Goal: Task Accomplishment & Management: Manage account settings

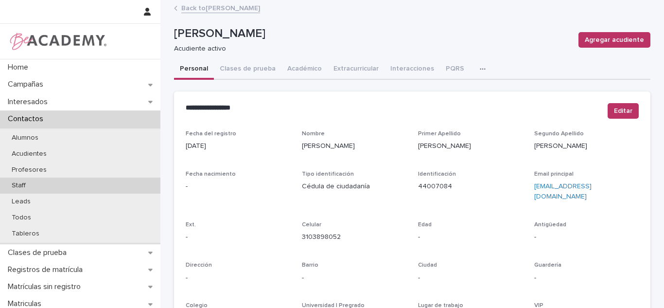
click at [40, 189] on div "Staff" at bounding box center [80, 185] width 160 height 16
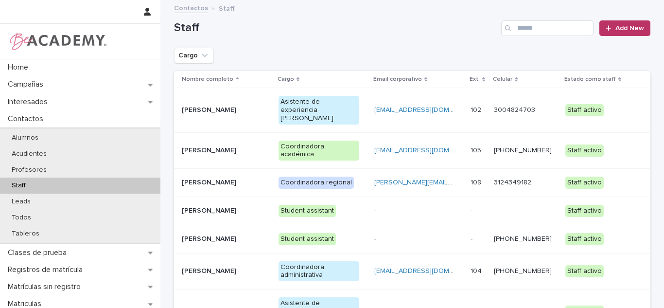
click at [299, 100] on div "Asistente de experiencia [PERSON_NAME]" at bounding box center [319, 110] width 81 height 28
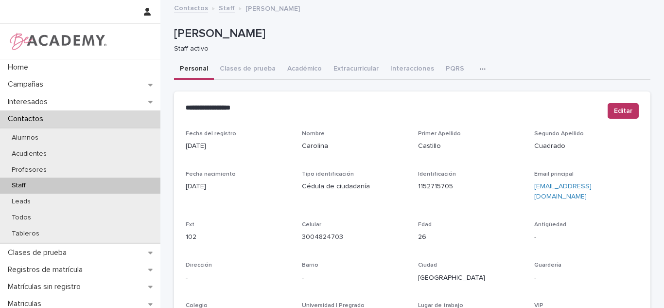
click at [474, 60] on button "button" at bounding box center [484, 68] width 21 height 19
click at [447, 99] on button "Tareas" at bounding box center [449, 94] width 64 height 15
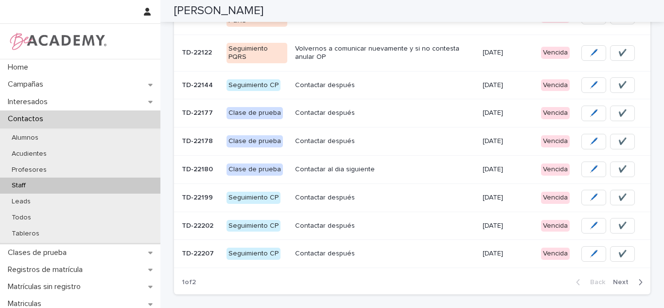
scroll to position [244, 0]
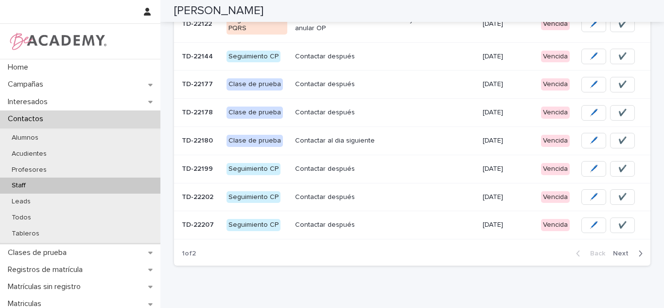
click at [624, 256] on span "Next" at bounding box center [623, 253] width 21 height 7
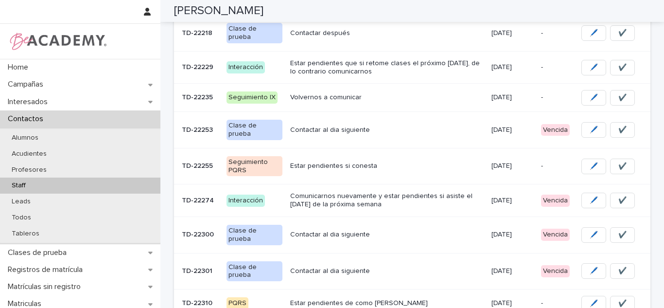
scroll to position [286, 0]
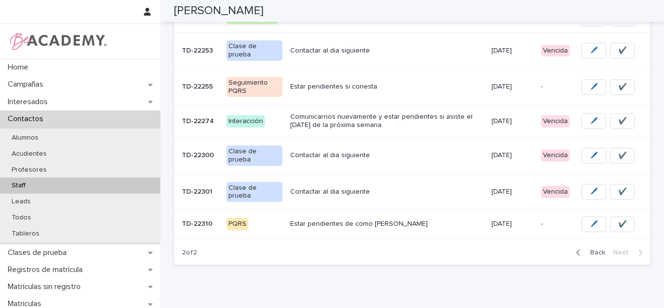
click at [581, 248] on button "Back" at bounding box center [588, 252] width 41 height 9
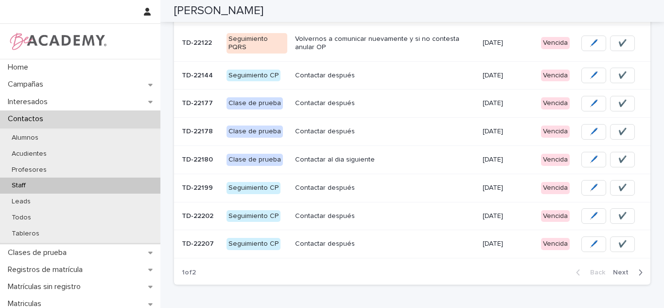
scroll to position [273, 0]
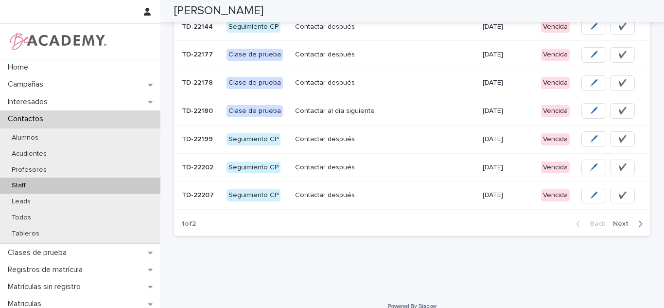
click at [609, 221] on button "Next" at bounding box center [629, 223] width 41 height 9
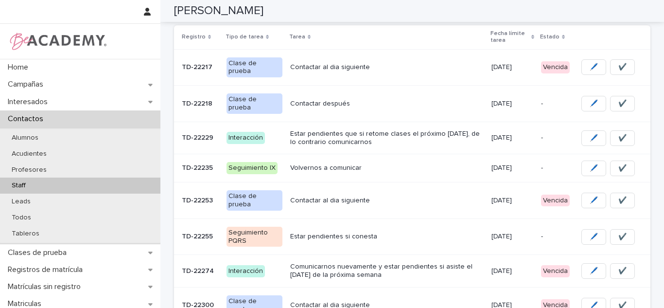
scroll to position [134, 0]
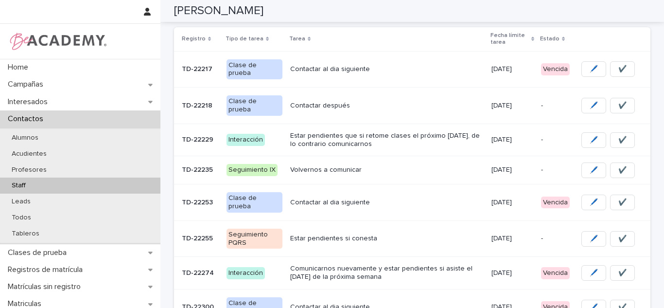
click at [507, 194] on div "15/08/2025" at bounding box center [513, 202] width 42 height 16
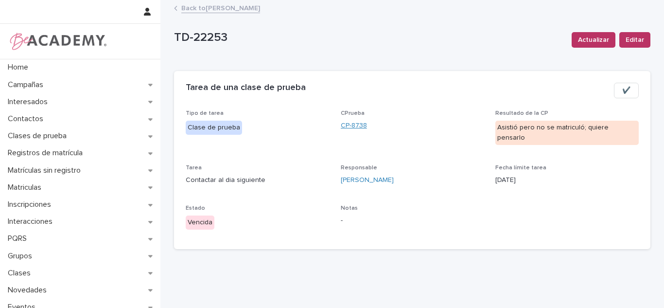
click at [346, 126] on link "CP-8738" at bounding box center [354, 126] width 26 height 10
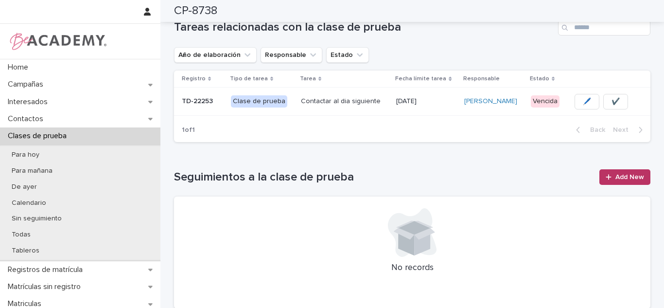
scroll to position [301, 0]
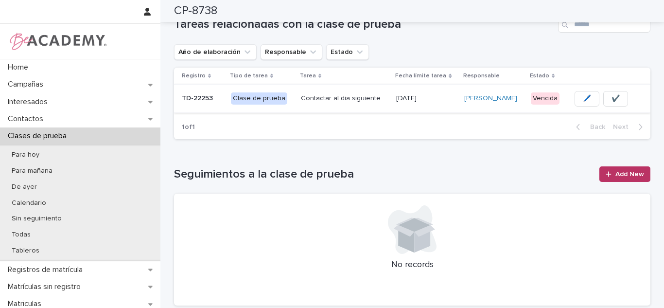
click at [619, 94] on span "✔️" at bounding box center [616, 99] width 8 height 10
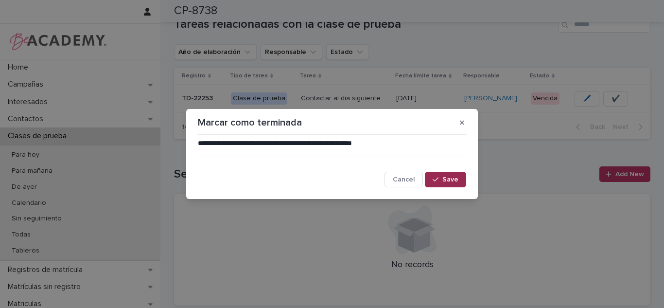
click at [459, 187] on button "Save" at bounding box center [445, 180] width 41 height 16
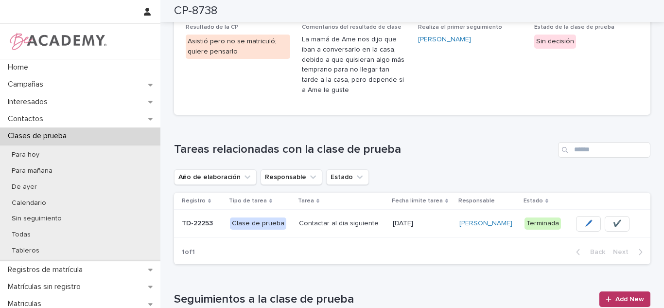
scroll to position [0, 0]
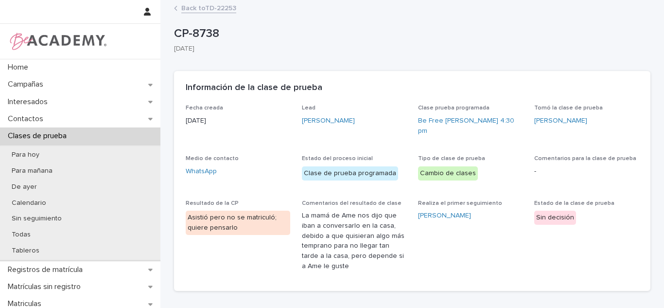
click at [190, 12] on link "Back to TD-22253" at bounding box center [208, 7] width 55 height 11
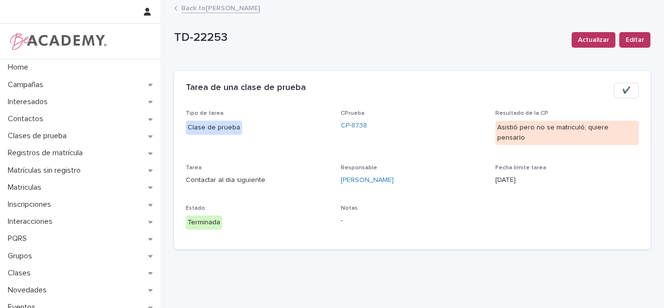
click at [194, 1] on div "TD-22253 Actualizar Editar TD-22253 Actualizar Editar Sorry, there was an error…" at bounding box center [412, 129] width 476 height 256
click at [196, 5] on link "Back to Carolina Castillo Cuadrado" at bounding box center [220, 7] width 79 height 11
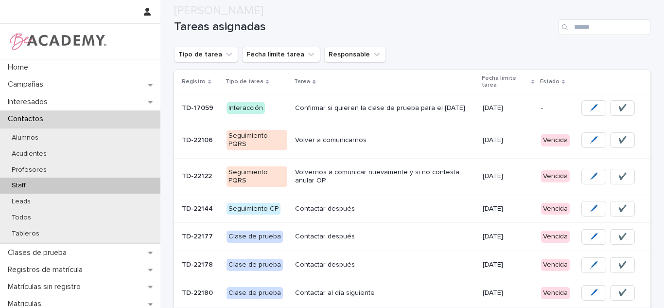
scroll to position [285, 0]
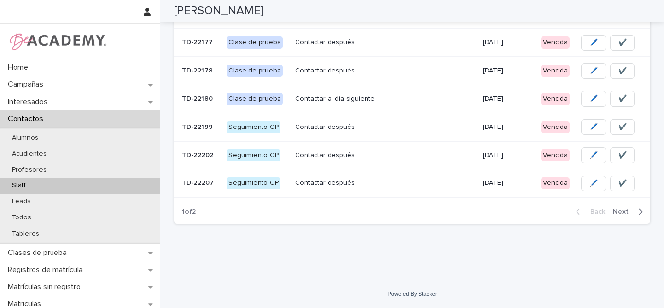
click at [629, 214] on span "Next" at bounding box center [623, 211] width 21 height 7
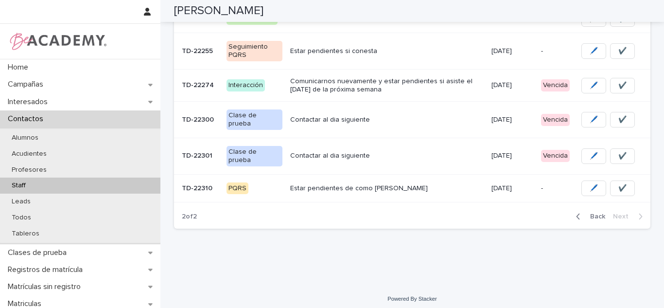
scroll to position [258, 0]
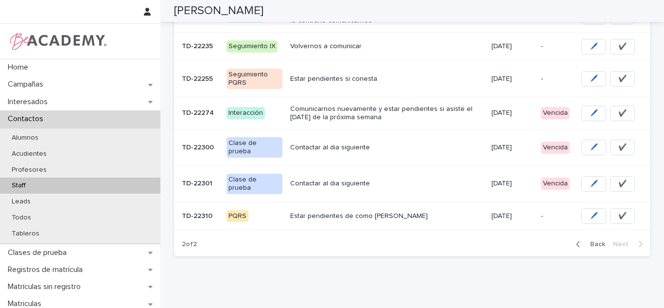
click at [505, 140] on div "17/08/2025" at bounding box center [513, 148] width 42 height 16
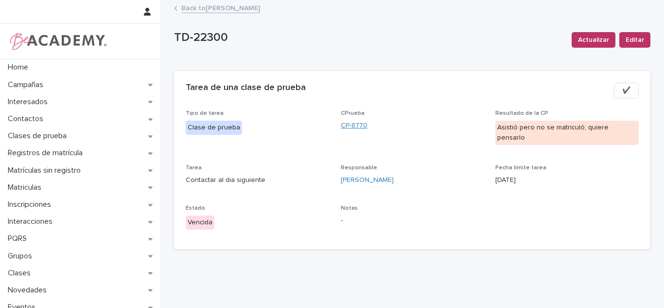
click at [345, 123] on link "CP-8770" at bounding box center [354, 126] width 27 height 10
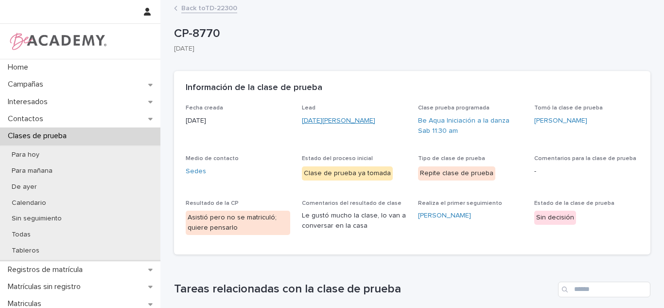
click at [327, 121] on link "Lucia Velasquez Mendoza" at bounding box center [338, 121] width 73 height 10
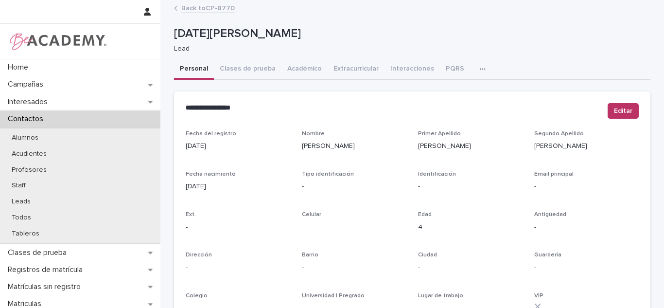
click at [213, 11] on link "Back to CP-8770" at bounding box center [207, 7] width 53 height 11
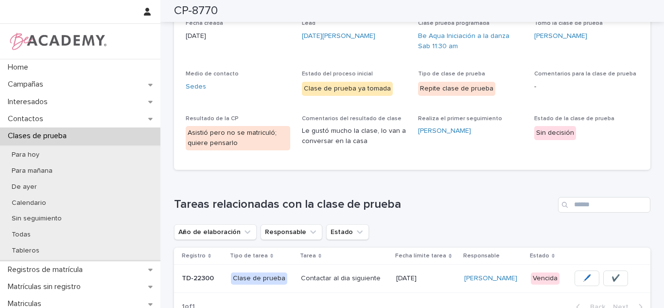
scroll to position [72, 0]
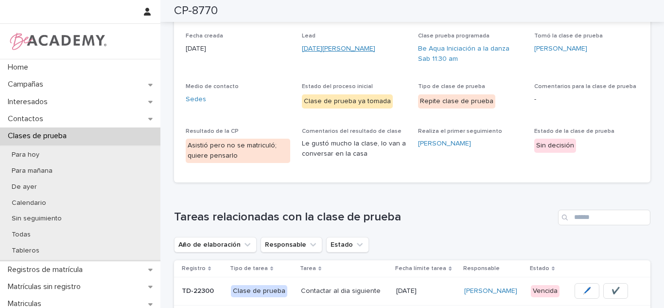
click at [327, 53] on link "Lucia Velasquez Mendoza" at bounding box center [338, 49] width 73 height 10
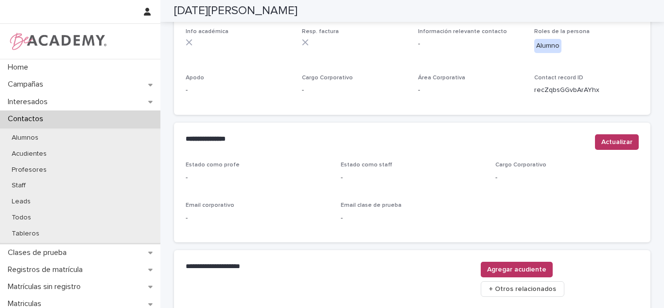
scroll to position [416, 0]
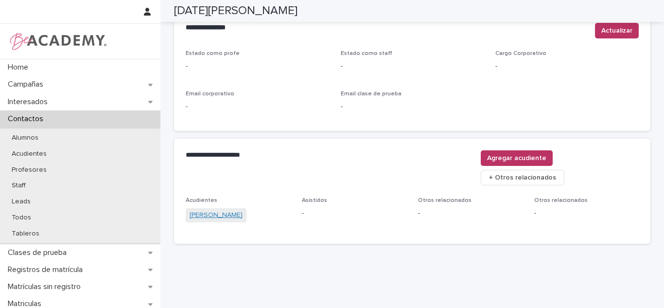
click at [243, 210] on link "Natalia Mendoza Plata" at bounding box center [216, 215] width 53 height 10
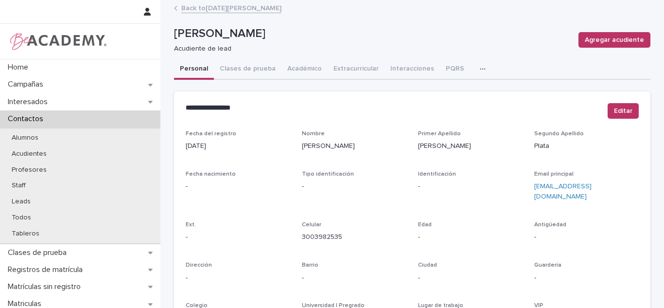
click at [181, 12] on link "Back to Lucia Velasquez Mendoza" at bounding box center [231, 7] width 100 height 11
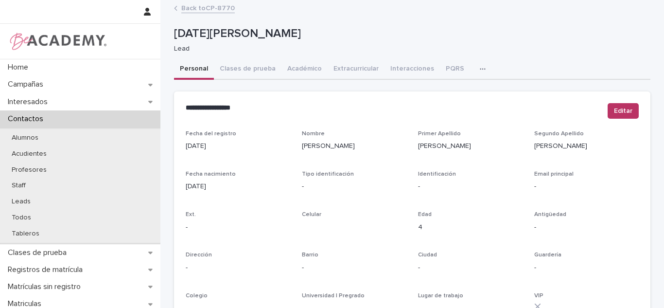
click at [209, 10] on link "Back to CP-8770" at bounding box center [207, 7] width 53 height 11
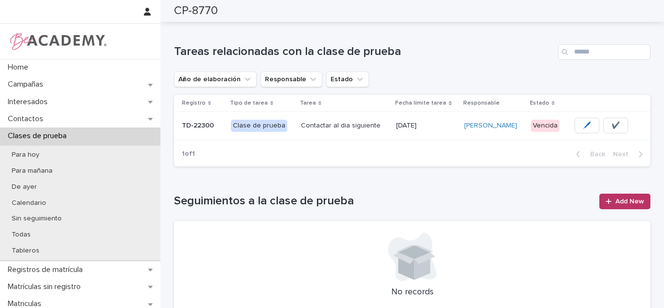
scroll to position [240, 0]
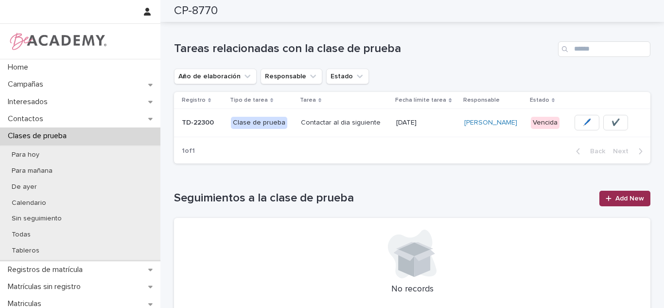
click at [628, 193] on link "Add New" at bounding box center [624, 199] width 51 height 16
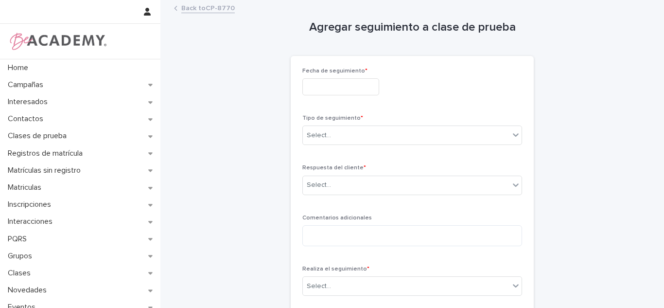
click at [401, 146] on div "Tipo de seguimiento * Select..." at bounding box center [412, 134] width 220 height 38
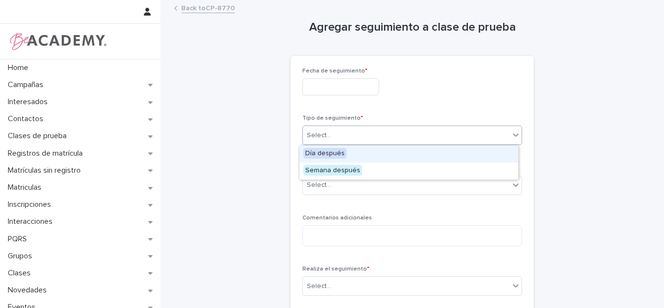
click at [302, 144] on div "Select..." at bounding box center [412, 134] width 220 height 19
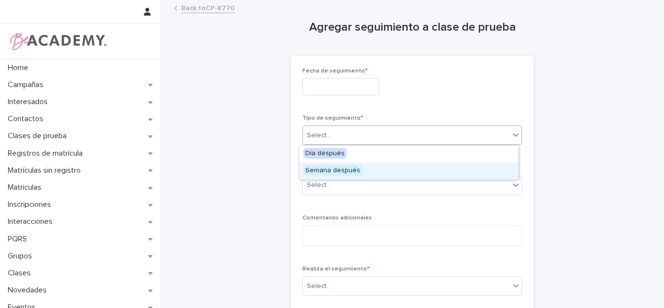
click at [325, 176] on div "Semana después" at bounding box center [408, 170] width 219 height 17
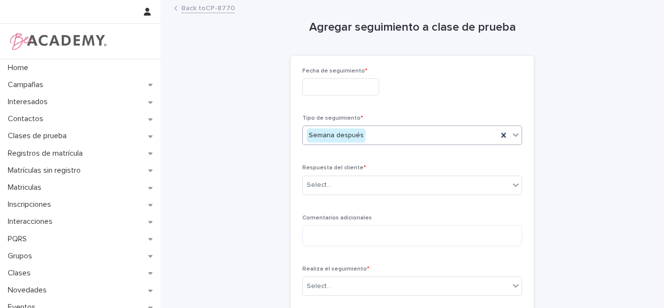
click at [320, 133] on div "Semana después" at bounding box center [336, 135] width 59 height 14
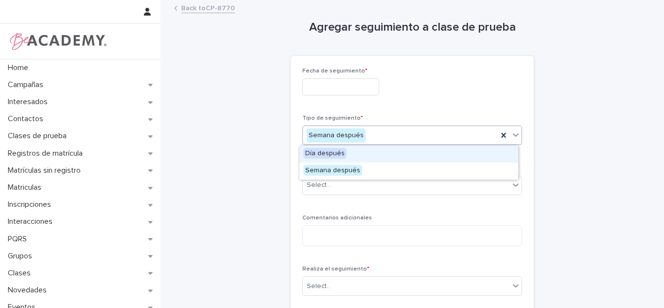
click at [321, 153] on span "Día después" at bounding box center [324, 153] width 43 height 11
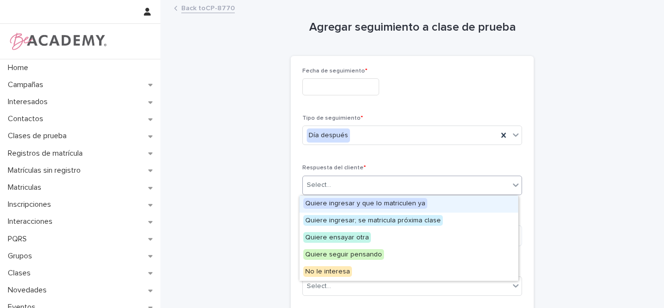
click at [323, 188] on div "Select..." at bounding box center [319, 185] width 24 height 10
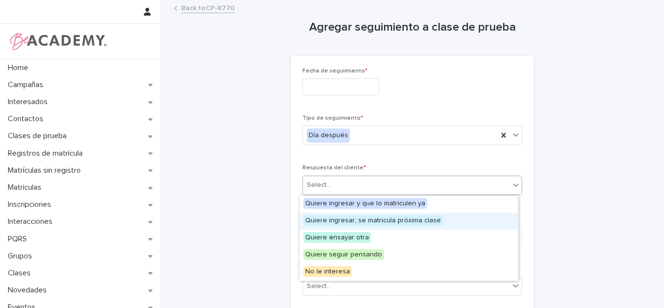
click at [393, 216] on span "Quiere ingresar; se matricula próxima clase" at bounding box center [373, 220] width 140 height 11
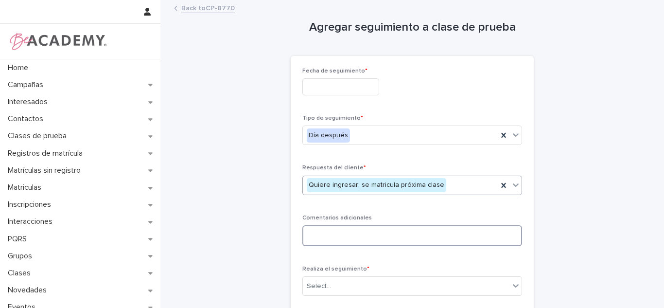
click at [350, 229] on textarea at bounding box center [412, 235] width 220 height 21
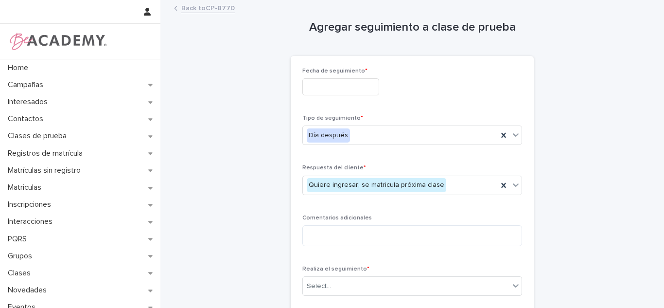
click at [329, 85] on input "text" at bounding box center [340, 86] width 77 height 17
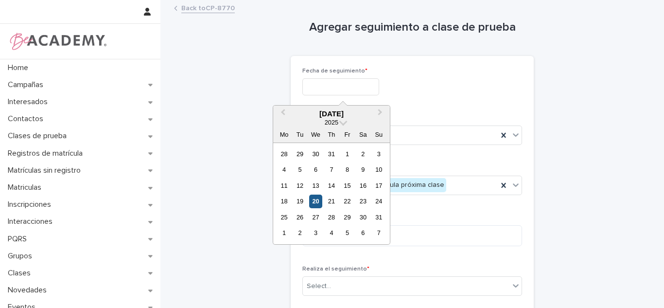
drag, startPoint x: 319, startPoint y: 201, endPoint x: 529, endPoint y: 142, distance: 218.1
click at [319, 202] on div "20" at bounding box center [315, 200] width 13 height 13
type input "**********"
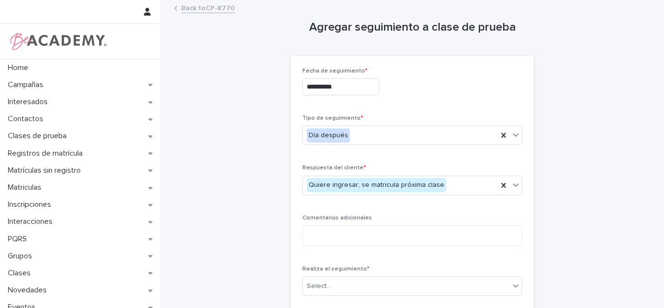
scroll to position [107, 0]
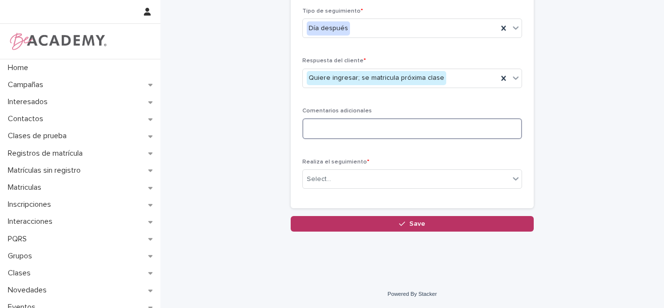
click at [353, 130] on textarea at bounding box center [412, 128] width 220 height 21
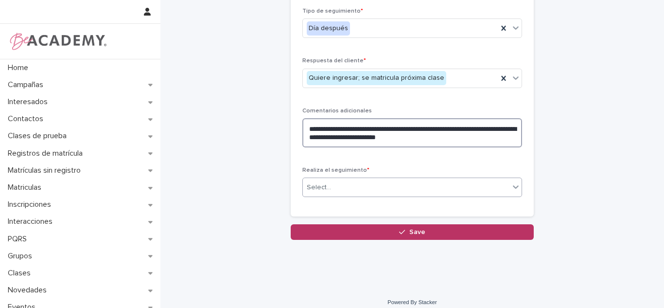
type textarea "**********"
click at [317, 182] on div "Select..." at bounding box center [406, 187] width 207 height 16
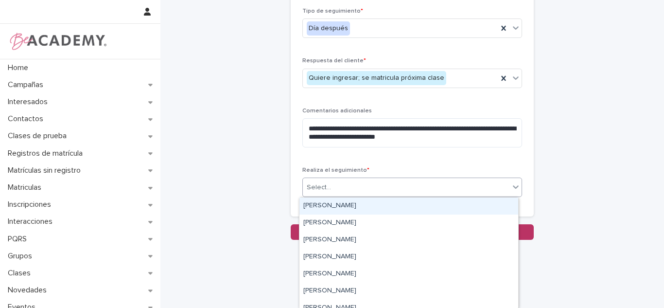
click at [317, 199] on div "[PERSON_NAME]" at bounding box center [408, 205] width 219 height 17
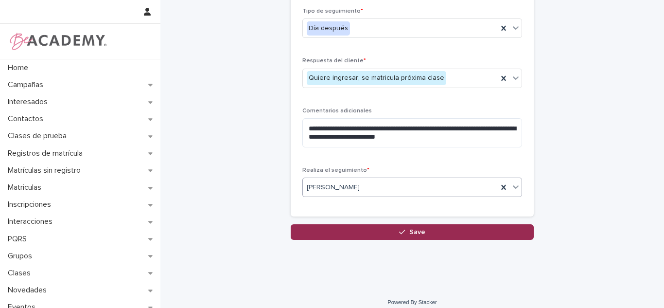
click at [325, 228] on button "Save" at bounding box center [412, 232] width 243 height 16
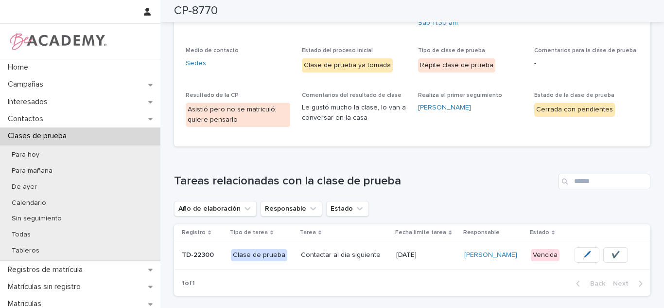
scroll to position [186, 0]
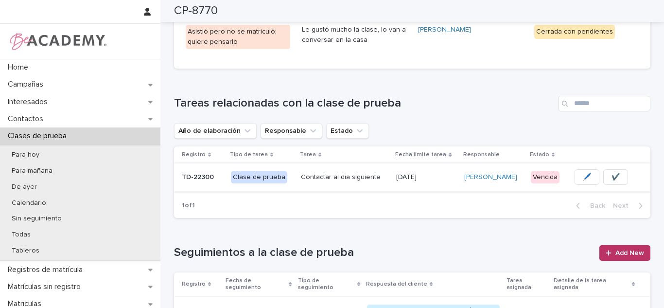
click at [615, 171] on button "✔️" at bounding box center [615, 177] width 25 height 16
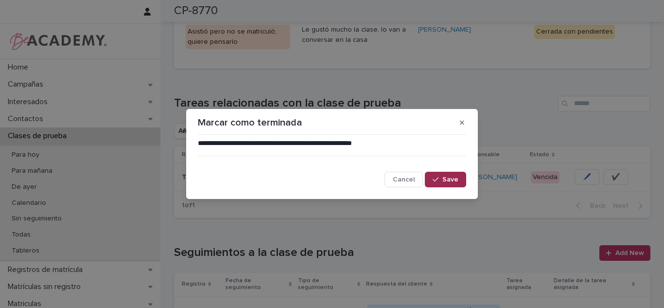
click at [438, 186] on button "Save" at bounding box center [445, 180] width 41 height 16
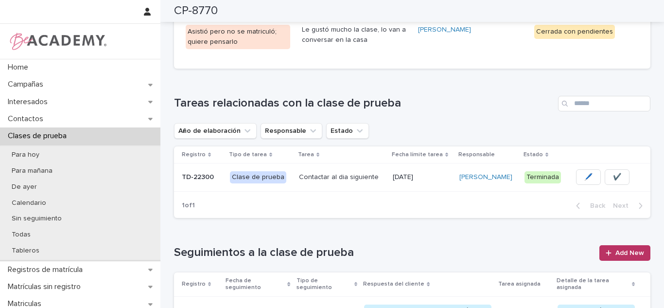
drag, startPoint x: 0, startPoint y: 1, endPoint x: 215, endPoint y: 103, distance: 238.1
click at [218, 104] on h1 "Tareas relacionadas con la clase de prueba" at bounding box center [364, 103] width 380 height 14
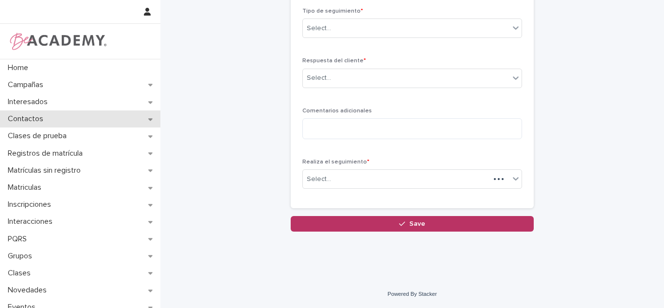
scroll to position [107, 0]
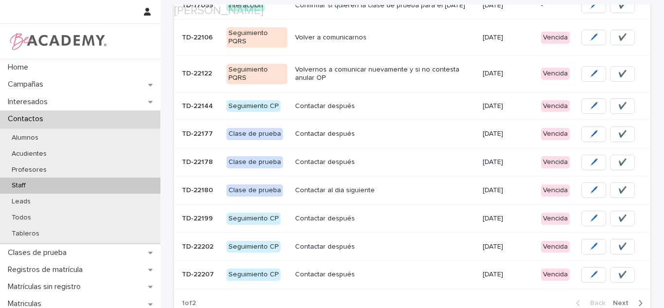
scroll to position [212, 0]
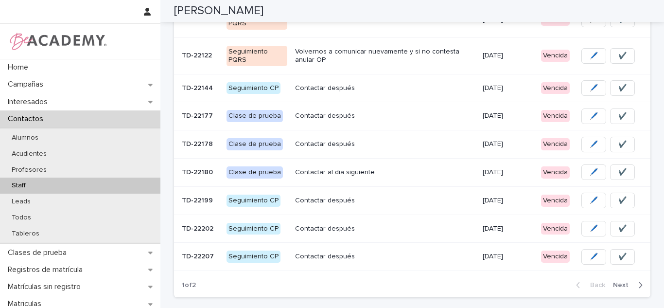
click at [616, 282] on span "Next" at bounding box center [623, 284] width 21 height 7
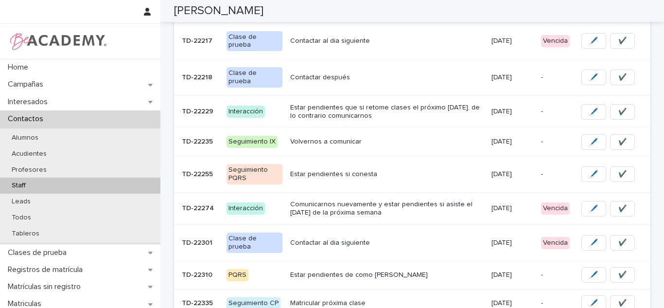
scroll to position [152, 0]
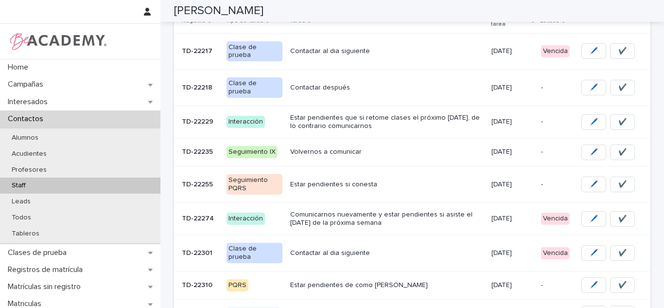
click at [530, 50] on td "[DATE]" at bounding box center [513, 51] width 50 height 36
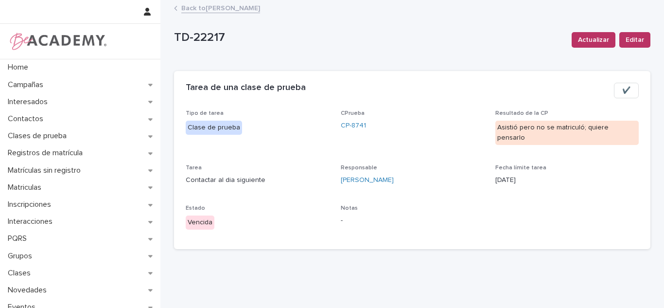
click at [341, 132] on div "CPrueba CP-8741" at bounding box center [412, 124] width 143 height 29
click at [348, 120] on div "CPrueba CP-8741" at bounding box center [412, 124] width 143 height 29
click at [349, 120] on div "CPrueba CP-8741" at bounding box center [412, 124] width 143 height 29
click at [355, 127] on link "CP-8741" at bounding box center [353, 126] width 25 height 10
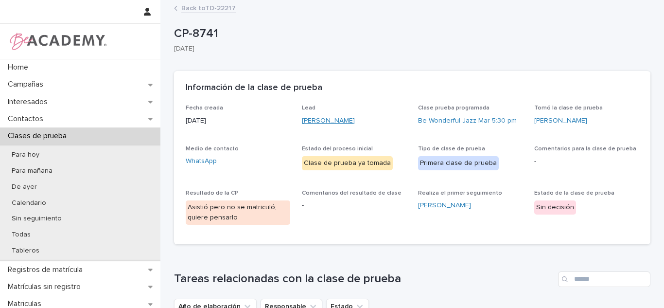
click at [327, 120] on link "Gabriela Gomez Tanaka" at bounding box center [328, 121] width 53 height 10
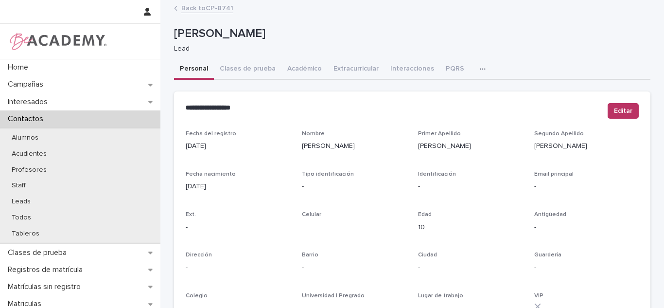
click at [202, 10] on link "Back to CP-8741" at bounding box center [207, 7] width 52 height 11
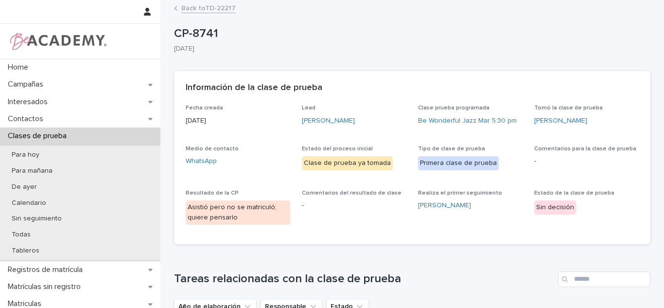
scroll to position [296, 0]
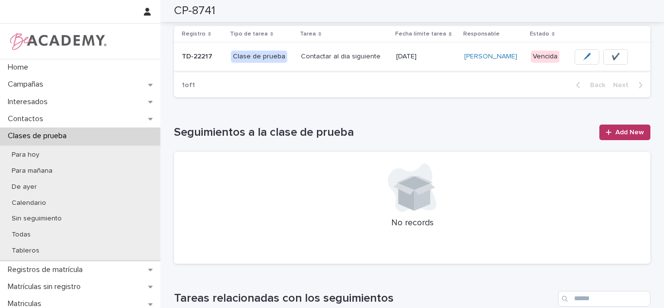
click at [621, 57] on button "✔️" at bounding box center [615, 57] width 25 height 16
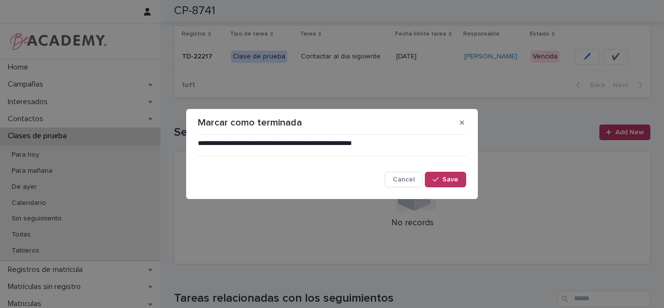
click at [448, 188] on div "**********" at bounding box center [331, 163] width 273 height 54
drag, startPoint x: 446, startPoint y: 182, endPoint x: 524, endPoint y: 150, distance: 84.8
click at [445, 182] on span "Save" at bounding box center [450, 179] width 16 height 7
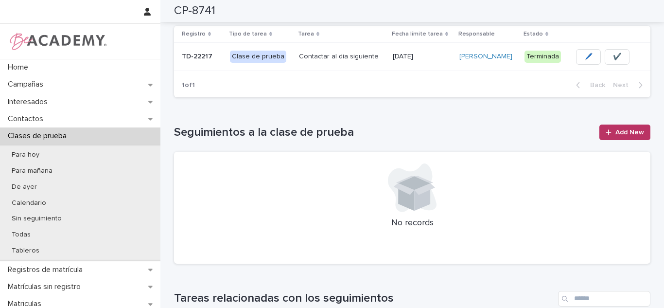
click at [617, 131] on span "Add New" at bounding box center [629, 132] width 29 height 7
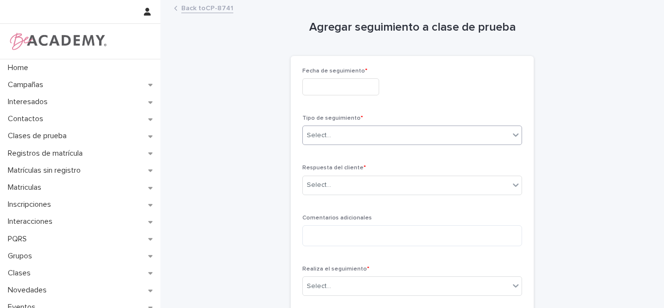
click at [313, 139] on div "Select..." at bounding box center [319, 135] width 24 height 10
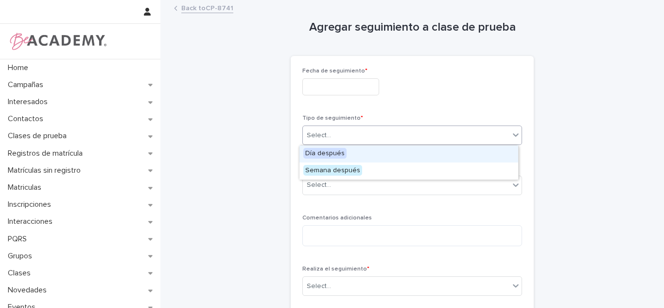
click at [310, 159] on div "Día después" at bounding box center [408, 153] width 219 height 17
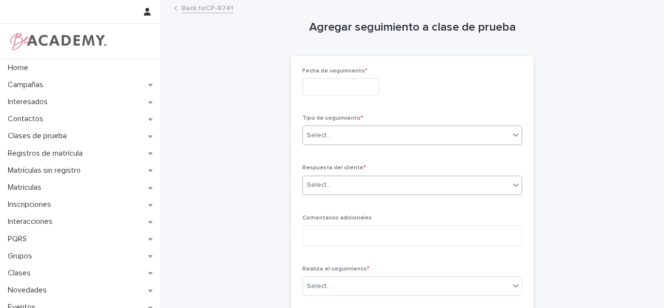
click at [310, 187] on div "Select..." at bounding box center [319, 185] width 24 height 10
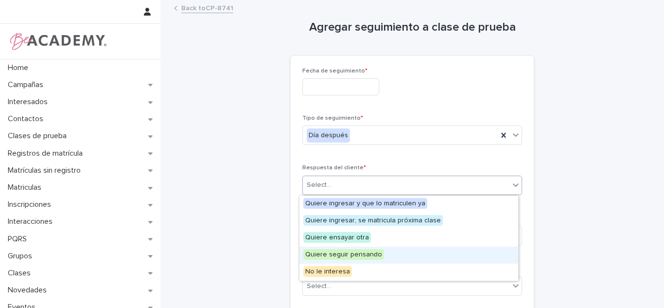
click at [329, 251] on span "Quiere seguir pensando" at bounding box center [343, 254] width 81 height 11
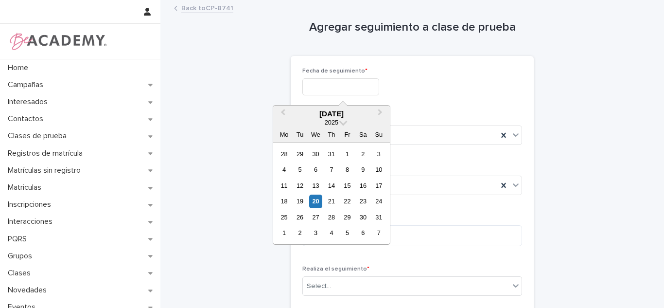
click at [320, 90] on input "text" at bounding box center [340, 86] width 77 height 17
click at [313, 204] on div "20" at bounding box center [315, 200] width 13 height 13
type input "**********"
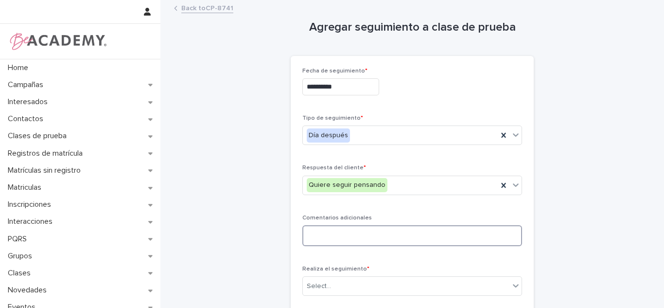
click at [312, 237] on textarea at bounding box center [412, 235] width 220 height 21
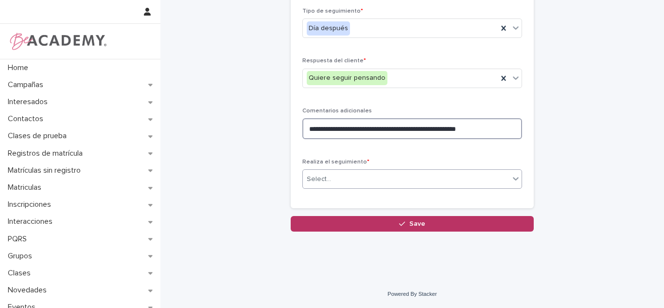
type textarea "**********"
click at [351, 184] on div "Select..." at bounding box center [406, 179] width 207 height 16
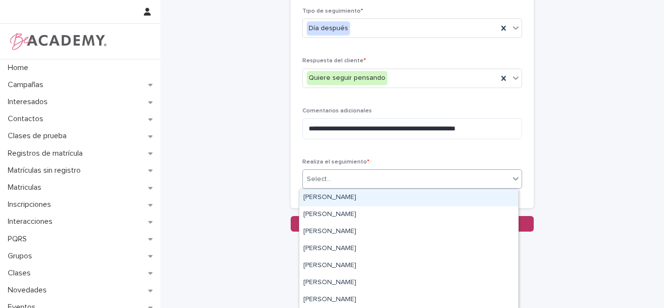
click at [345, 200] on div "[PERSON_NAME]" at bounding box center [408, 197] width 219 height 17
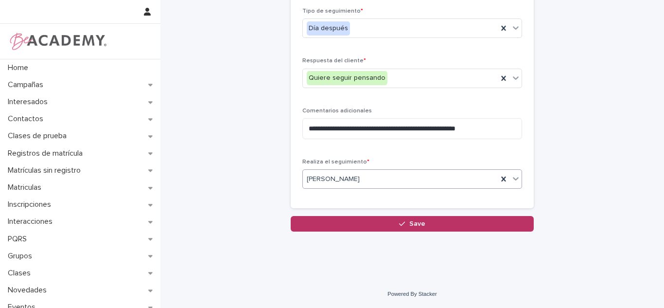
click at [365, 224] on button "Save" at bounding box center [412, 224] width 243 height 16
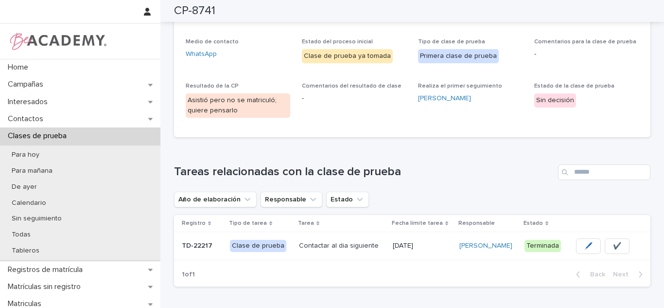
scroll to position [108, 0]
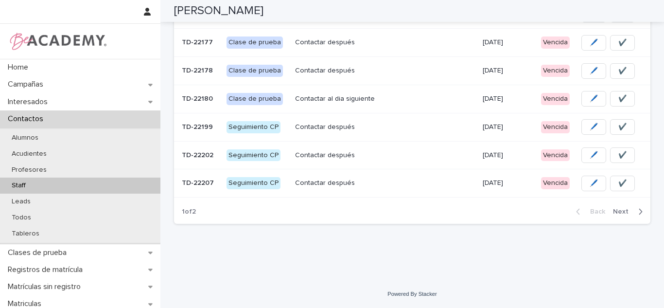
click at [622, 211] on span "Next" at bounding box center [623, 211] width 21 height 7
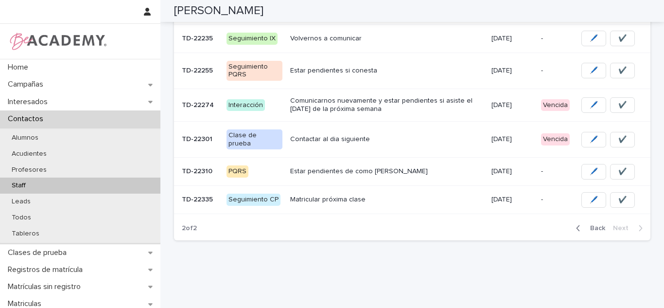
drag, startPoint x: 659, startPoint y: 155, endPoint x: 659, endPoint y: 135, distance: 19.9
click at [659, 135] on div "Home Campañas Interesados Contactos Alumnos Acudientes Profesores Staff Leads T…" at bounding box center [332, 154] width 664 height 308
drag, startPoint x: 652, startPoint y: 157, endPoint x: 653, endPoint y: 131, distance: 26.3
click at [653, 131] on div "Loading... Saving… Loading... Saving… Carolina Castillo Cuadrado Carolina Casti…" at bounding box center [412, 33] width 504 height 525
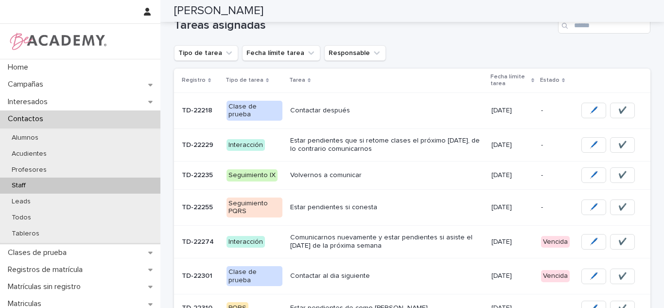
scroll to position [176, 0]
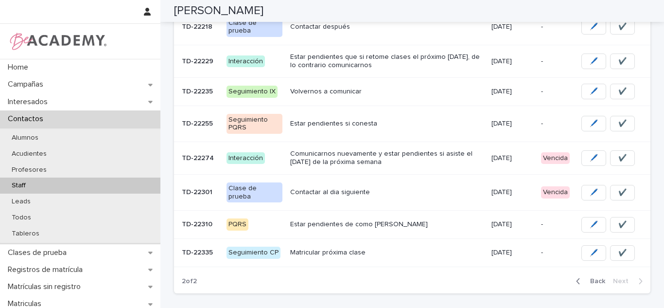
click at [511, 188] on p "17/08/2025" at bounding box center [513, 192] width 42 height 8
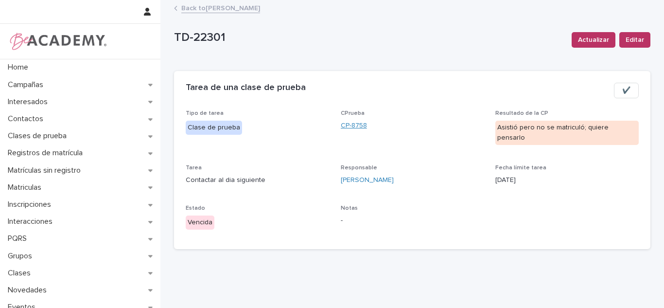
click at [355, 124] on link "CP-8758" at bounding box center [354, 126] width 26 height 10
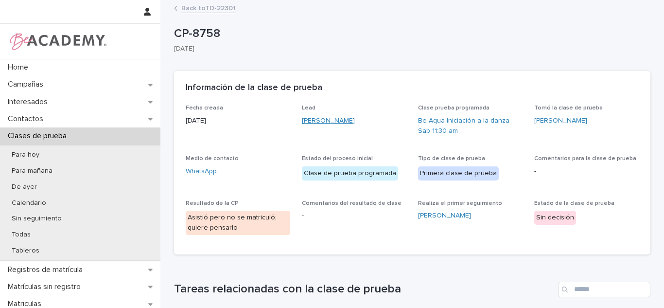
click at [327, 116] on link "Emilia Arango Vasquez" at bounding box center [328, 121] width 53 height 10
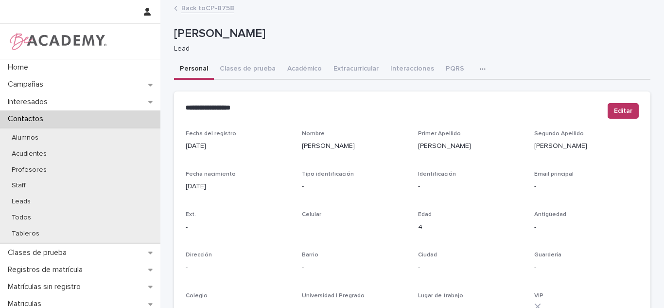
click at [198, 11] on link "Back to CP-8758" at bounding box center [207, 7] width 53 height 11
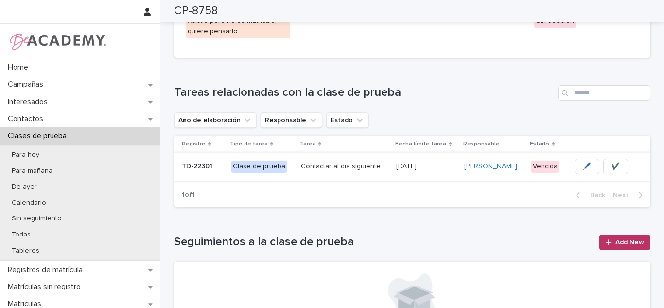
scroll to position [192, 0]
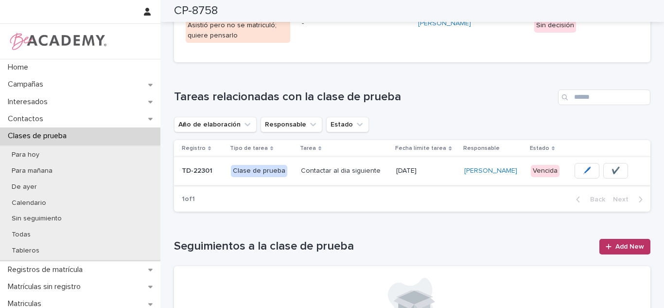
click at [624, 172] on button "✔️" at bounding box center [615, 171] width 25 height 16
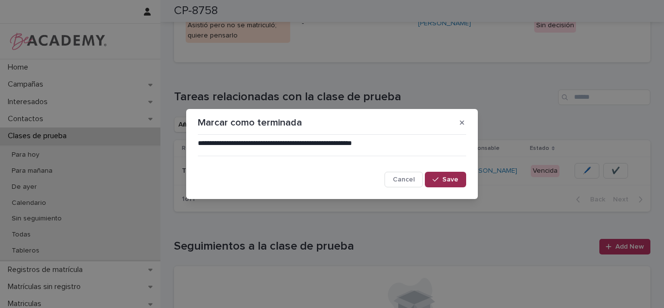
click at [431, 177] on button "Save" at bounding box center [445, 180] width 41 height 16
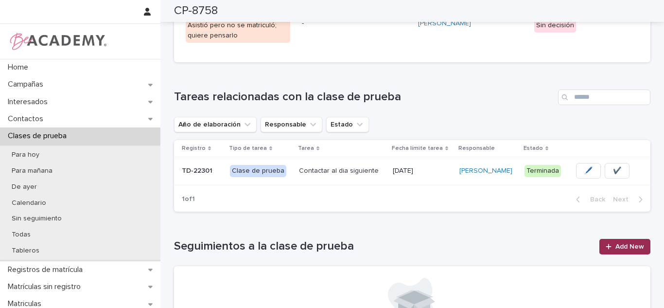
click at [632, 245] on span "Add New" at bounding box center [629, 246] width 29 height 7
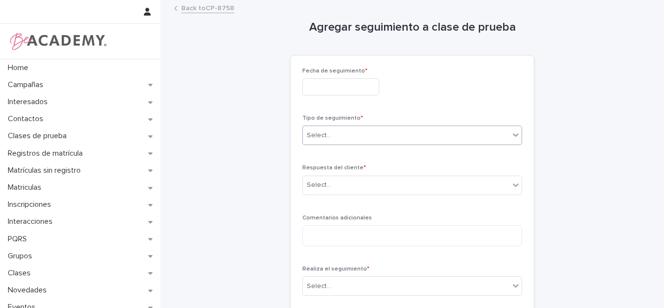
click at [341, 128] on div "Select..." at bounding box center [406, 135] width 207 height 16
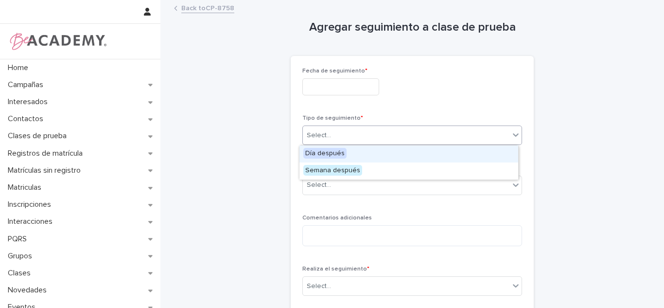
click at [327, 153] on span "Día después" at bounding box center [324, 153] width 43 height 11
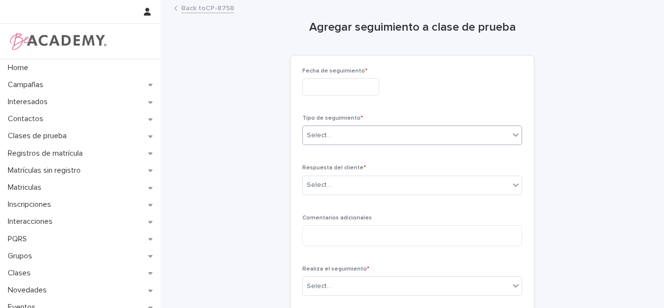
click at [317, 173] on div "Respuesta del cliente * Select..." at bounding box center [412, 183] width 220 height 38
click at [314, 184] on div "Select..." at bounding box center [319, 185] width 24 height 10
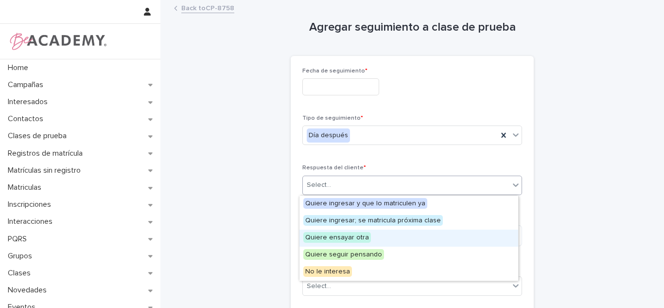
click at [328, 245] on div "Quiere ensayar otra" at bounding box center [408, 237] width 219 height 17
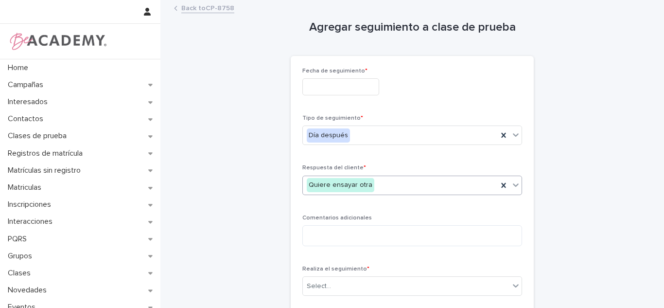
click at [323, 188] on div "Quiere ensayar otra" at bounding box center [341, 185] width 68 height 14
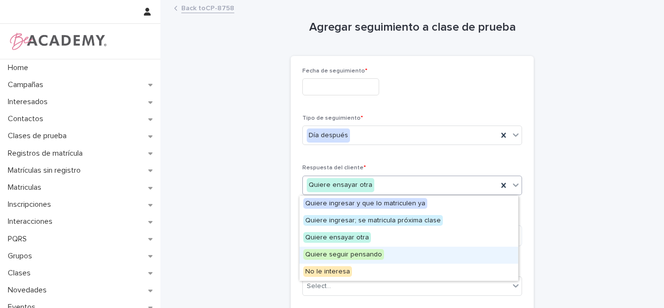
click at [321, 255] on span "Quiere seguir pensando" at bounding box center [343, 254] width 81 height 11
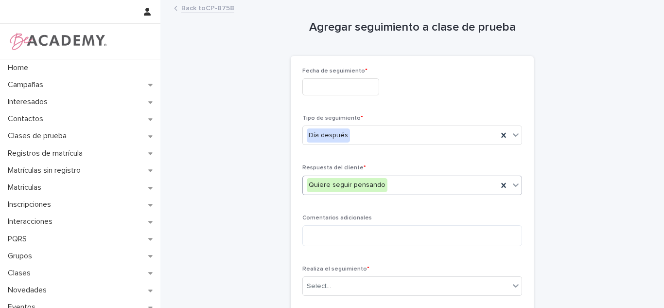
click at [313, 82] on input "text" at bounding box center [340, 86] width 77 height 17
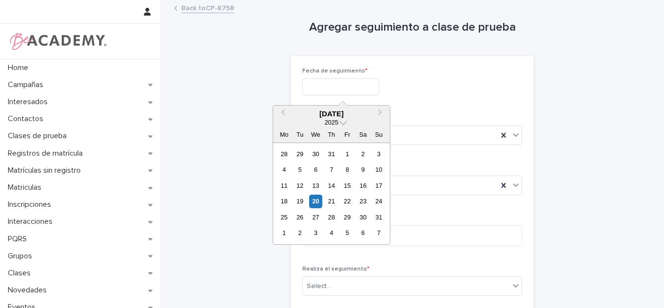
click at [337, 89] on input "text" at bounding box center [340, 86] width 77 height 17
click at [314, 198] on div "20" at bounding box center [315, 200] width 13 height 13
type input "**********"
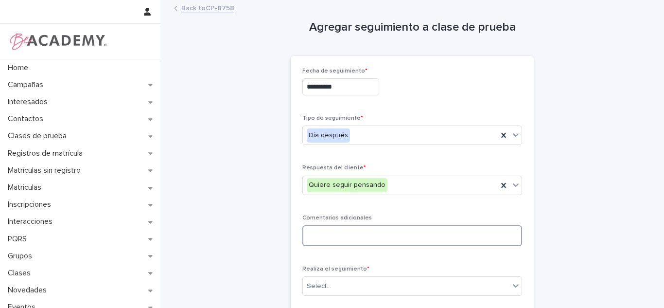
click at [328, 240] on textarea at bounding box center [412, 235] width 220 height 21
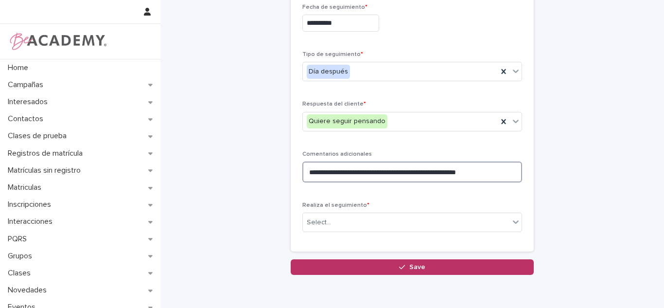
scroll to position [107, 0]
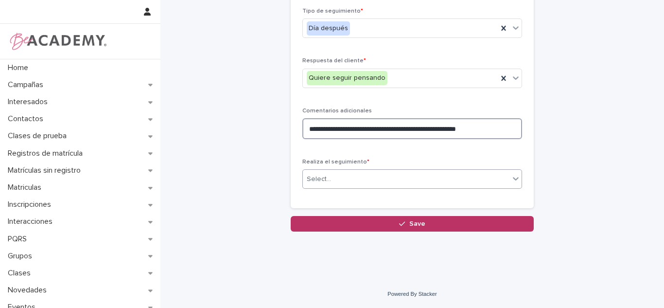
type textarea "**********"
click at [374, 179] on div "Select..." at bounding box center [406, 179] width 207 height 16
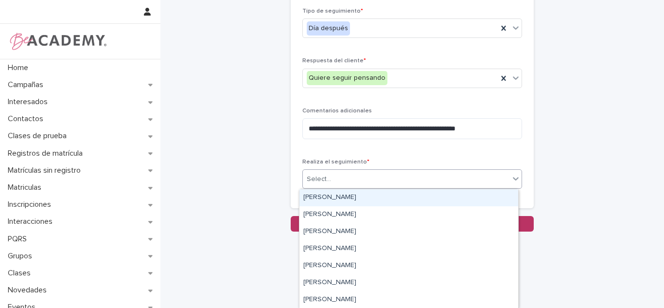
click at [347, 196] on div "[PERSON_NAME]" at bounding box center [408, 197] width 219 height 17
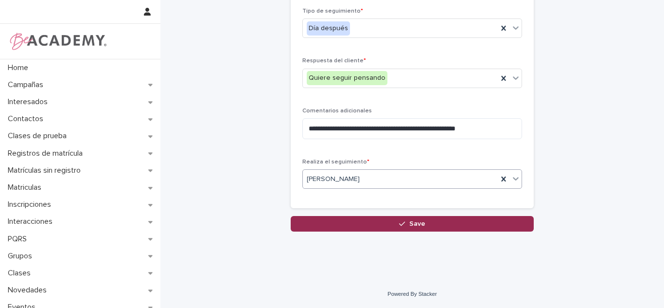
click at [352, 218] on button "Save" at bounding box center [412, 224] width 243 height 16
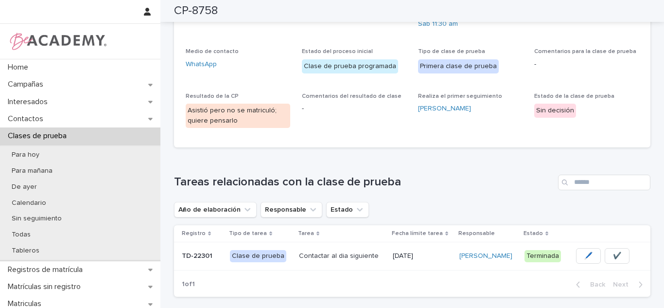
scroll to position [108, 0]
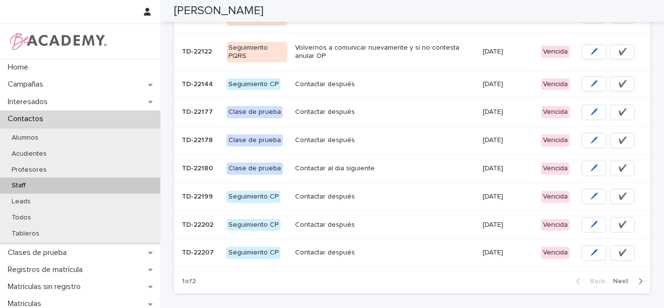
scroll to position [209, 0]
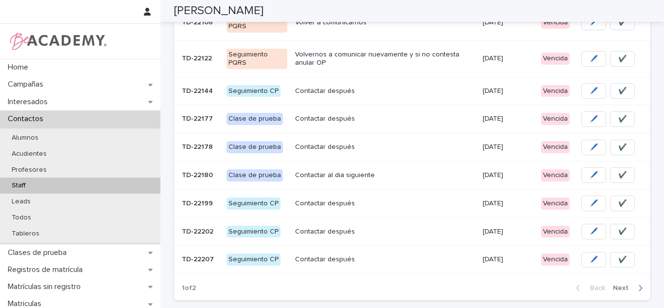
click at [486, 91] on p "15/08/2025" at bounding box center [508, 91] width 51 height 8
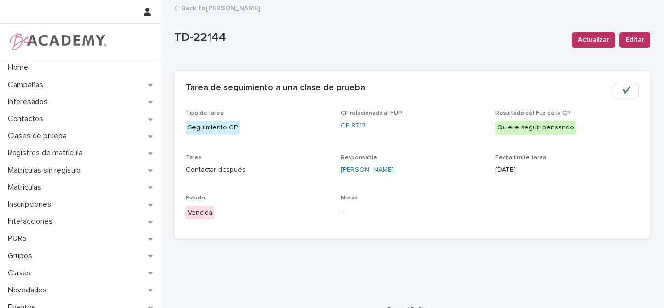
click at [348, 129] on link "CP-8713" at bounding box center [353, 126] width 25 height 10
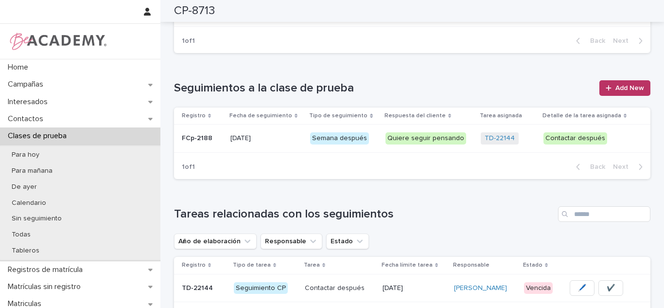
scroll to position [445, 0]
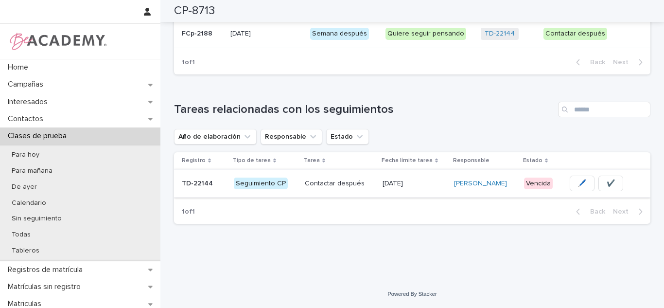
click at [623, 183] on button "✔️" at bounding box center [610, 184] width 25 height 16
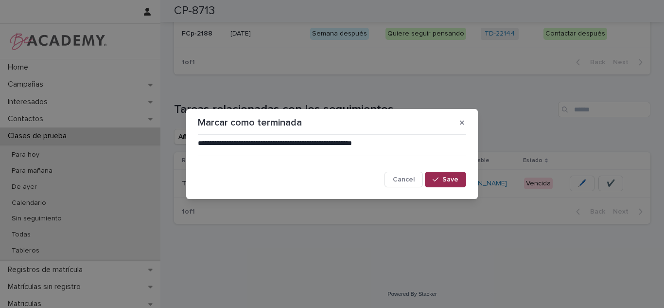
click at [461, 180] on button "Save" at bounding box center [445, 180] width 41 height 16
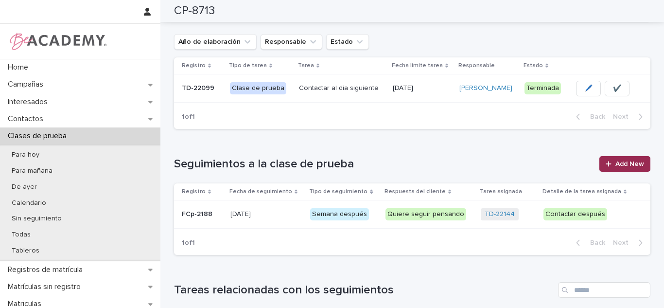
click at [615, 165] on span "Add New" at bounding box center [629, 163] width 29 height 7
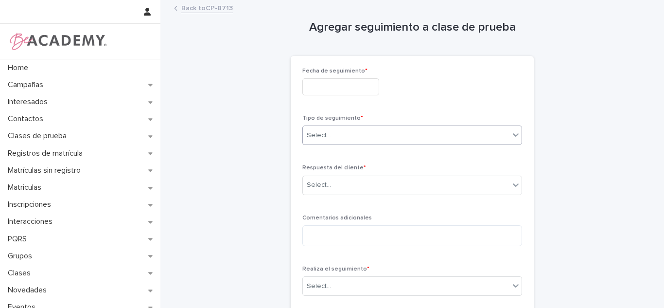
click at [318, 143] on div "Select..." at bounding box center [412, 134] width 220 height 19
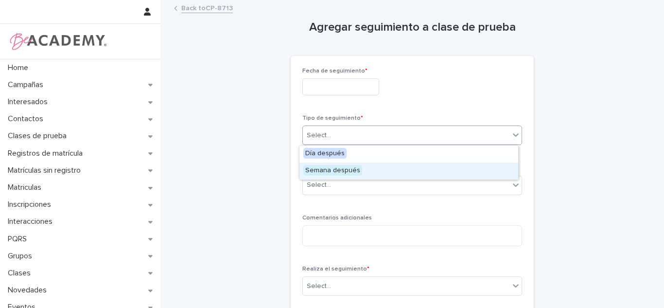
click at [319, 165] on span "Semana después" at bounding box center [332, 170] width 59 height 11
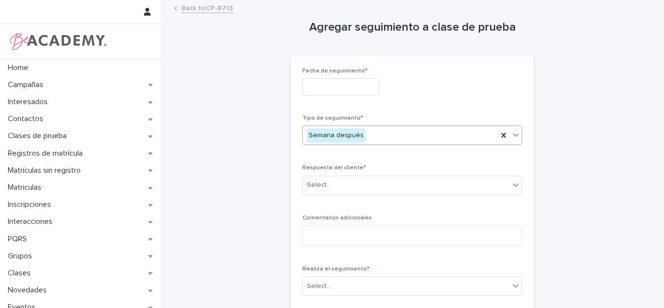
click at [316, 88] on input "text" at bounding box center [340, 86] width 77 height 17
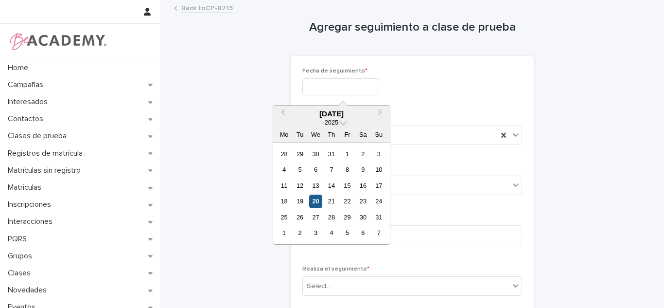
click at [321, 196] on div "20" at bounding box center [315, 200] width 13 height 13
type input "**********"
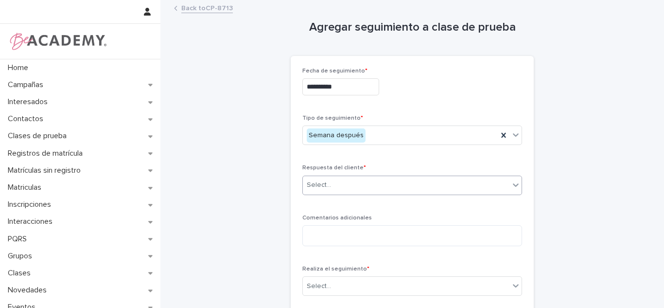
click at [354, 177] on div "Select..." at bounding box center [406, 185] width 207 height 16
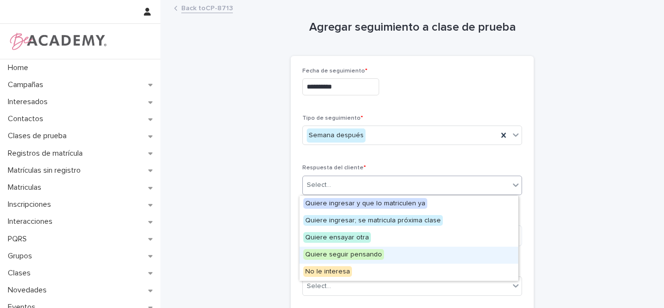
click at [335, 253] on span "Quiere seguir pensando" at bounding box center [343, 254] width 81 height 11
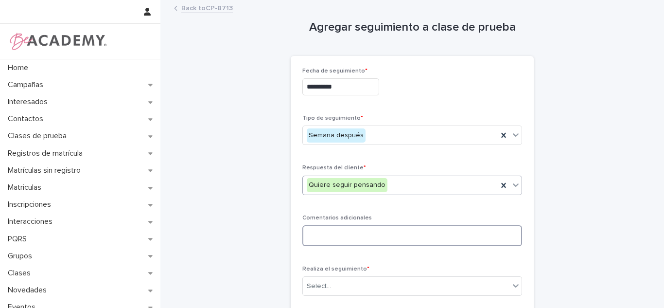
click at [334, 239] on textarea at bounding box center [412, 235] width 220 height 21
type textarea "**********"
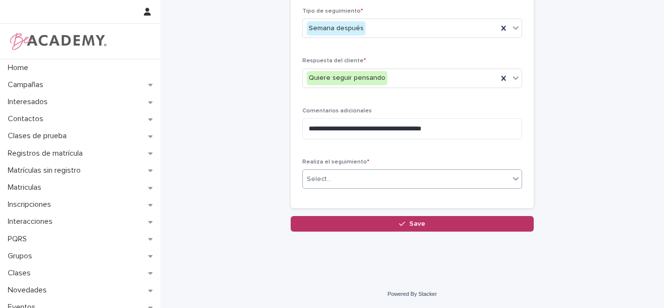
click at [437, 183] on div "Select..." at bounding box center [406, 179] width 207 height 16
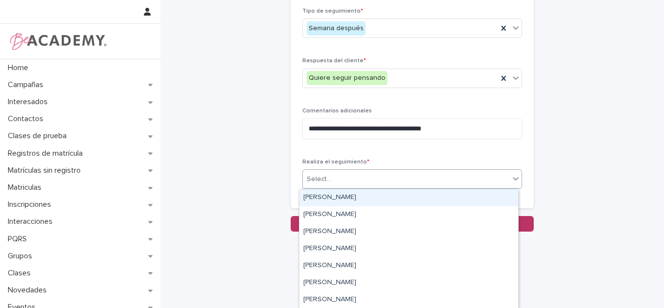
drag, startPoint x: 395, startPoint y: 197, endPoint x: 635, endPoint y: 195, distance: 240.7
click at [395, 198] on div "[PERSON_NAME]" at bounding box center [408, 197] width 219 height 17
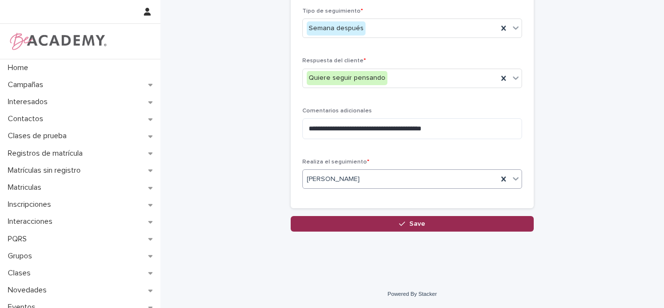
click at [443, 224] on button "Save" at bounding box center [412, 224] width 243 height 16
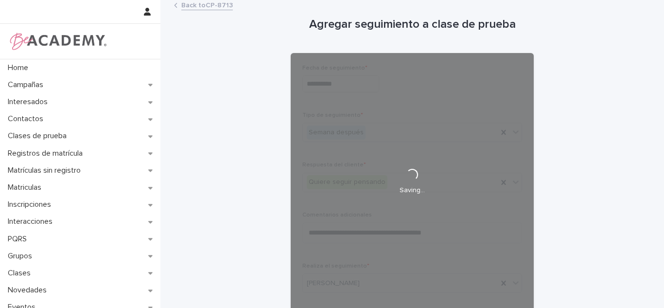
scroll to position [0, 0]
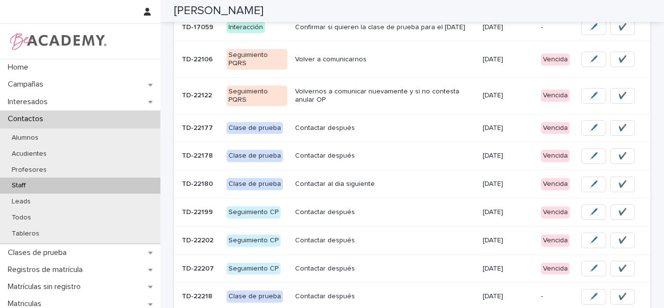
scroll to position [168, 0]
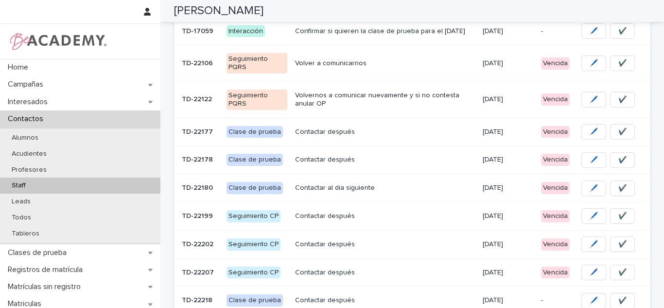
click at [501, 61] on p "13/08/2025" at bounding box center [508, 63] width 51 height 8
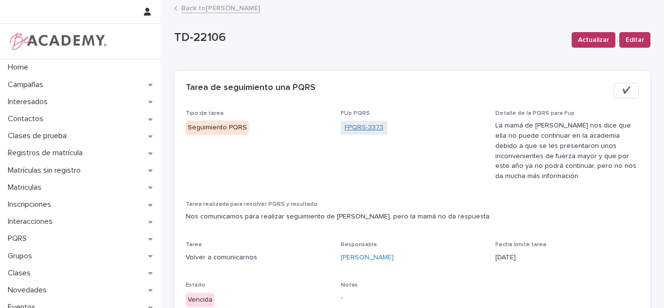
click at [355, 124] on link "FPQRS-3373" at bounding box center [364, 128] width 39 height 10
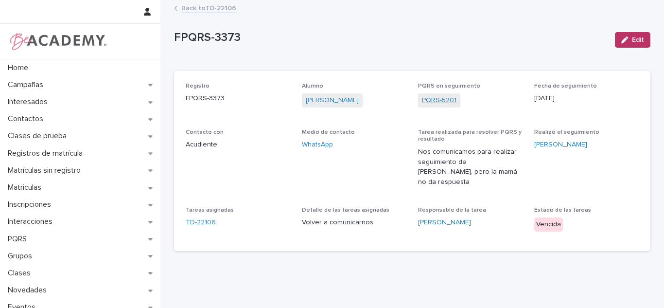
click at [433, 102] on link "PQRS-5201" at bounding box center [439, 100] width 35 height 10
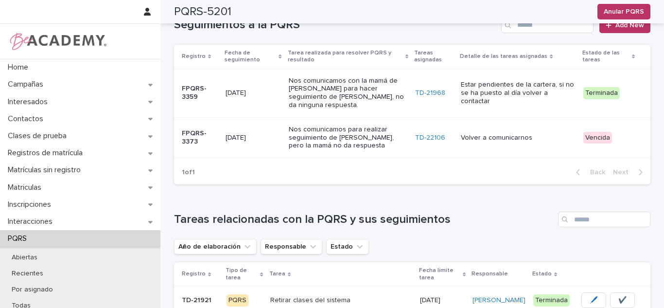
scroll to position [388, 0]
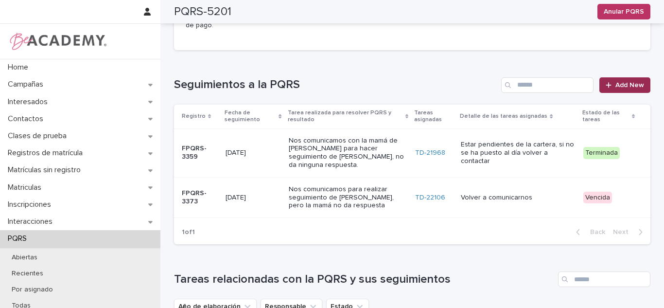
click at [607, 82] on icon at bounding box center [609, 85] width 6 height 7
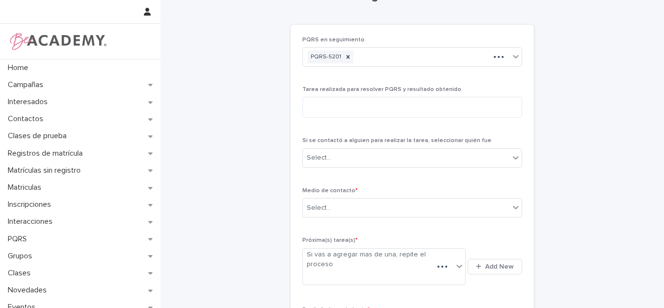
scroll to position [22, 0]
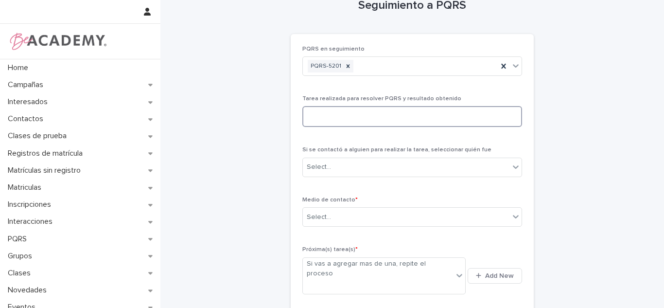
click at [388, 108] on textarea at bounding box center [412, 116] width 220 height 21
click at [457, 115] on textarea "**********" at bounding box center [412, 116] width 220 height 21
click at [508, 120] on textarea "**********" at bounding box center [412, 116] width 220 height 21
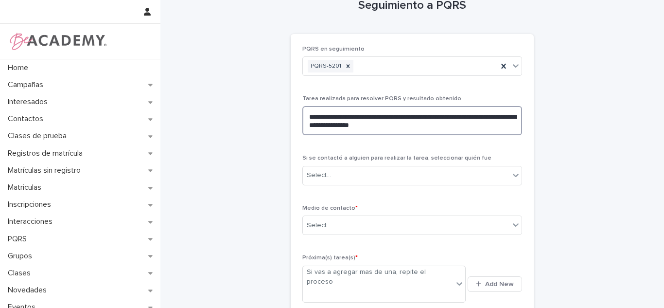
type textarea "**********"
type input "*"
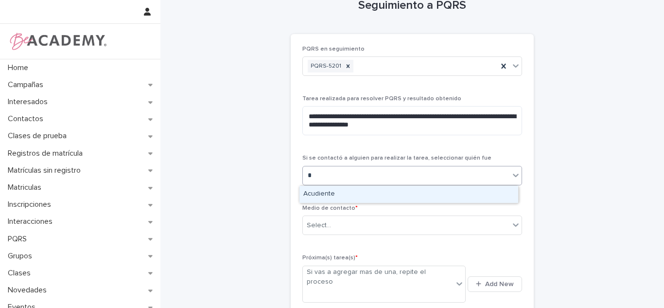
click at [341, 198] on div "Acudiente" at bounding box center [408, 194] width 219 height 17
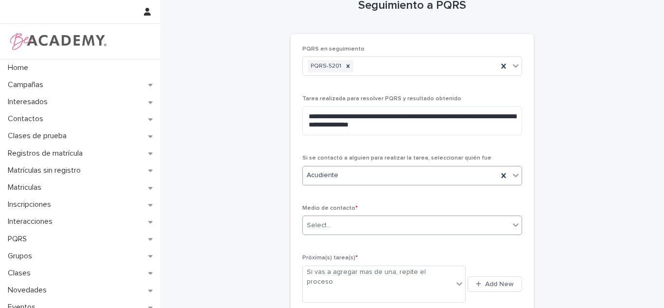
click at [334, 229] on div "Select..." at bounding box center [406, 225] width 207 height 16
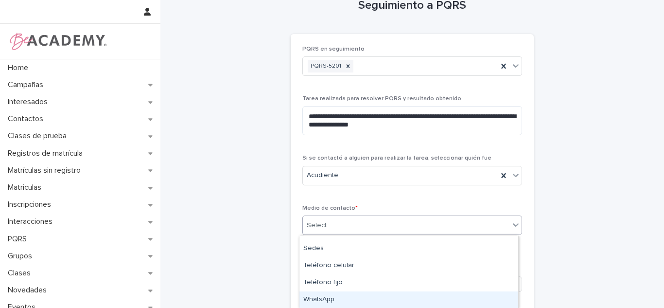
click at [375, 299] on div "WhatsApp" at bounding box center [408, 299] width 219 height 17
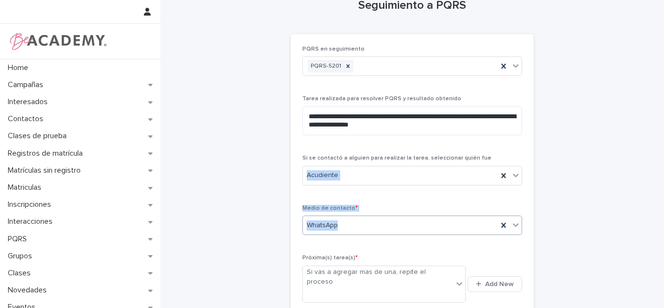
drag, startPoint x: 637, startPoint y: 163, endPoint x: 637, endPoint y: 222, distance: 58.3
click at [637, 222] on div "**********" at bounding box center [412, 188] width 476 height 418
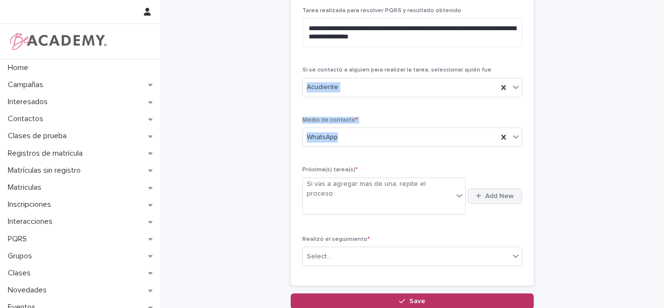
click at [503, 193] on span "Add New" at bounding box center [499, 196] width 29 height 7
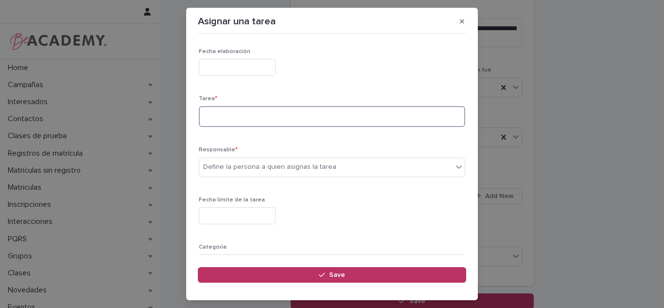
click at [276, 113] on textarea at bounding box center [332, 116] width 266 height 21
type textarea "**********"
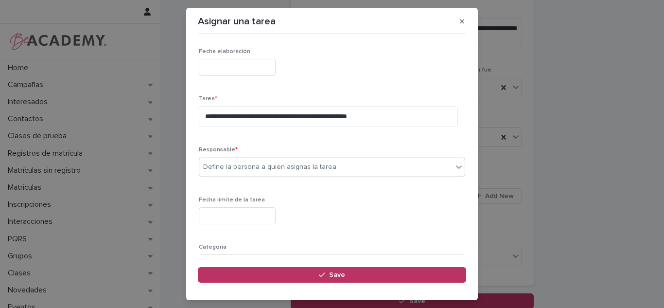
type input "*"
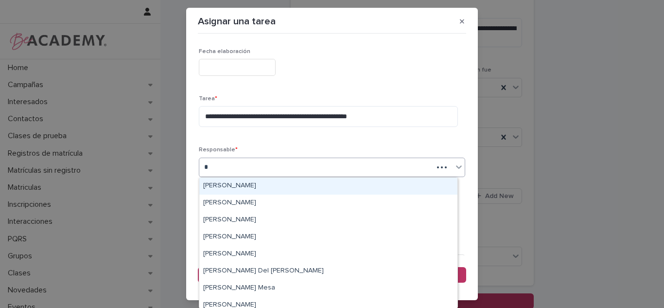
click at [236, 181] on div "[PERSON_NAME]" at bounding box center [328, 185] width 258 height 17
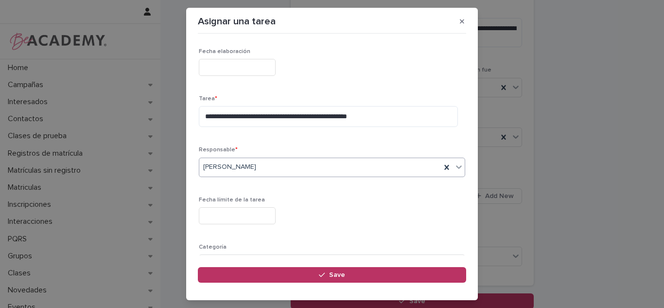
click at [229, 220] on input "text" at bounding box center [237, 215] width 77 height 17
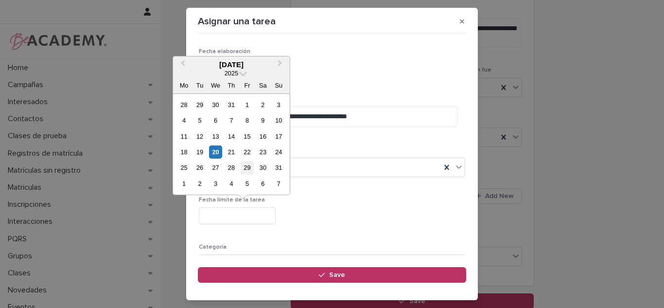
click at [250, 172] on div "29" at bounding box center [247, 167] width 13 height 13
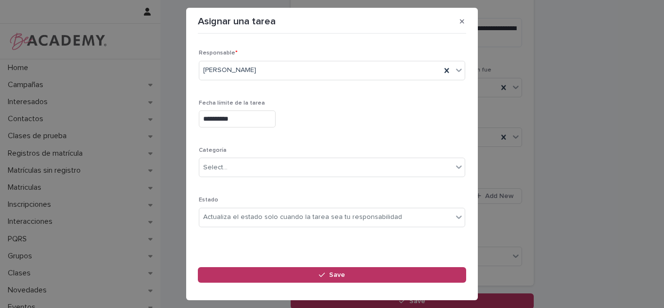
scroll to position [99, 0]
click at [232, 116] on input "**********" at bounding box center [237, 116] width 77 height 17
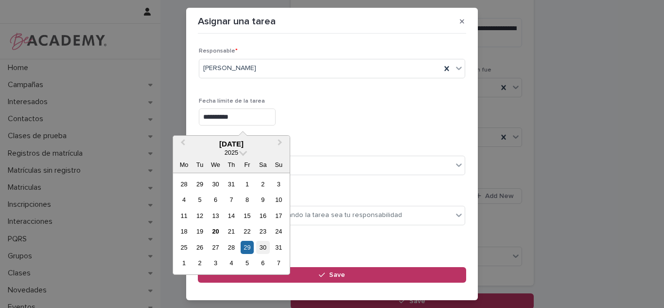
click at [267, 245] on div "30" at bounding box center [262, 247] width 13 height 13
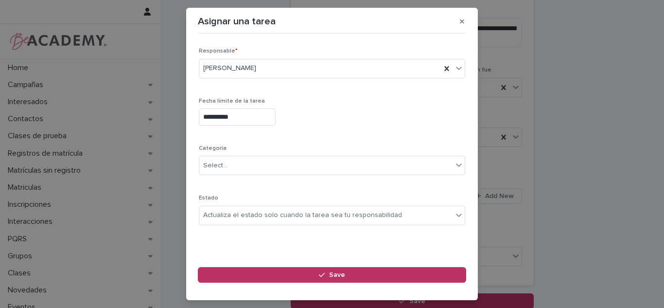
type input "**********"
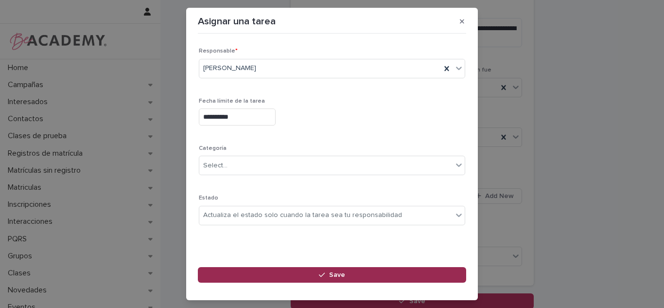
click at [332, 272] on span "Save" at bounding box center [337, 274] width 16 height 7
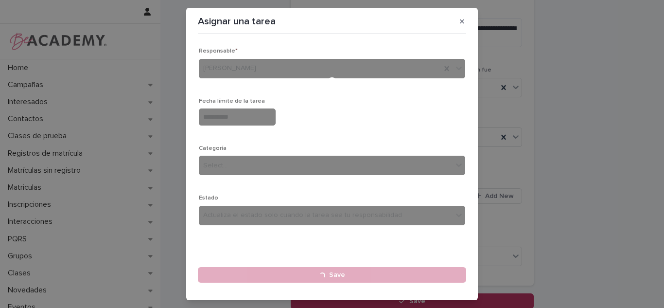
type input "**********"
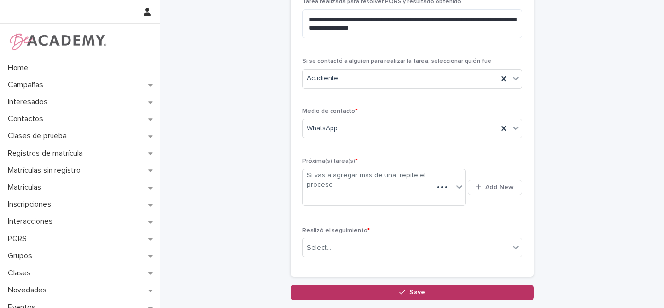
scroll to position [110, 0]
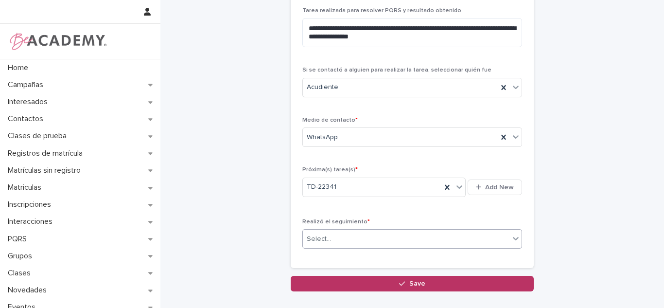
click at [334, 241] on div "Select..." at bounding box center [406, 239] width 207 height 16
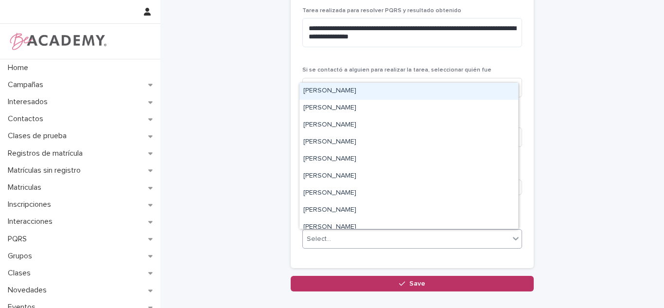
drag, startPoint x: 380, startPoint y: 100, endPoint x: 380, endPoint y: 95, distance: 5.4
click at [380, 95] on div "[PERSON_NAME]" at bounding box center [408, 91] width 219 height 17
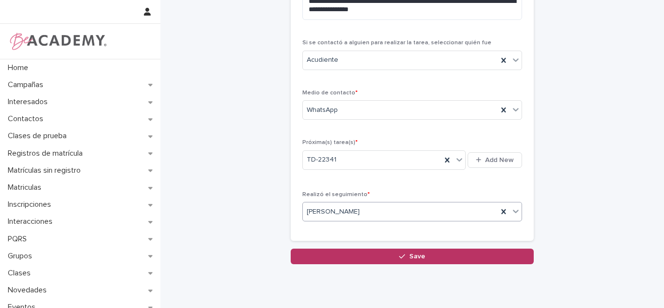
scroll to position [140, 0]
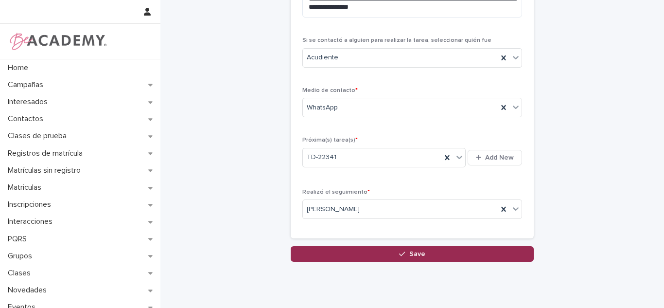
click at [409, 251] on span "Save" at bounding box center [417, 253] width 16 height 7
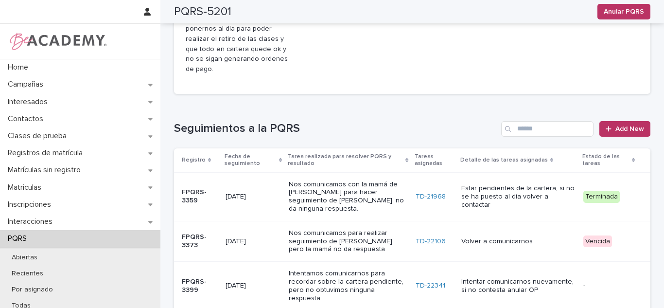
scroll to position [323, 0]
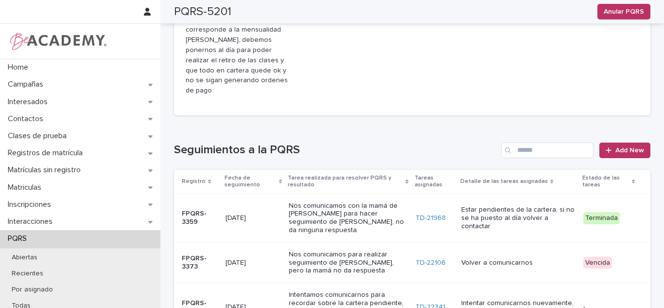
click at [520, 259] on p "Volver a comunicarnos" at bounding box center [518, 263] width 115 height 8
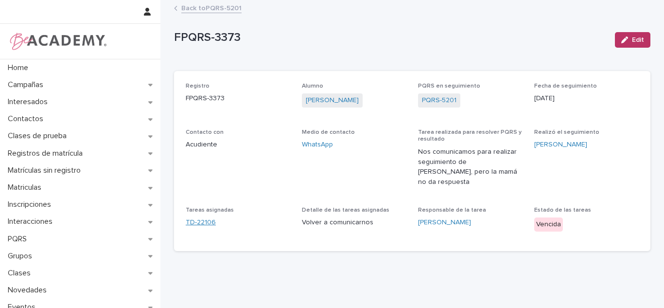
click at [192, 217] on link "TD-22106" at bounding box center [201, 222] width 30 height 10
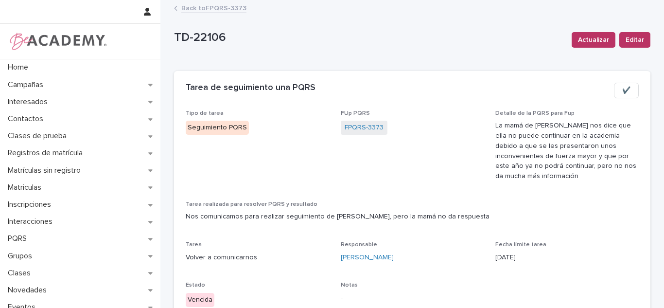
click at [616, 94] on button "✔️" at bounding box center [626, 91] width 25 height 16
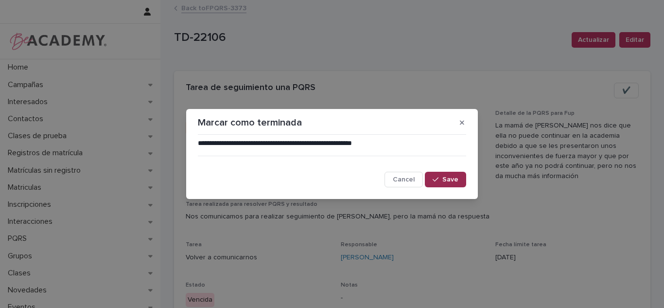
click at [461, 187] on button "Save" at bounding box center [445, 180] width 41 height 16
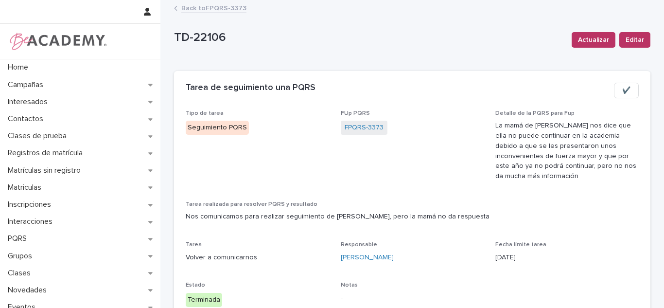
click at [181, 7] on link "Back to FPQRS-3373" at bounding box center [213, 7] width 65 height 11
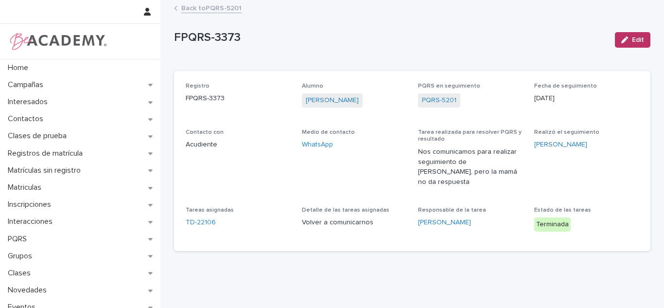
click at [198, 5] on link "Back to PQRS-5201" at bounding box center [211, 7] width 60 height 11
click at [213, 8] on link "Back to PQRS-5201" at bounding box center [211, 7] width 60 height 11
click at [231, 18] on div "FPQRS-3373 Edit FPQRS-3373 Edit Sorry, there was an error saving your record. P…" at bounding box center [412, 130] width 476 height 258
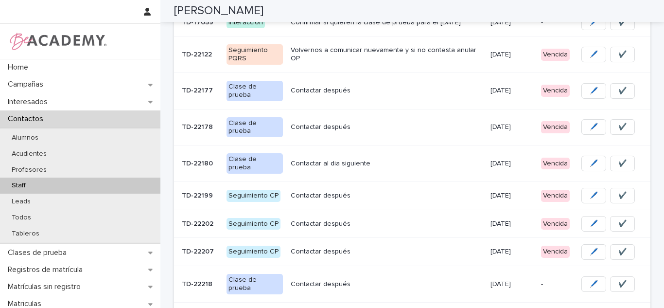
scroll to position [194, 0]
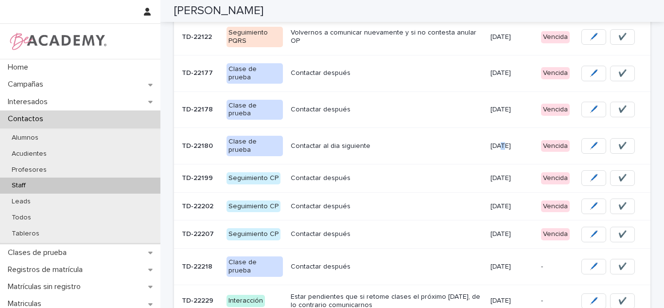
click at [493, 142] on p "10/08/2025" at bounding box center [512, 146] width 43 height 8
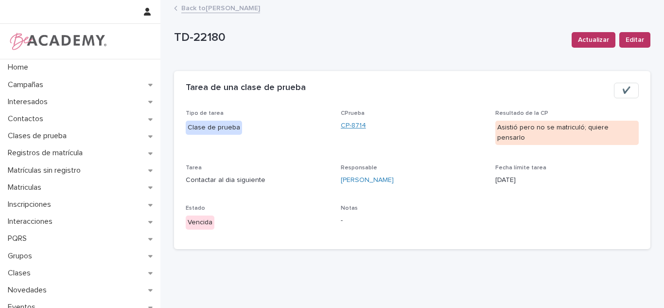
click at [341, 124] on link "CP-8714" at bounding box center [353, 126] width 25 height 10
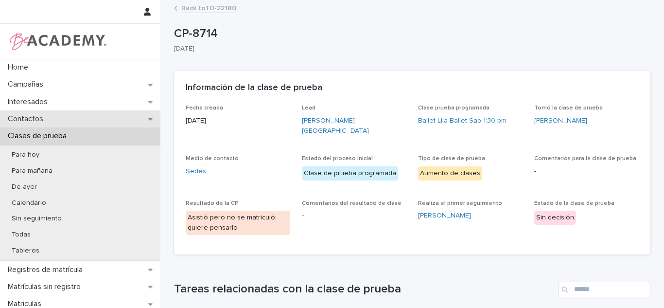
click at [45, 118] on p "Contactos" at bounding box center [27, 118] width 47 height 9
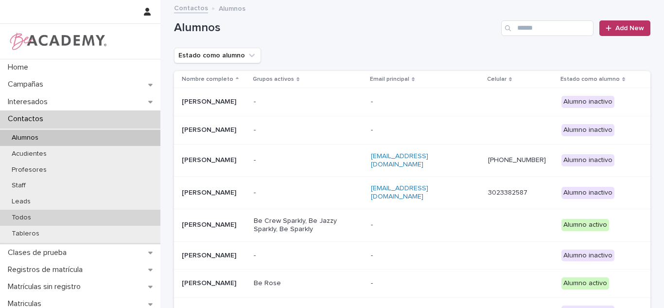
click at [43, 219] on div "Todos" at bounding box center [80, 218] width 160 height 16
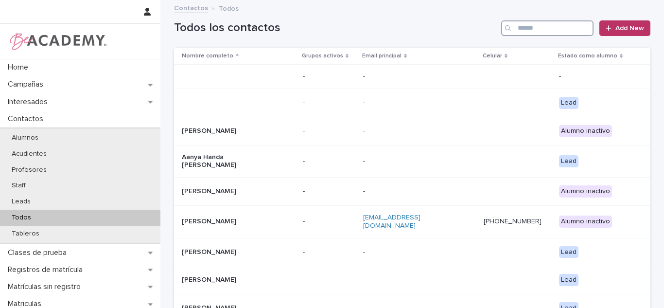
click at [537, 28] on input "Search" at bounding box center [547, 28] width 92 height 16
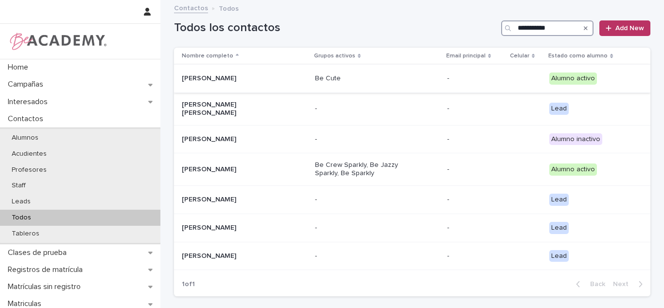
type input "**********"
click at [262, 87] on td "Guadalupe Ramirez Cardona" at bounding box center [242, 79] width 137 height 28
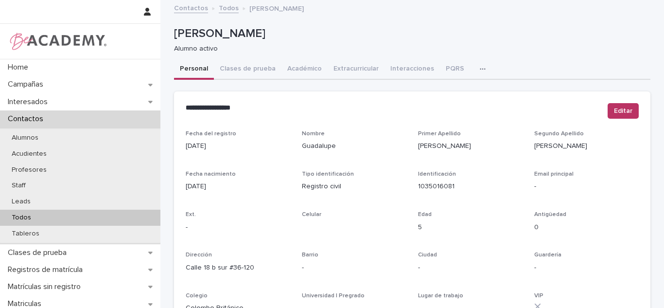
drag, startPoint x: 161, startPoint y: 10, endPoint x: 55, endPoint y: 215, distance: 230.7
click at [55, 215] on div "Todos" at bounding box center [80, 218] width 160 height 16
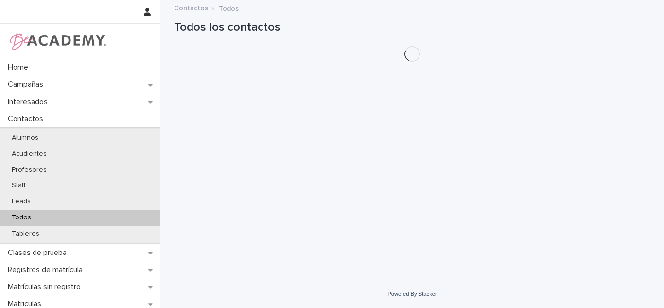
click at [55, 215] on div "Todos" at bounding box center [80, 218] width 160 height 16
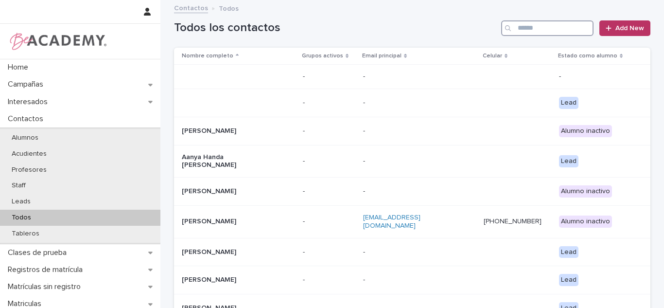
click at [556, 21] on input "Search" at bounding box center [547, 28] width 92 height 16
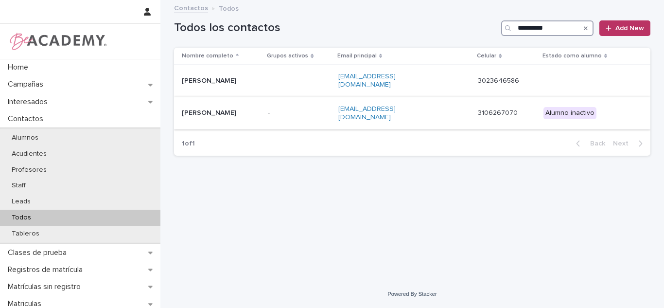
type input "**********"
click at [249, 107] on div "Daniel Gonzalez Cano" at bounding box center [221, 112] width 78 height 10
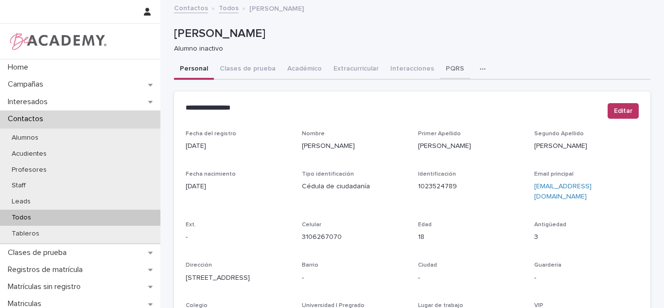
click at [440, 73] on button "PQRS" at bounding box center [455, 69] width 30 height 20
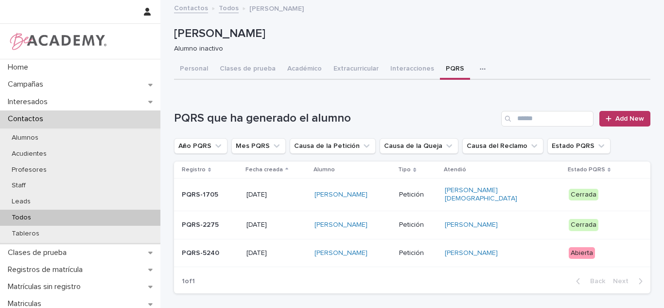
scroll to position [65, 0]
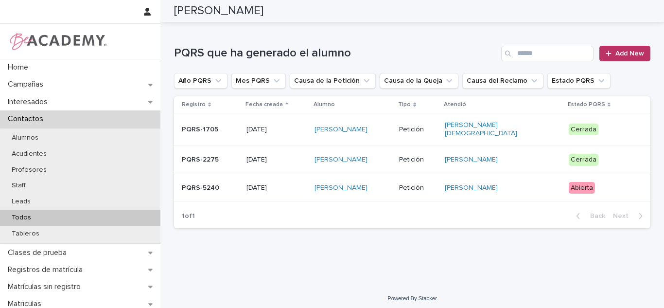
click at [591, 191] on div "Abierta" at bounding box center [602, 188] width 66 height 20
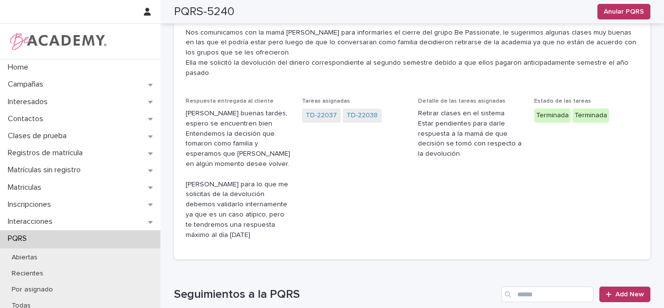
scroll to position [65, 0]
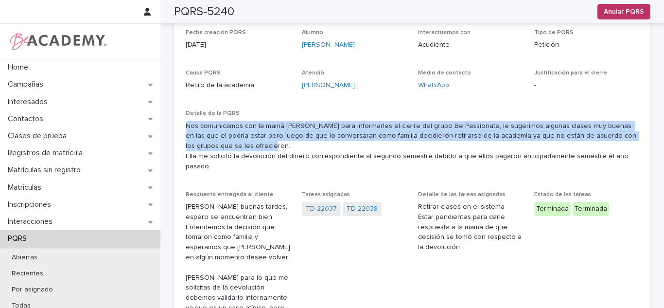
drag, startPoint x: 180, startPoint y: 126, endPoint x: 614, endPoint y: 146, distance: 434.6
click at [614, 146] on div "Fecha creación PQRS 01/08/2025 Alumno Daniel Gonzalez Cano Interactuamos con Ac…" at bounding box center [412, 191] width 476 height 324
copy p "Nos comunicamos con la mamá de Daniel para informarles el cierre del grupo Be P…"
click at [96, 115] on div "Contactos" at bounding box center [80, 118] width 160 height 17
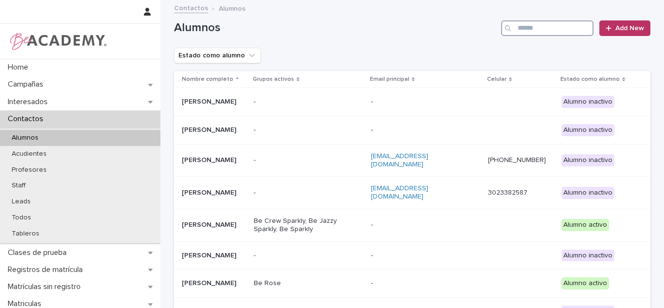
click at [540, 22] on input "Search" at bounding box center [547, 28] width 92 height 16
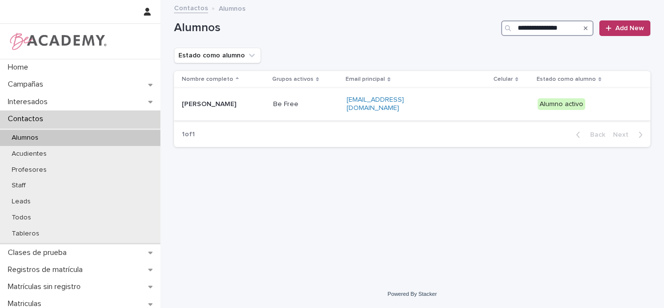
type input "**********"
click at [311, 110] on div "Be Free" at bounding box center [306, 104] width 66 height 16
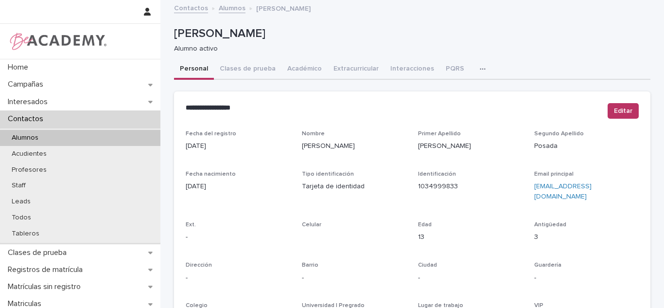
scroll to position [432, 0]
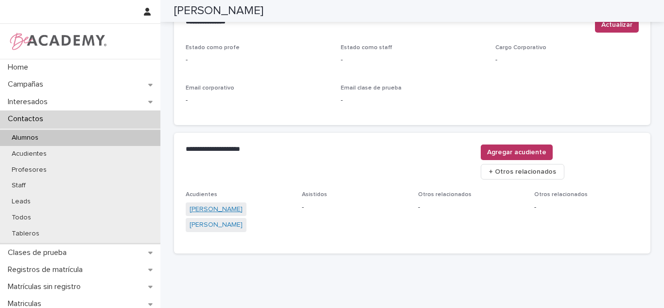
click at [243, 204] on link "Adriana Maria Posada Tabares" at bounding box center [216, 209] width 53 height 10
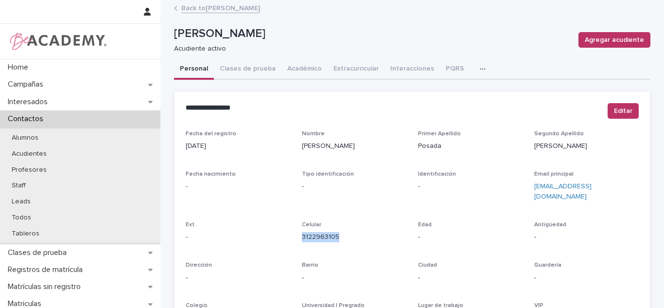
drag, startPoint x: 326, startPoint y: 229, endPoint x: 298, endPoint y: 228, distance: 28.7
click at [298, 228] on div "Fecha del registro 21/09/2022 Nombre Adriana Maria Primer Apellido Posada Segun…" at bounding box center [412, 273] width 453 height 287
copy link "3122963105"
click at [56, 219] on div "Todos" at bounding box center [80, 218] width 160 height 16
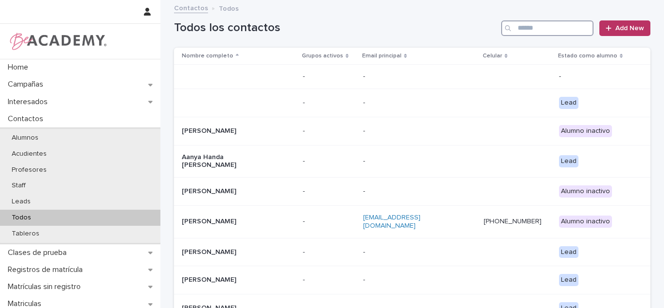
click at [549, 24] on input "Search" at bounding box center [547, 28] width 92 height 16
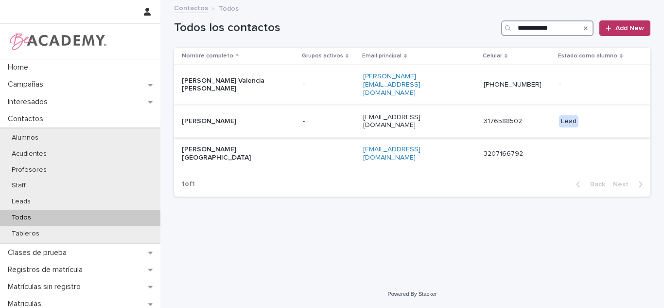
type input "**********"
click at [251, 117] on p "Andrea Valentina Serna Ramirez" at bounding box center [230, 121] width 97 height 8
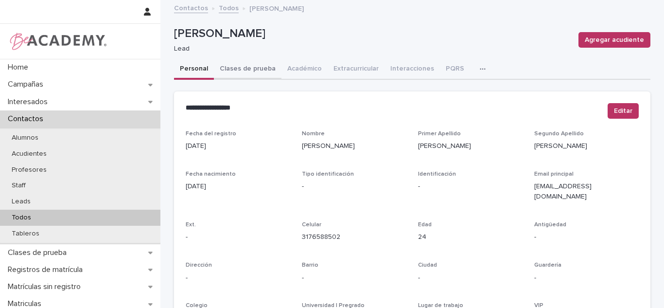
click at [245, 70] on button "Clases de prueba" at bounding box center [248, 69] width 68 height 20
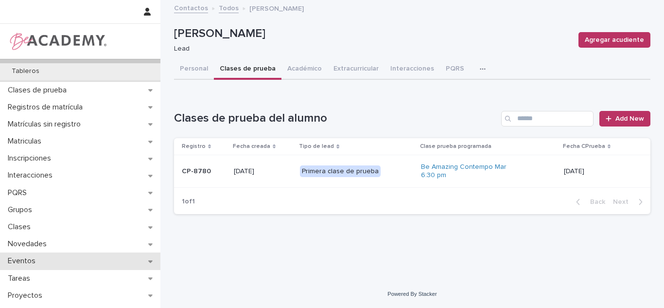
scroll to position [176, 0]
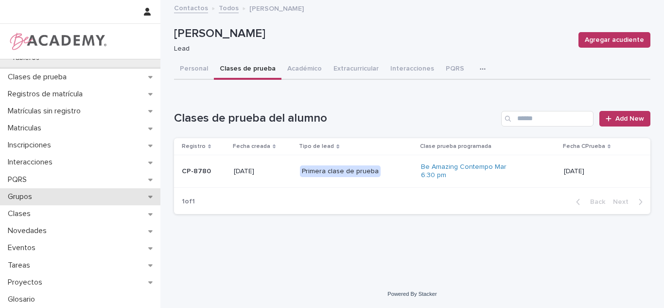
click at [45, 201] on div "Grupos" at bounding box center [80, 196] width 160 height 17
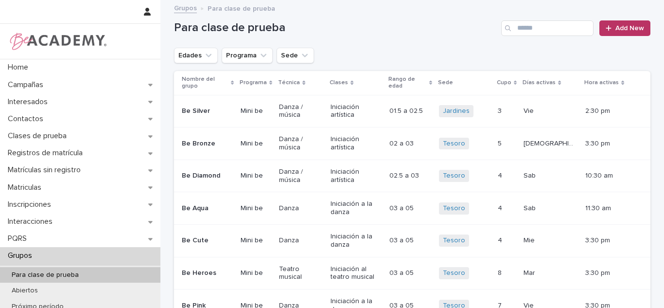
click at [185, 53] on button "Edades" at bounding box center [196, 56] width 44 height 16
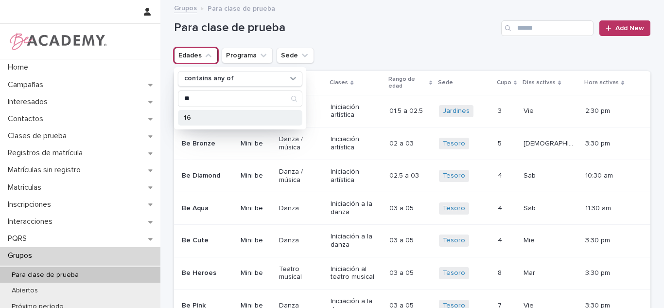
type input "**"
click at [199, 116] on p "16" at bounding box center [235, 117] width 103 height 7
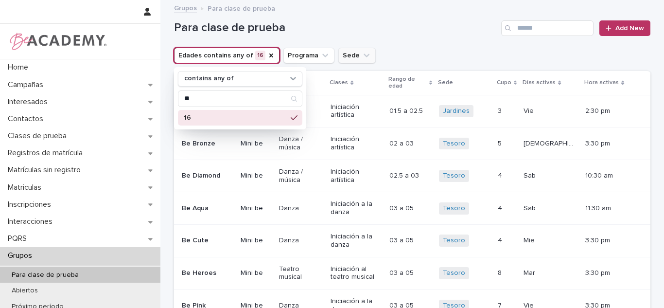
click at [338, 55] on button "Sede" at bounding box center [356, 56] width 37 height 16
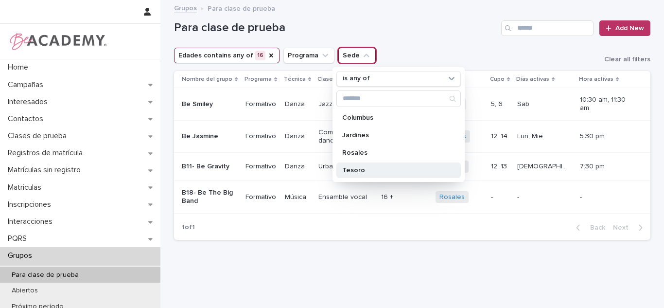
click at [352, 175] on div "Tesoro" at bounding box center [398, 170] width 124 height 16
click at [442, 26] on h1 "Para clase de prueba" at bounding box center [335, 28] width 323 height 14
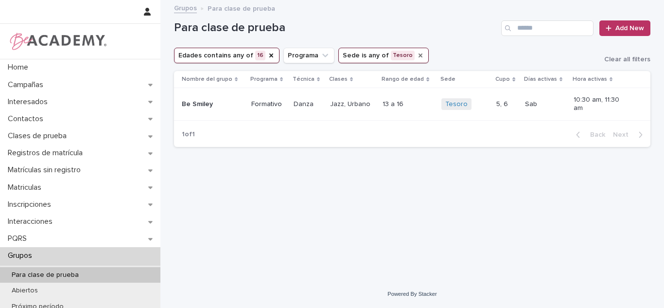
click at [417, 55] on icon "Sede" at bounding box center [421, 56] width 8 height 8
click at [349, 55] on button "Sede" at bounding box center [356, 56] width 37 height 16
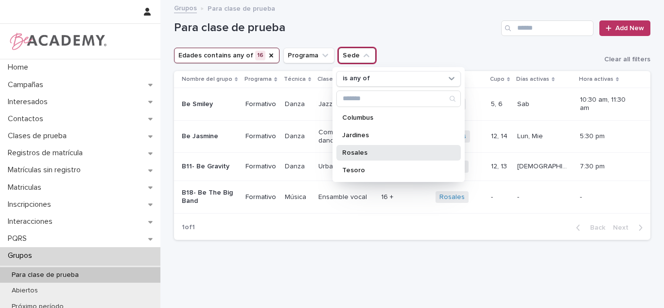
click at [363, 152] on p "Rosales" at bounding box center [393, 152] width 103 height 7
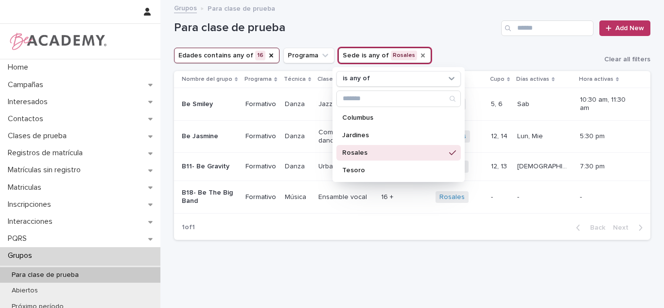
click at [408, 30] on h1 "Para clase de prueba" at bounding box center [335, 28] width 323 height 14
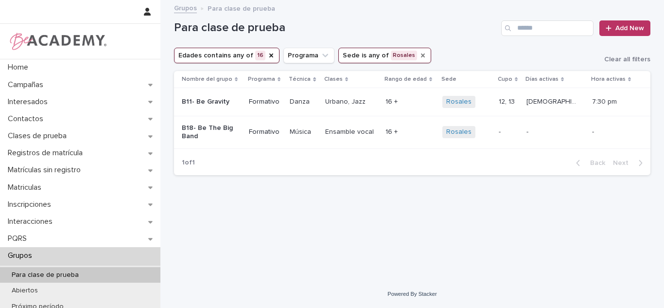
click at [545, 142] on td "- -" at bounding box center [556, 132] width 66 height 33
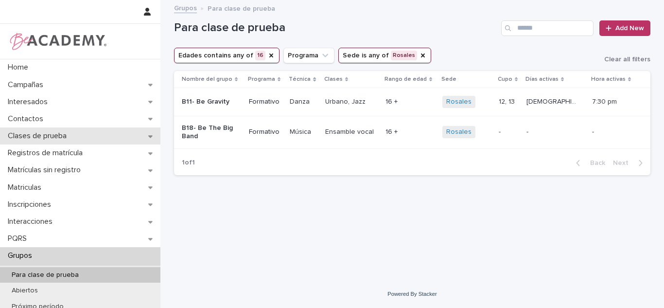
click at [51, 143] on div "Clases de prueba" at bounding box center [80, 135] width 160 height 17
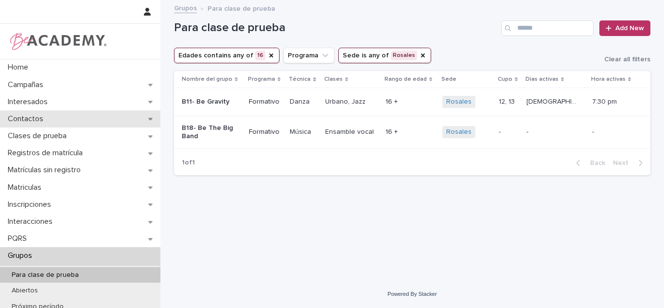
click at [74, 124] on div "Contactos" at bounding box center [80, 118] width 160 height 17
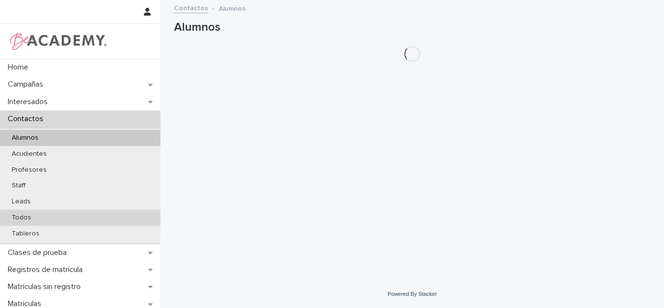
click at [15, 211] on div "Todos" at bounding box center [80, 218] width 160 height 16
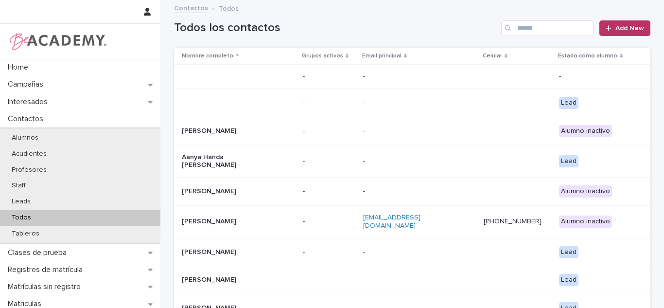
click at [552, 37] on div "Todos los contactos Add New" at bounding box center [412, 24] width 476 height 47
click at [543, 30] on input "Search" at bounding box center [547, 28] width 92 height 16
paste input "**********"
type input "**********"
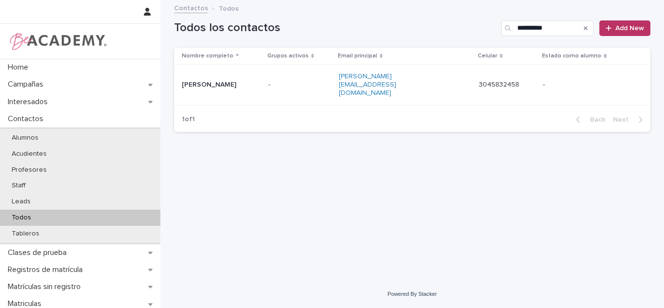
click at [283, 81] on p "-" at bounding box center [299, 85] width 63 height 8
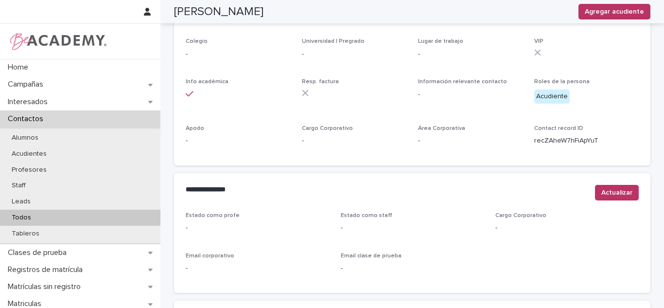
scroll to position [410, 0]
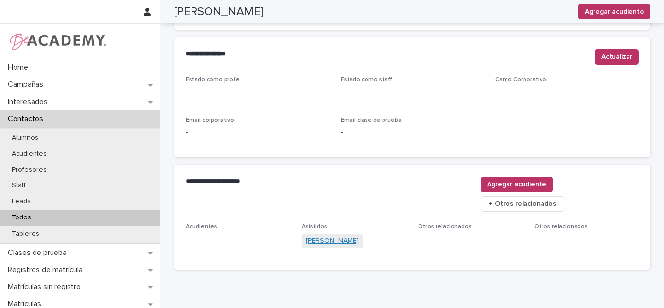
click at [314, 236] on link "Martina Zuleta Rios" at bounding box center [332, 241] width 53 height 10
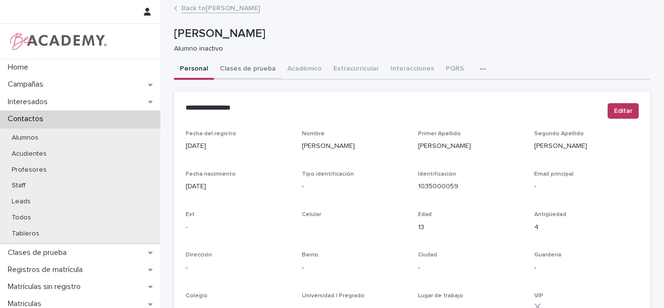
click at [226, 71] on button "Clases de prueba" at bounding box center [248, 69] width 68 height 20
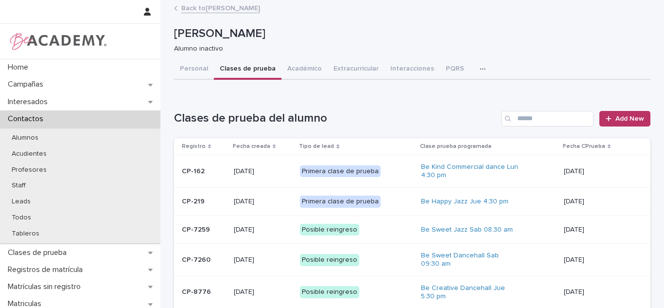
scroll to position [111, 0]
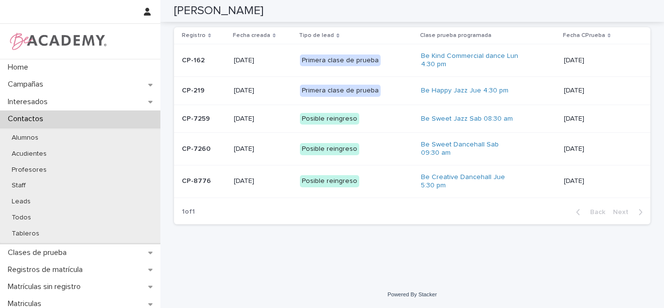
click at [555, 185] on td "Be Creative Dancehall Jue 5:30 pm" at bounding box center [488, 181] width 143 height 33
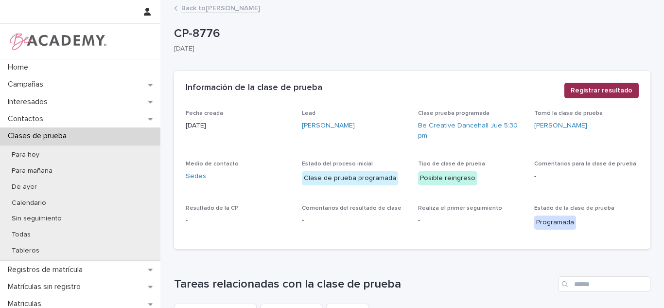
click at [604, 96] on button "Registrar resultado" at bounding box center [601, 91] width 74 height 16
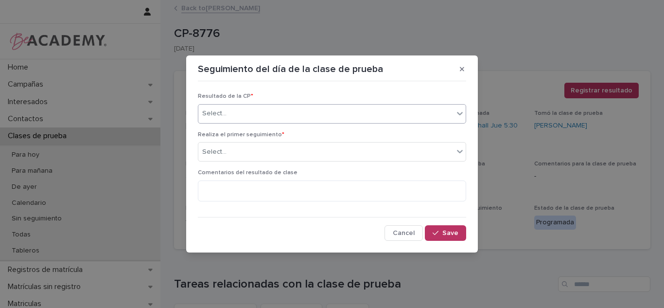
click at [325, 112] on div "Select..." at bounding box center [325, 113] width 255 height 16
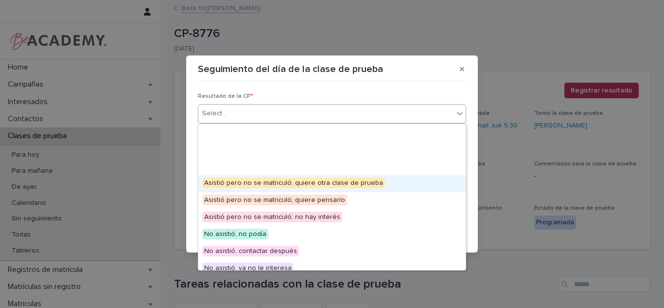
scroll to position [75, 0]
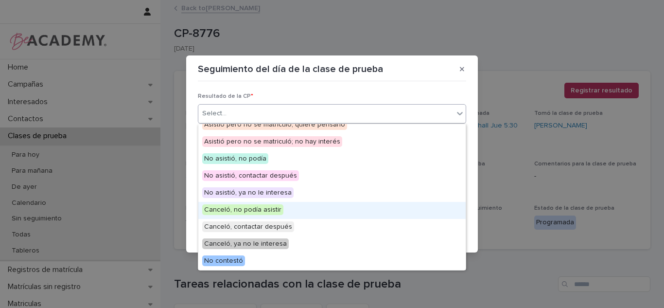
click at [257, 213] on span "Canceló, no podía asistir" at bounding box center [242, 209] width 81 height 11
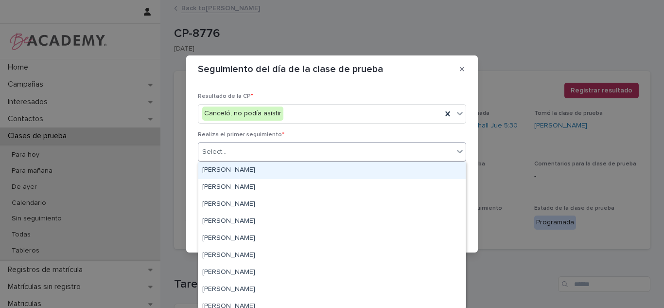
click at [232, 146] on div "Select..." at bounding box center [325, 152] width 255 height 16
click at [230, 169] on div "[PERSON_NAME]" at bounding box center [331, 170] width 267 height 17
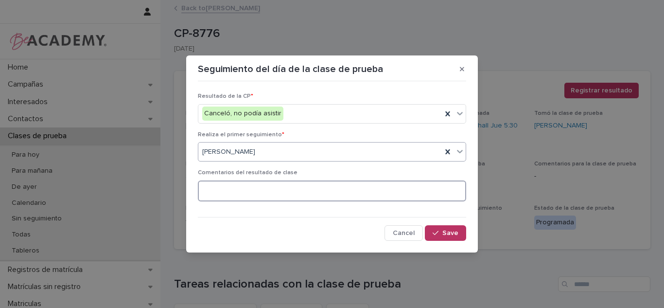
click at [211, 188] on textarea at bounding box center [332, 190] width 268 height 21
click at [211, 188] on textarea "**********" at bounding box center [332, 190] width 268 height 21
click at [404, 195] on textarea "**********" at bounding box center [332, 190] width 268 height 21
type textarea "**********"
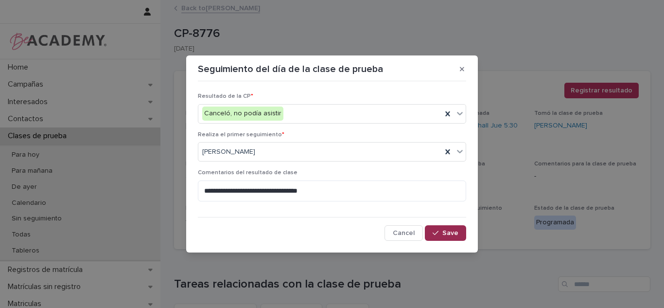
click at [437, 230] on icon "button" at bounding box center [436, 232] width 6 height 7
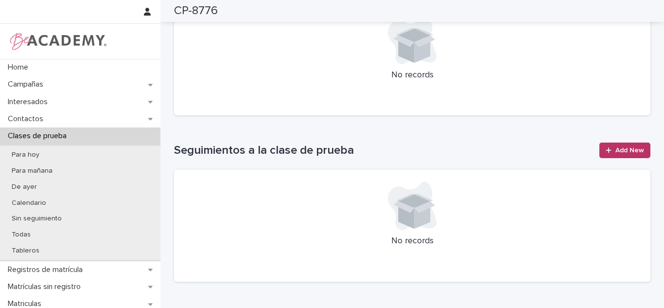
scroll to position [310, 0]
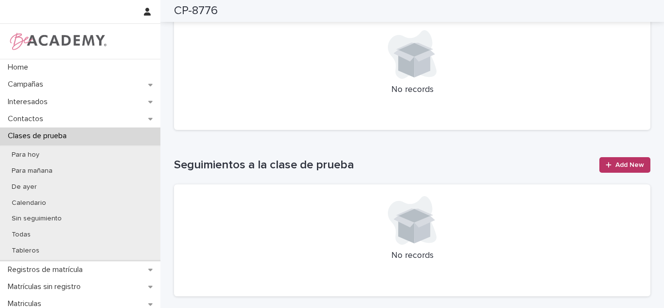
click at [423, 236] on icon at bounding box center [422, 230] width 16 height 28
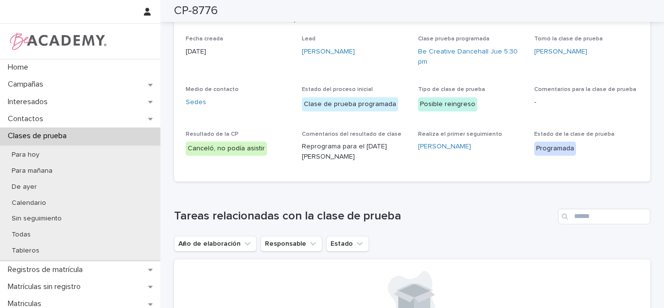
scroll to position [63, 0]
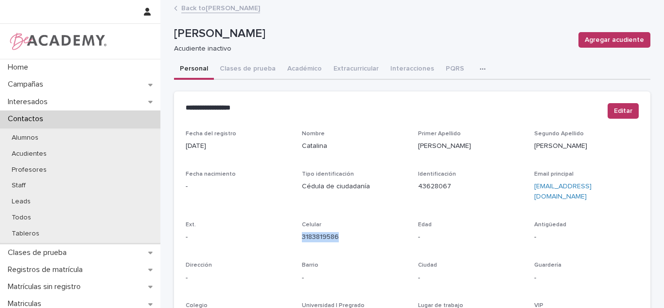
drag, startPoint x: 339, startPoint y: 227, endPoint x: 296, endPoint y: 229, distance: 43.3
click at [296, 229] on div "Fecha del registro [DATE] Nombre [PERSON_NAME] Primer Apellido [PERSON_NAME] [P…" at bounding box center [412, 273] width 453 height 287
copy link "3183819586"
click at [67, 211] on div "Todos" at bounding box center [80, 218] width 160 height 16
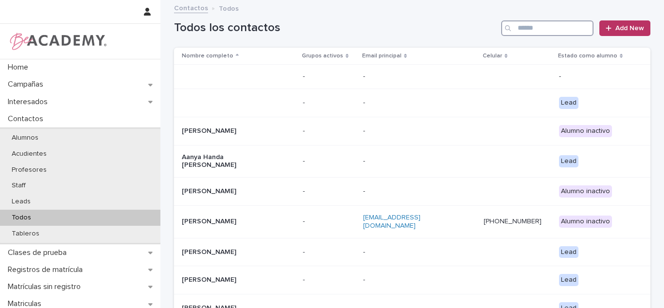
click at [520, 31] on input "Search" at bounding box center [547, 28] width 92 height 16
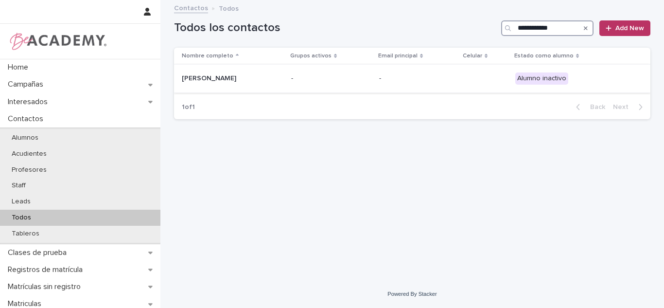
type input "**********"
click at [326, 82] on td "-" at bounding box center [331, 79] width 88 height 28
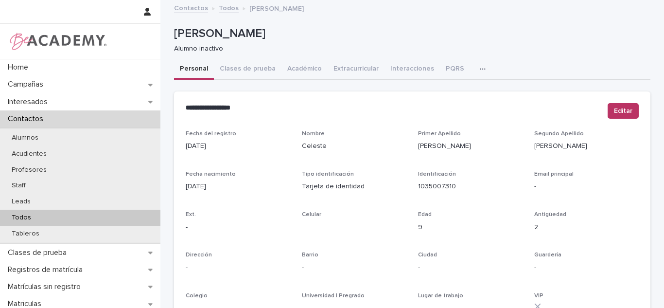
click at [56, 216] on div "Todos" at bounding box center [80, 218] width 160 height 16
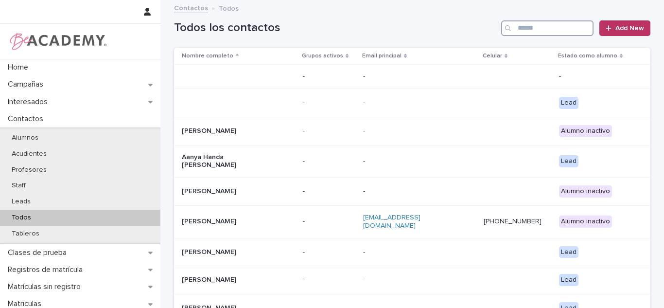
click at [530, 32] on input "Search" at bounding box center [547, 28] width 92 height 16
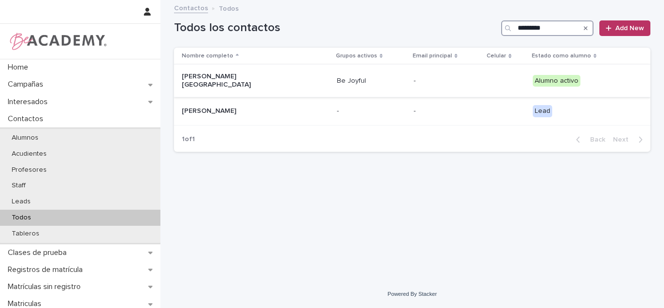
type input "*********"
click at [260, 83] on div "[PERSON_NAME][GEOGRAPHIC_DATA]" at bounding box center [255, 81] width 147 height 24
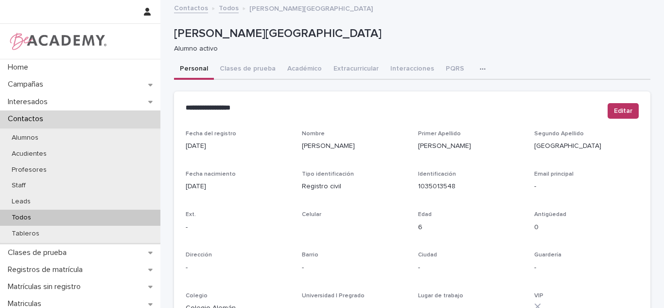
scroll to position [428, 0]
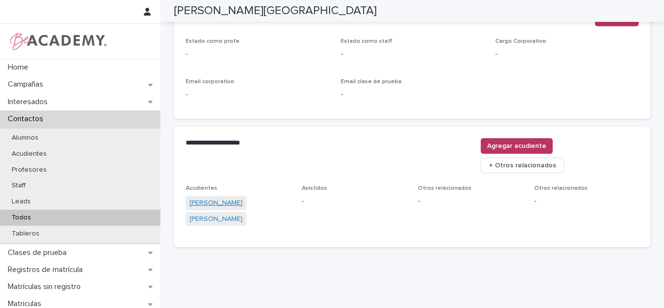
click at [239, 198] on link "[PERSON_NAME]" at bounding box center [216, 203] width 53 height 10
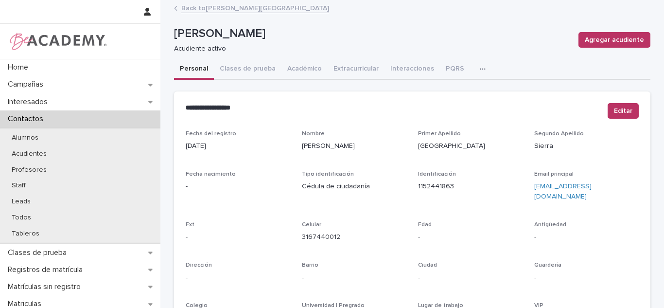
drag, startPoint x: 14, startPoint y: 0, endPoint x: 196, endPoint y: 182, distance: 257.5
click at [198, 182] on p "-" at bounding box center [238, 186] width 105 height 10
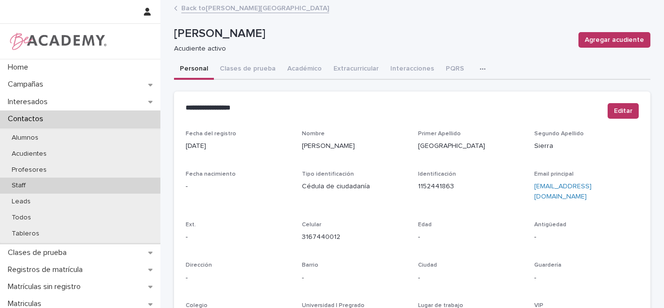
click at [43, 186] on div "Staff" at bounding box center [80, 185] width 160 height 16
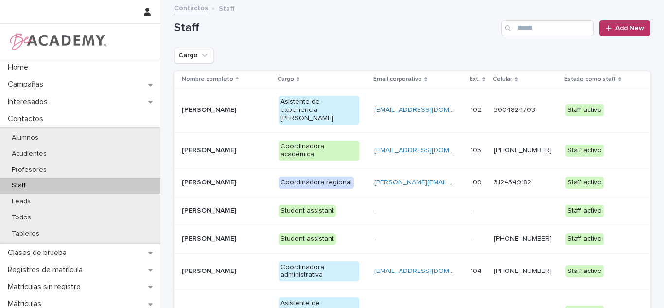
click at [298, 105] on div "Asistente de experiencia Jr" at bounding box center [319, 110] width 81 height 28
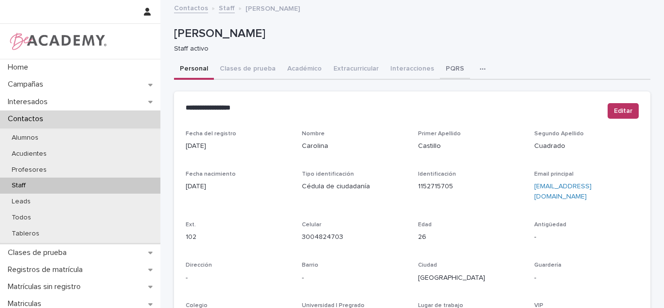
click at [442, 69] on button "PQRS" at bounding box center [455, 69] width 30 height 20
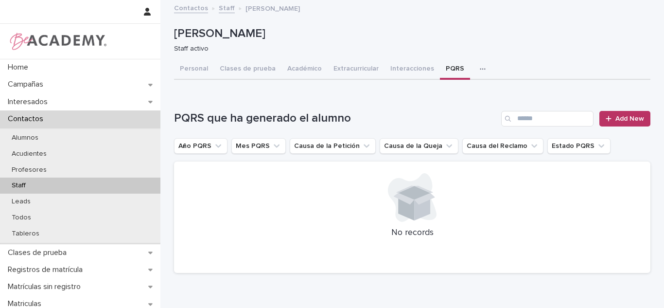
click at [480, 72] on icon "button" at bounding box center [483, 69] width 6 height 7
drag, startPoint x: 458, startPoint y: 95, endPoint x: 417, endPoint y: 119, distance: 47.5
click at [457, 95] on button "Tareas" at bounding box center [449, 94] width 64 height 15
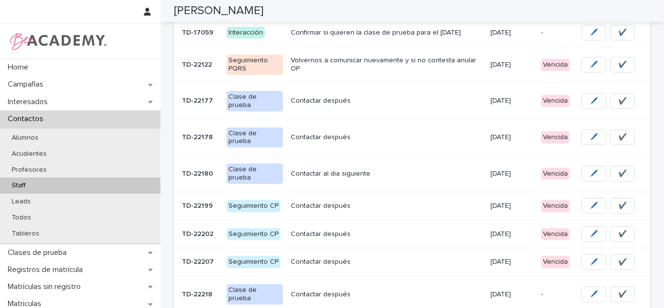
scroll to position [168, 0]
click at [498, 104] on td "[DATE]" at bounding box center [512, 100] width 51 height 36
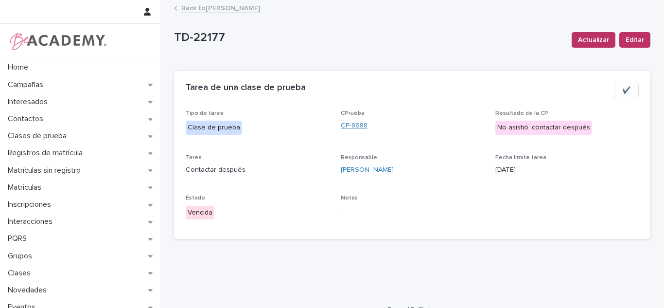
click at [350, 127] on link "CP-8688" at bounding box center [354, 126] width 27 height 10
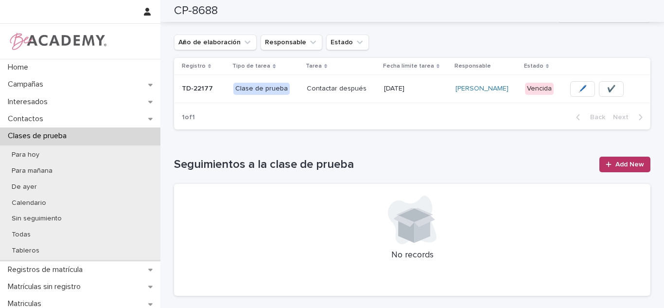
scroll to position [272, 0]
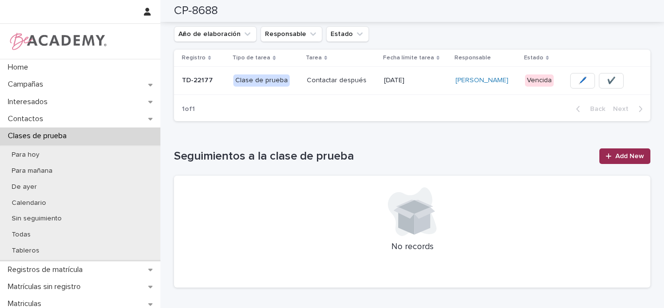
click at [629, 155] on span "Add New" at bounding box center [629, 156] width 29 height 7
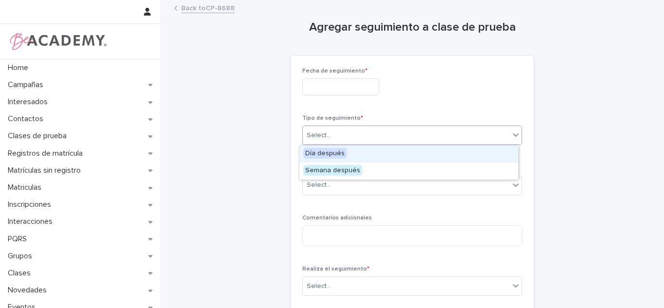
drag, startPoint x: 311, startPoint y: 135, endPoint x: 315, endPoint y: 155, distance: 20.2
click at [311, 135] on div "Select..." at bounding box center [319, 135] width 24 height 10
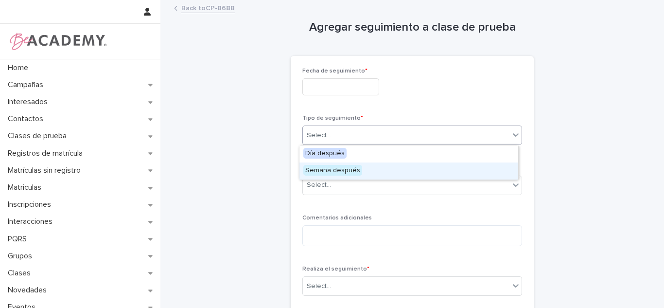
click at [317, 176] on div "Semana después" at bounding box center [408, 170] width 219 height 17
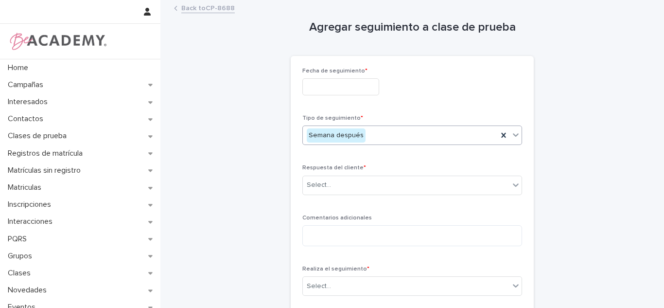
click at [321, 138] on div "Semana después" at bounding box center [336, 135] width 59 height 14
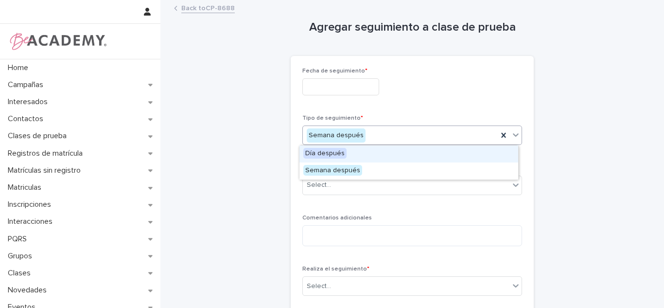
click at [212, 7] on link "Back to CP-8688" at bounding box center [207, 7] width 53 height 11
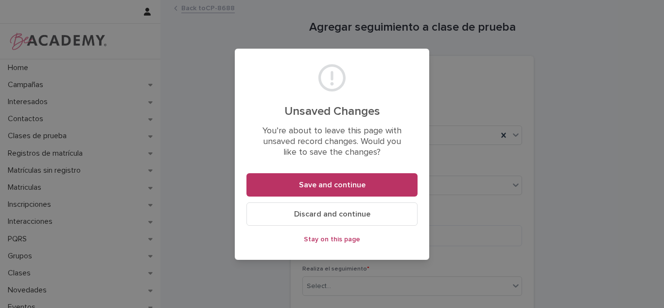
click at [313, 212] on span "Discard and continue" at bounding box center [332, 214] width 76 height 8
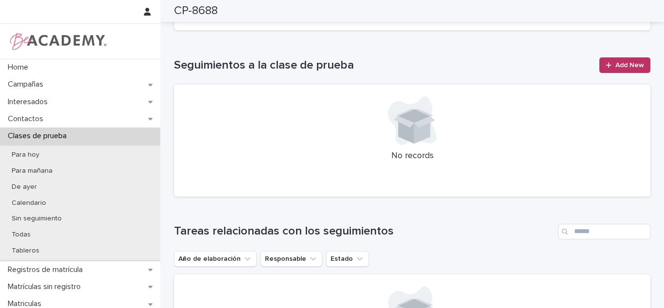
scroll to position [222, 0]
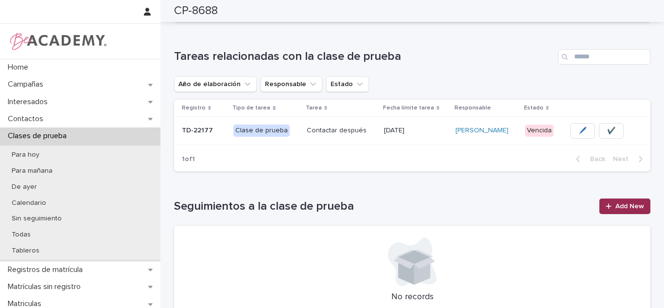
click at [609, 204] on div at bounding box center [611, 206] width 10 height 7
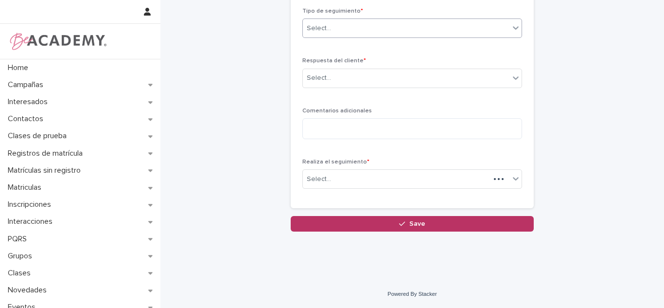
scroll to position [7, 0]
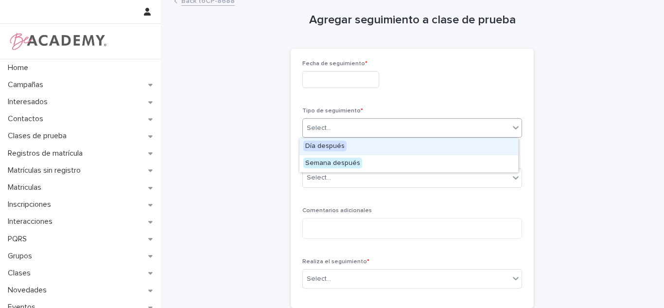
drag, startPoint x: 371, startPoint y: 133, endPoint x: 355, endPoint y: 145, distance: 20.1
click at [371, 132] on div "Select..." at bounding box center [406, 128] width 207 height 16
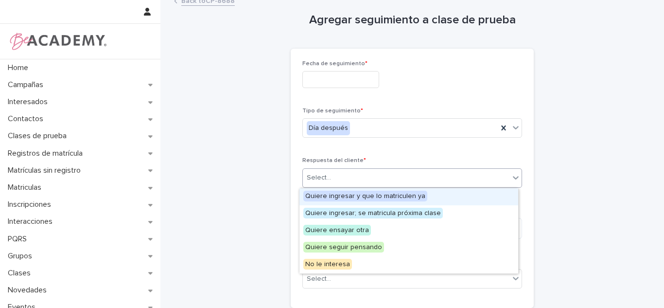
click at [321, 181] on div "Select..." at bounding box center [319, 178] width 24 height 10
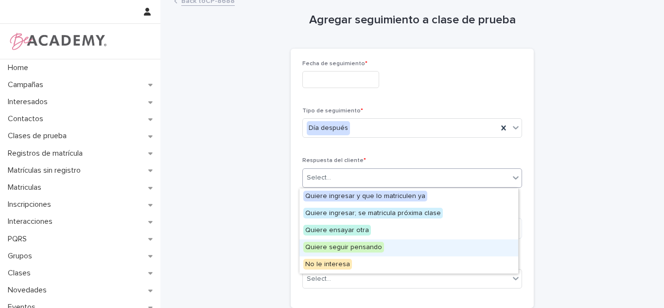
click at [325, 248] on span "Quiere seguir pensando" at bounding box center [343, 247] width 81 height 11
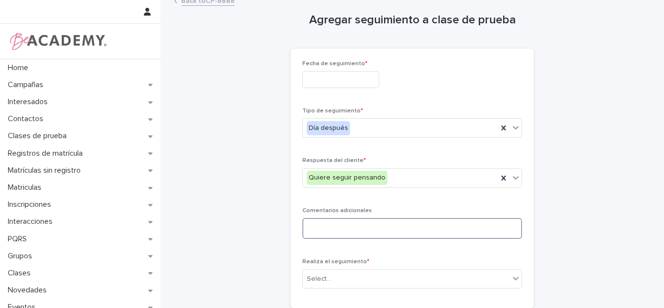
click at [324, 233] on textarea at bounding box center [412, 228] width 220 height 21
type textarea "*"
type textarea "**********"
click at [367, 80] on input "text" at bounding box center [340, 79] width 77 height 17
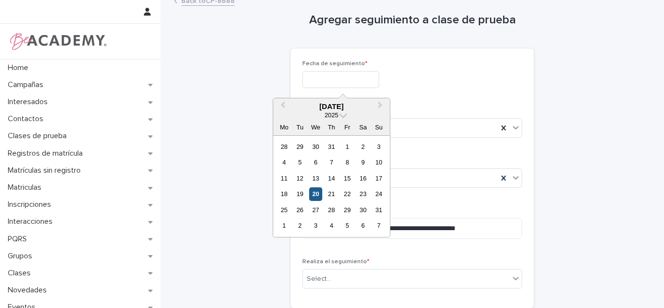
click at [318, 192] on div "20" at bounding box center [315, 193] width 13 height 13
type input "**********"
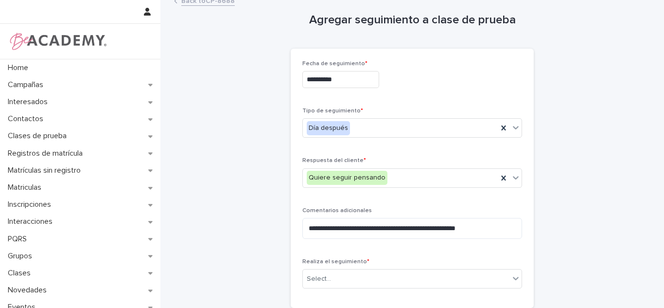
scroll to position [107, 0]
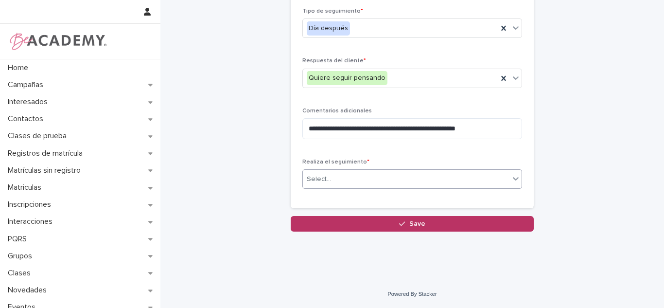
click at [363, 176] on div "Select..." at bounding box center [406, 179] width 207 height 16
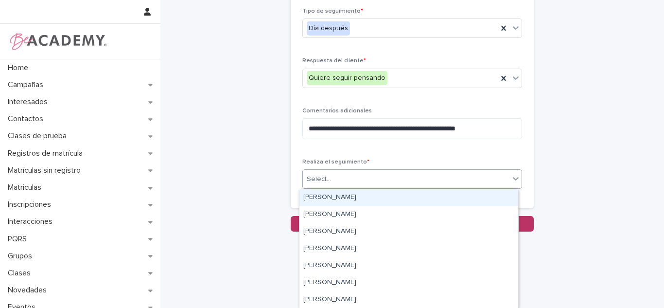
click at [355, 195] on div "[PERSON_NAME]" at bounding box center [408, 197] width 219 height 17
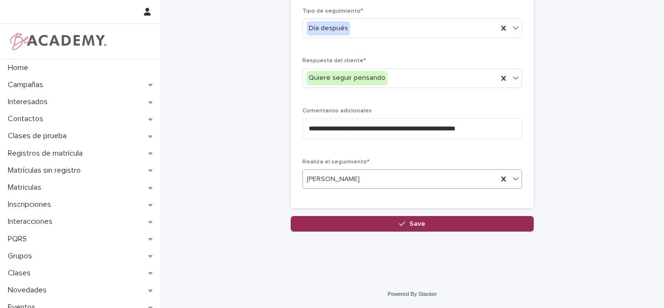
click at [457, 229] on button "Save" at bounding box center [412, 224] width 243 height 16
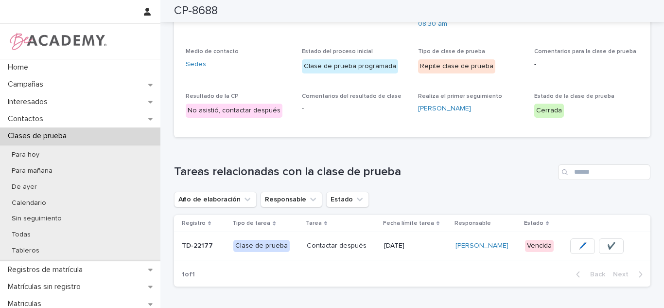
scroll to position [108, 0]
click at [610, 244] on span "✔️" at bounding box center [611, 245] width 8 height 10
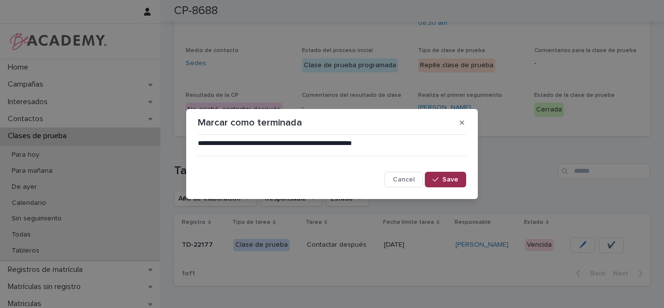
click at [445, 185] on button "Save" at bounding box center [445, 180] width 41 height 16
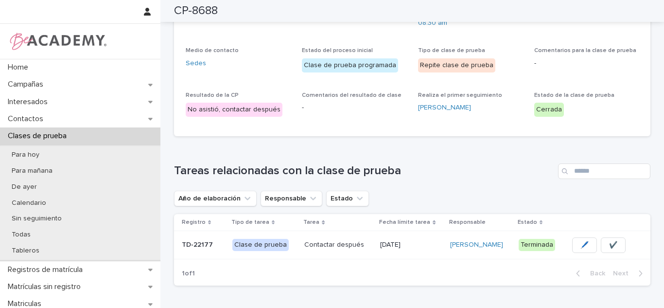
scroll to position [23, 0]
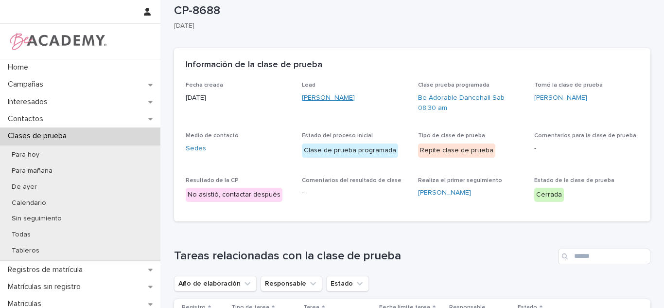
click at [347, 102] on link "Leandra Ardila Giraldo" at bounding box center [328, 98] width 53 height 10
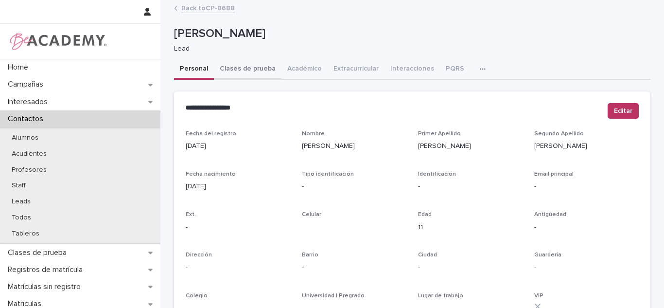
click at [245, 73] on button "Clases de prueba" at bounding box center [248, 69] width 68 height 20
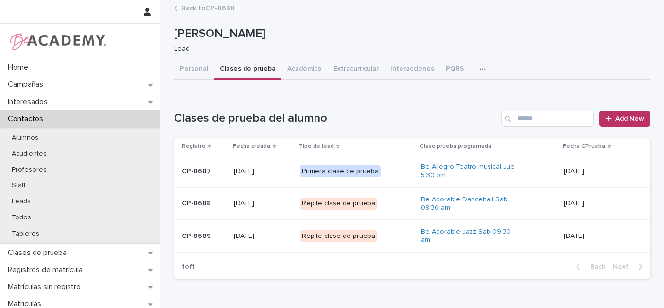
click at [564, 232] on p "[DATE]" at bounding box center [599, 236] width 71 height 8
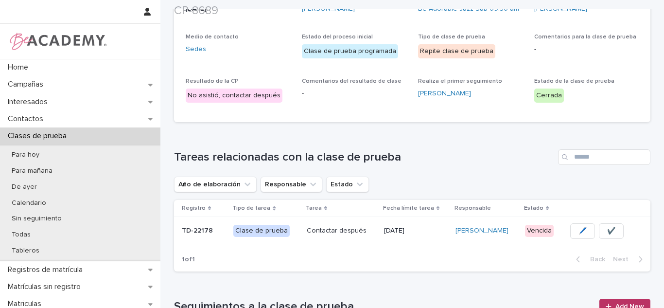
scroll to position [171, 0]
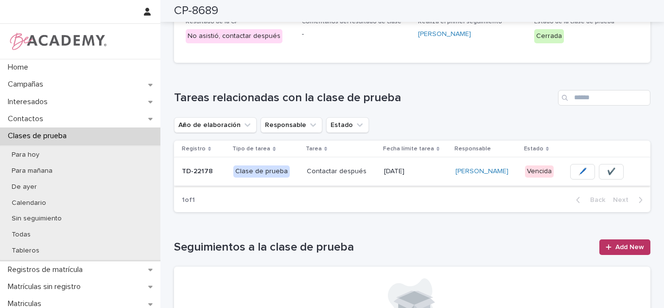
click at [608, 172] on span "✔️" at bounding box center [611, 172] width 8 height 10
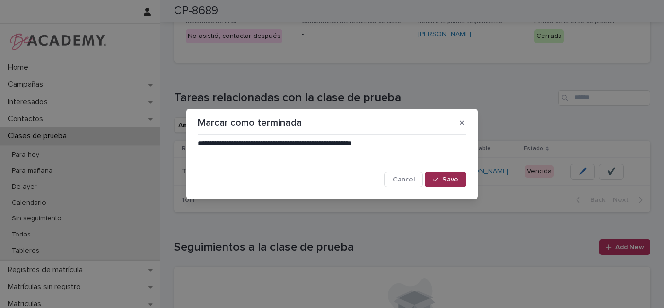
click at [447, 178] on span "Save" at bounding box center [450, 179] width 16 height 7
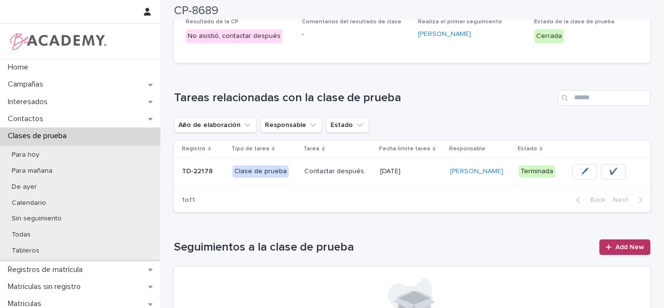
scroll to position [0, 0]
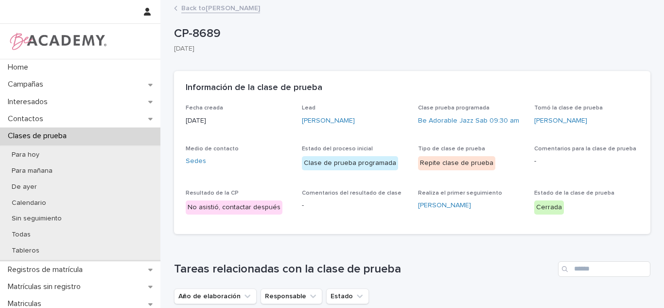
click at [243, 6] on link "Back to Leandra Ardila Giraldo" at bounding box center [220, 7] width 79 height 11
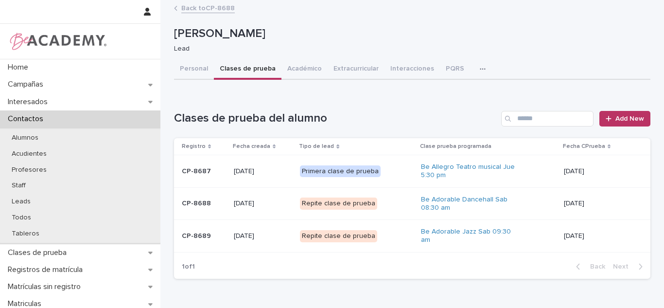
click at [210, 9] on link "Back to CP-8688" at bounding box center [207, 7] width 53 height 11
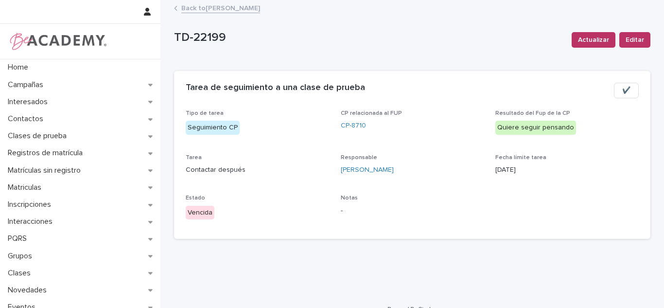
click at [236, 9] on link "Back to Carolina Castillo Cuadrado" at bounding box center [220, 7] width 79 height 11
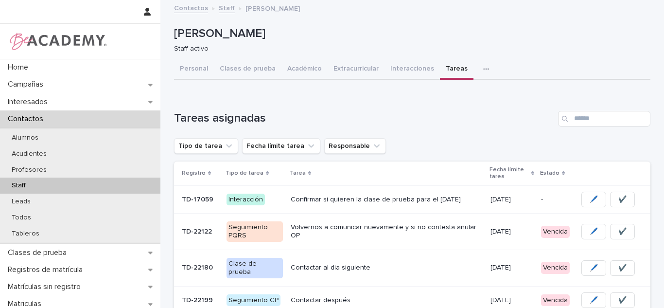
scroll to position [162, 0]
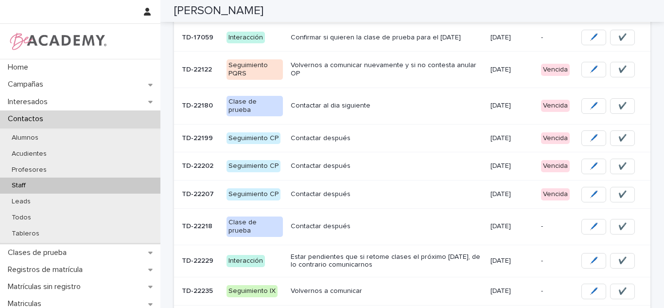
click at [499, 165] on div "18/08/2025" at bounding box center [512, 166] width 43 height 16
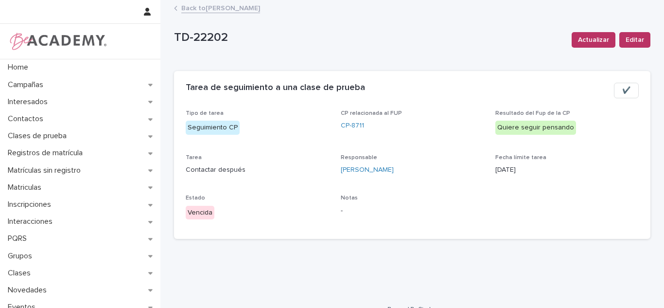
click at [495, 164] on div "18/08/2025" at bounding box center [566, 169] width 143 height 12
click at [238, 8] on link "Back to Carolina Castillo Cuadrado" at bounding box center [220, 7] width 79 height 11
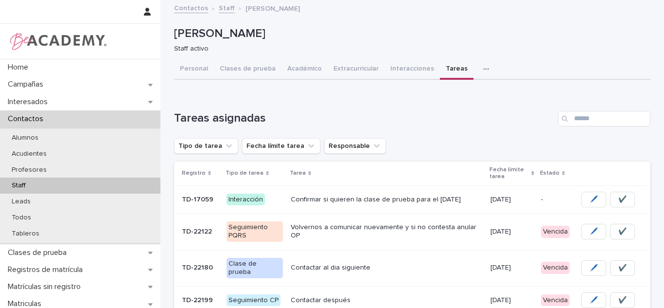
scroll to position [146, 0]
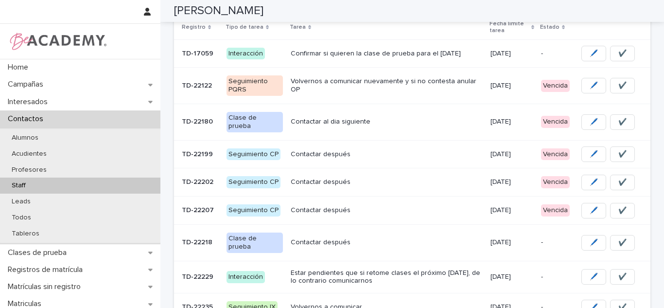
click at [487, 185] on td "18/08/2025" at bounding box center [512, 182] width 51 height 28
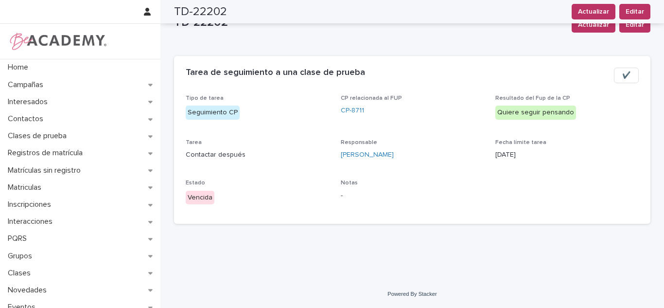
scroll to position [15, 0]
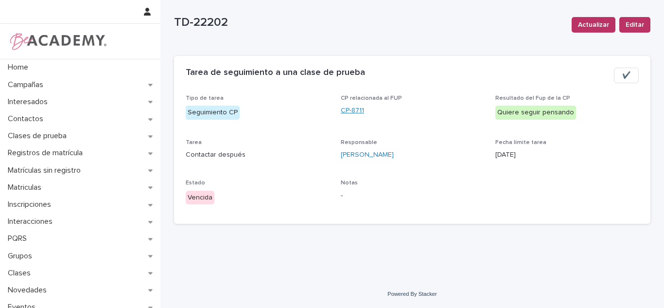
click at [345, 107] on link "CP-8711" at bounding box center [352, 110] width 23 height 10
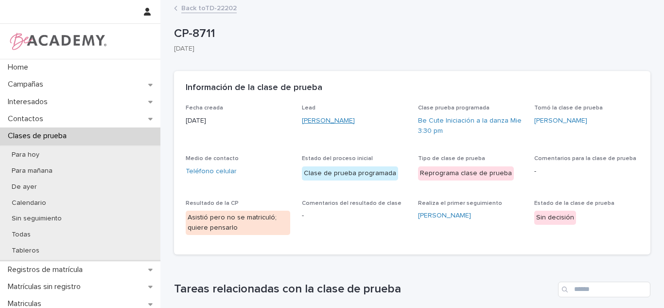
click at [347, 116] on link "Sienna Velez Restrepo" at bounding box center [328, 121] width 53 height 10
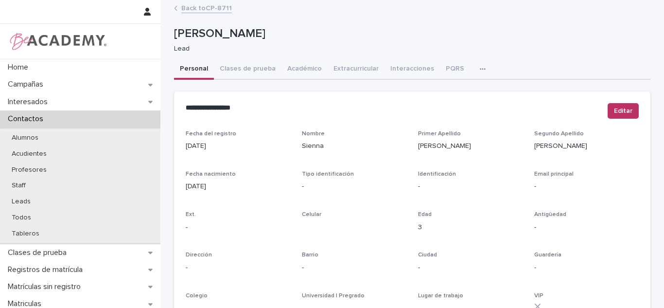
click at [207, 11] on link "Back to CP-8711" at bounding box center [206, 7] width 51 height 11
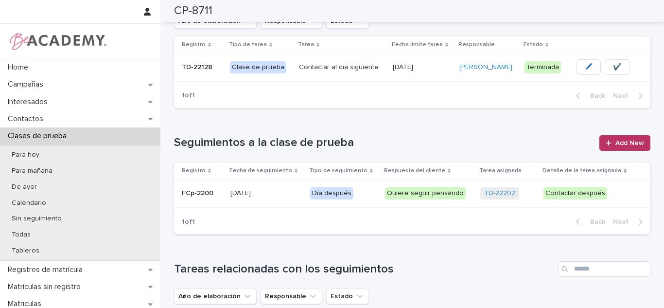
scroll to position [298, 0]
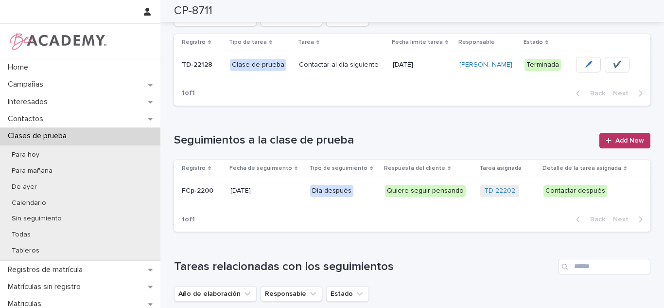
click at [608, 196] on p "Contactar después" at bounding box center [589, 191] width 91 height 12
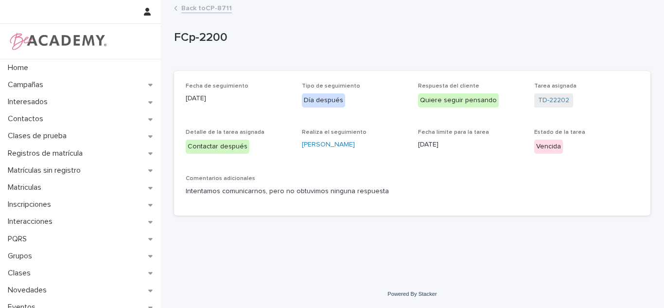
click at [210, 5] on link "Back to CP-8711" at bounding box center [206, 7] width 51 height 11
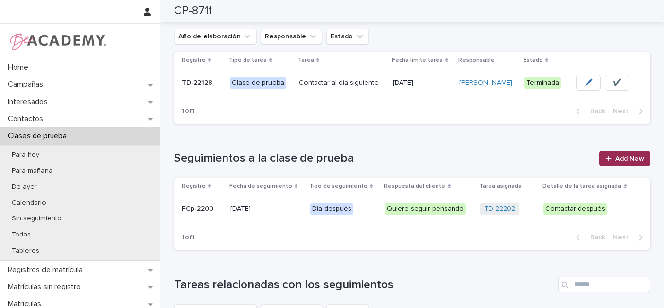
click at [615, 161] on span "Add New" at bounding box center [629, 158] width 29 height 7
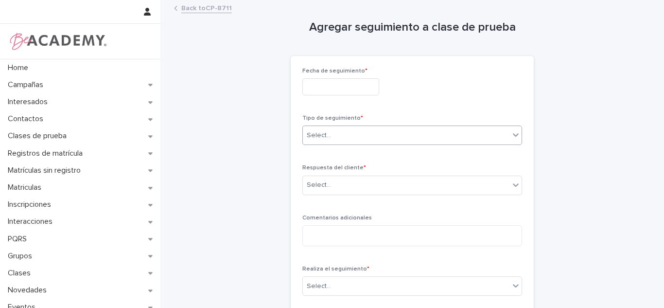
click at [331, 140] on div "Select..." at bounding box center [406, 135] width 207 height 16
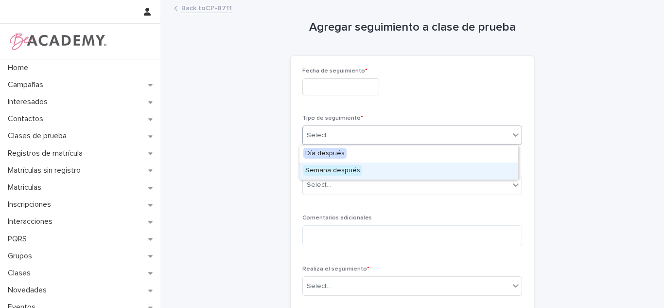
click at [330, 170] on span "Semana después" at bounding box center [332, 170] width 59 height 11
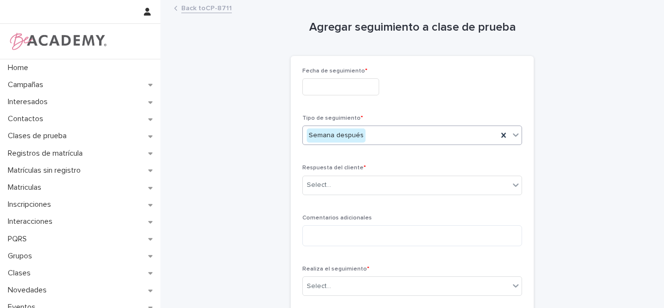
click at [325, 88] on input "text" at bounding box center [340, 86] width 77 height 17
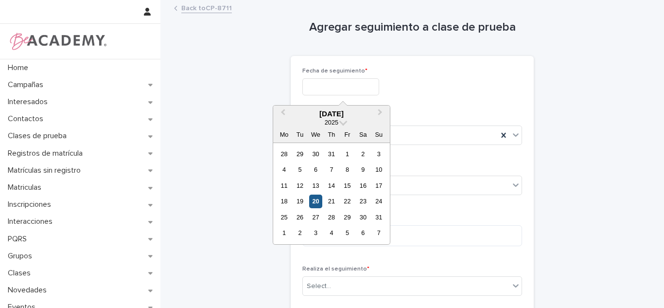
click at [318, 200] on div "20" at bounding box center [315, 200] width 13 height 13
type input "**********"
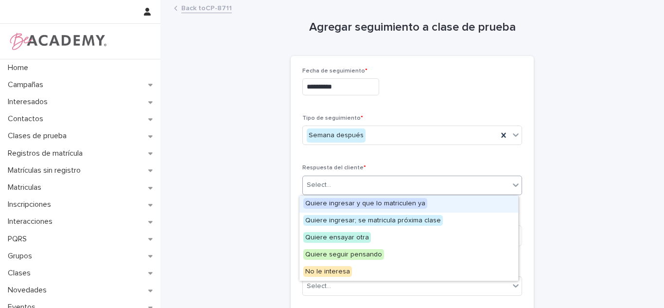
click at [331, 190] on div "Select..." at bounding box center [406, 185] width 207 height 16
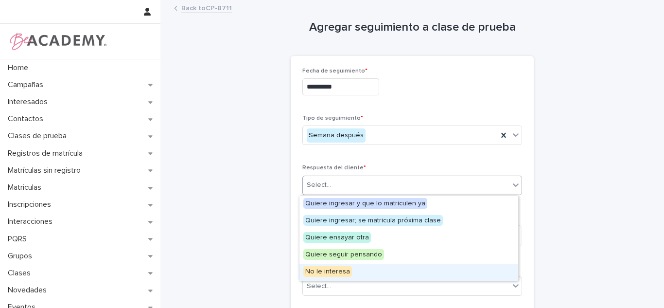
click at [328, 269] on span "No le interesa" at bounding box center [327, 271] width 49 height 11
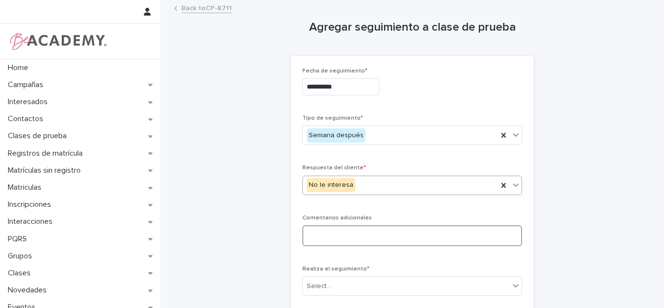
click at [338, 244] on textarea at bounding box center [412, 235] width 220 height 21
type textarea "**********"
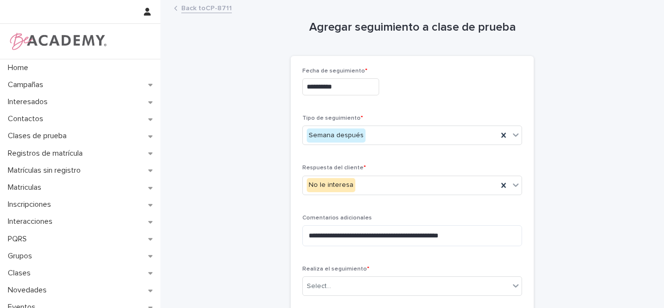
click at [191, 11] on link "Back to CP-8711" at bounding box center [206, 7] width 51 height 11
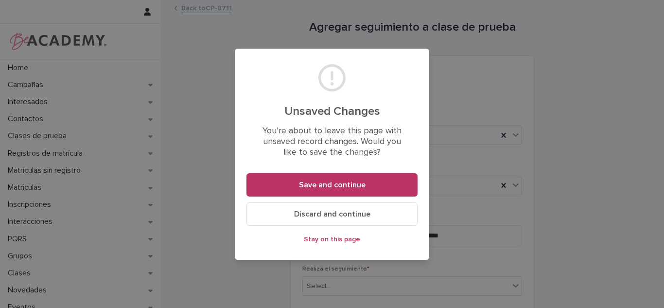
click at [287, 210] on button "Discard and continue" at bounding box center [331, 213] width 171 height 23
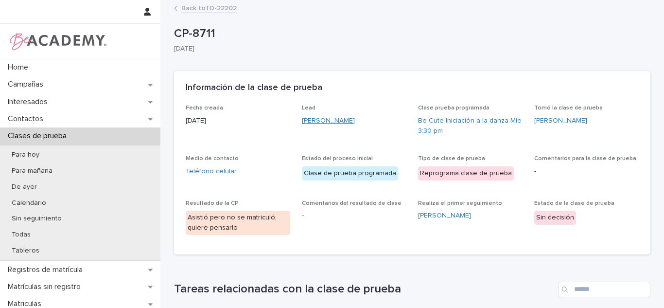
click at [302, 116] on link "Sienna Velez Restrepo" at bounding box center [328, 121] width 53 height 10
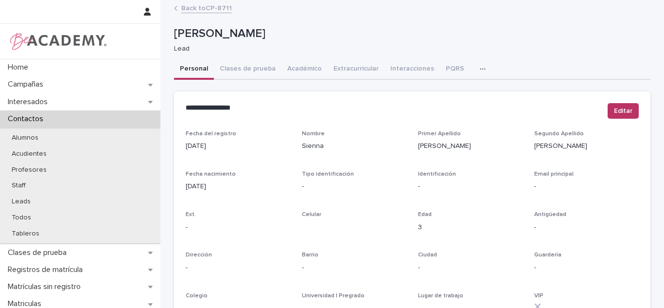
scroll to position [416, 0]
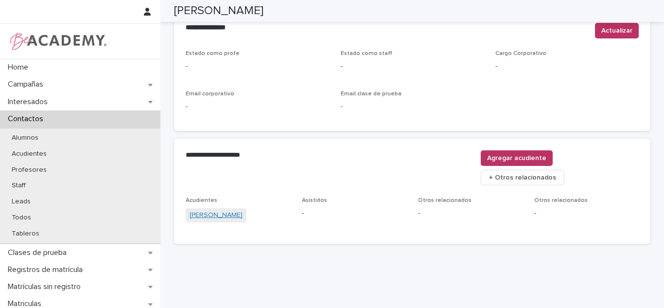
click at [242, 210] on link "Mariana Restrepo Restrepo" at bounding box center [216, 215] width 53 height 10
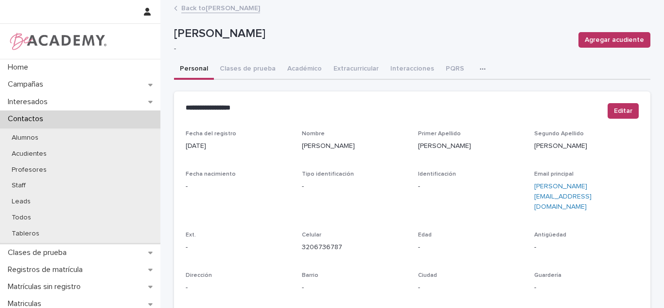
click at [199, 8] on link "Back to Sienna Velez Restrepo" at bounding box center [220, 7] width 79 height 11
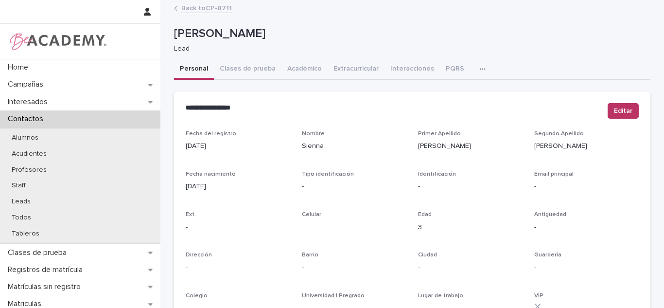
click at [201, 6] on link "Back to CP-8711" at bounding box center [206, 7] width 51 height 11
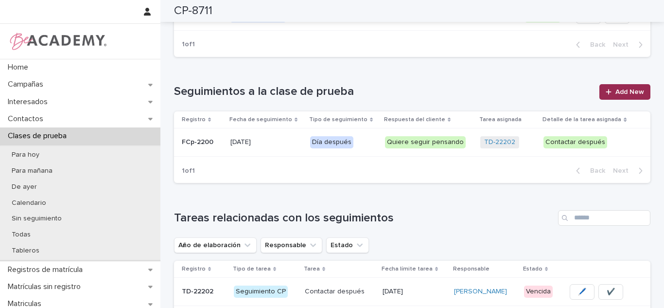
click at [619, 93] on span "Add New" at bounding box center [629, 91] width 29 height 7
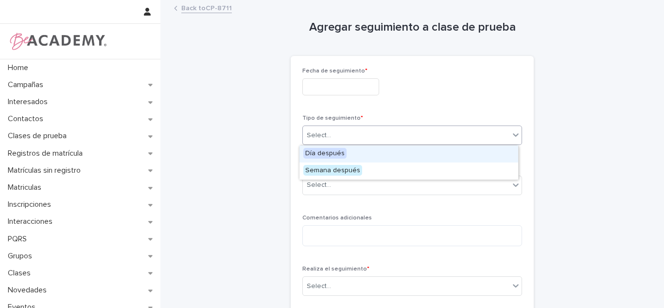
click at [339, 141] on div "Select..." at bounding box center [406, 135] width 207 height 16
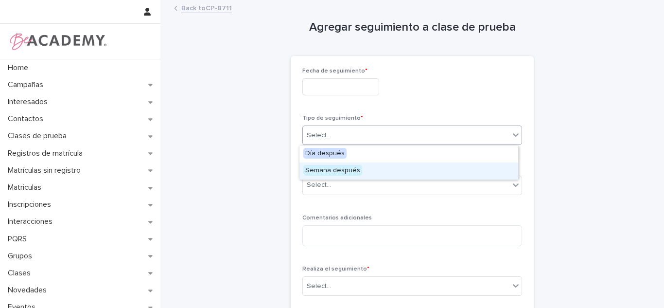
click at [341, 166] on span "Semana después" at bounding box center [332, 170] width 59 height 11
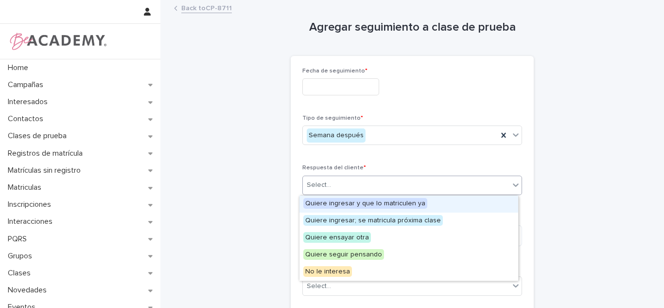
click at [330, 194] on div "Select..." at bounding box center [412, 185] width 220 height 19
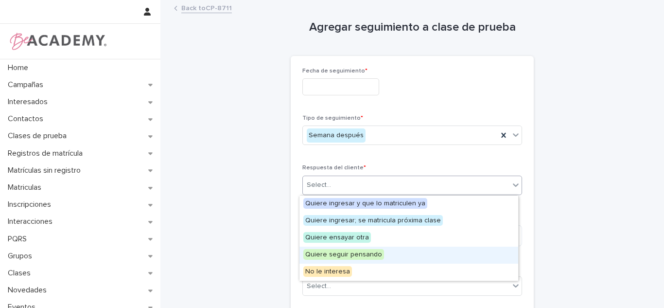
click at [337, 254] on span "Quiere seguir pensando" at bounding box center [343, 254] width 81 height 11
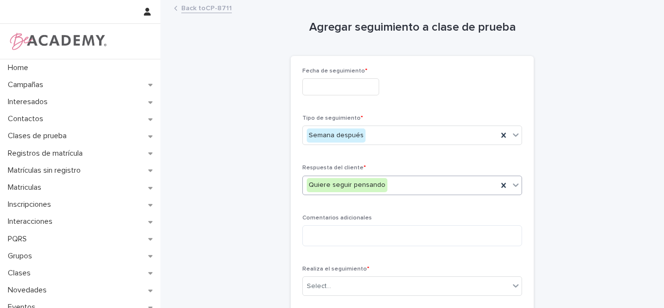
click at [329, 191] on div "Quiere seguir pensando" at bounding box center [347, 185] width 81 height 14
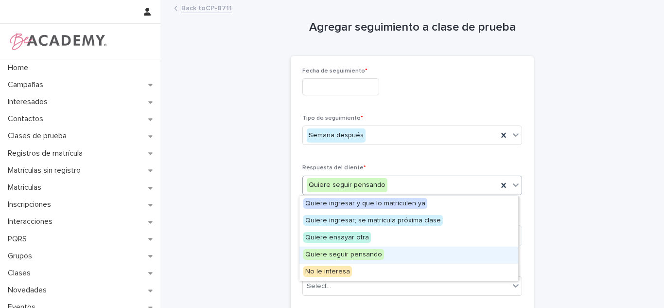
click at [321, 262] on div "Quiere seguir pensando" at bounding box center [408, 254] width 219 height 17
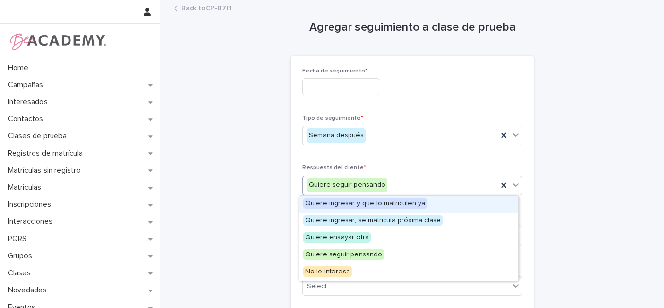
click at [314, 191] on div "Quiere seguir pensando" at bounding box center [347, 185] width 81 height 14
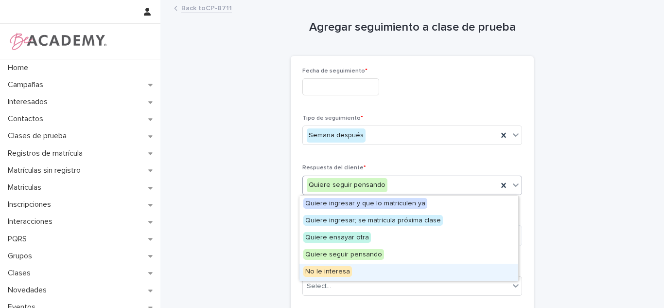
click at [317, 269] on span "No le interesa" at bounding box center [327, 271] width 49 height 11
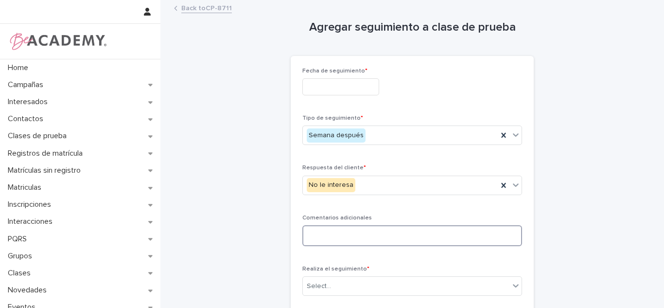
click at [353, 234] on textarea at bounding box center [412, 235] width 220 height 21
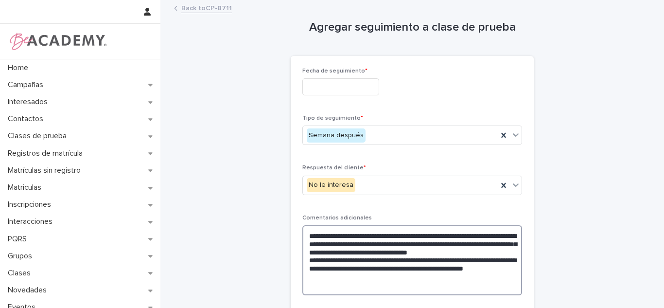
click at [400, 288] on textarea "**********" at bounding box center [412, 260] width 220 height 70
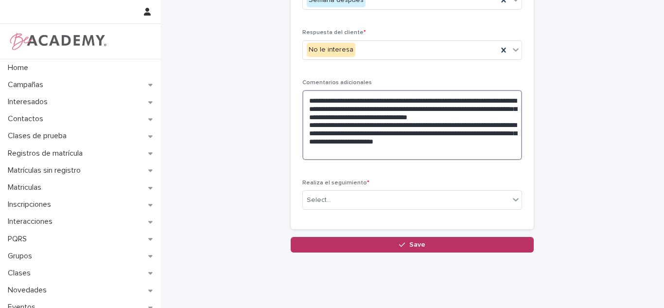
scroll to position [137, 0]
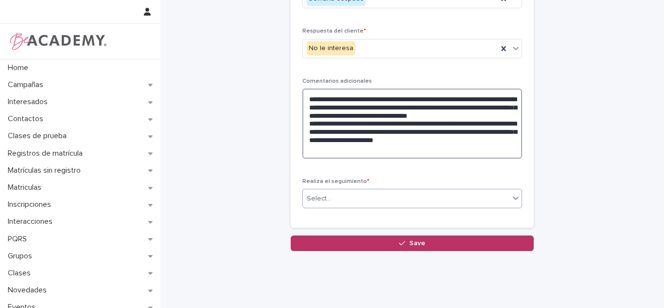
type textarea "**********"
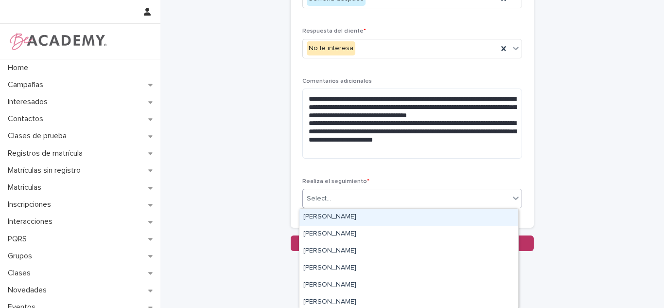
click at [425, 202] on div "Select..." at bounding box center [406, 199] width 207 height 16
click at [416, 211] on div "[PERSON_NAME]" at bounding box center [408, 217] width 219 height 17
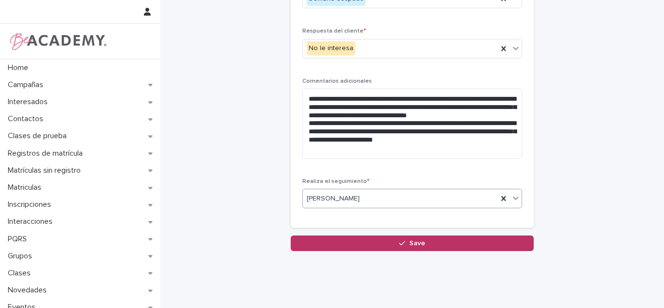
scroll to position [0, 0]
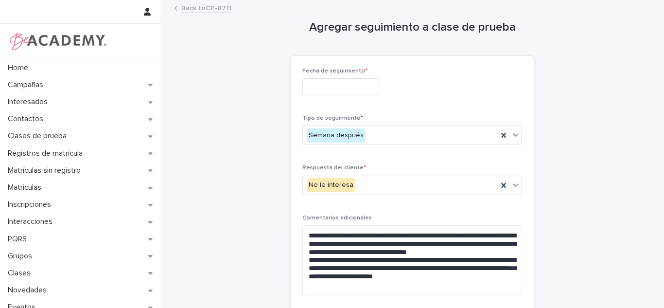
click at [360, 88] on input "text" at bounding box center [340, 86] width 77 height 17
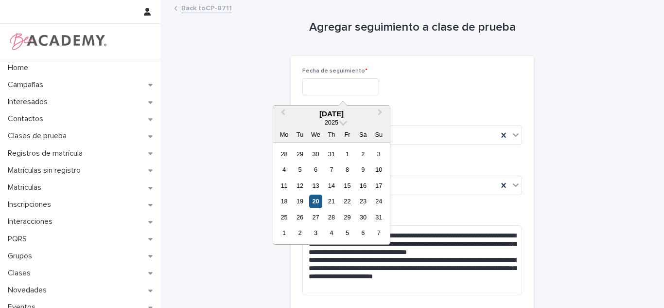
click at [311, 199] on div "20" at bounding box center [315, 200] width 13 height 13
type input "**********"
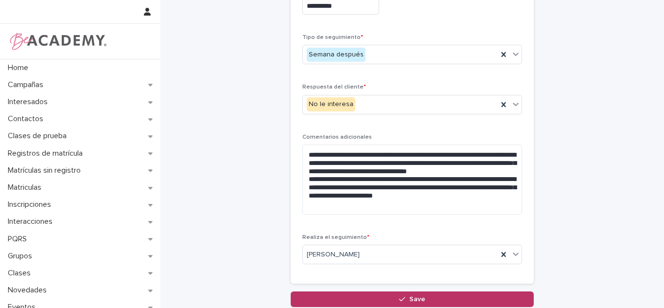
scroll to position [156, 0]
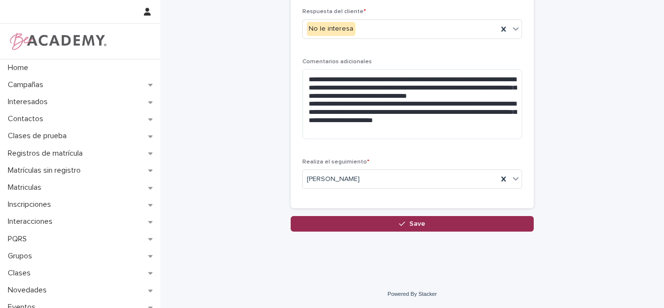
click at [457, 224] on button "Save" at bounding box center [412, 224] width 243 height 16
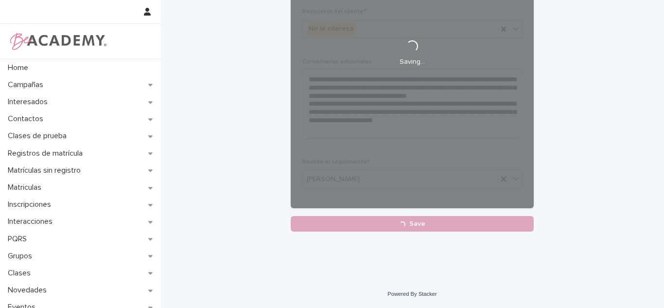
scroll to position [18, 0]
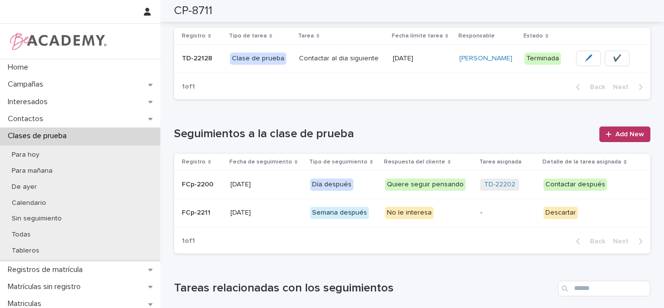
scroll to position [431, 0]
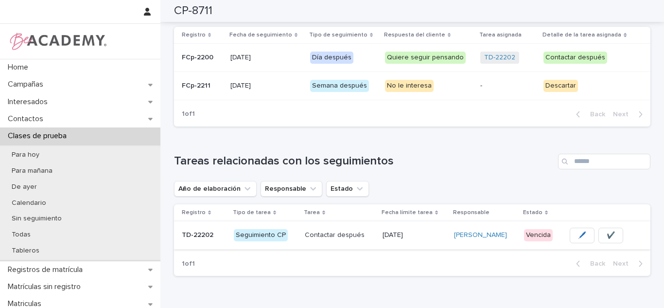
click at [612, 236] on span "✔️" at bounding box center [611, 235] width 8 height 10
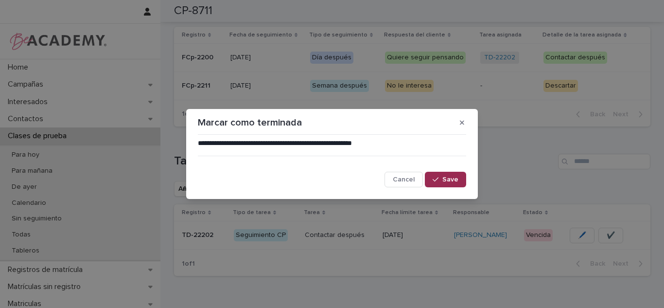
click at [450, 184] on button "Save" at bounding box center [445, 180] width 41 height 16
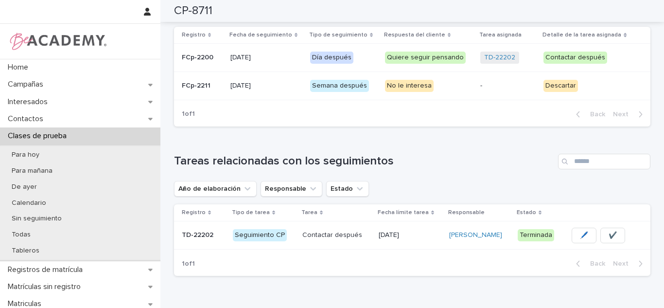
drag, startPoint x: 4, startPoint y: 2, endPoint x: 202, endPoint y: 92, distance: 218.0
click at [202, 92] on div "FCp-2211 FCp-2211" at bounding box center [202, 86] width 41 height 16
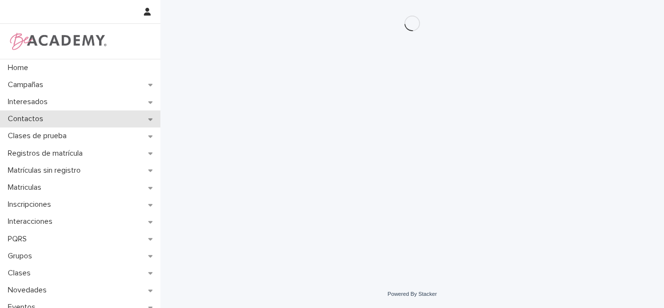
click at [62, 121] on div "Contactos" at bounding box center [80, 118] width 160 height 17
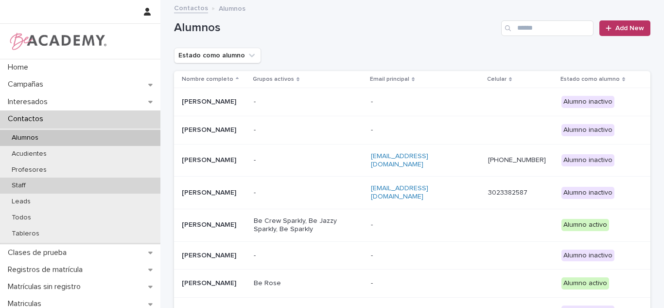
click at [42, 190] on div "Staff" at bounding box center [80, 185] width 160 height 16
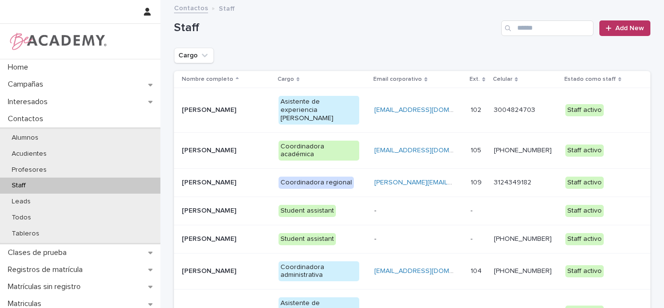
click at [295, 102] on div "Asistente de experiencia Jr" at bounding box center [319, 110] width 81 height 28
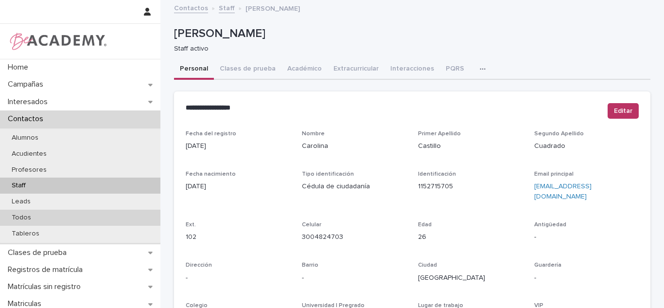
click at [46, 215] on div "Todos" at bounding box center [80, 218] width 160 height 16
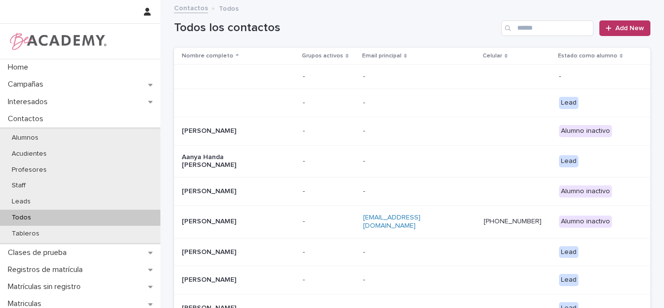
click at [547, 18] on div "Todos los contactos Add New" at bounding box center [412, 24] width 476 height 47
click at [546, 24] on input "Search" at bounding box center [547, 28] width 92 height 16
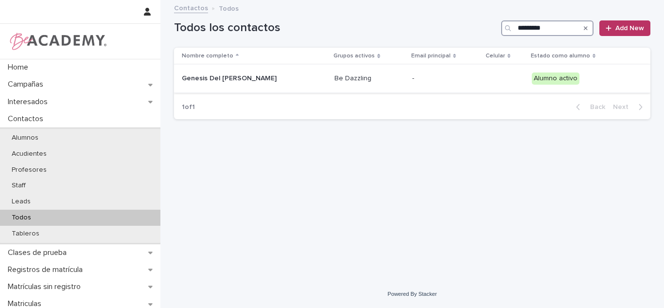
type input "*********"
click at [406, 92] on td "Be Dazzling" at bounding box center [369, 79] width 77 height 28
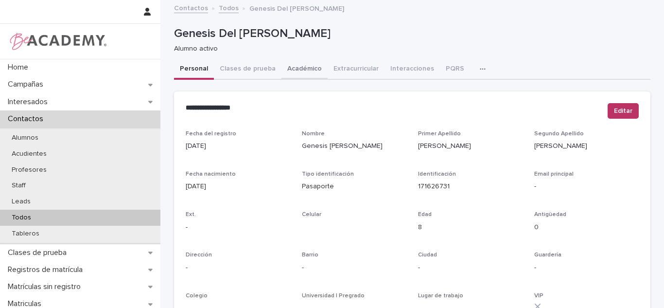
click at [301, 76] on button "Académico" at bounding box center [304, 69] width 46 height 20
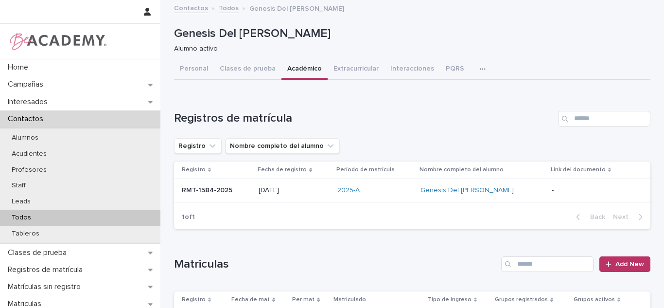
scroll to position [229, 0]
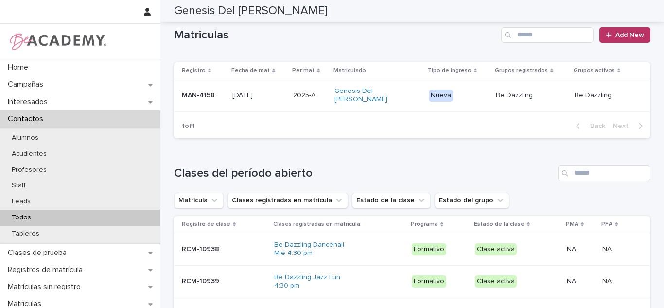
click at [304, 88] on div "2025-A 2025-A" at bounding box center [310, 96] width 34 height 16
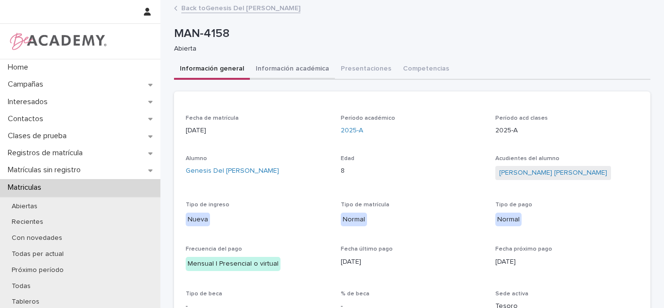
click at [303, 67] on button "Información académica" at bounding box center [292, 69] width 85 height 20
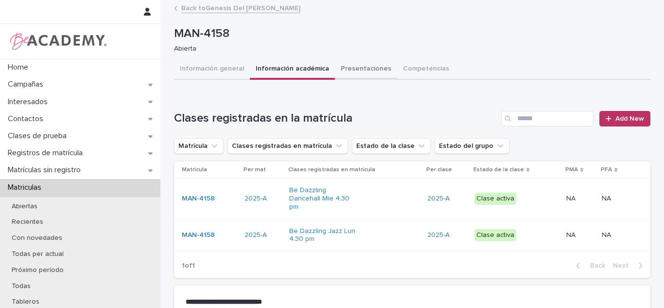
click at [353, 70] on button "Presentaciones" at bounding box center [366, 69] width 62 height 20
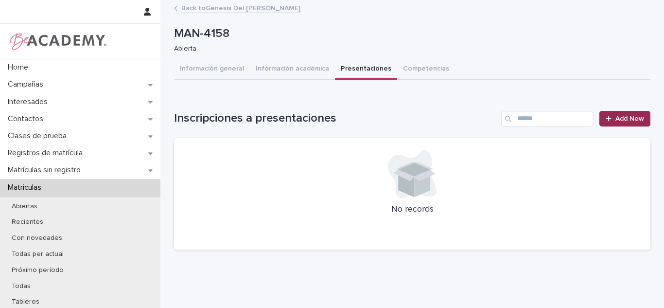
click at [632, 122] on span "Add New" at bounding box center [629, 118] width 29 height 7
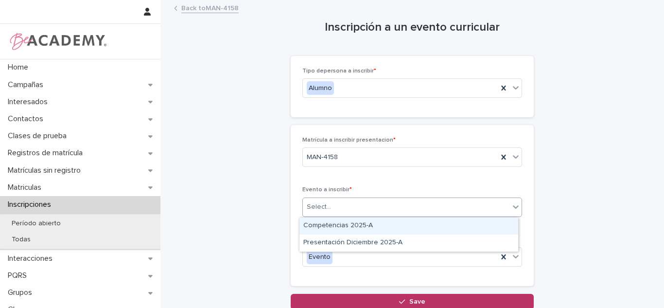
click at [334, 205] on div "Select..." at bounding box center [406, 207] width 207 height 16
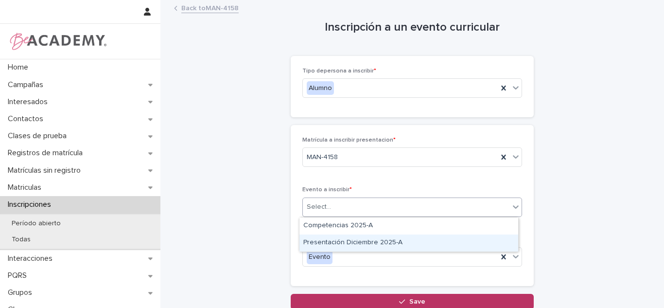
drag, startPoint x: 330, startPoint y: 233, endPoint x: 330, endPoint y: 239, distance: 5.3
click at [330, 239] on div "Presentación Diciembre 2025-A" at bounding box center [408, 242] width 219 height 17
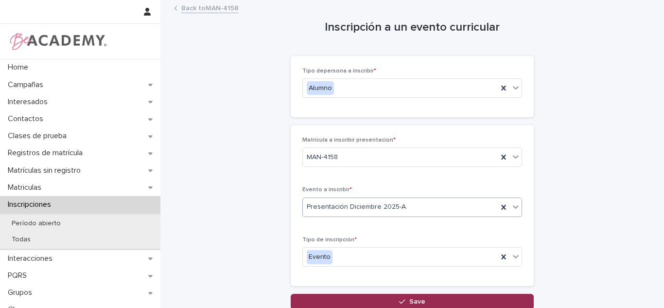
click at [369, 295] on button "Save" at bounding box center [412, 302] width 243 height 16
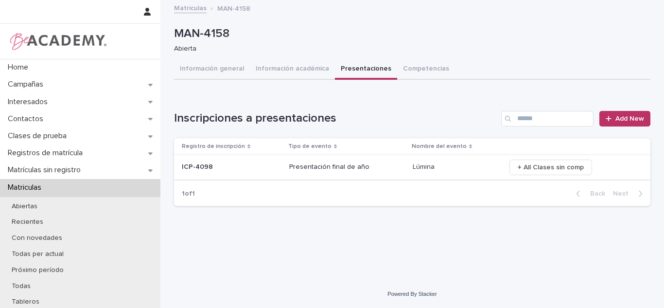
click at [563, 166] on span "+ All Clases sin comp" at bounding box center [551, 167] width 66 height 10
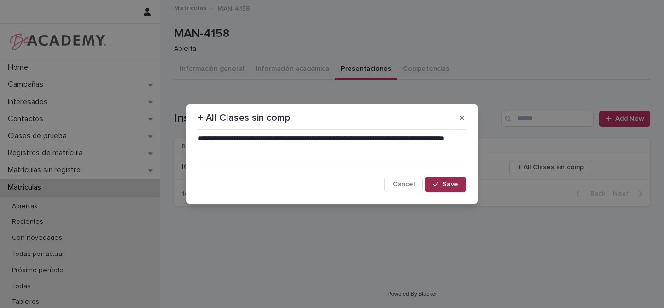
click at [446, 188] on button "Save" at bounding box center [445, 184] width 41 height 16
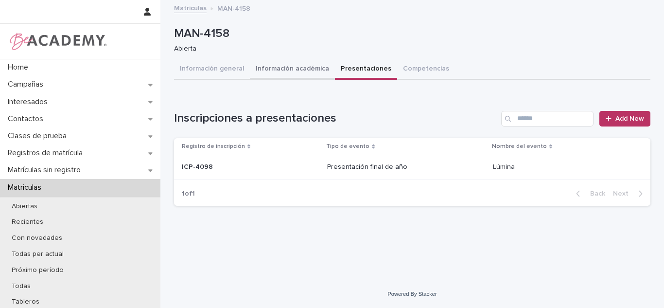
click at [278, 69] on button "Información académica" at bounding box center [292, 69] width 85 height 20
drag, startPoint x: 354, startPoint y: 76, endPoint x: 313, endPoint y: 81, distance: 42.1
click at [354, 76] on button "Presentaciones" at bounding box center [366, 69] width 62 height 20
click at [238, 72] on button "Información general" at bounding box center [212, 69] width 76 height 20
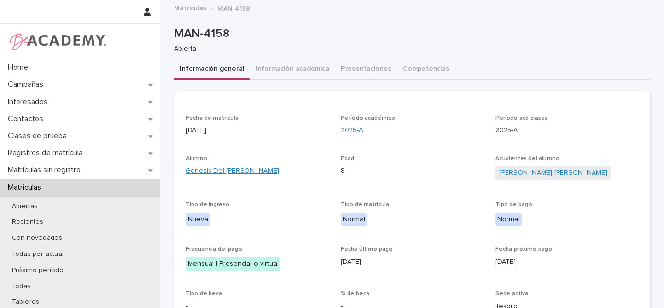
click at [234, 170] on link "Genesis Del Valle Yepes Hernandez" at bounding box center [232, 171] width 93 height 10
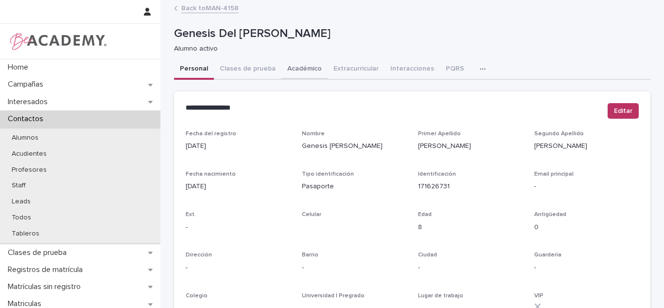
click at [287, 66] on button "Académico" at bounding box center [304, 69] width 46 height 20
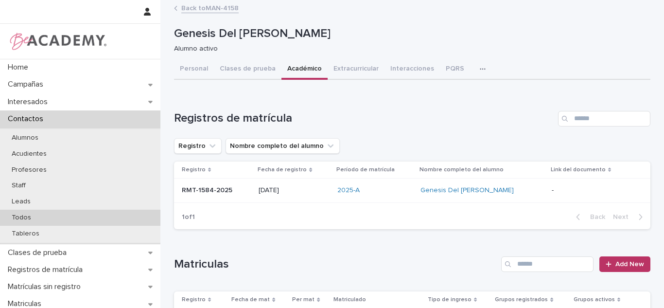
click at [106, 213] on div "Todos" at bounding box center [80, 218] width 160 height 16
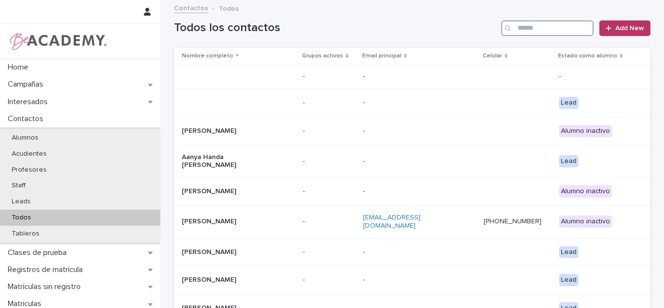
click at [529, 35] on input "Search" at bounding box center [547, 28] width 92 height 16
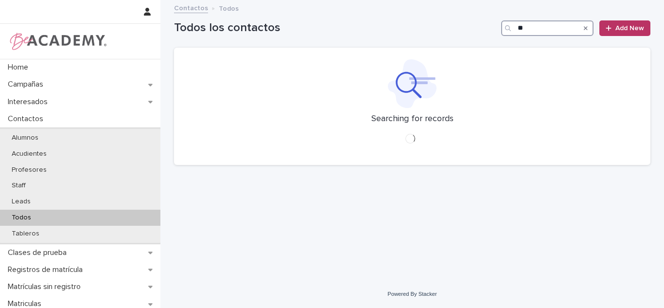
type input "*"
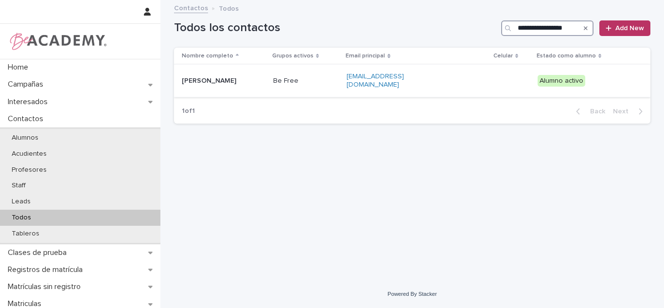
type input "**********"
click at [265, 83] on div "Maria Antonia Zapata Posada" at bounding box center [224, 81] width 84 height 16
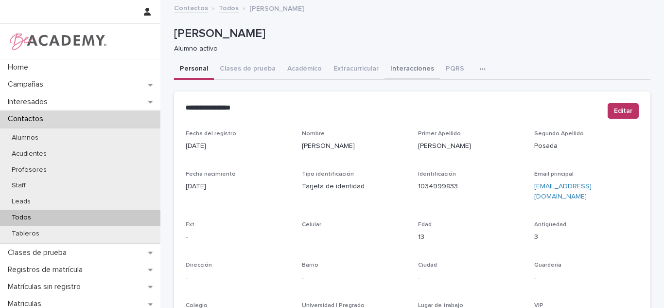
click at [385, 66] on button "Interacciones" at bounding box center [412, 69] width 55 height 20
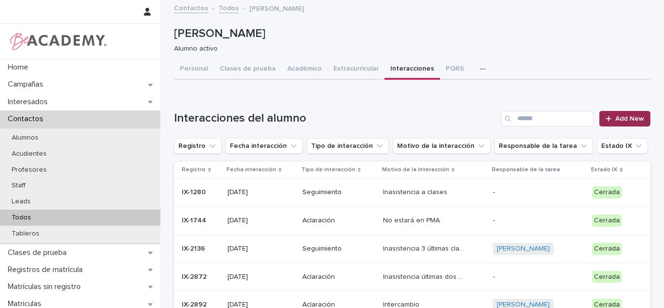
click at [608, 123] on link "Add New" at bounding box center [624, 119] width 51 height 16
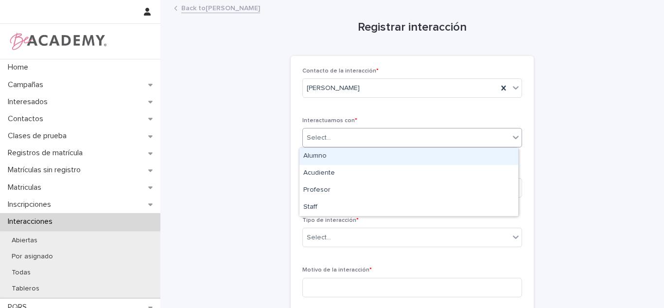
click at [318, 141] on div "Select..." at bounding box center [319, 138] width 24 height 10
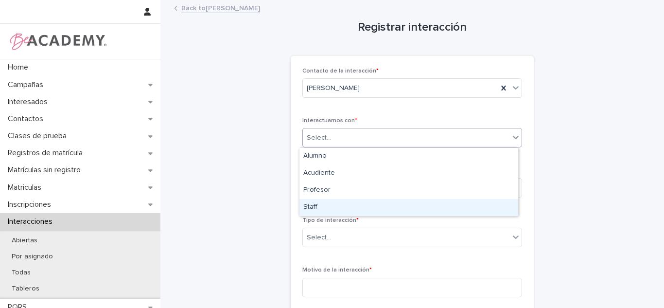
click at [317, 208] on div "Staff" at bounding box center [408, 207] width 219 height 17
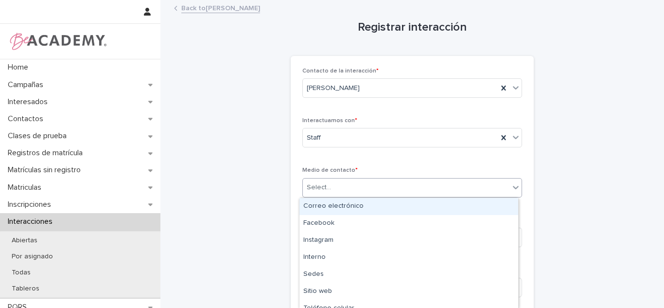
click at [342, 192] on div "Select..." at bounding box center [406, 187] width 207 height 16
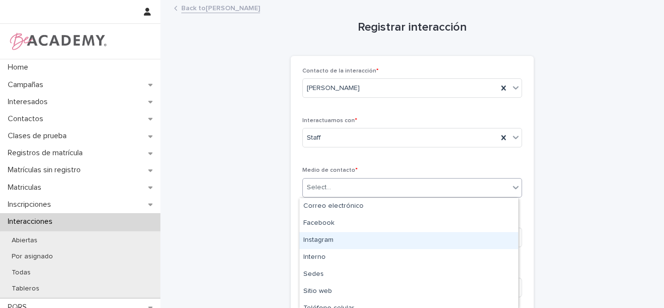
scroll to position [43, 0]
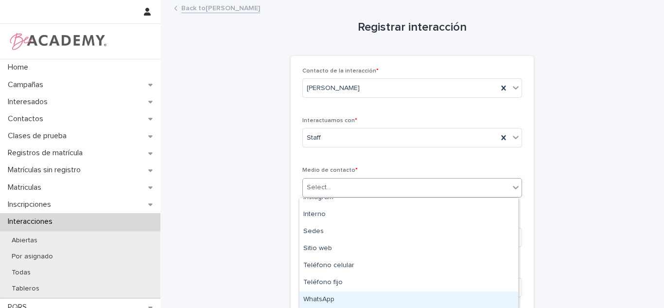
click at [377, 294] on div "WhatsApp" at bounding box center [408, 299] width 219 height 17
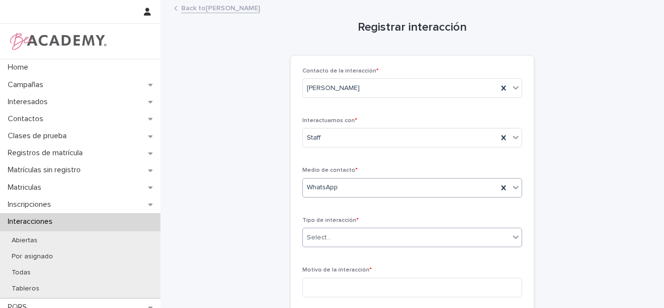
click at [365, 235] on div "Select..." at bounding box center [406, 237] width 207 height 16
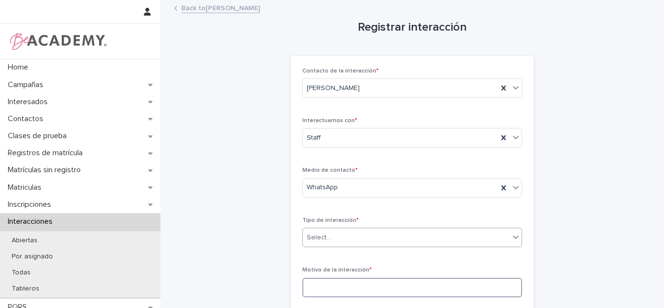
click at [347, 283] on input at bounding box center [412, 287] width 220 height 19
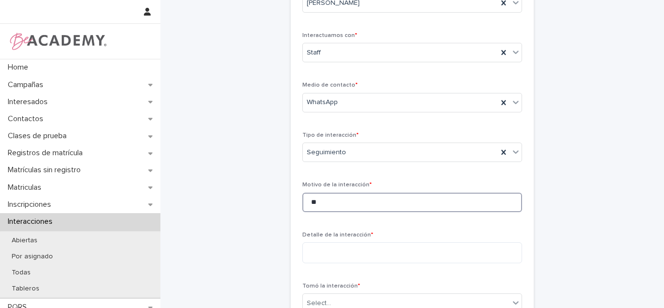
type input "*"
type input "**********"
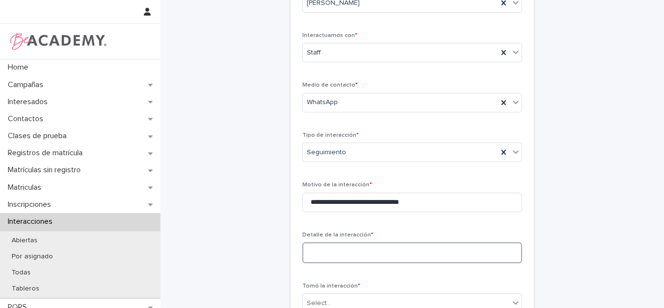
click at [344, 255] on textarea at bounding box center [412, 252] width 220 height 21
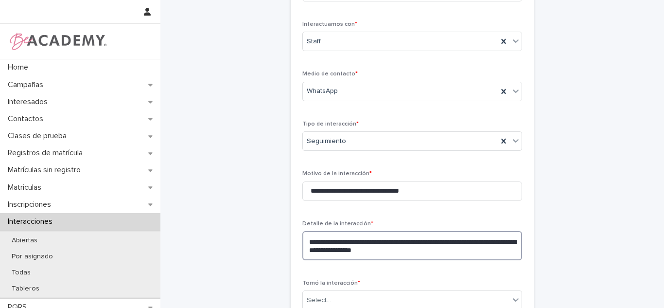
scroll to position [114, 0]
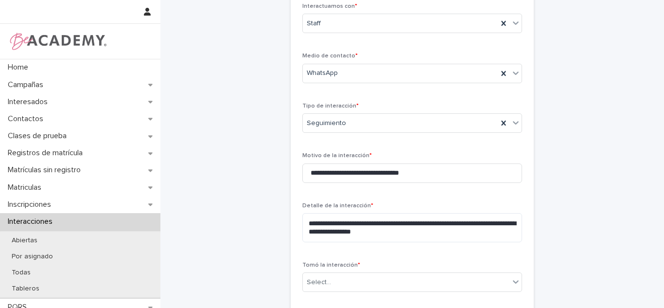
click at [550, 233] on div "**********" at bounding box center [412, 168] width 476 height 562
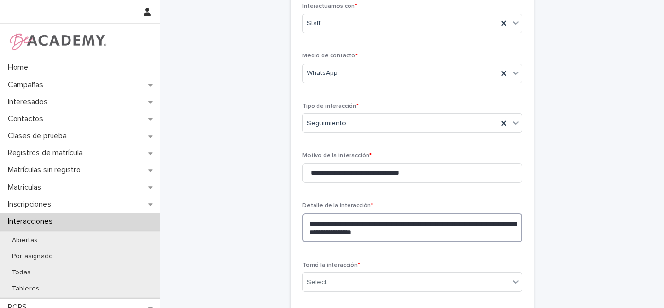
click at [449, 232] on textarea "**********" at bounding box center [412, 227] width 220 height 29
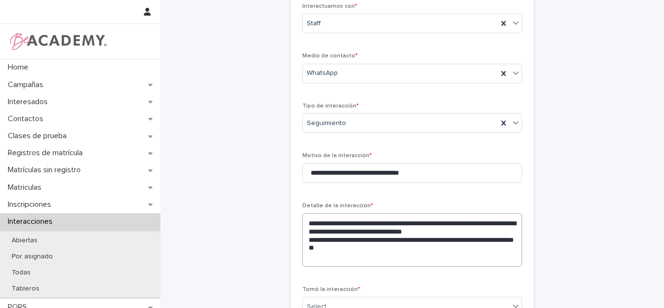
scroll to position [117, 0]
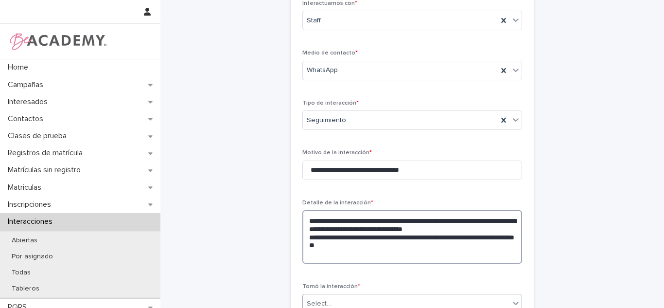
click at [391, 259] on textarea "**********" at bounding box center [412, 236] width 220 height 53
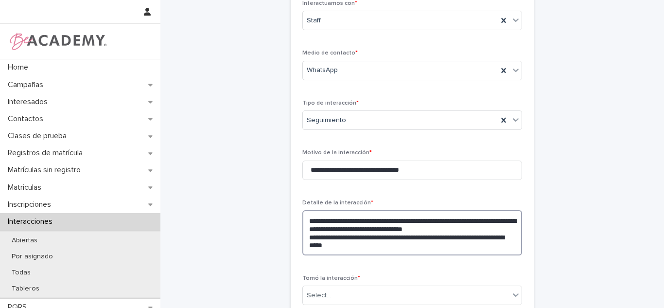
scroll to position [217, 0]
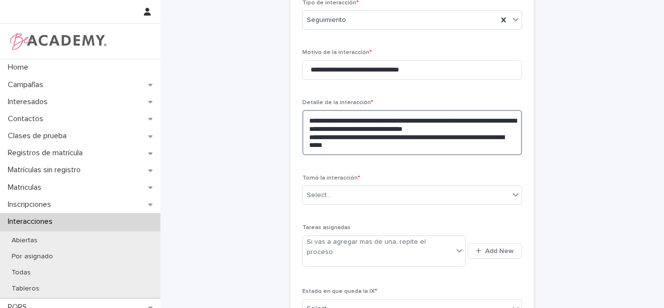
type textarea "**********"
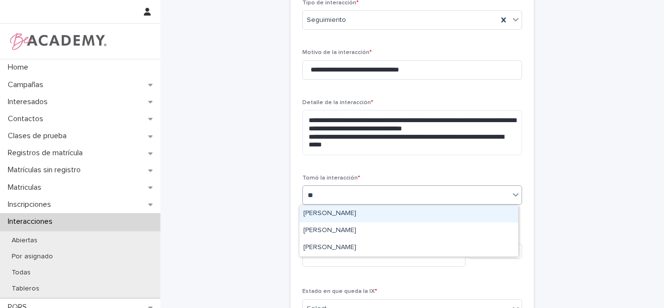
type input "***"
click at [419, 206] on div "[PERSON_NAME]" at bounding box center [408, 213] width 219 height 17
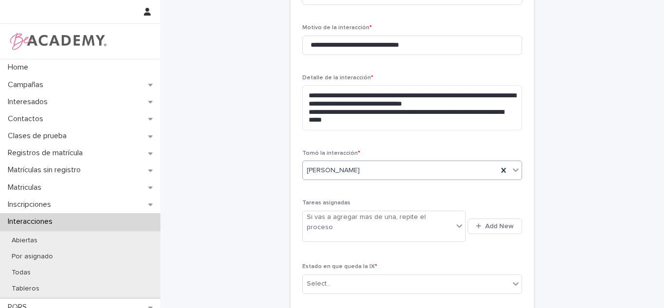
scroll to position [293, 0]
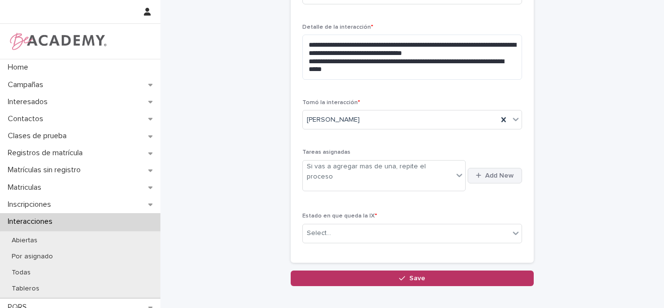
click at [506, 173] on span "Add New" at bounding box center [499, 175] width 29 height 7
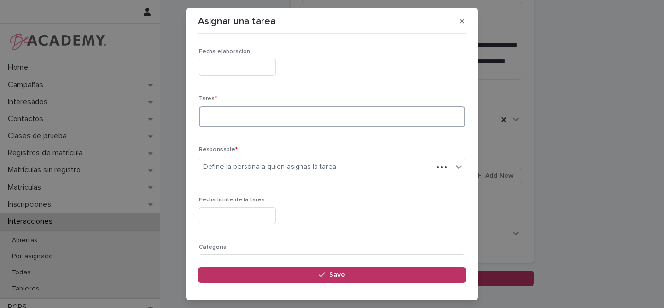
click at [242, 111] on textarea at bounding box center [332, 116] width 266 height 21
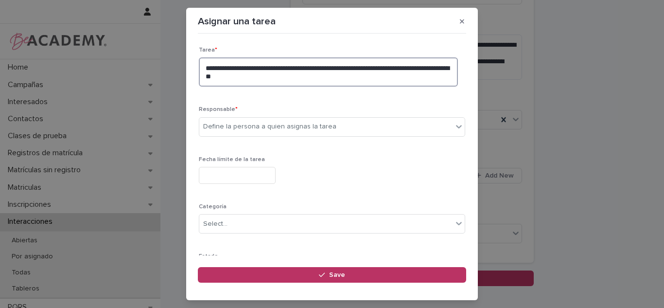
type textarea "**********"
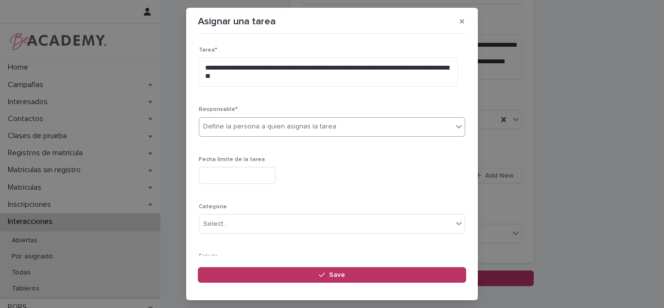
type input "*"
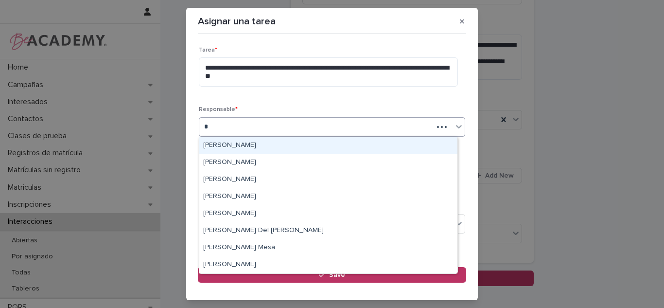
click at [352, 146] on div "[PERSON_NAME]" at bounding box center [328, 145] width 258 height 17
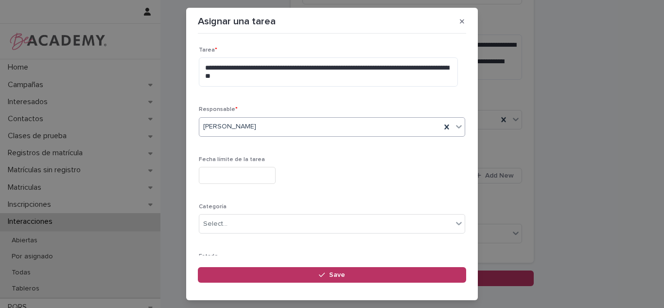
click at [236, 176] on input "text" at bounding box center [237, 175] width 77 height 17
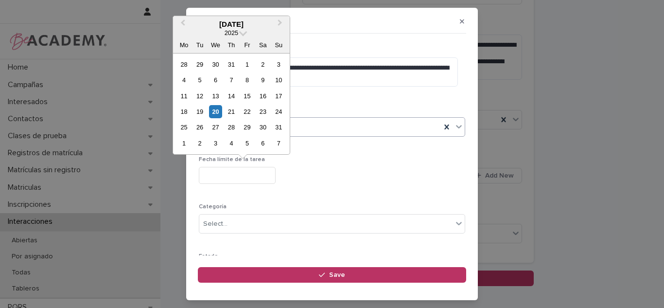
drag, startPoint x: 211, startPoint y: 112, endPoint x: 447, endPoint y: 134, distance: 237.3
click at [211, 111] on div "20" at bounding box center [215, 111] width 13 height 13
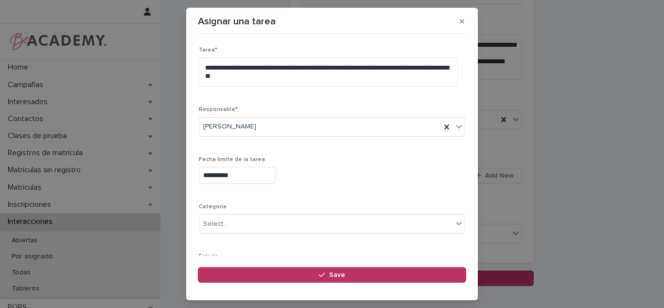
click at [299, 268] on div "Actualiza el estado solo cuando la tarea sea tu responsabilidad" at bounding box center [302, 273] width 199 height 10
click at [323, 167] on div "**********" at bounding box center [332, 175] width 266 height 17
click at [261, 167] on input "**********" at bounding box center [237, 175] width 77 height 17
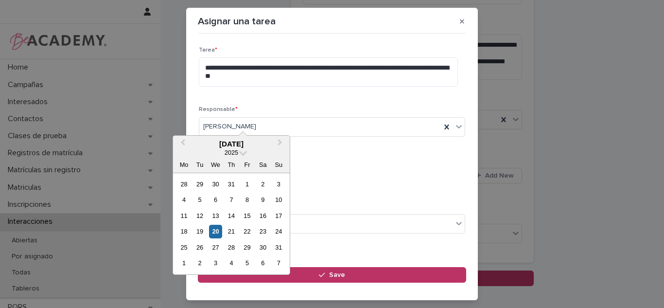
scroll to position [107, 0]
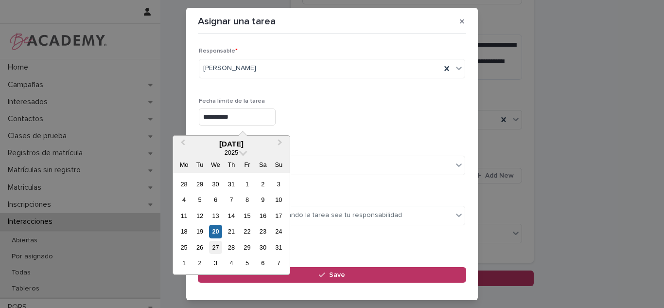
click at [220, 246] on div "27" at bounding box center [215, 247] width 13 height 13
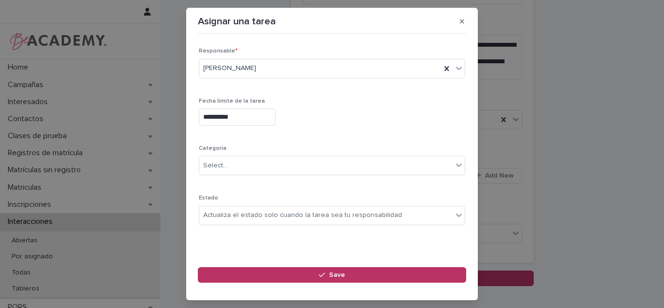
type input "**********"
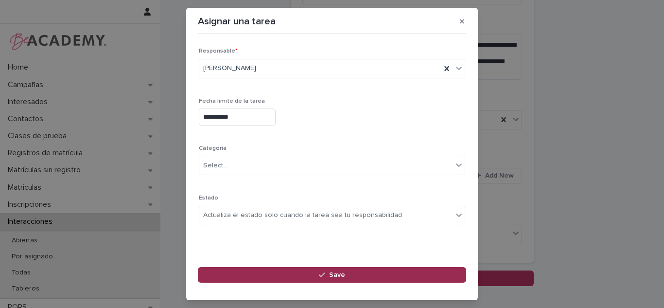
click at [279, 274] on button "Save" at bounding box center [332, 275] width 268 height 16
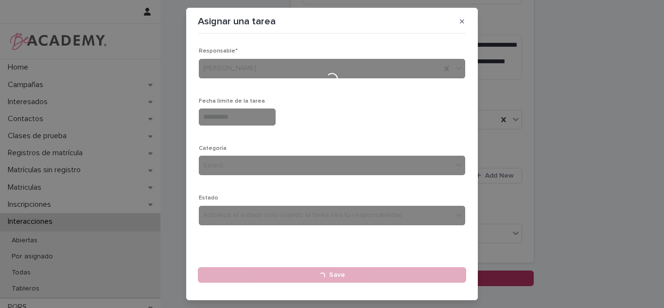
type input "**********"
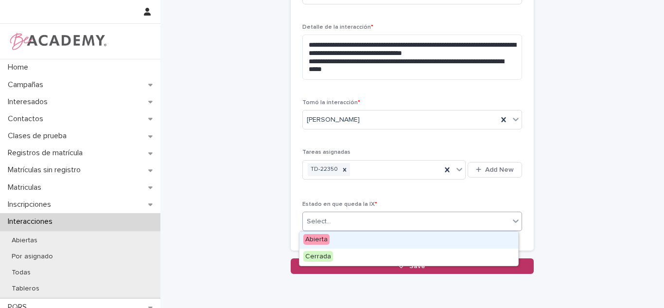
drag, startPoint x: 419, startPoint y: 219, endPoint x: 376, endPoint y: 239, distance: 47.8
click at [419, 219] on div "Select..." at bounding box center [406, 221] width 207 height 16
click at [348, 245] on div "Abierta" at bounding box center [408, 239] width 219 height 17
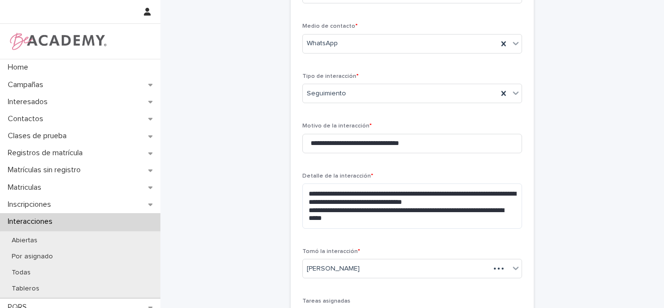
scroll to position [325, 0]
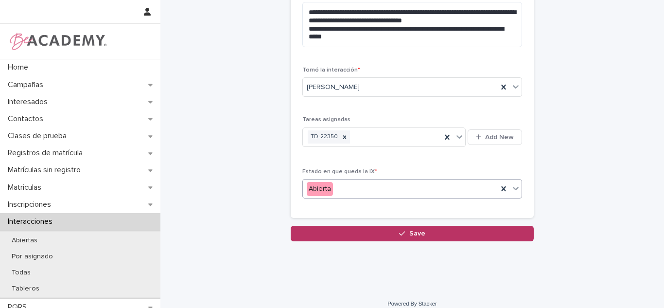
click at [410, 237] on button "Save" at bounding box center [412, 234] width 243 height 16
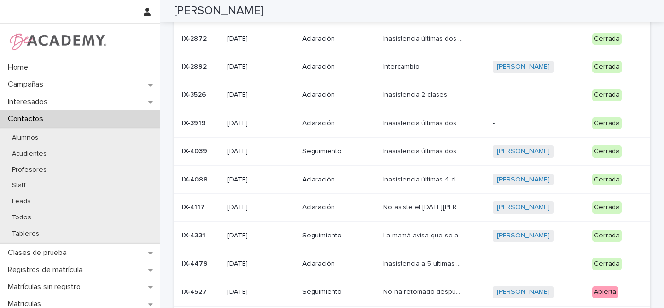
scroll to position [300, 0]
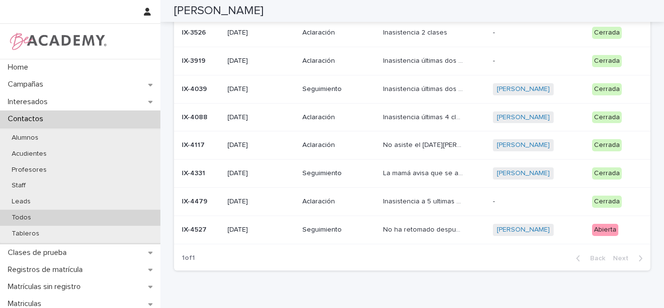
click at [41, 212] on div "Todos" at bounding box center [80, 218] width 160 height 16
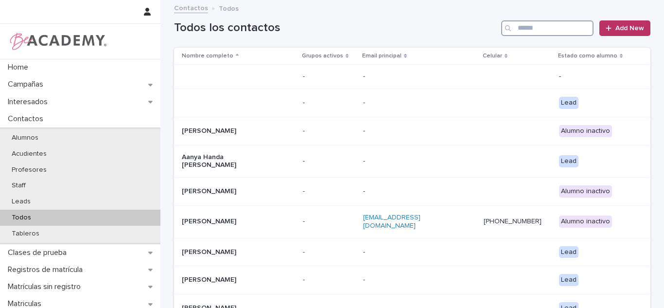
click at [546, 32] on input "Search" at bounding box center [547, 28] width 92 height 16
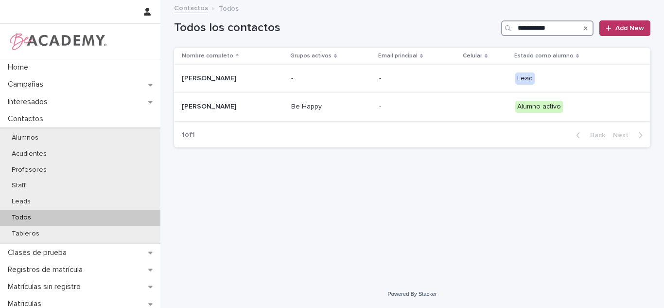
type input "**********"
click at [231, 115] on td "Sofia Lopera Maldonado" at bounding box center [230, 106] width 113 height 28
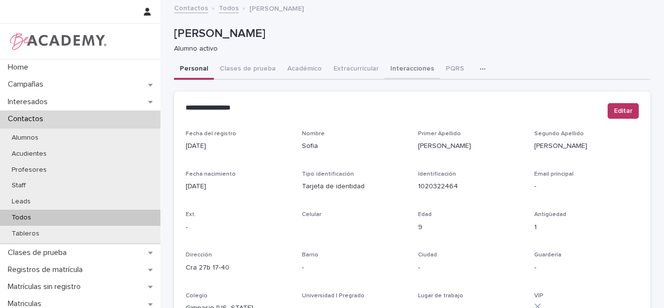
click at [408, 76] on button "Interacciones" at bounding box center [412, 69] width 55 height 20
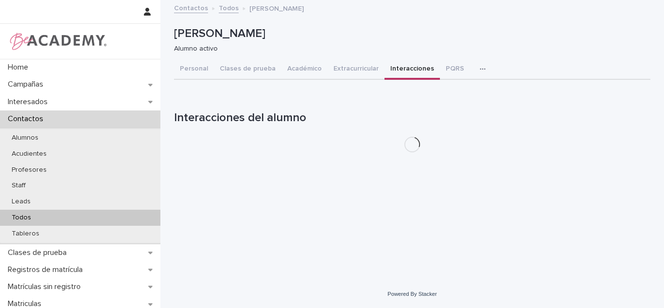
click at [664, 77] on div "Loading... Saving… Loading... Saving… Sofia Lopera Maldonado Sofia Lopera Maldo…" at bounding box center [412, 140] width 504 height 279
click at [625, 66] on div "Personal Clases de prueba Académico Extracurricular Interacciones PQRS Tareas" at bounding box center [412, 69] width 476 height 20
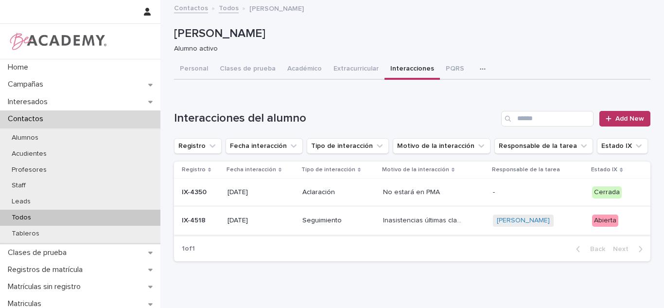
scroll to position [37, 0]
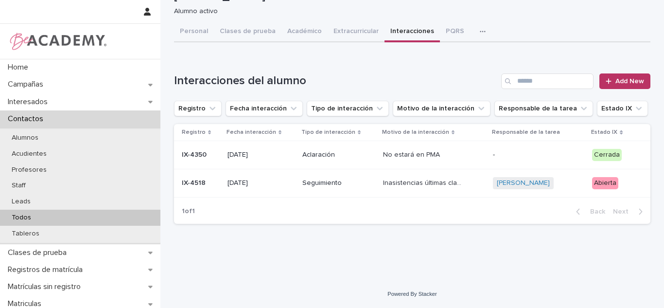
click at [340, 191] on div "Seguimiento" at bounding box center [338, 183] width 73 height 16
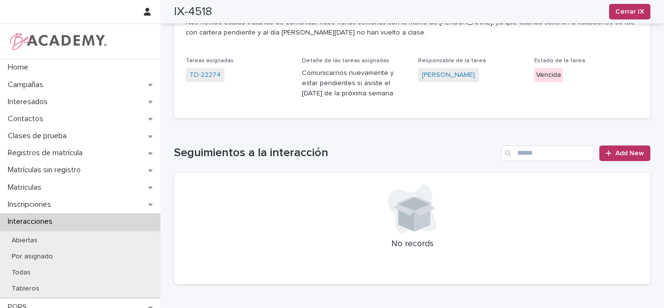
scroll to position [146, 0]
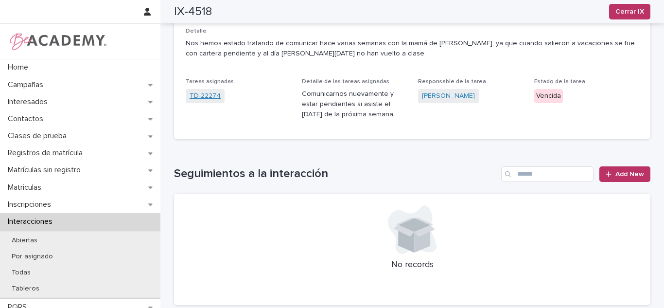
click at [211, 101] on link "TD-22274" at bounding box center [205, 96] width 31 height 10
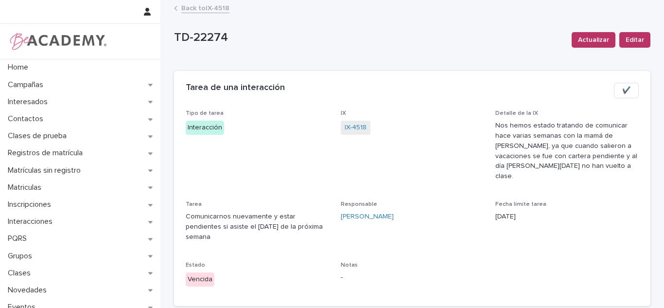
click at [622, 92] on span "✔️" at bounding box center [626, 91] width 8 height 10
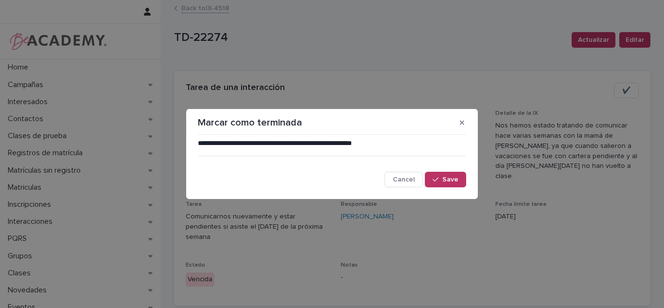
click at [453, 188] on div "**********" at bounding box center [331, 163] width 273 height 54
click at [453, 184] on button "Save" at bounding box center [445, 180] width 41 height 16
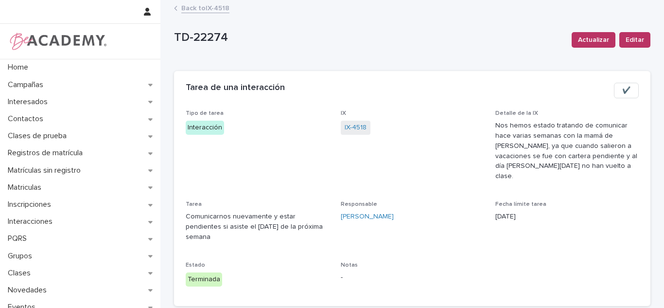
click at [204, 9] on link "Back to IX-4518" at bounding box center [205, 7] width 48 height 11
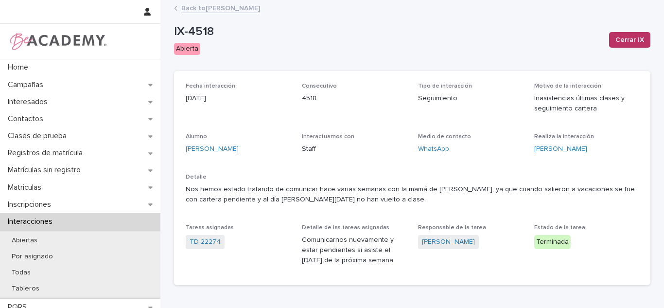
scroll to position [217, 0]
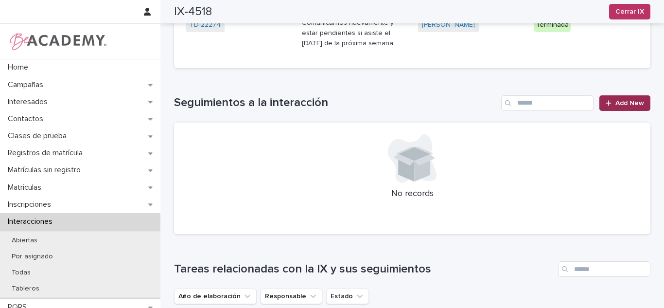
click at [630, 106] on span "Add New" at bounding box center [629, 103] width 29 height 7
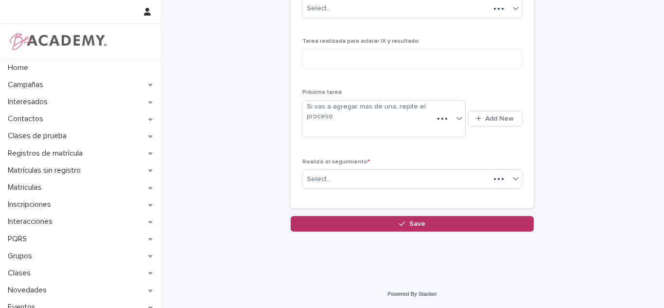
scroll to position [44, 0]
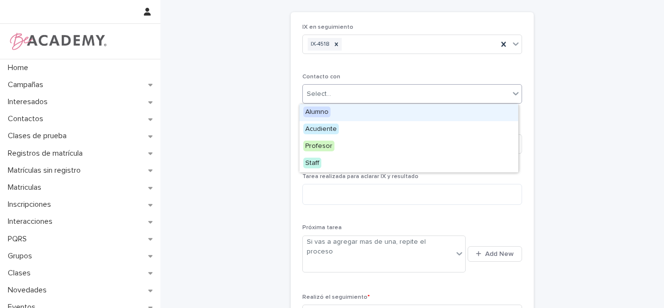
click at [326, 92] on div "Select..." at bounding box center [319, 94] width 24 height 10
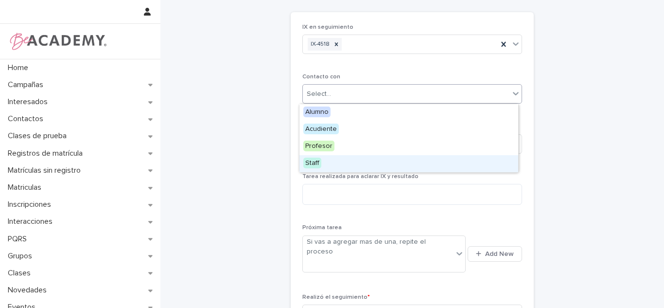
click at [318, 161] on span "Staff" at bounding box center [312, 163] width 18 height 11
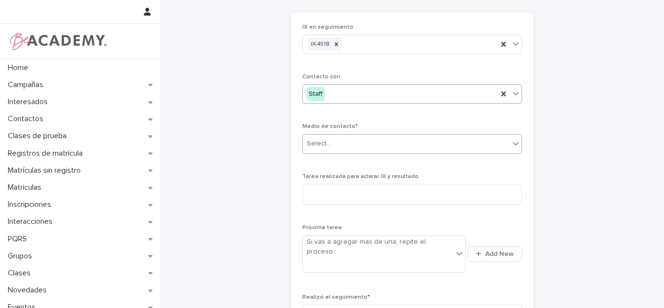
click at [318, 151] on div "Select..." at bounding box center [406, 144] width 207 height 16
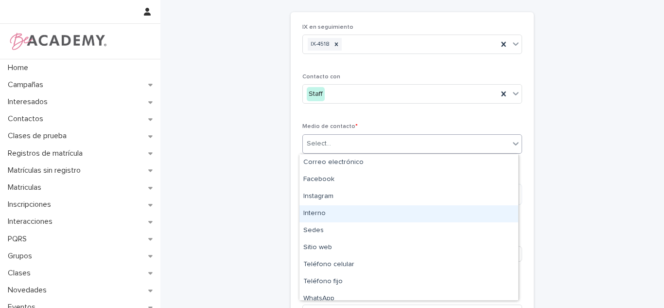
click at [325, 218] on div "Interno" at bounding box center [408, 213] width 219 height 17
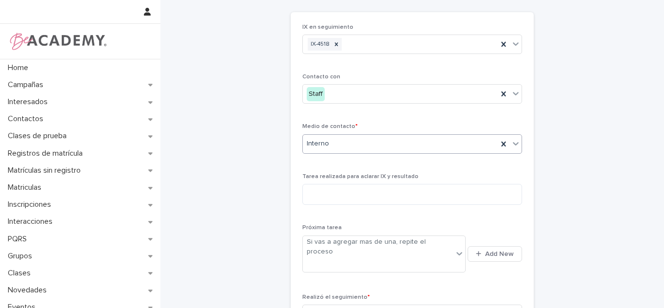
click at [325, 170] on div "IX en seguimiento IX-4518 Contacto con Staff Medio de contacto * option Interno…" at bounding box center [412, 178] width 220 height 308
click at [331, 200] on textarea at bounding box center [412, 194] width 220 height 21
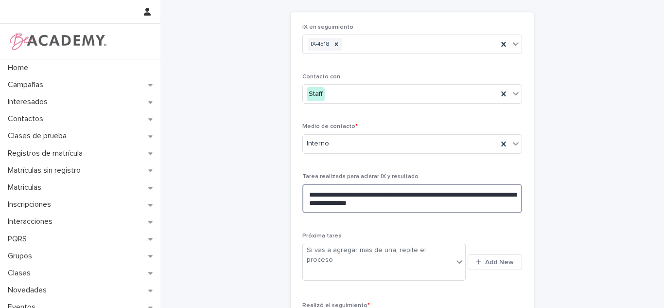
click at [306, 202] on textarea "**********" at bounding box center [412, 198] width 220 height 29
click at [399, 209] on textarea "**********" at bounding box center [412, 198] width 220 height 29
type textarea "**********"
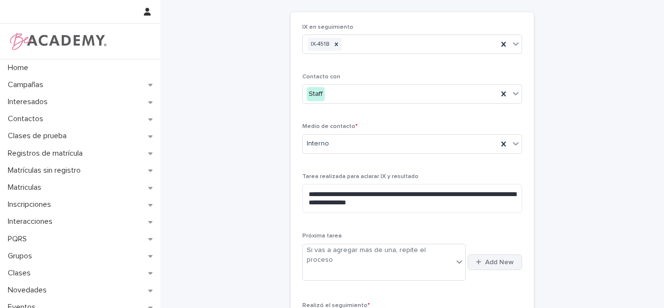
click at [493, 260] on button "Add New" at bounding box center [495, 262] width 54 height 16
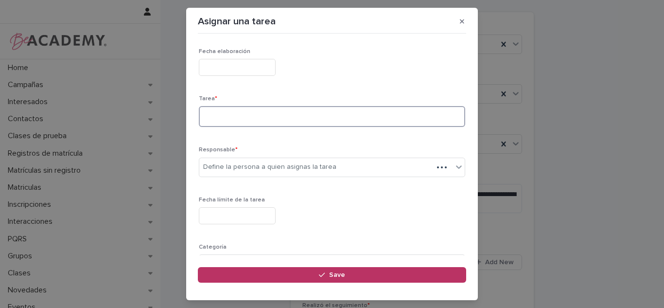
click at [248, 120] on textarea at bounding box center [332, 116] width 266 height 21
type textarea "**********"
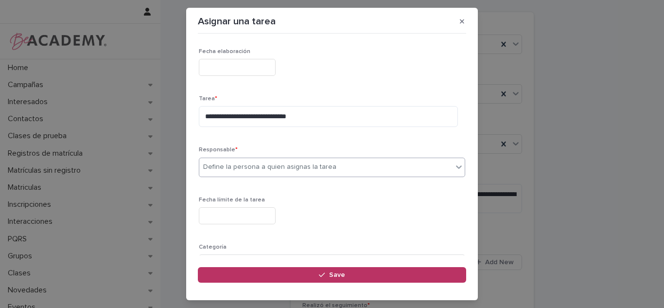
type input "*"
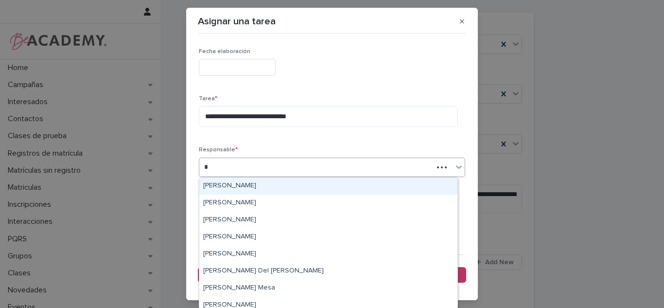
click at [228, 185] on div "[PERSON_NAME]" at bounding box center [328, 185] width 258 height 17
click at [229, 210] on input "text" at bounding box center [237, 215] width 77 height 17
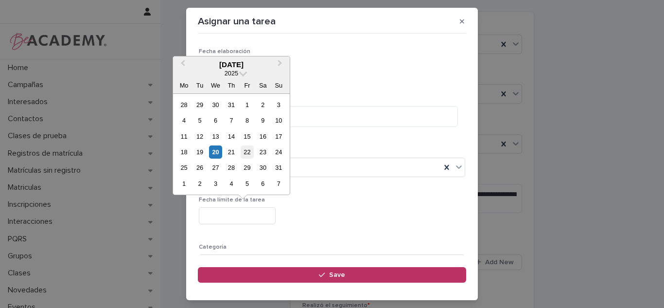
click at [253, 155] on div "22" at bounding box center [247, 151] width 13 height 13
type input "**********"
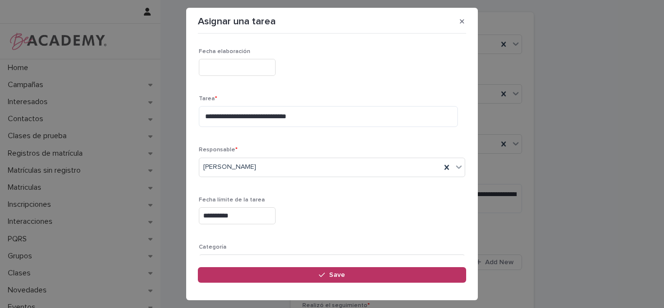
scroll to position [99, 0]
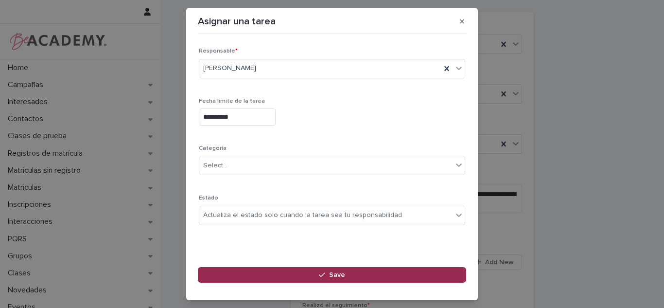
click at [261, 279] on button "Save" at bounding box center [332, 275] width 268 height 16
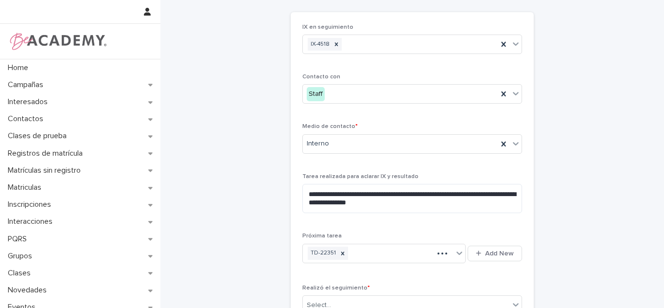
scroll to position [153, 0]
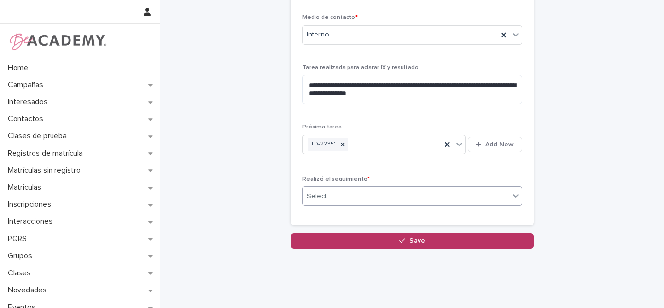
click at [310, 202] on div "Select..." at bounding box center [406, 196] width 207 height 16
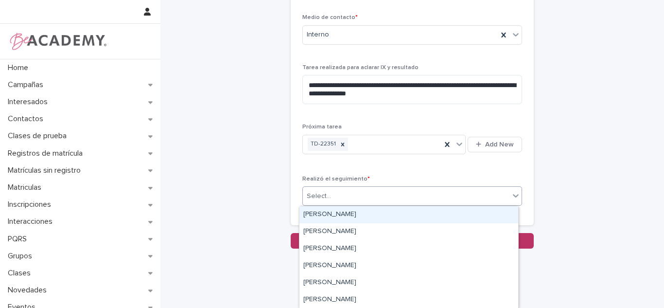
click at [316, 221] on div "[PERSON_NAME]" at bounding box center [408, 214] width 219 height 17
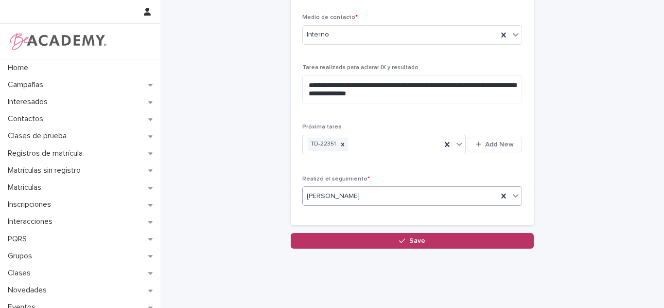
click at [321, 242] on button "Save" at bounding box center [412, 241] width 243 height 16
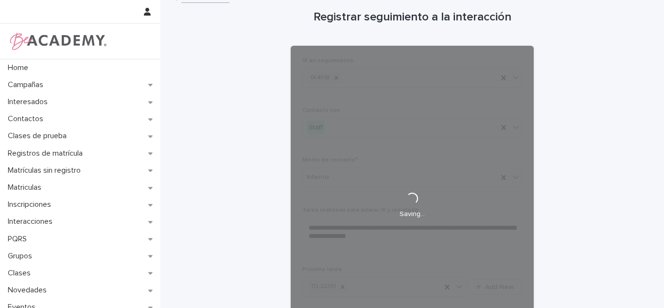
scroll to position [9, 0]
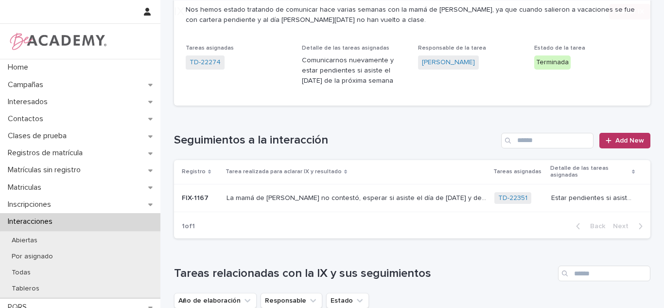
scroll to position [281, 0]
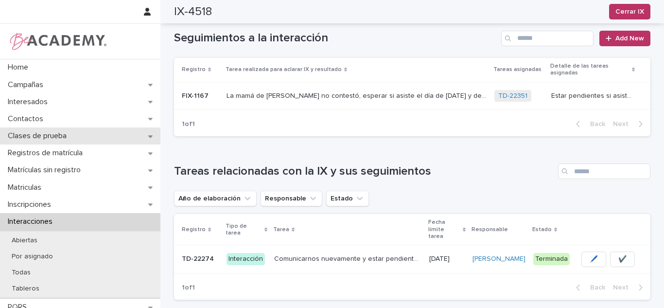
click at [74, 133] on p "Clases de prueba" at bounding box center [39, 135] width 70 height 9
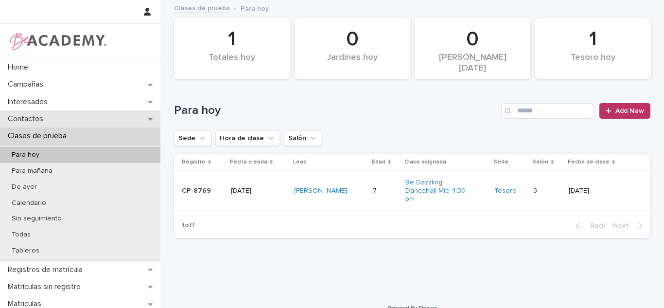
click at [38, 123] on div "Contactos" at bounding box center [80, 118] width 160 height 17
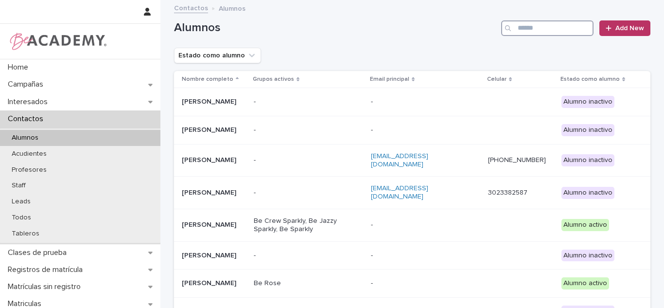
click at [570, 28] on input "Search" at bounding box center [547, 28] width 92 height 16
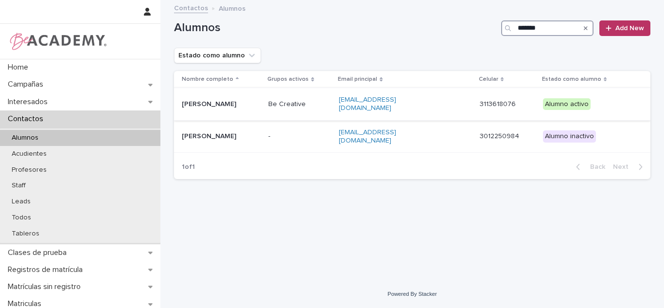
type input "*******"
click at [261, 105] on p "Sara Giraldo Gonzalez" at bounding box center [221, 104] width 79 height 8
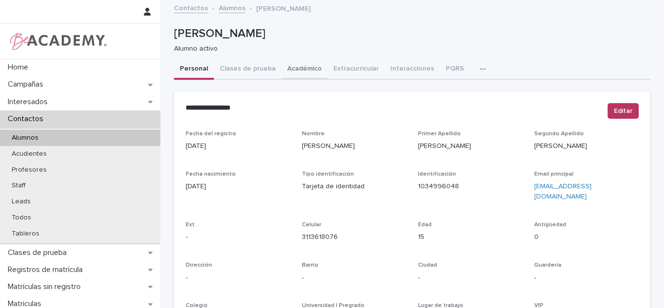
click at [304, 62] on button "Académico" at bounding box center [304, 69] width 46 height 20
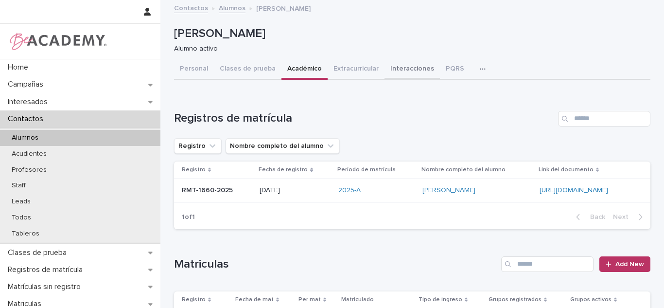
click at [386, 76] on button "Interacciones" at bounding box center [412, 69] width 55 height 20
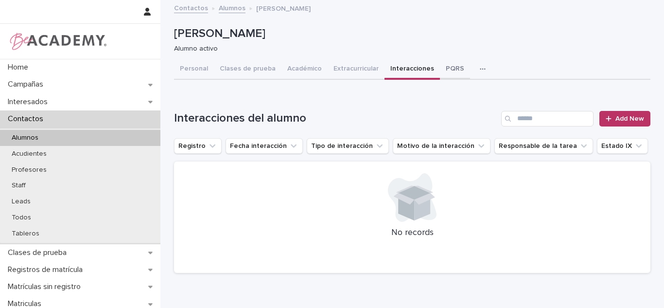
click at [441, 66] on button "PQRS" at bounding box center [455, 69] width 30 height 20
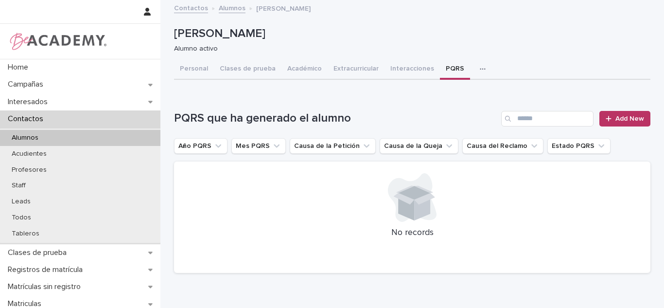
click at [198, 66] on button "Personal" at bounding box center [194, 69] width 40 height 20
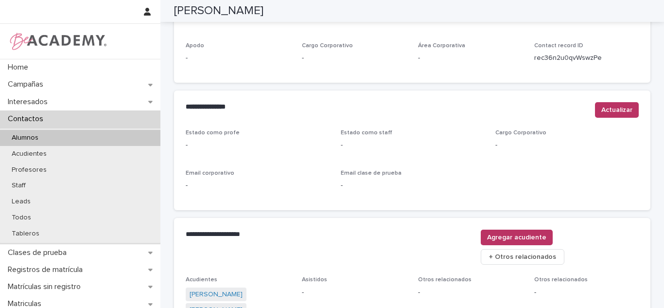
scroll to position [431, 0]
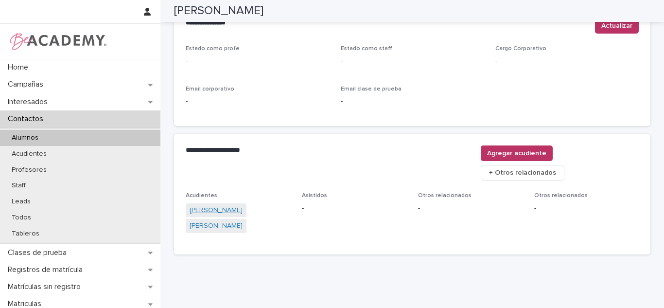
click at [234, 205] on link "Elizabeth Cristina Gonzalez Cano" at bounding box center [216, 210] width 53 height 10
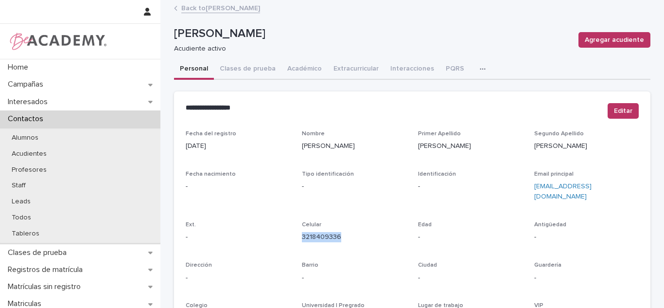
drag, startPoint x: 345, startPoint y: 224, endPoint x: 295, endPoint y: 230, distance: 50.5
click at [295, 230] on div "Fecha del registro 25/07/2025 Nombre Elizabeth Cristina Primer Apellido Gonzale…" at bounding box center [412, 273] width 453 height 287
copy link "3218409336"
click at [239, 47] on p "Acudiente activo" at bounding box center [370, 49] width 393 height 8
drag, startPoint x: 334, startPoint y: 230, endPoint x: 298, endPoint y: 230, distance: 37.0
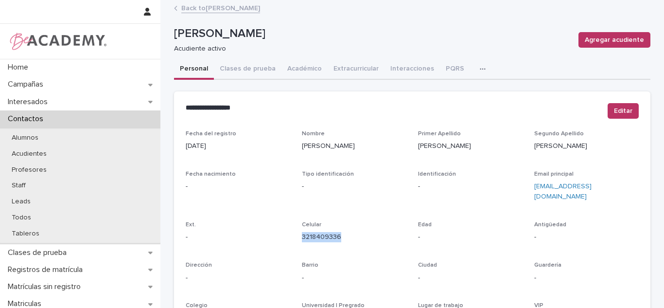
click at [298, 230] on div "Fecha del registro 25/07/2025 Nombre Elizabeth Cristina Primer Apellido Gonzale…" at bounding box center [412, 273] width 453 height 287
copy link "3218409336"
click at [284, 136] on p "Fecha del registro" at bounding box center [238, 133] width 105 height 7
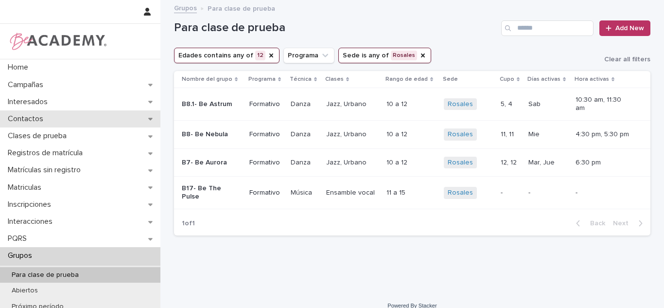
click at [3, 121] on div "Contactos" at bounding box center [80, 118] width 160 height 17
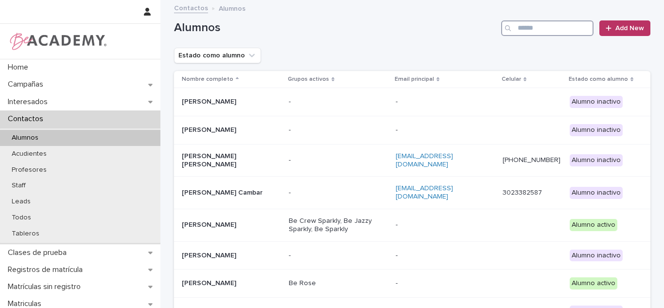
click at [538, 30] on input "Search" at bounding box center [547, 28] width 92 height 16
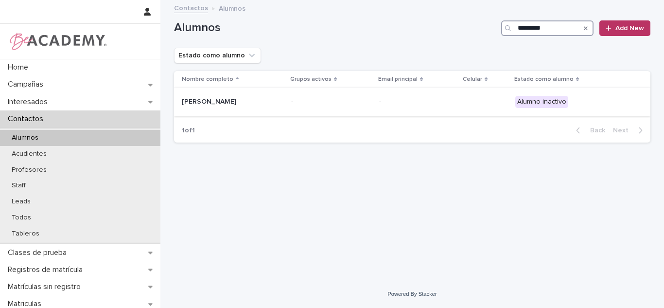
type input "*********"
click at [283, 108] on div "Helena Piedrahita Escorcia" at bounding box center [233, 102] width 102 height 16
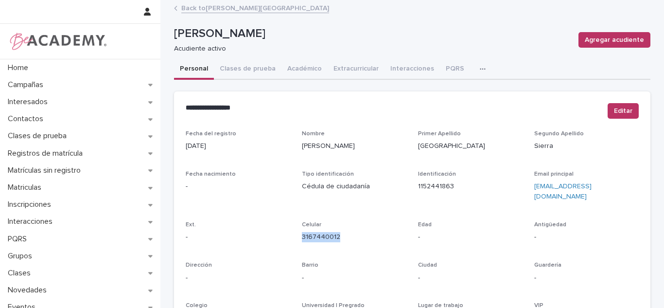
drag, startPoint x: 334, startPoint y: 231, endPoint x: 296, endPoint y: 231, distance: 37.4
click at [296, 231] on div "Fecha del registro 17/01/2025 Nombre Maria Jose Primer Apellido Pamplona Segund…" at bounding box center [412, 273] width 453 height 287
copy link "3167440012"
click at [225, 10] on link "Back to Alicia Piedrahita Pamplona" at bounding box center [255, 7] width 148 height 11
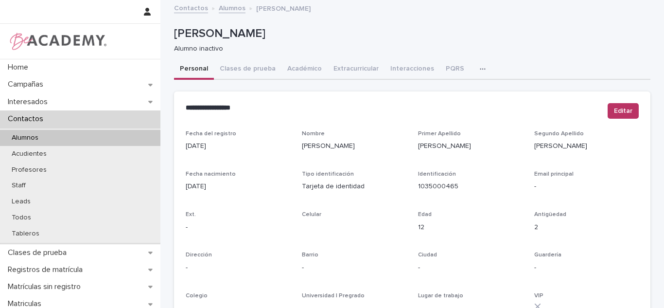
scroll to position [176, 0]
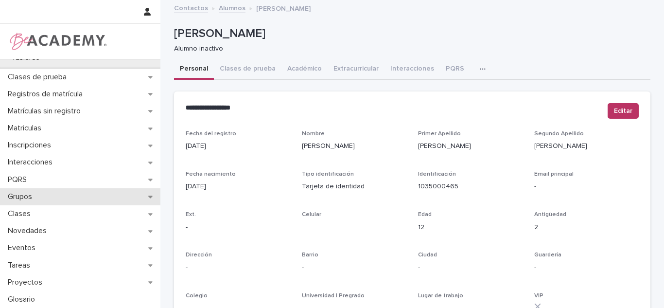
click at [29, 200] on p "Grupos" at bounding box center [22, 196] width 36 height 9
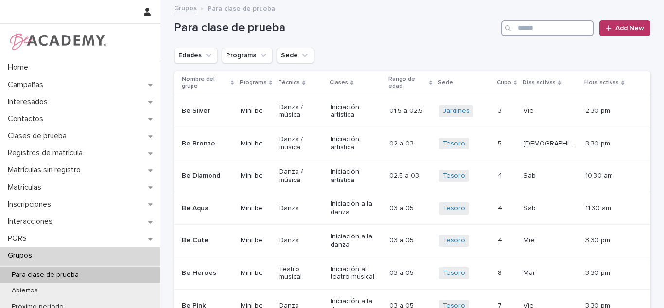
click at [545, 26] on input "Search" at bounding box center [547, 28] width 92 height 16
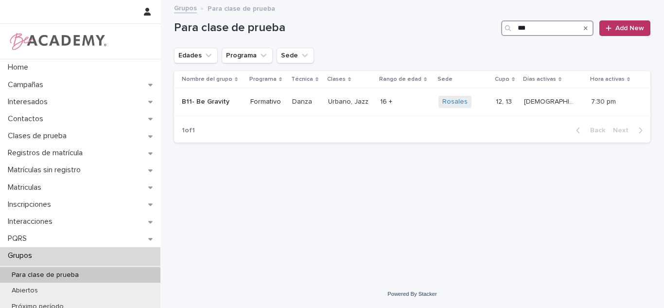
type input "***"
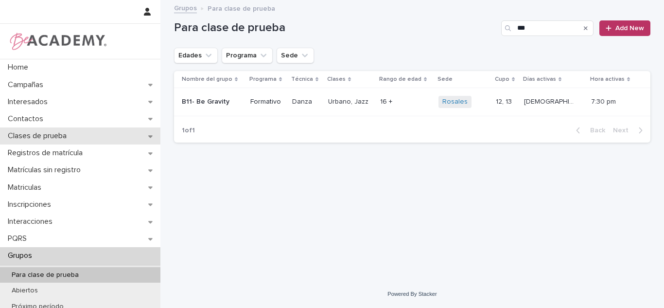
click at [34, 134] on p "Clases de prueba" at bounding box center [39, 135] width 70 height 9
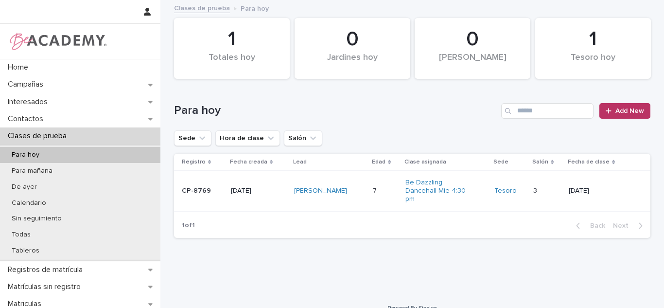
click at [364, 183] on div "[PERSON_NAME]" at bounding box center [329, 191] width 71 height 16
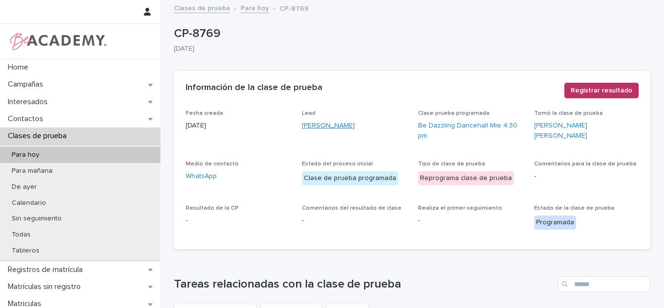
click at [306, 129] on link "[PERSON_NAME]" at bounding box center [328, 126] width 53 height 10
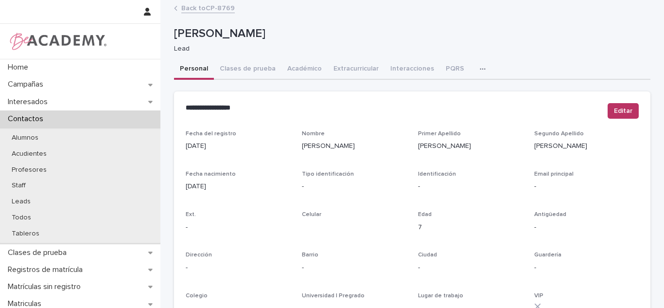
click at [214, 5] on link "Back to CP-8769" at bounding box center [207, 7] width 53 height 11
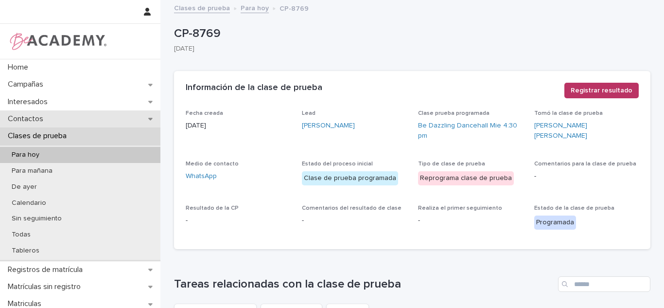
click at [45, 120] on p "Contactos" at bounding box center [27, 118] width 47 height 9
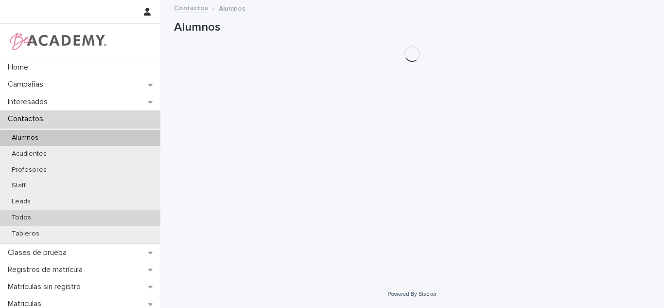
click at [24, 213] on p "Todos" at bounding box center [21, 217] width 35 height 8
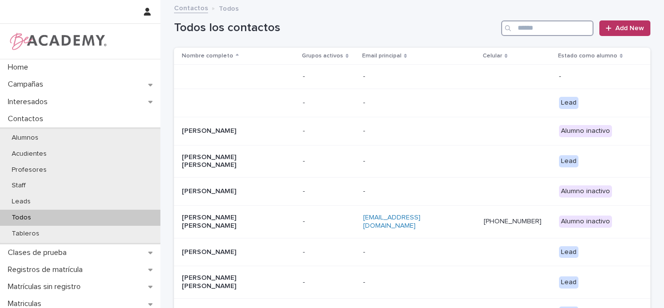
click at [523, 32] on input "Search" at bounding box center [547, 28] width 92 height 16
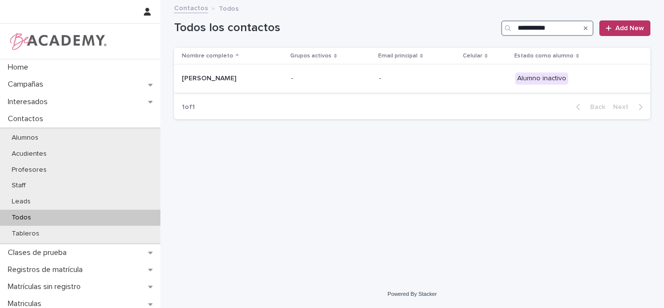
type input "**********"
click at [222, 80] on p "Martina Zuleta Rios" at bounding box center [230, 78] width 97 height 8
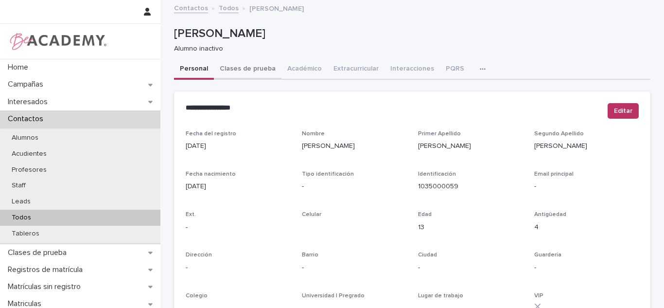
click at [248, 75] on button "Clases de prueba" at bounding box center [248, 69] width 68 height 20
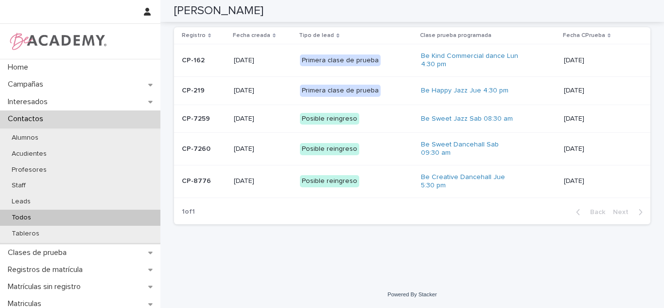
scroll to position [2, 0]
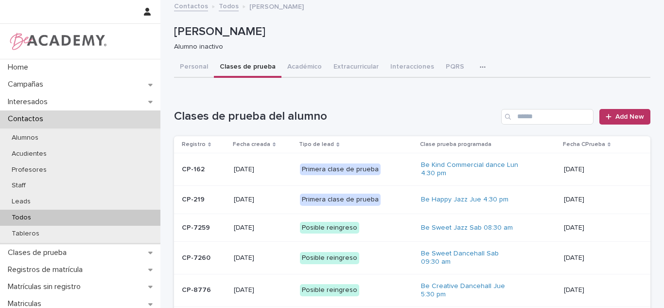
click at [80, 219] on div "Todos" at bounding box center [80, 218] width 160 height 16
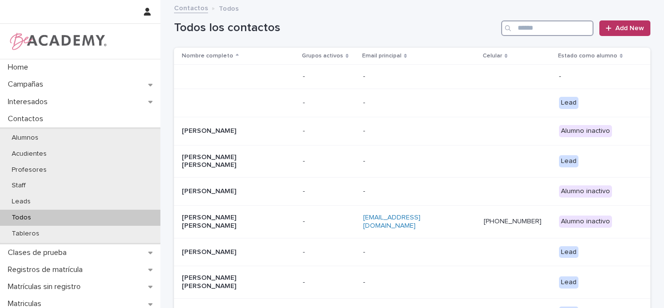
click at [549, 26] on input "Search" at bounding box center [547, 28] width 92 height 16
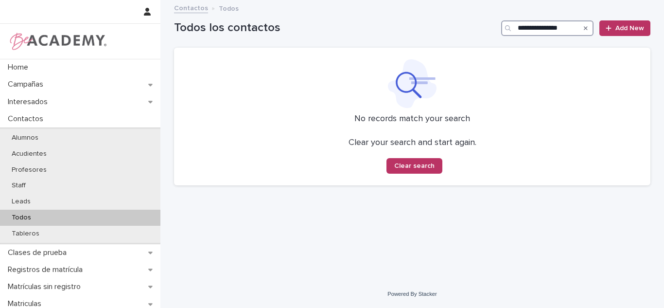
click at [548, 28] on input "**********" at bounding box center [547, 28] width 92 height 16
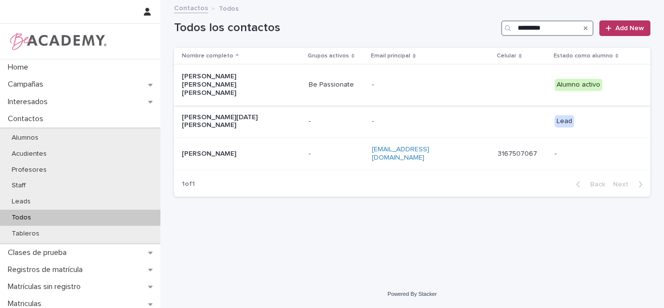
type input "*********"
click at [399, 79] on div "-" at bounding box center [420, 84] width 97 height 10
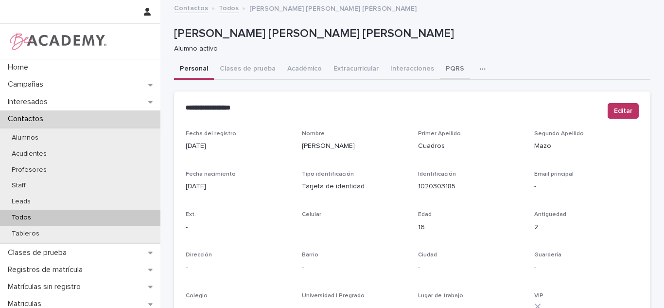
click at [440, 61] on button "PQRS" at bounding box center [455, 69] width 30 height 20
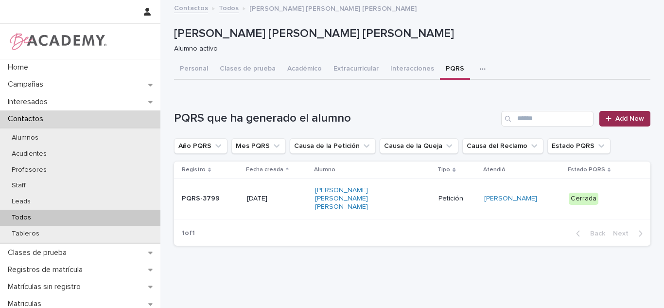
click at [606, 123] on link "Add New" at bounding box center [624, 119] width 51 height 16
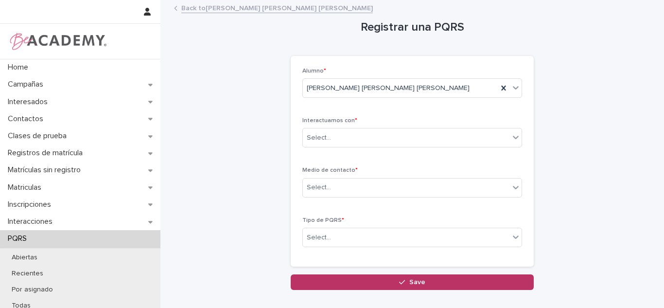
click at [239, 8] on link "Back to Maria Camila Cuadros Mazo" at bounding box center [277, 7] width 192 height 11
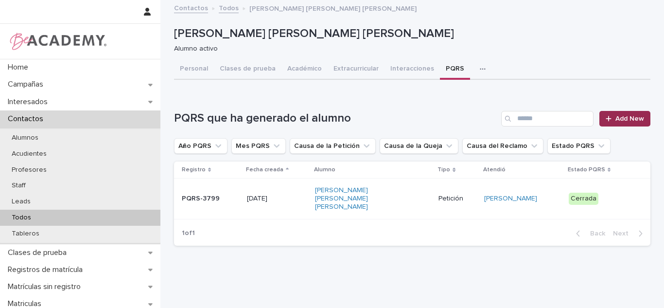
click at [622, 122] on link "Add New" at bounding box center [624, 119] width 51 height 16
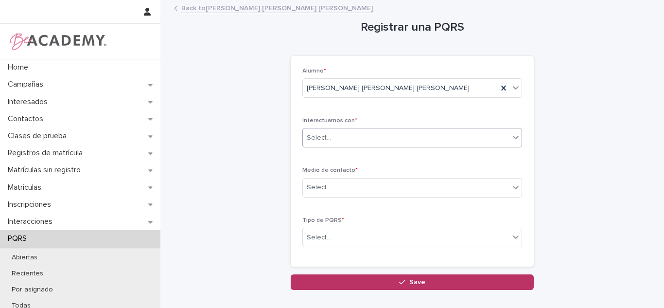
click at [377, 133] on div "Select..." at bounding box center [406, 138] width 207 height 16
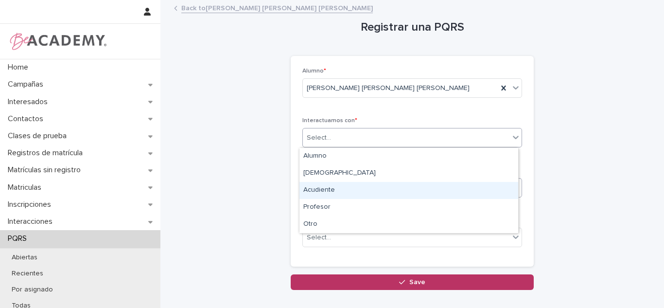
click at [329, 186] on div "Acudiente" at bounding box center [408, 190] width 219 height 17
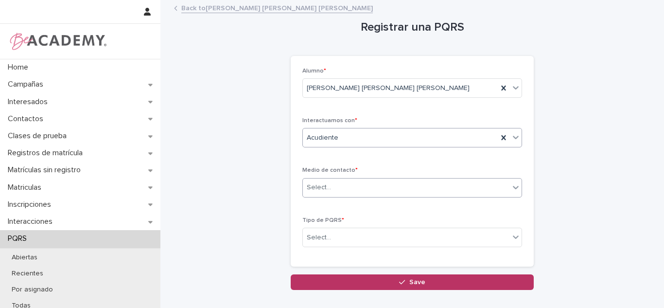
click at [322, 190] on div "Select..." at bounding box center [319, 187] width 24 height 10
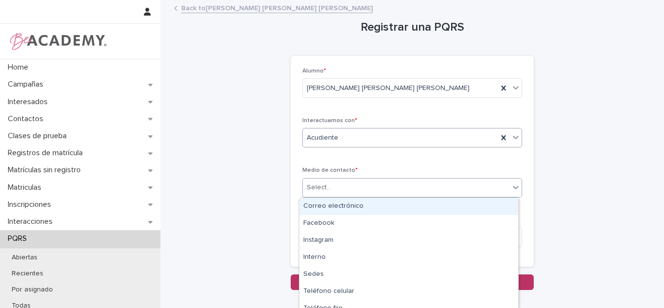
click at [339, 141] on input "text" at bounding box center [339, 138] width 1 height 8
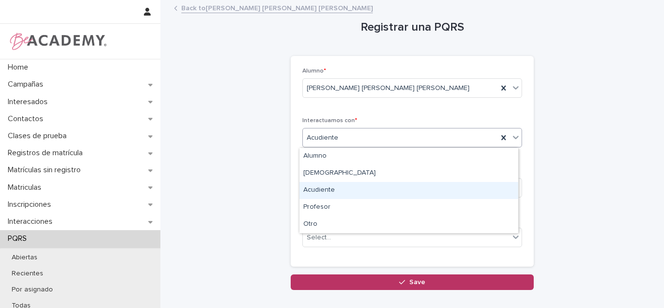
click at [326, 190] on div "Acudiente" at bounding box center [408, 190] width 219 height 17
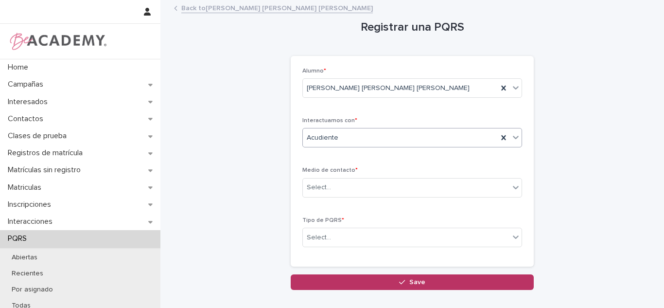
scroll to position [58, 0]
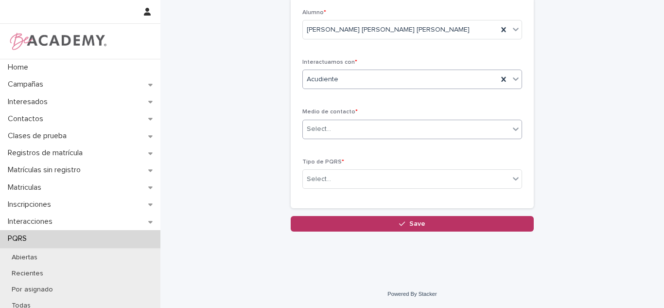
click at [339, 128] on div "Select..." at bounding box center [406, 129] width 207 height 16
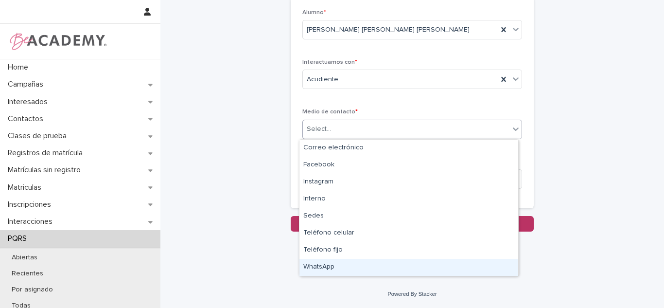
click at [326, 265] on div "WhatsApp" at bounding box center [408, 267] width 219 height 17
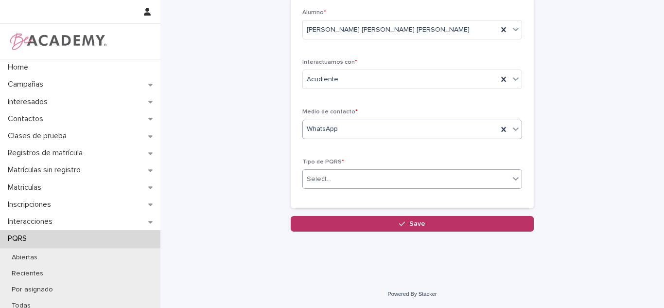
click at [326, 185] on div "Select..." at bounding box center [406, 179] width 207 height 16
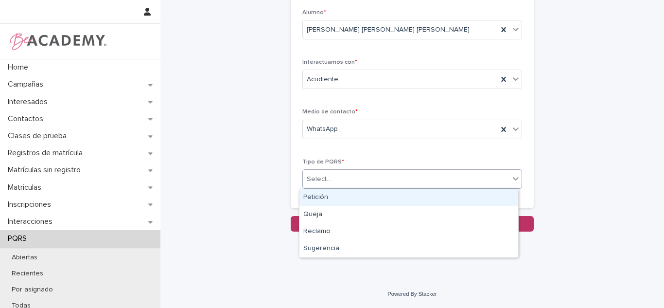
click at [321, 197] on div "Petición" at bounding box center [408, 197] width 219 height 17
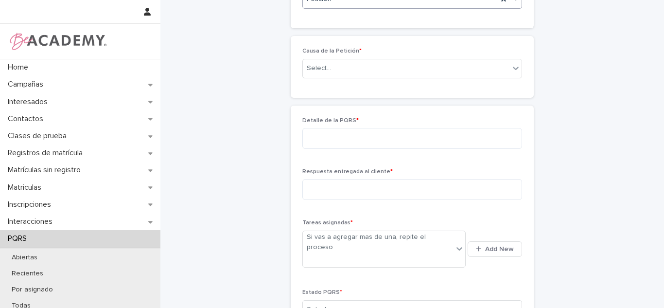
scroll to position [229, 0]
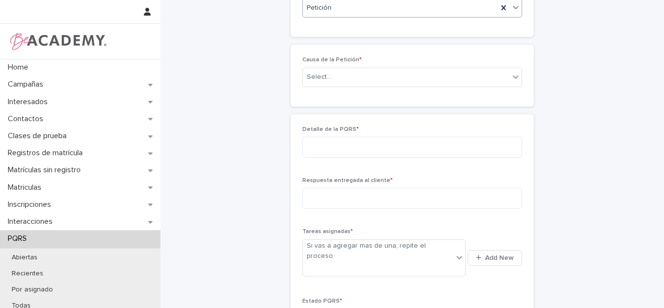
click at [346, 67] on div "Causa de la Petición * Select..." at bounding box center [412, 75] width 220 height 38
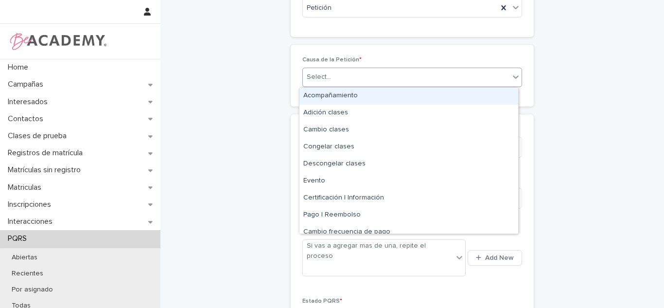
click at [346, 77] on div "Select..." at bounding box center [406, 77] width 207 height 16
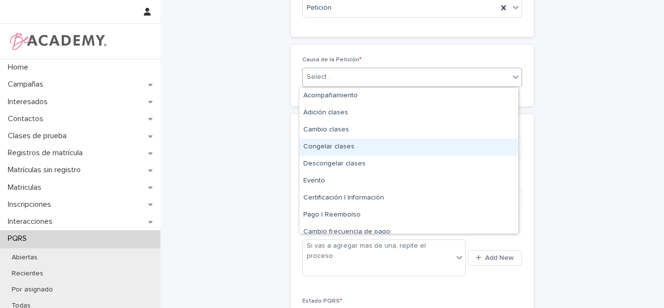
scroll to position [58, 0]
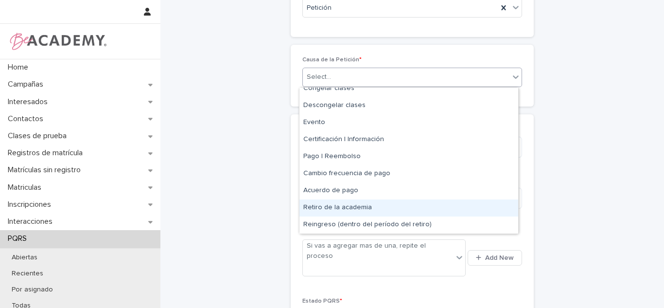
click at [344, 212] on div "Retiro de la academia" at bounding box center [408, 207] width 219 height 17
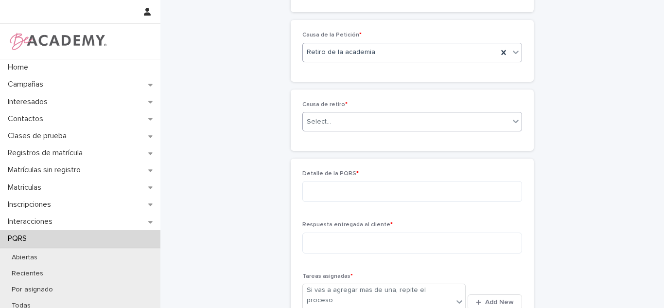
scroll to position [264, 0]
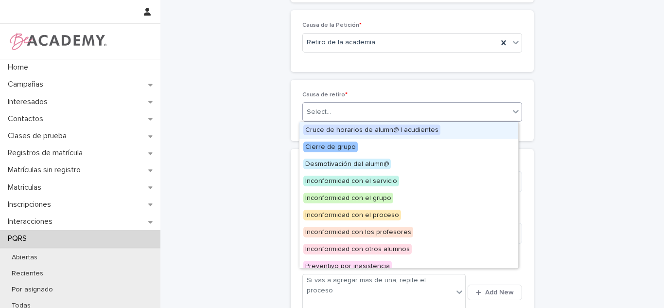
click at [337, 115] on div "Select..." at bounding box center [406, 112] width 207 height 16
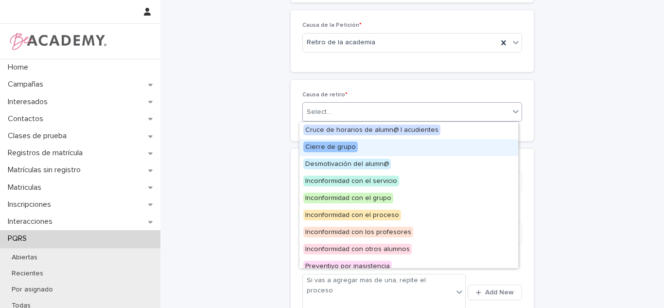
click at [374, 150] on div "Cierre de grupo" at bounding box center [408, 147] width 219 height 17
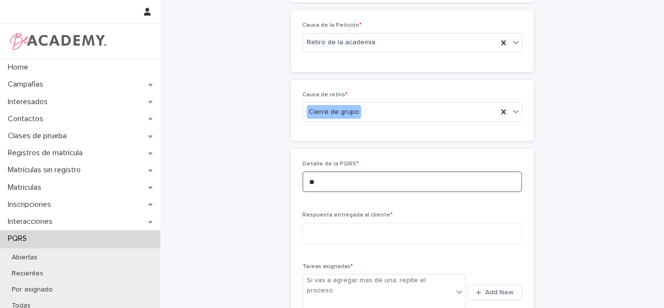
type textarea "*"
paste textarea "**********"
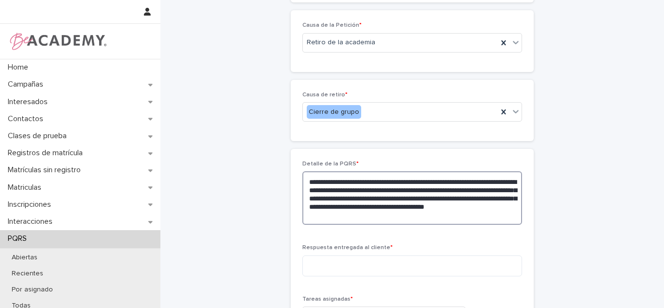
drag, startPoint x: 454, startPoint y: 222, endPoint x: 433, endPoint y: 207, distance: 26.1
click at [433, 207] on textarea "**********" at bounding box center [412, 197] width 220 height 53
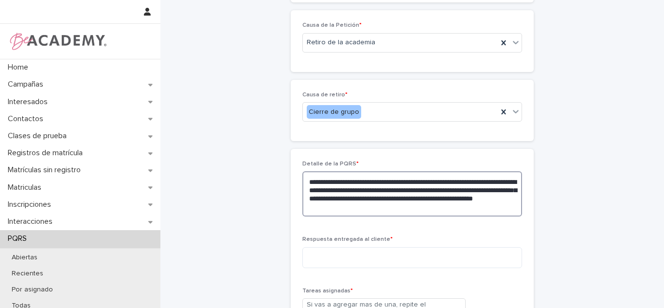
click at [325, 203] on textarea "**********" at bounding box center [412, 193] width 220 height 45
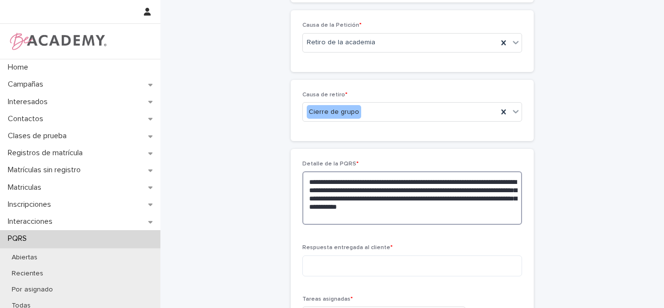
click at [447, 204] on textarea "**********" at bounding box center [412, 197] width 220 height 53
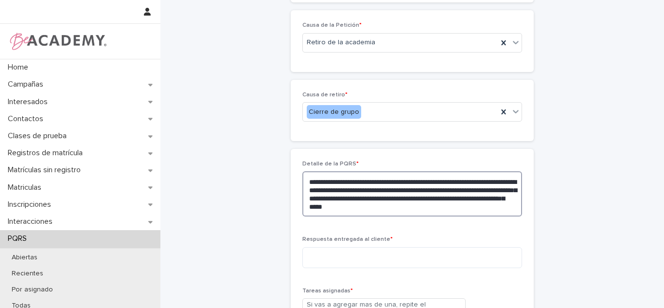
click at [491, 205] on textarea "**********" at bounding box center [412, 193] width 220 height 45
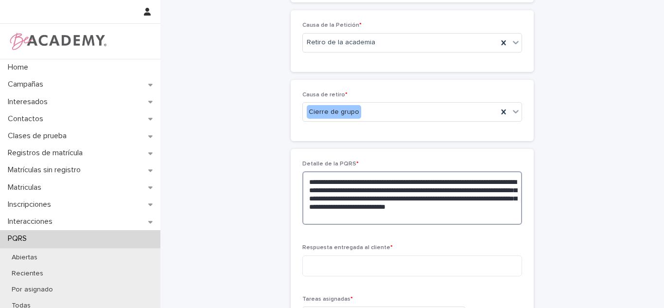
click at [404, 222] on textarea "**********" at bounding box center [412, 197] width 220 height 53
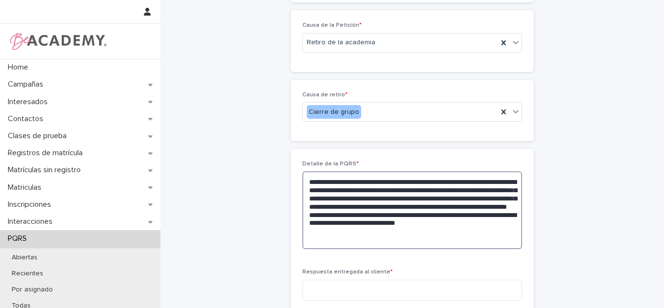
type textarea "**********"
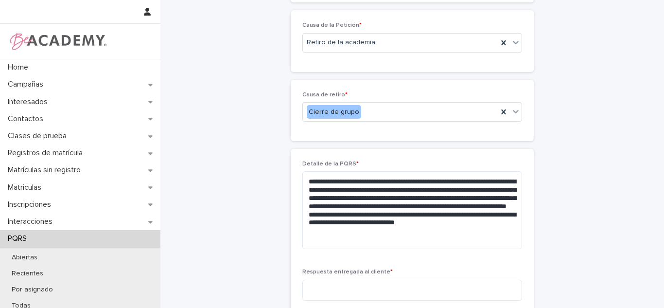
drag, startPoint x: 645, startPoint y: 172, endPoint x: 652, endPoint y: 202, distance: 30.4
click at [650, 205] on div "**********" at bounding box center [412, 136] width 486 height 799
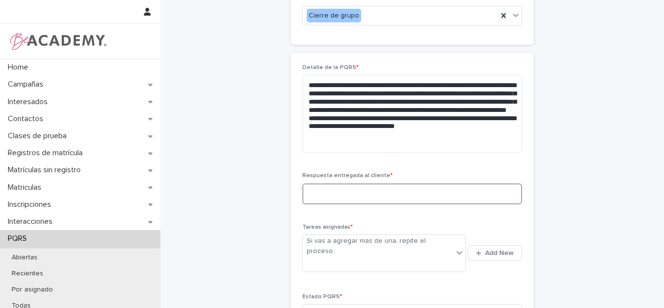
click at [333, 184] on textarea at bounding box center [412, 193] width 220 height 21
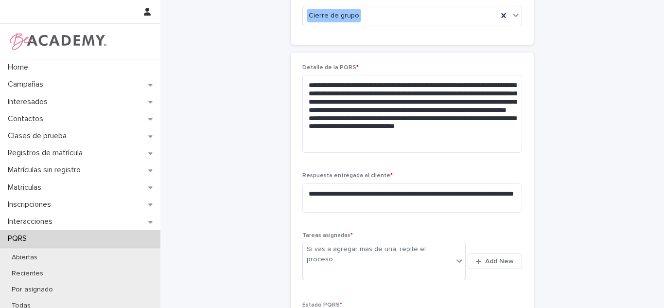
click at [229, 216] on div "**********" at bounding box center [412, 32] width 476 height 783
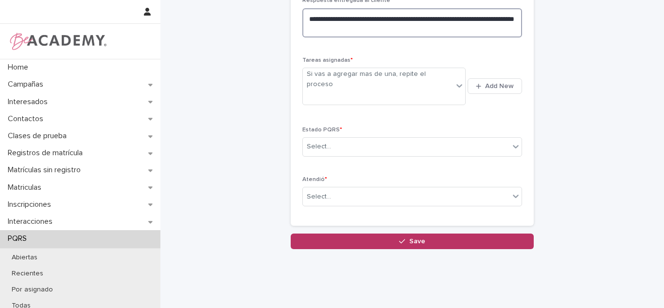
click at [389, 28] on textarea "**********" at bounding box center [412, 22] width 220 height 29
drag, startPoint x: 388, startPoint y: 29, endPoint x: 394, endPoint y: 55, distance: 26.9
click at [462, 33] on textarea "**********" at bounding box center [412, 22] width 220 height 29
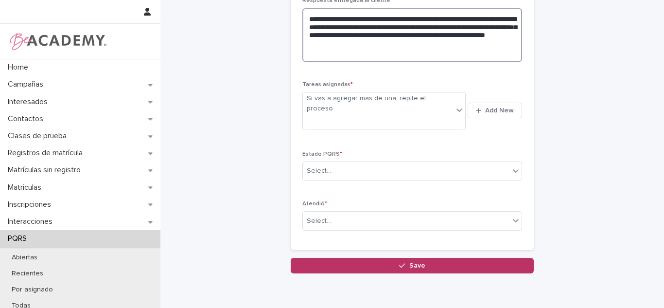
drag, startPoint x: 463, startPoint y: 34, endPoint x: 441, endPoint y: 46, distance: 24.6
click at [441, 46] on textarea "**********" at bounding box center [412, 34] width 220 height 53
click at [460, 33] on textarea "**********" at bounding box center [412, 34] width 220 height 53
type textarea "**********"
click at [418, 49] on textarea "**********" at bounding box center [412, 34] width 220 height 53
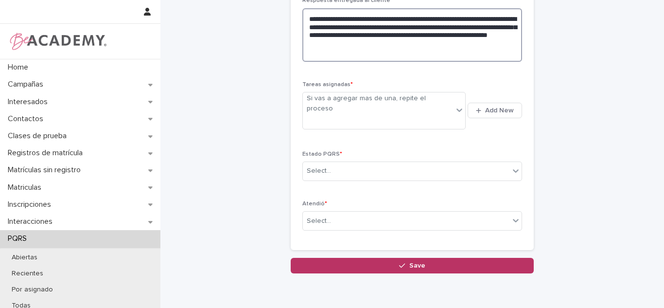
click at [418, 49] on textarea "**********" at bounding box center [412, 34] width 220 height 53
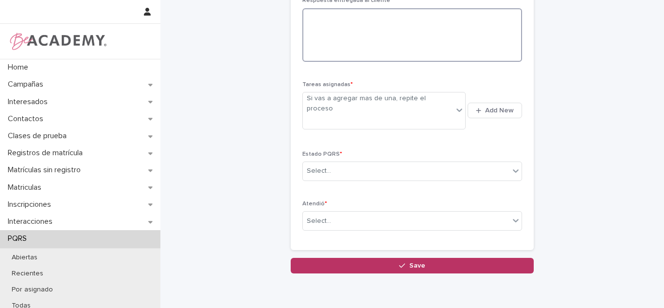
scroll to position [527, 0]
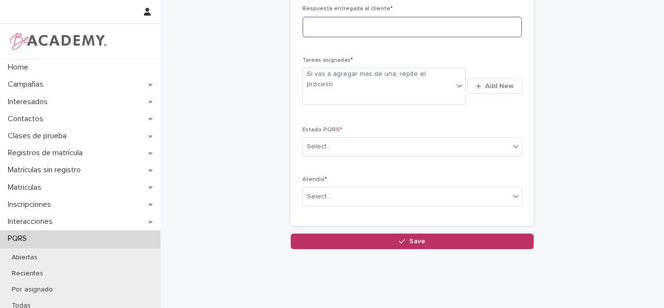
paste textarea "**********"
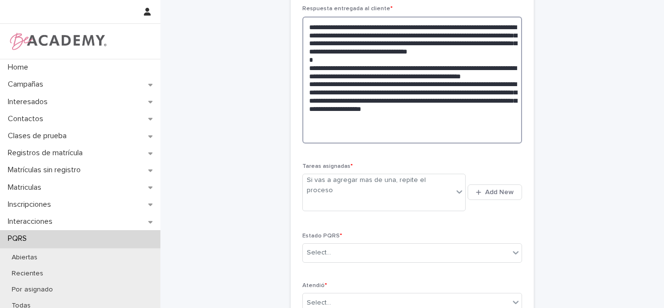
type textarea "**********"
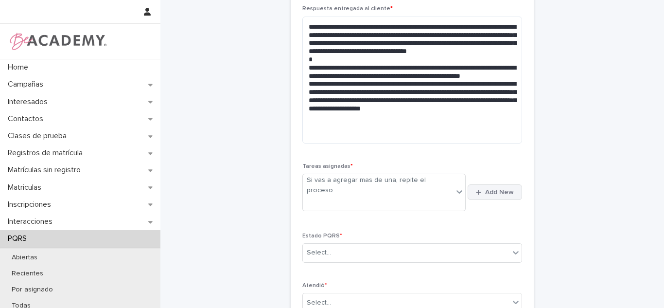
click at [506, 189] on span "Add New" at bounding box center [499, 192] width 29 height 7
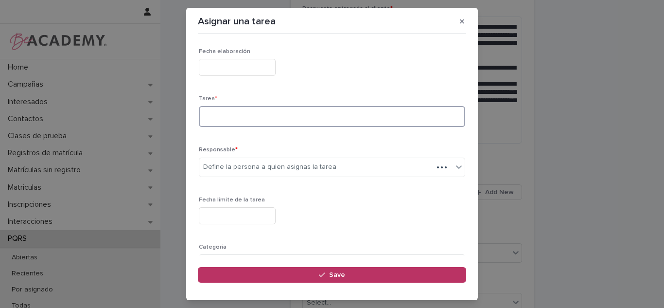
click at [265, 107] on textarea at bounding box center [332, 116] width 266 height 21
type textarea "*"
type textarea "**********"
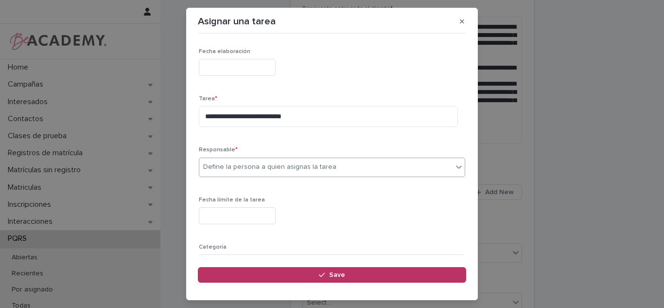
type input "*"
click at [238, 231] on div "Fecha límite de la tarea" at bounding box center [332, 213] width 266 height 35
click at [229, 229] on div "Fecha límite de la tarea" at bounding box center [332, 213] width 266 height 35
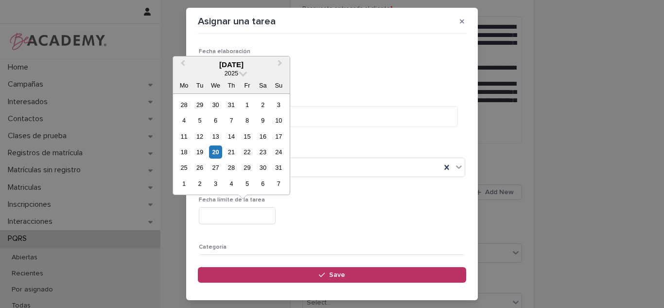
drag, startPoint x: 223, startPoint y: 222, endPoint x: 218, endPoint y: 216, distance: 8.0
click at [222, 222] on input "text" at bounding box center [237, 215] width 77 height 17
click at [215, 151] on div "20" at bounding box center [215, 151] width 13 height 13
type input "**********"
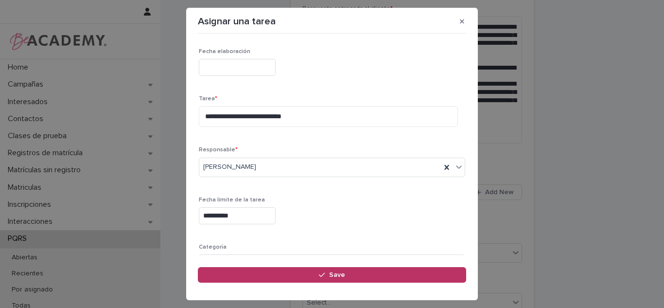
scroll to position [84, 0]
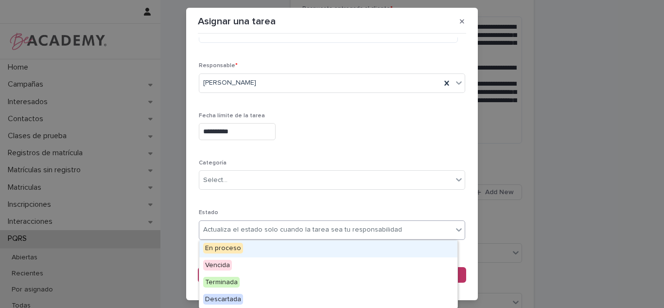
click at [268, 228] on div "Actualiza el estado solo cuando la tarea sea tu responsabilidad" at bounding box center [302, 230] width 199 height 10
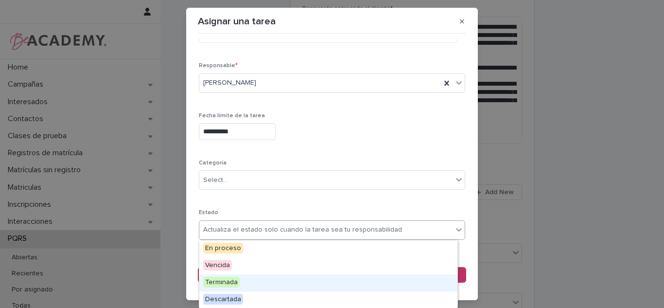
click at [243, 284] on div "Terminada" at bounding box center [328, 282] width 258 height 17
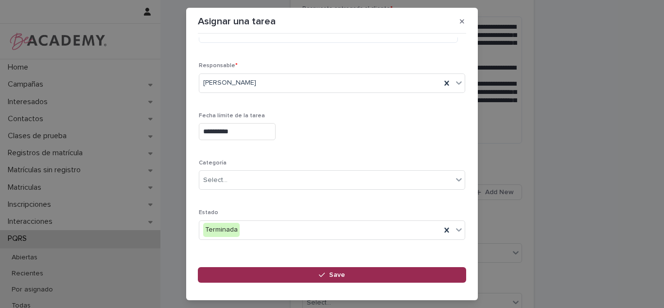
click at [292, 275] on button "Save" at bounding box center [332, 275] width 268 height 16
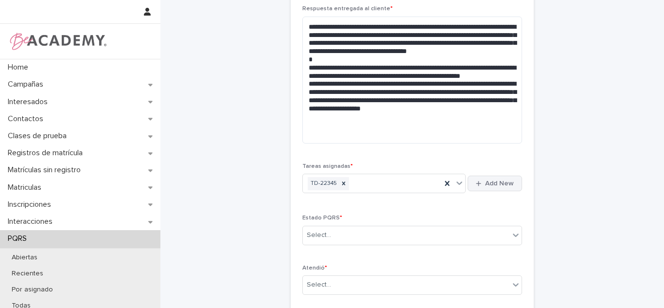
click at [480, 186] on div "button" at bounding box center [480, 183] width 9 height 6
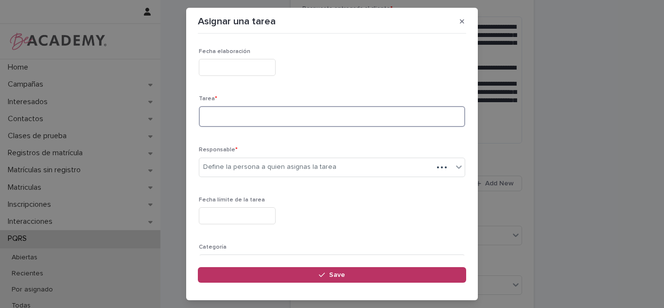
drag, startPoint x: 234, startPoint y: 115, endPoint x: 225, endPoint y: 41, distance: 74.5
click at [225, 41] on div "Loading... Saving… Loading... Saving… Fecha elaboración Tarea * Responsable * D…" at bounding box center [332, 188] width 266 height 301
type textarea "**********"
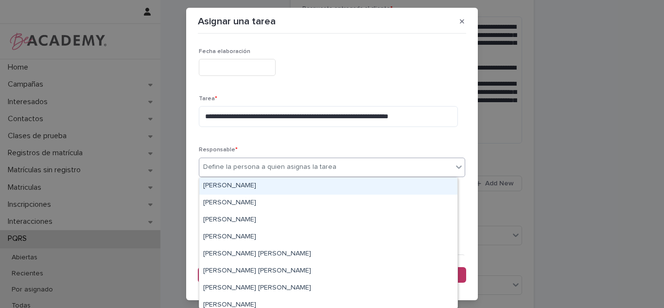
drag, startPoint x: 295, startPoint y: 176, endPoint x: 257, endPoint y: 184, distance: 38.8
click at [294, 176] on div "Define la persona a quien asignas la tarea" at bounding box center [332, 167] width 266 height 19
click at [256, 184] on div "[PERSON_NAME]" at bounding box center [328, 185] width 258 height 17
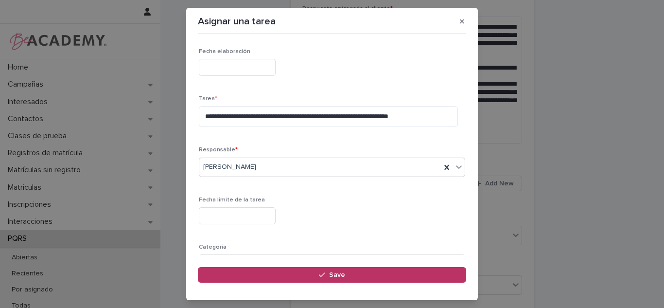
click at [231, 208] on input "text" at bounding box center [237, 215] width 77 height 17
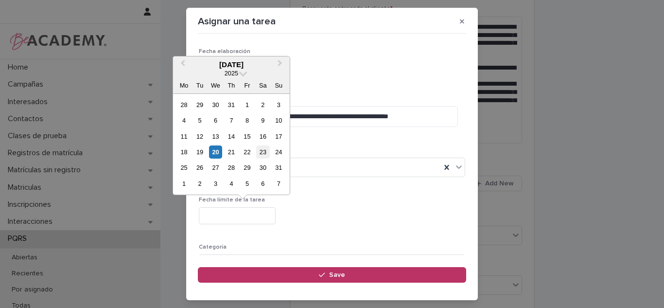
click at [265, 148] on div "23" at bounding box center [262, 151] width 13 height 13
type input "**********"
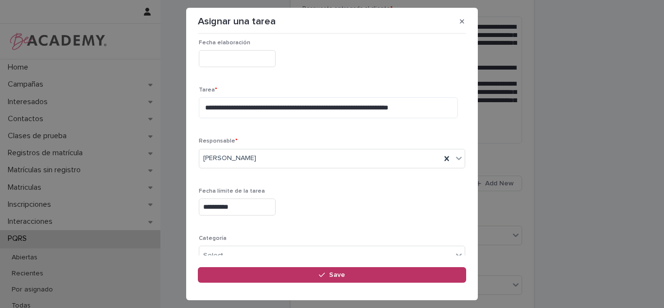
scroll to position [99, 0]
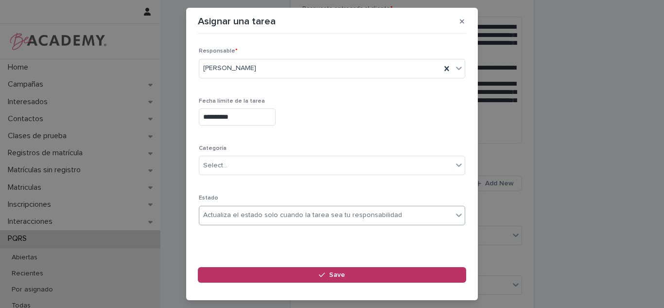
click at [236, 218] on div "Actualiza el estado solo cuando la tarea sea tu responsabilidad" at bounding box center [302, 215] width 199 height 10
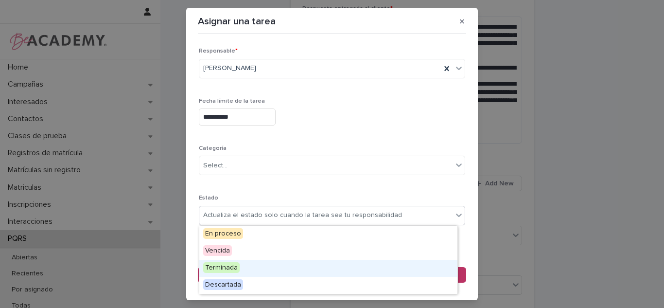
click at [226, 263] on span "Terminada" at bounding box center [221, 267] width 36 height 11
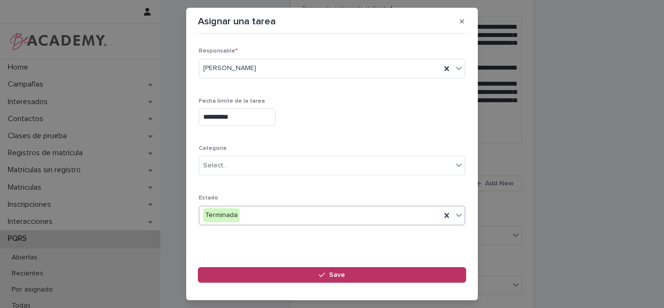
click at [324, 220] on div "Terminada" at bounding box center [320, 215] width 242 height 16
click at [442, 216] on icon at bounding box center [447, 216] width 10 height 10
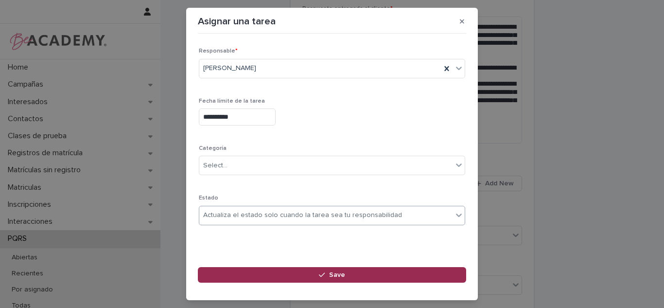
click at [257, 273] on button "Save" at bounding box center [332, 275] width 268 height 16
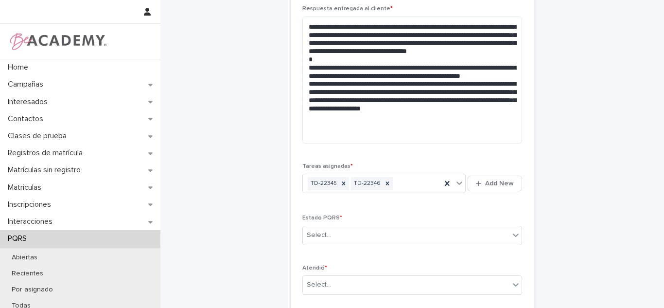
scroll to position [630, 0]
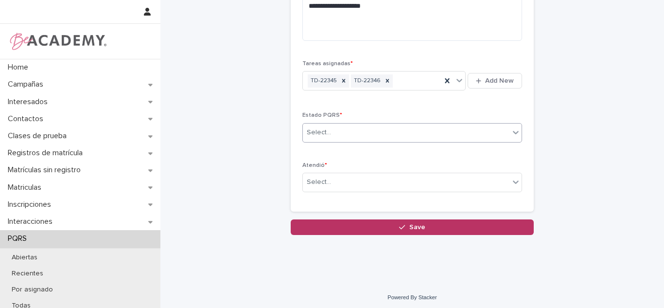
click at [318, 135] on div "Select..." at bounding box center [319, 132] width 24 height 10
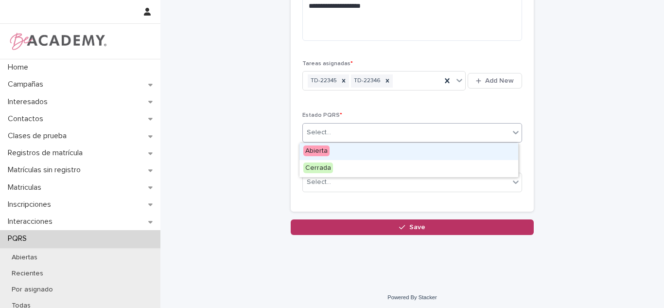
click at [320, 156] on div "Abierta" at bounding box center [408, 151] width 219 height 17
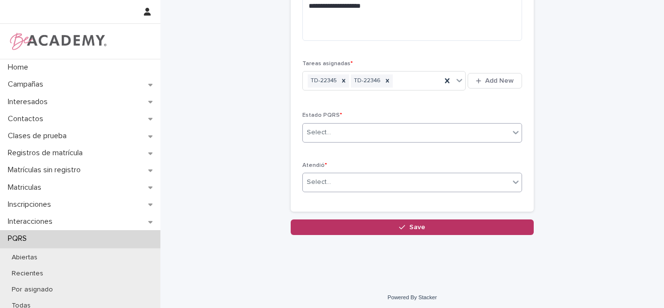
click at [321, 180] on div "Select..." at bounding box center [319, 182] width 24 height 10
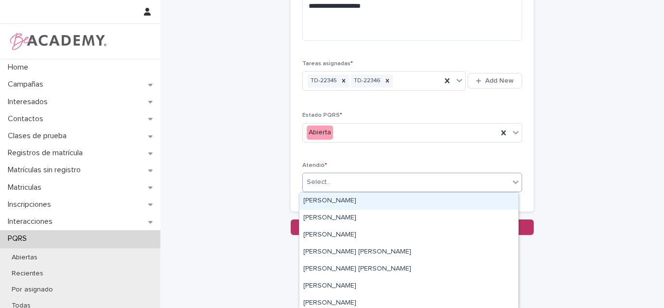
click at [320, 196] on div "[PERSON_NAME]" at bounding box center [408, 201] width 219 height 17
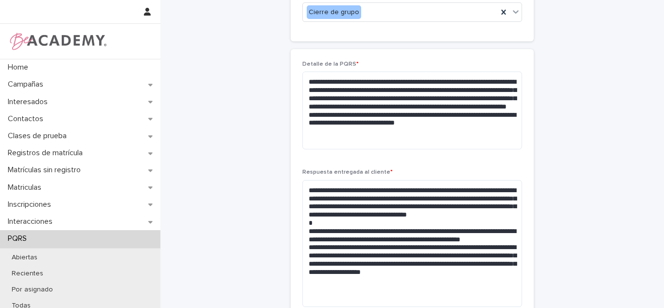
scroll to position [365, 0]
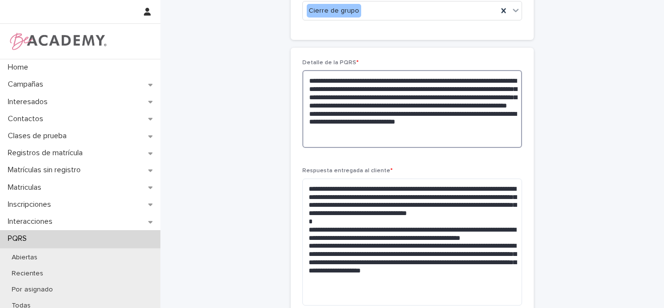
click at [433, 80] on textarea "**********" at bounding box center [412, 109] width 220 height 78
click at [358, 123] on textarea "**********" at bounding box center [412, 109] width 220 height 78
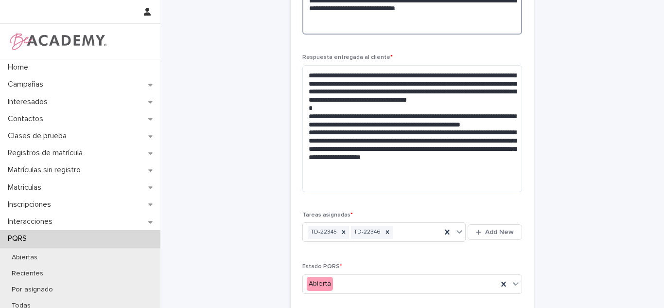
scroll to position [480, 0]
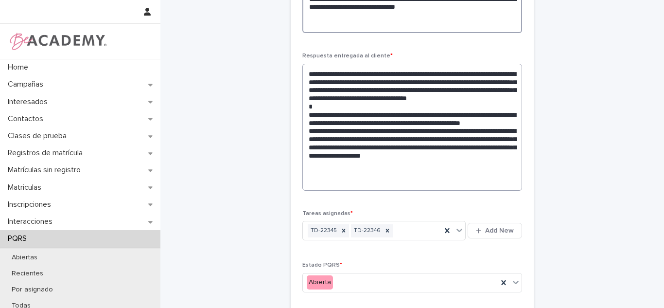
type textarea "**********"
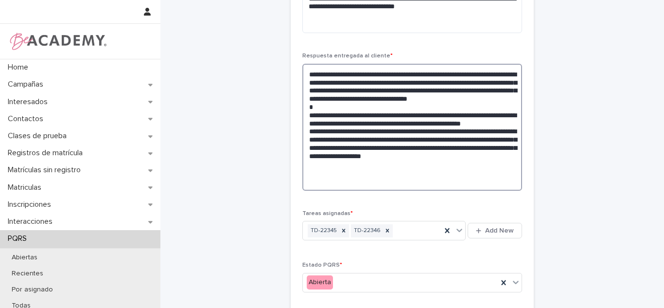
click at [398, 180] on textarea "**********" at bounding box center [412, 127] width 220 height 127
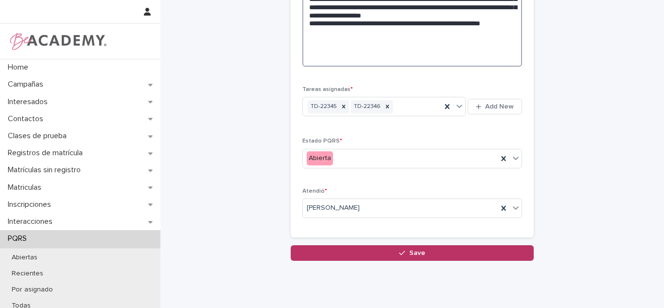
scroll to position [650, 0]
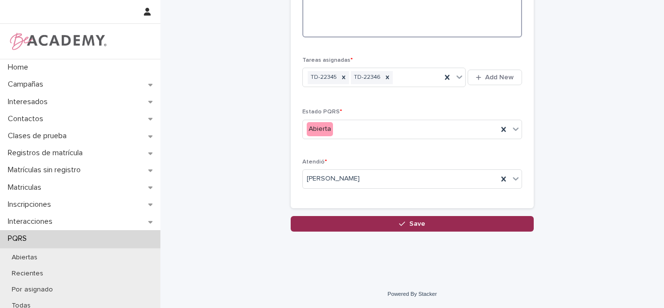
type textarea "**********"
click at [436, 221] on button "Save" at bounding box center [412, 224] width 243 height 16
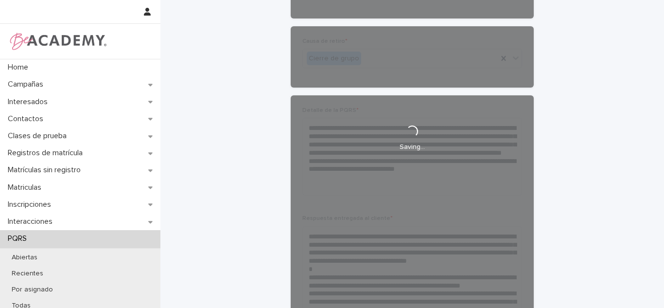
scroll to position [303, 0]
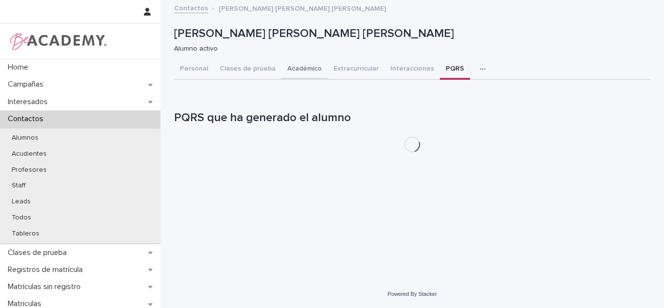
click at [301, 69] on button "Académico" at bounding box center [304, 69] width 46 height 20
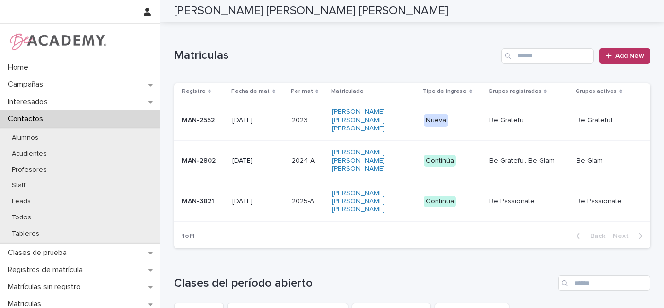
scroll to position [249, 0]
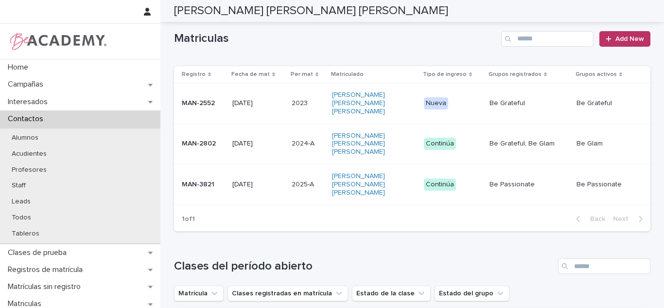
click at [277, 180] on p "05/02/2025" at bounding box center [258, 184] width 52 height 8
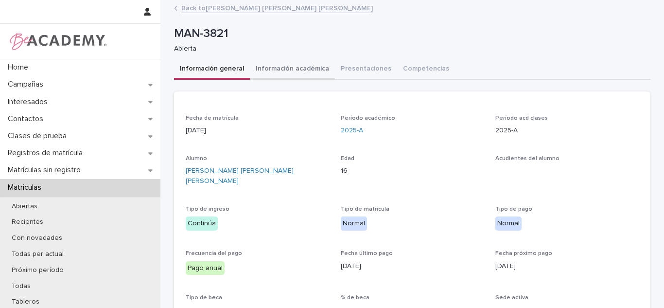
click at [312, 70] on button "Información académica" at bounding box center [292, 69] width 85 height 20
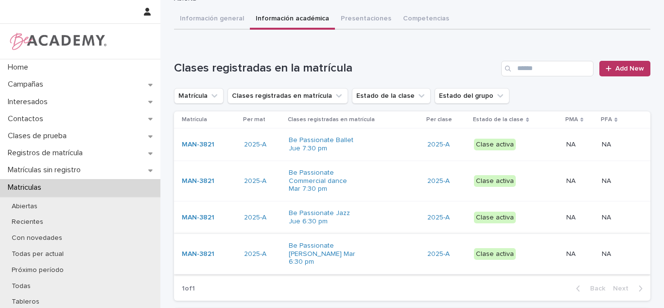
scroll to position [145, 0]
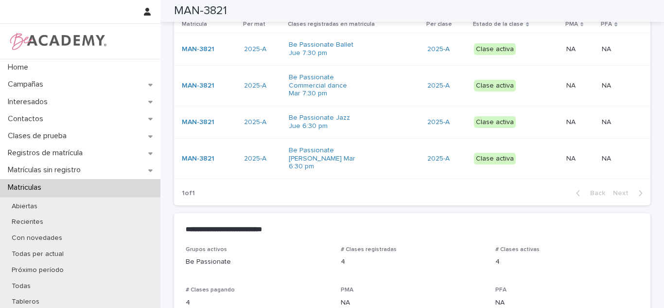
click at [573, 158] on p at bounding box center [580, 159] width 28 height 8
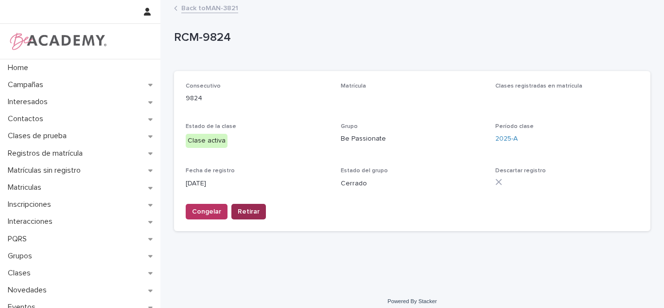
click at [246, 209] on span "Retirar" at bounding box center [249, 212] width 22 height 10
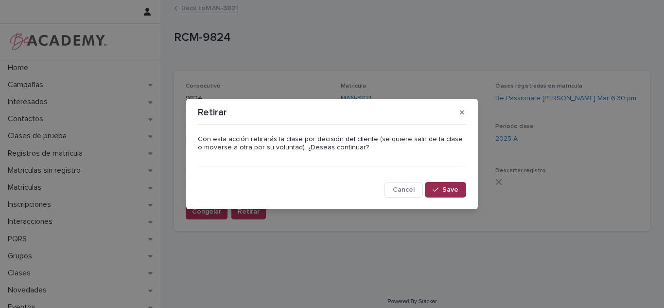
click at [442, 186] on button "Save" at bounding box center [445, 190] width 41 height 16
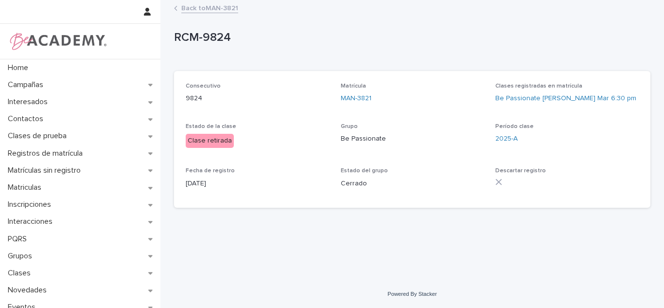
click at [209, 8] on link "Back to MAN-3821" at bounding box center [209, 7] width 57 height 11
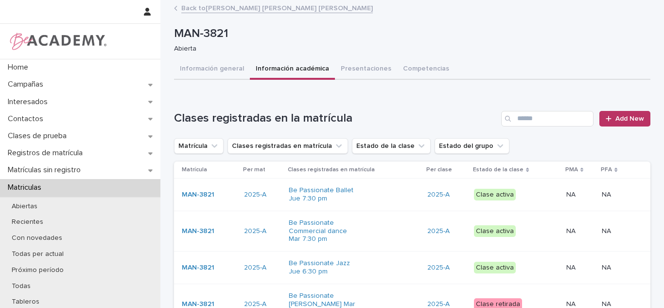
click at [509, 265] on div "Clase activa" at bounding box center [495, 268] width 42 height 12
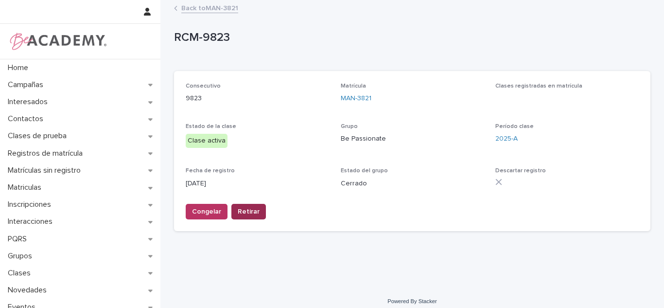
click at [246, 211] on span "Retirar" at bounding box center [249, 212] width 22 height 10
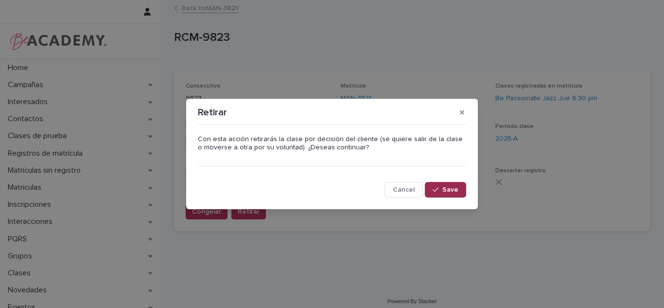
click at [431, 188] on button "Save" at bounding box center [445, 190] width 41 height 16
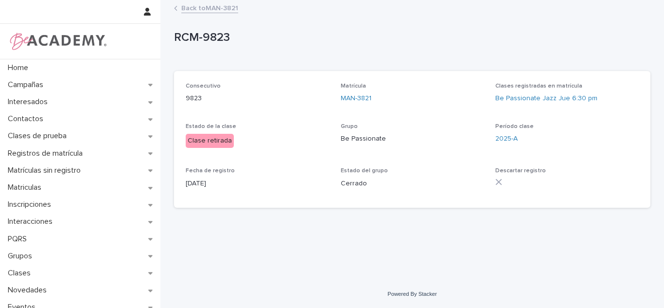
click at [211, 8] on link "Back to MAN-3821" at bounding box center [209, 7] width 57 height 11
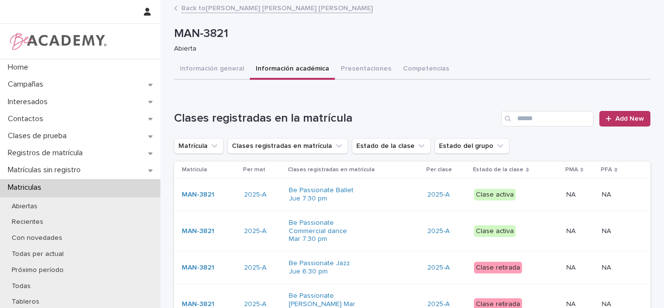
click at [523, 244] on td "Clase activa" at bounding box center [516, 231] width 92 height 40
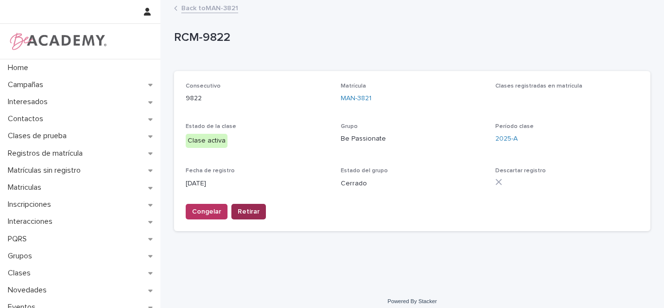
click at [252, 214] on span "Retirar" at bounding box center [249, 212] width 22 height 10
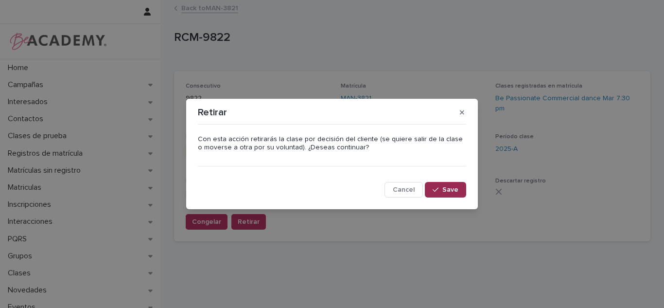
click at [435, 193] on icon "button" at bounding box center [436, 189] width 6 height 7
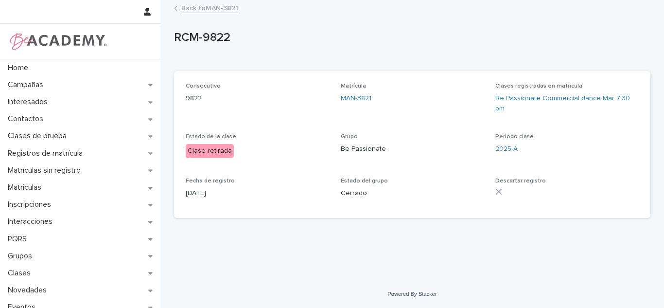
click at [208, 8] on link "Back to MAN-3821" at bounding box center [209, 7] width 57 height 11
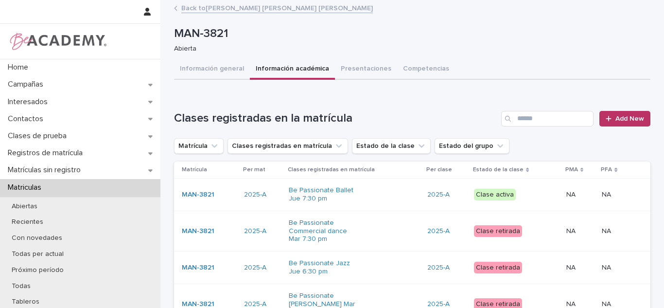
click at [562, 200] on td "NA NA" at bounding box center [579, 194] width 35 height 33
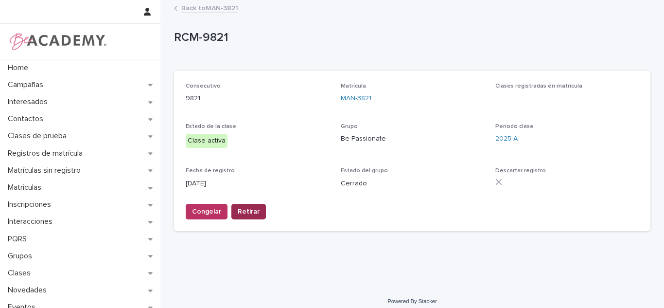
click at [249, 212] on span "Retirar" at bounding box center [249, 212] width 22 height 10
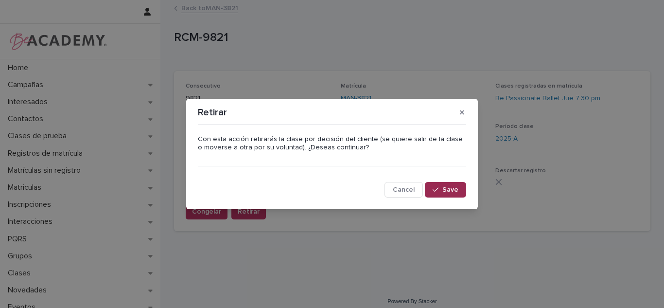
click at [457, 196] on button "Save" at bounding box center [445, 190] width 41 height 16
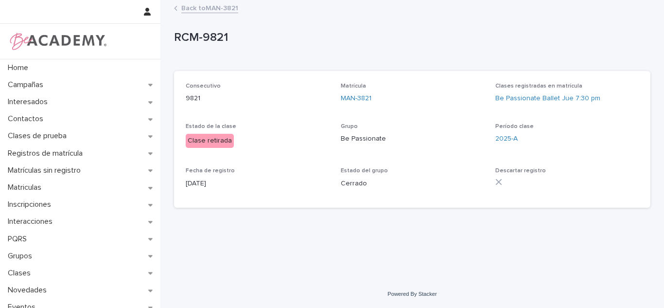
click at [230, 16] on div "RCM-9821 RCM-9821 Sorry, there was an error saving your record. Please try agai…" at bounding box center [412, 108] width 476 height 215
click at [226, 12] on link "Back to MAN-3821" at bounding box center [209, 7] width 57 height 11
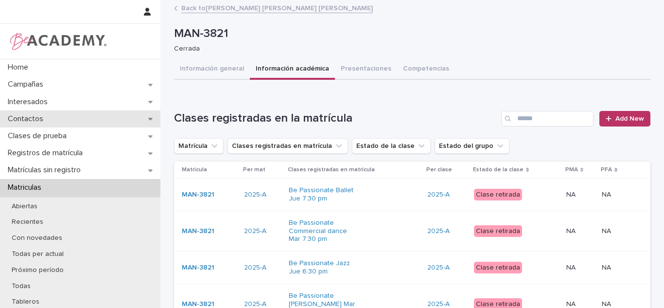
click at [103, 117] on div "Contactos" at bounding box center [80, 118] width 160 height 17
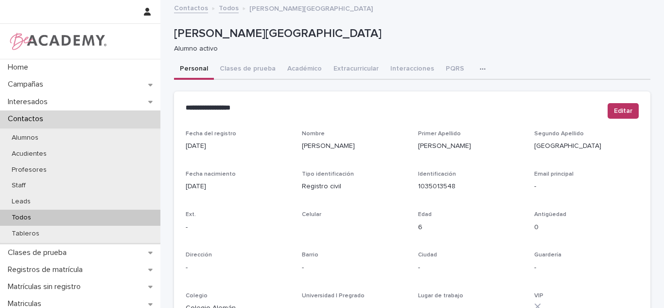
scroll to position [375, 0]
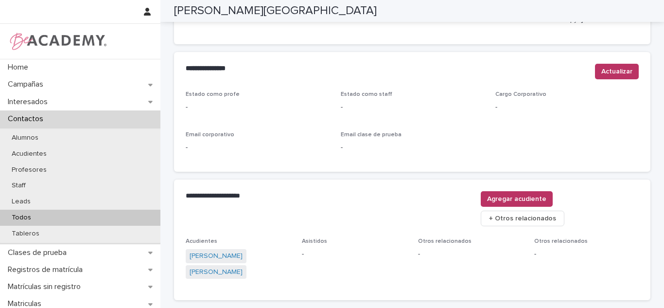
click at [231, 249] on span "[PERSON_NAME]" at bounding box center [216, 256] width 61 height 14
click at [229, 251] on link "[PERSON_NAME]" at bounding box center [216, 256] width 53 height 10
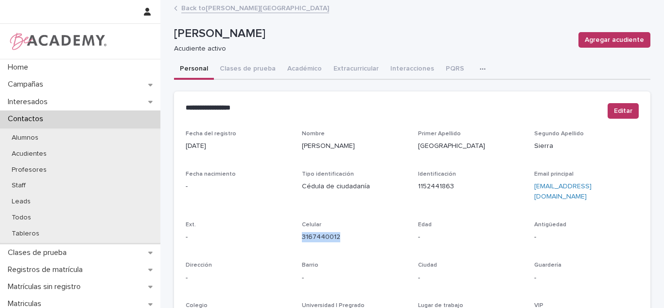
drag, startPoint x: 335, startPoint y: 229, endPoint x: 298, endPoint y: 229, distance: 37.9
click at [298, 229] on div "Fecha del registro [DATE] Nombre [PERSON_NAME] Primer Apellido [GEOGRAPHIC_DATA…" at bounding box center [412, 273] width 453 height 287
copy link "3167440012"
click at [236, 11] on link "Back to [PERSON_NAME][GEOGRAPHIC_DATA]" at bounding box center [255, 7] width 148 height 11
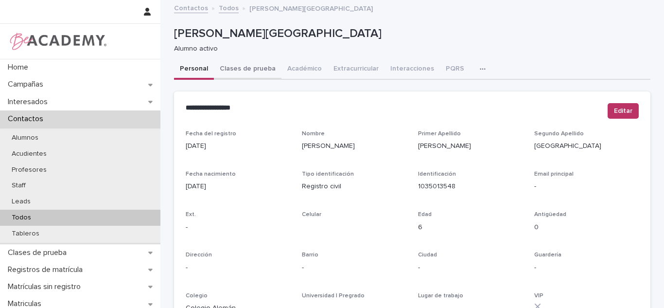
click at [235, 71] on button "Clases de prueba" at bounding box center [248, 69] width 68 height 20
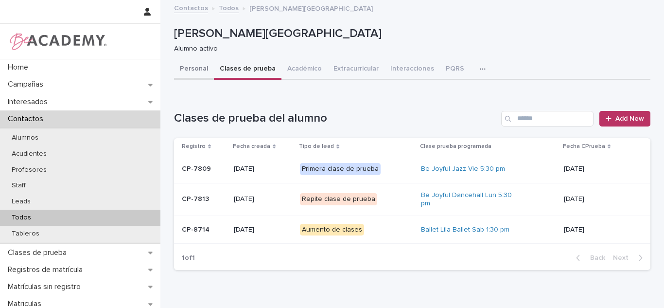
click at [204, 76] on button "Personal" at bounding box center [194, 69] width 40 height 20
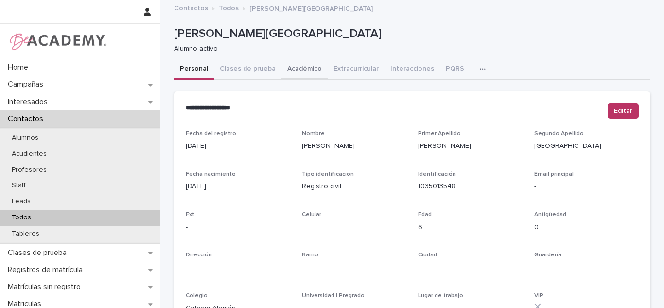
click at [282, 69] on button "Académico" at bounding box center [304, 69] width 46 height 20
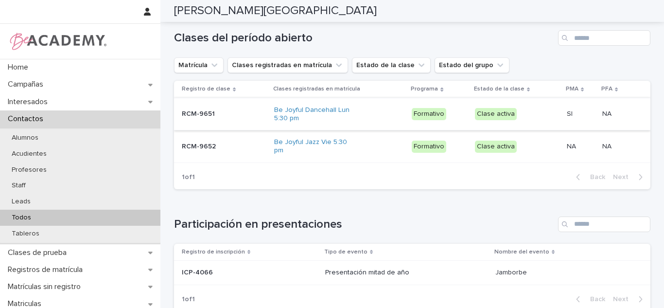
scroll to position [290, 0]
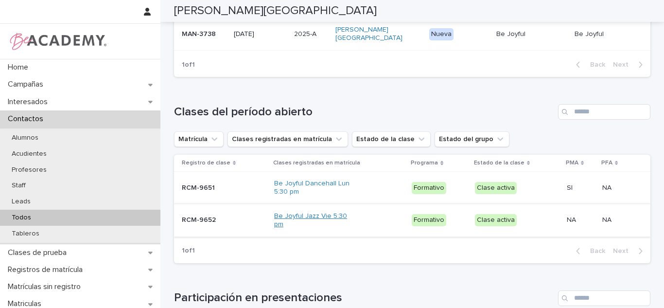
click at [287, 216] on link "Be Joyful Jazz Vie 5:30 pm" at bounding box center [314, 220] width 81 height 17
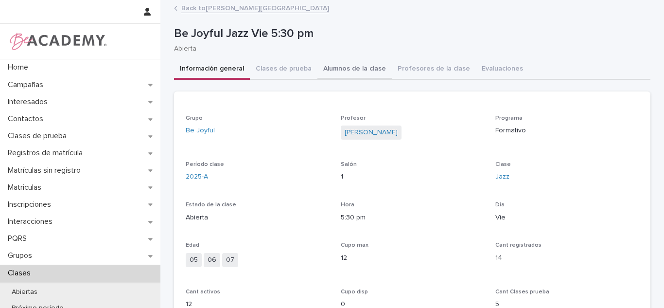
click at [351, 68] on button "Alumnos de la clase" at bounding box center [354, 69] width 74 height 20
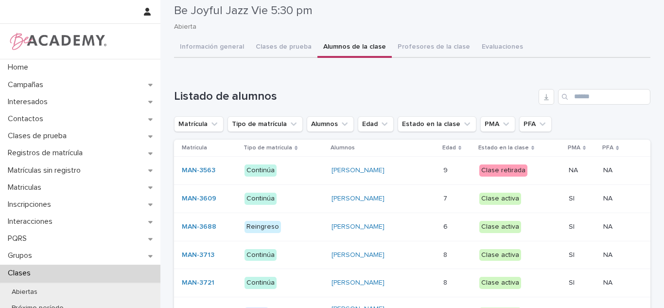
scroll to position [11, 0]
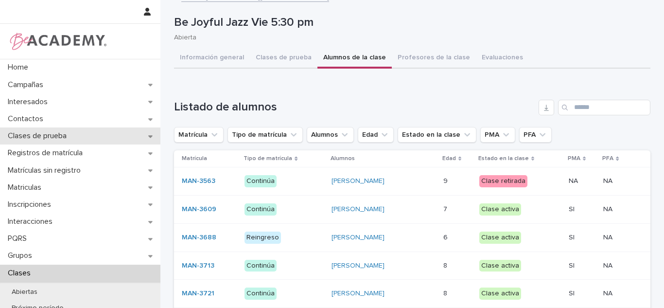
click at [41, 140] on p "Clases de prueba" at bounding box center [39, 135] width 70 height 9
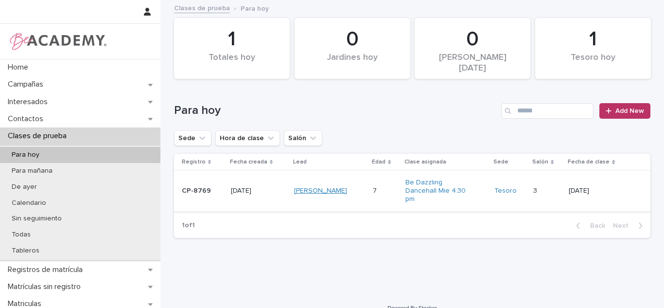
click at [317, 189] on link "[PERSON_NAME]" at bounding box center [320, 191] width 53 height 8
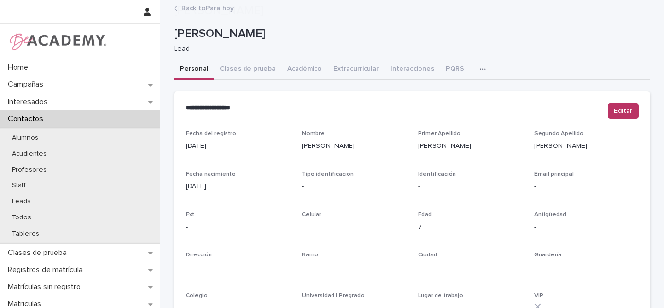
scroll to position [410, 0]
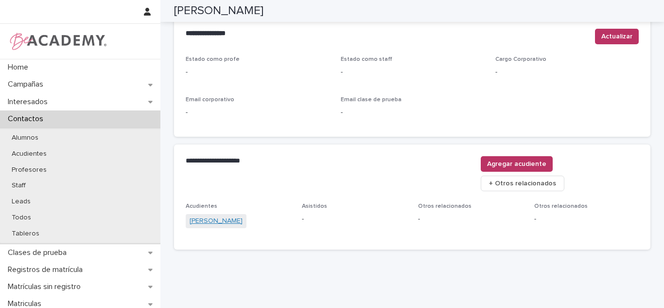
click at [218, 216] on link "[PERSON_NAME]" at bounding box center [216, 221] width 53 height 10
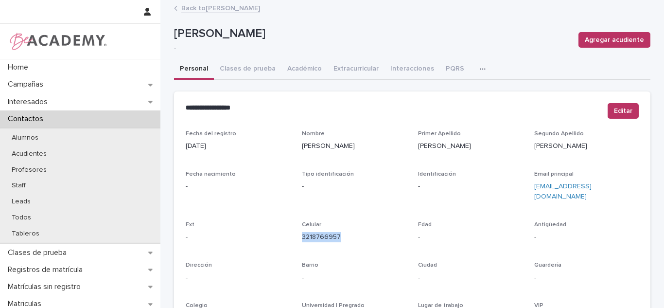
drag, startPoint x: 367, startPoint y: 230, endPoint x: 297, endPoint y: 234, distance: 69.6
click at [297, 234] on div "Fecha del registro [DATE] Nombre [PERSON_NAME] Apellido [PERSON_NAME] Apellido …" at bounding box center [412, 273] width 453 height 287
copy link "3218766957"
click at [282, 75] on button "Académico" at bounding box center [304, 69] width 46 height 20
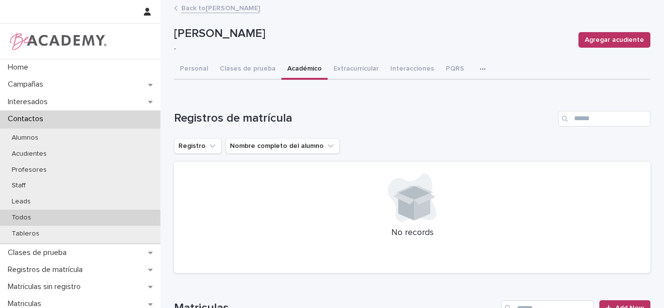
click at [36, 222] on div "Todos" at bounding box center [80, 218] width 160 height 16
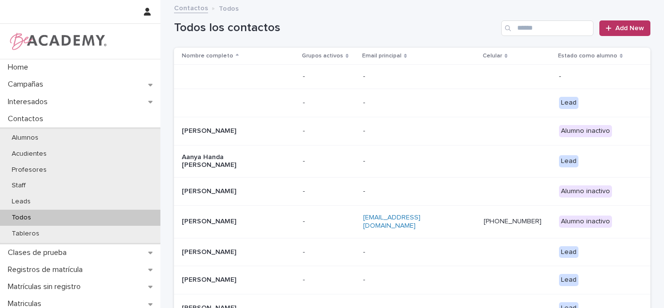
click at [512, 24] on div "Search" at bounding box center [509, 28] width 16 height 16
click at [526, 31] on input "Search" at bounding box center [547, 28] width 92 height 16
type input "*"
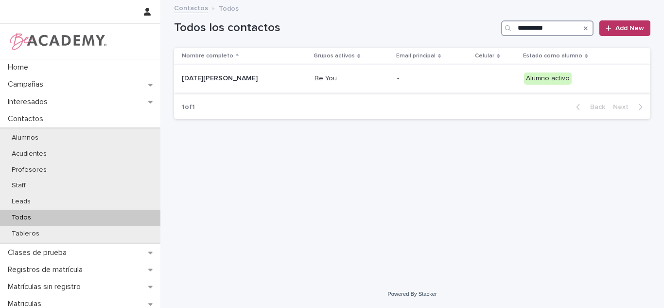
type input "**********"
click at [278, 86] on div "[DATE][PERSON_NAME]" at bounding box center [244, 78] width 125 height 16
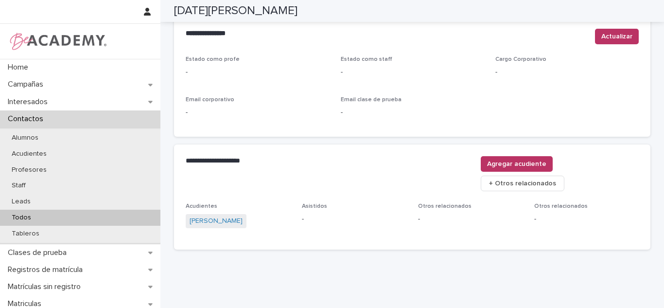
scroll to position [9, 0]
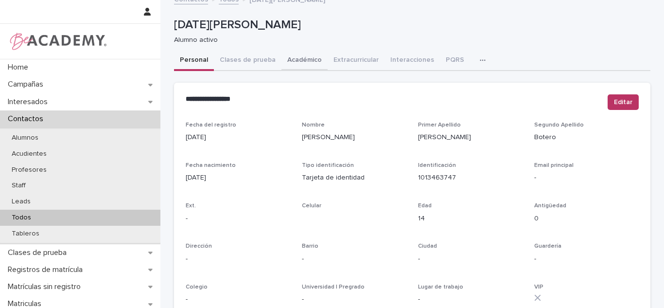
click at [298, 55] on button "Académico" at bounding box center [304, 61] width 46 height 20
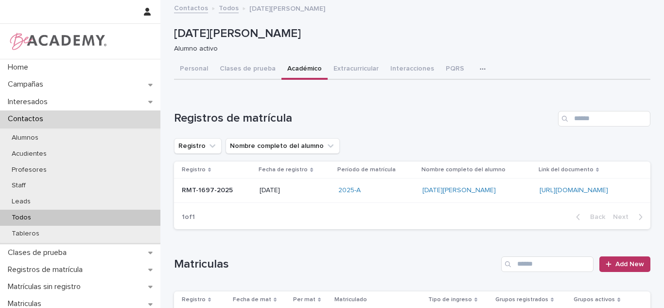
click at [347, 187] on div "2025-A" at bounding box center [376, 190] width 76 height 8
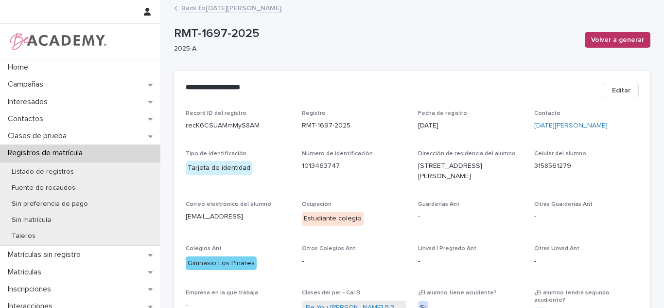
click at [236, 9] on link "Back to [DATE][PERSON_NAME]" at bounding box center [231, 7] width 100 height 11
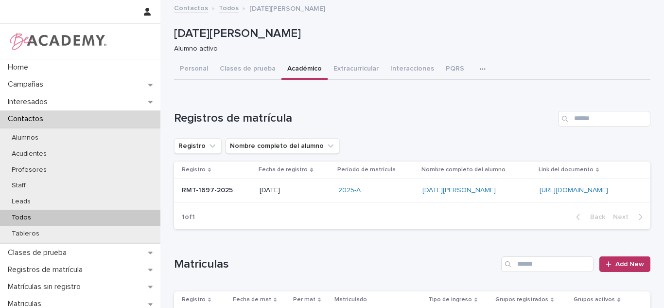
scroll to position [73, 0]
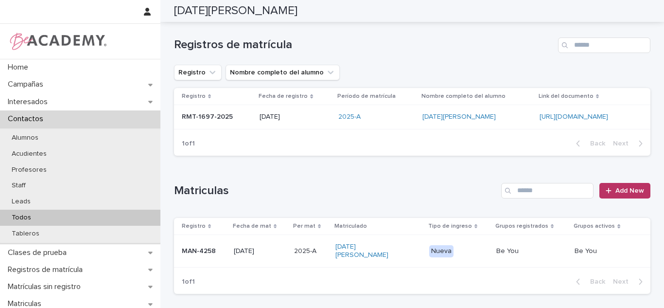
click at [343, 119] on div "2025-A" at bounding box center [376, 117] width 76 height 8
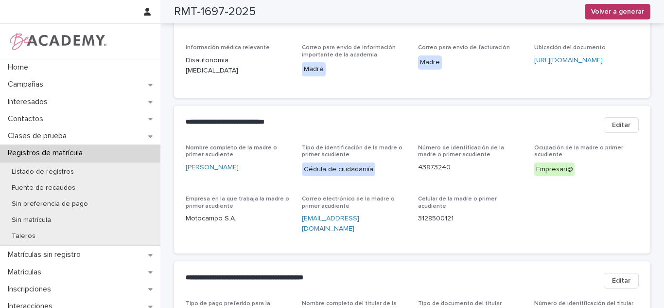
scroll to position [367, 0]
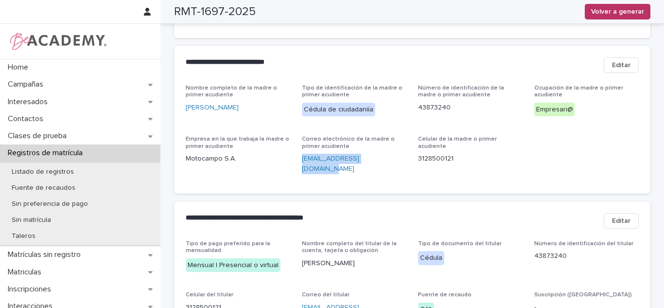
drag, startPoint x: 382, startPoint y: 168, endPoint x: 293, endPoint y: 184, distance: 90.4
click at [293, 184] on div "Nombre completo de la madre o primer acudiente [PERSON_NAME] Tipo de identifica…" at bounding box center [412, 139] width 476 height 109
copy link "[EMAIL_ADDRESS][DOMAIN_NAME]"
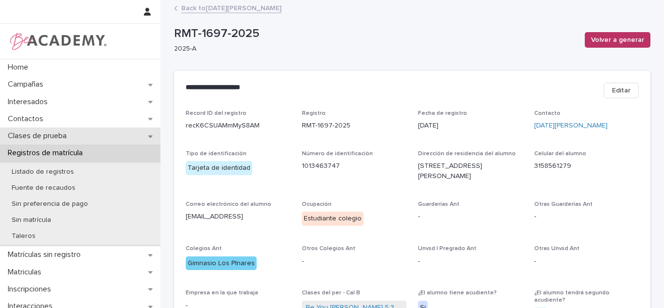
click at [77, 135] on div "Clases de prueba" at bounding box center [80, 135] width 160 height 17
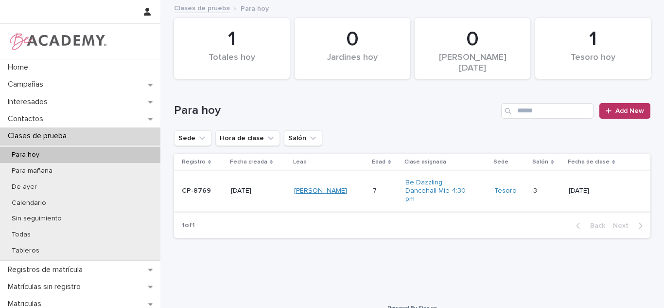
click at [303, 187] on link "[PERSON_NAME]" at bounding box center [320, 191] width 53 height 8
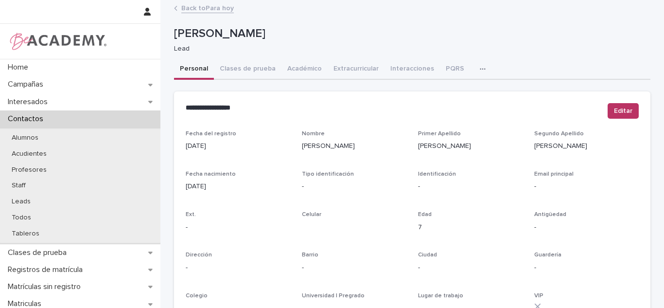
scroll to position [410, 0]
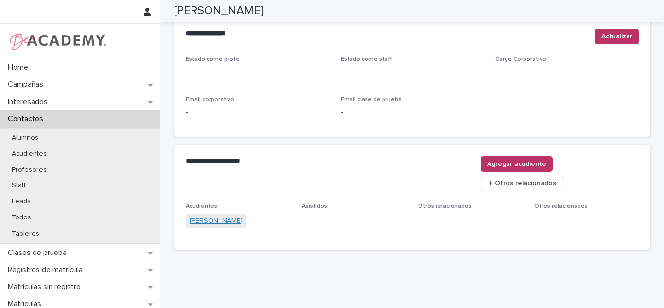
click at [217, 216] on link "[PERSON_NAME]" at bounding box center [216, 221] width 53 height 10
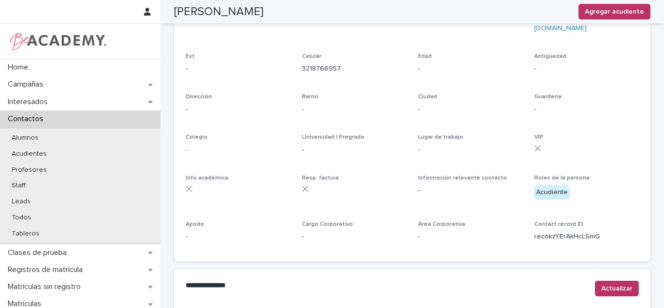
scroll to position [150, 0]
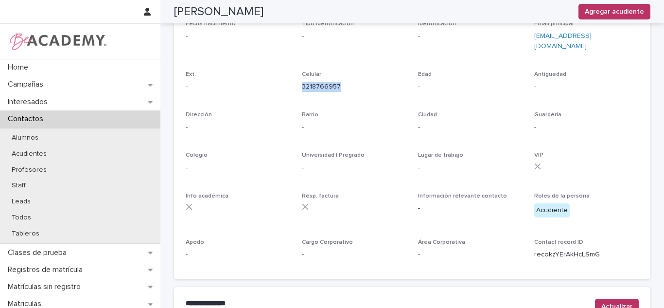
drag, startPoint x: 336, startPoint y: 78, endPoint x: 530, endPoint y: 39, distance: 198.4
click at [325, 71] on div "Celular [PHONE_NUMBER]" at bounding box center [354, 85] width 105 height 29
click at [574, 49] on div "Email principal [EMAIL_ADDRESS][DOMAIN_NAME]" at bounding box center [586, 39] width 105 height 39
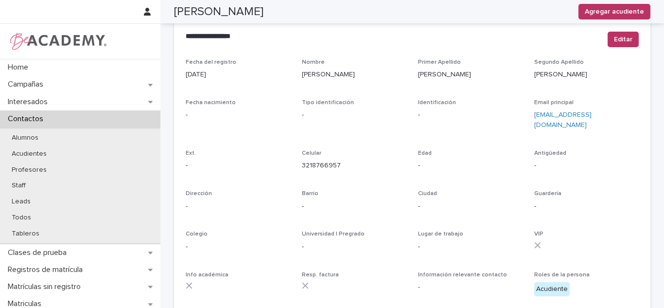
scroll to position [70, 0]
drag, startPoint x: 608, startPoint y: 116, endPoint x: 531, endPoint y: 118, distance: 76.3
click at [534, 118] on p "[EMAIL_ADDRESS][DOMAIN_NAME]" at bounding box center [586, 121] width 105 height 20
copy link "[EMAIL_ADDRESS][DOMAIN_NAME]"
drag, startPoint x: 350, startPoint y: 159, endPoint x: 293, endPoint y: 161, distance: 56.9
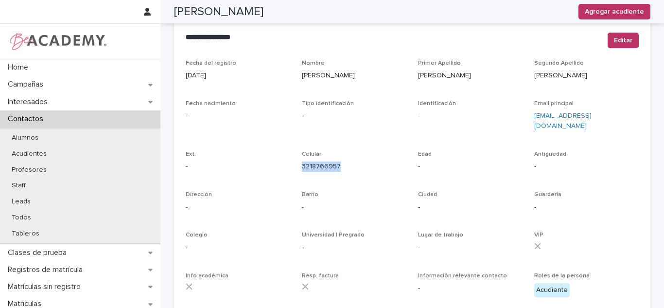
click at [293, 161] on div "Fecha del registro [DATE] Nombre [PERSON_NAME] Apellido [PERSON_NAME] Apellido …" at bounding box center [412, 203] width 453 height 287
copy link "3218766957"
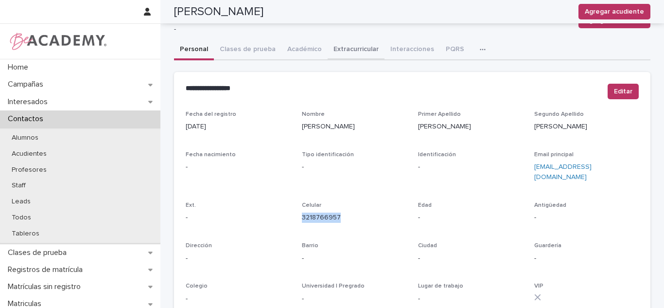
scroll to position [0, 0]
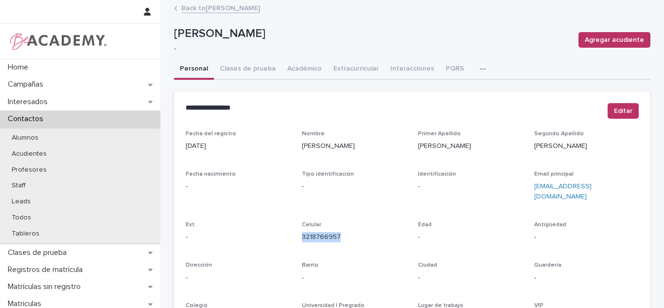
click at [236, 5] on link "Back to [PERSON_NAME]" at bounding box center [220, 7] width 79 height 11
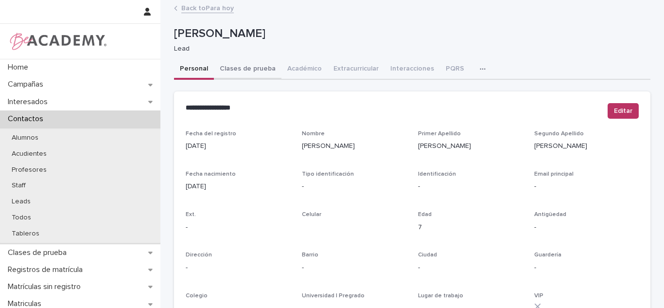
click at [249, 68] on button "Clases de prueba" at bounding box center [248, 69] width 68 height 20
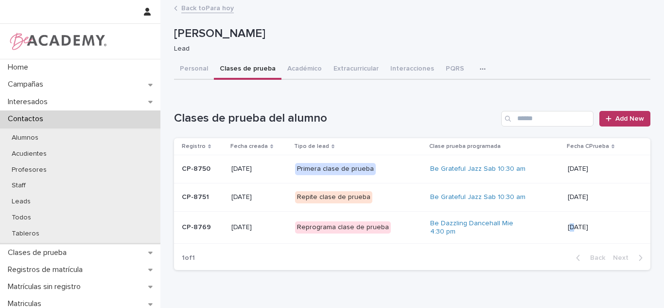
click at [570, 229] on p "[DATE]" at bounding box center [601, 227] width 67 height 8
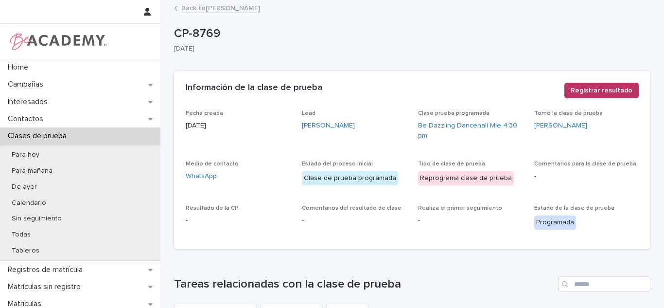
click at [598, 80] on div "Información de la clase de prueba ••• Registrar resultado" at bounding box center [412, 90] width 476 height 39
click at [590, 106] on div "Información de la clase de prueba ••• Registrar resultado" at bounding box center [412, 90] width 476 height 39
click at [577, 79] on div "Información de la clase de prueba ••• Registrar resultado" at bounding box center [412, 90] width 476 height 39
click at [580, 82] on div "Información de la clase de prueba ••• Registrar resultado" at bounding box center [412, 90] width 476 height 39
click at [582, 87] on span "Registrar resultado" at bounding box center [602, 91] width 62 height 10
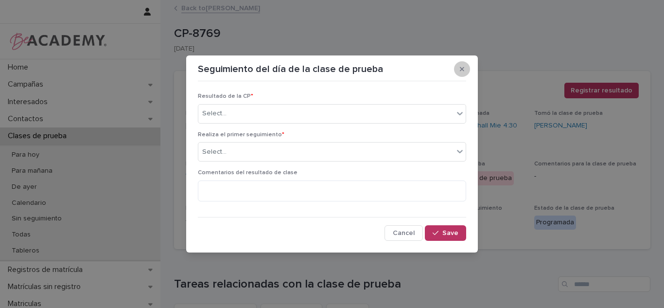
click at [455, 67] on button "button" at bounding box center [462, 69] width 16 height 16
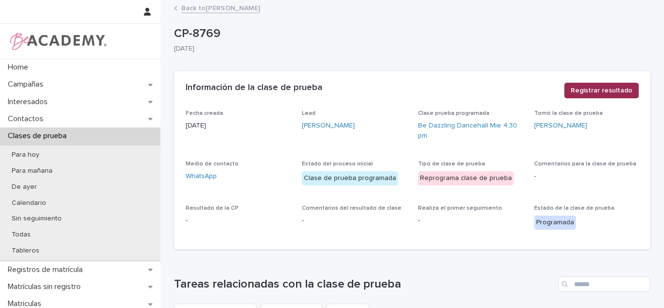
click at [622, 89] on span "Registrar resultado" at bounding box center [602, 91] width 62 height 10
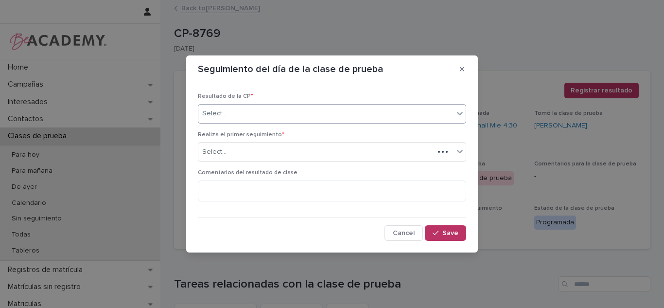
drag, startPoint x: 323, startPoint y: 107, endPoint x: 299, endPoint y: 118, distance: 25.9
click at [322, 106] on div "Select..." at bounding box center [325, 113] width 255 height 16
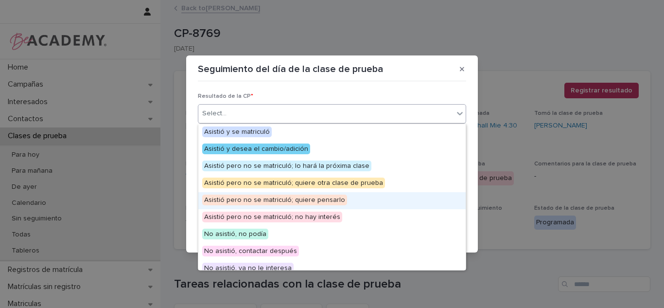
drag, startPoint x: 257, startPoint y: 207, endPoint x: 252, endPoint y: 212, distance: 7.2
click at [253, 203] on span "Asistió pero no se matriculó; quiere pensarlo" at bounding box center [274, 199] width 145 height 11
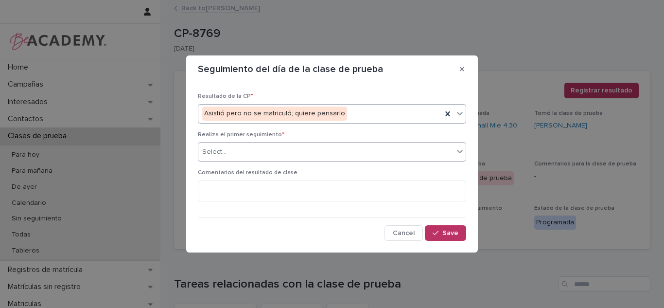
click at [261, 163] on div "Realiza el primer seguimiento * Select..." at bounding box center [332, 150] width 268 height 38
click at [256, 156] on div "Select..." at bounding box center [325, 152] width 255 height 16
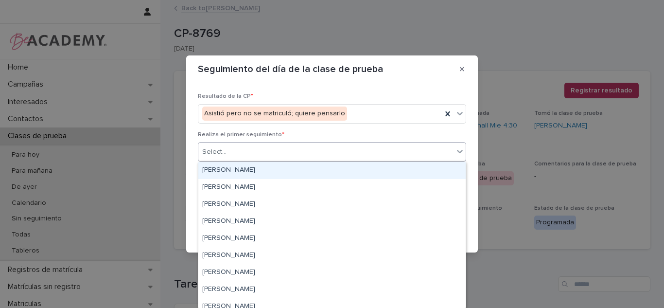
click at [242, 174] on div "[PERSON_NAME]" at bounding box center [331, 170] width 267 height 17
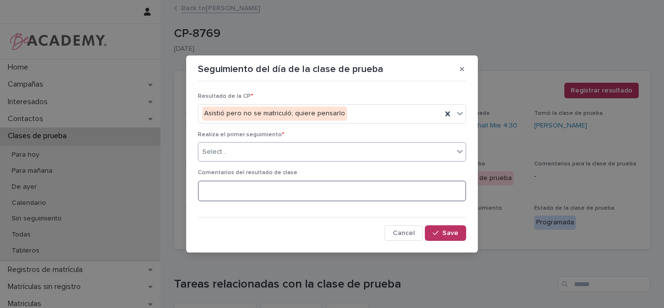
click at [243, 182] on textarea at bounding box center [332, 190] width 268 height 21
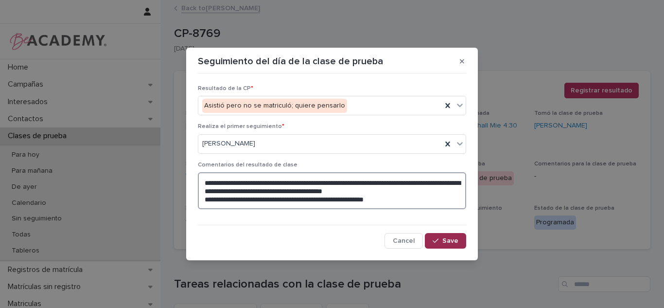
type textarea "**********"
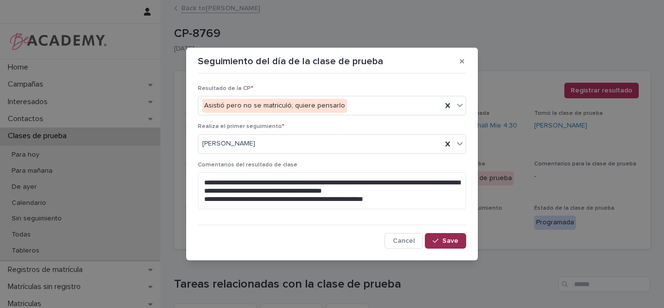
click at [449, 240] on span "Save" at bounding box center [450, 240] width 16 height 7
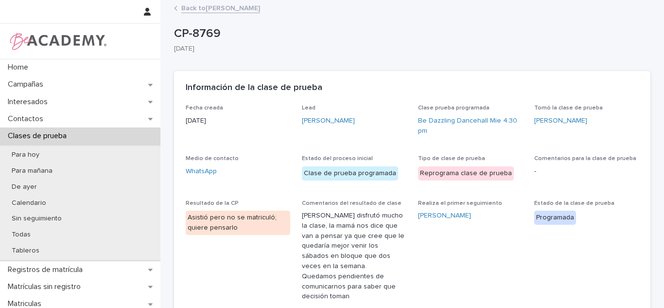
click at [37, 140] on p "Clases de prueba" at bounding box center [39, 135] width 70 height 9
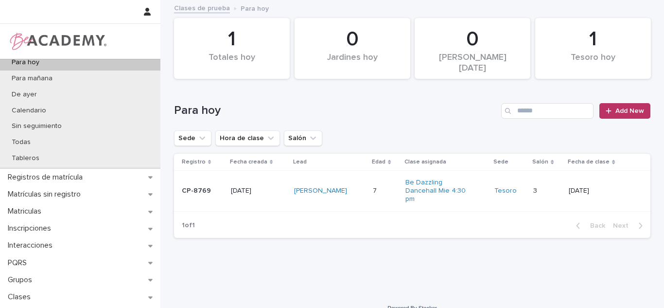
scroll to position [78, 0]
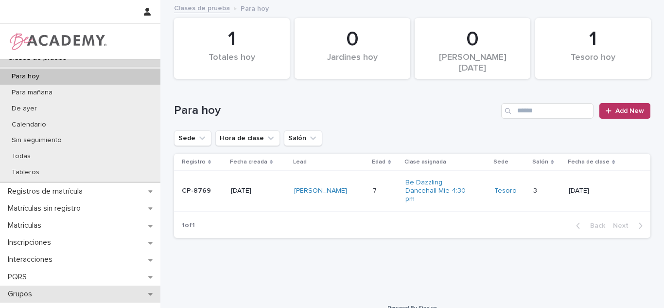
click at [32, 289] on p "Grupos" at bounding box center [22, 293] width 36 height 9
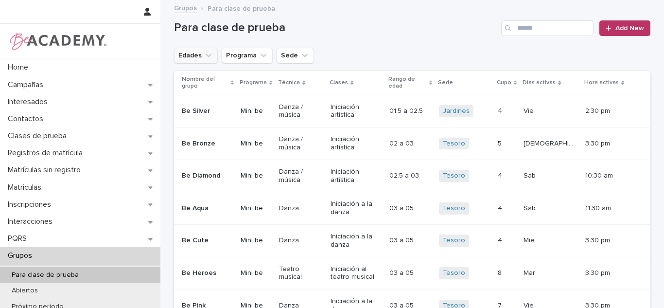
click at [210, 55] on button "Edades" at bounding box center [196, 56] width 44 height 16
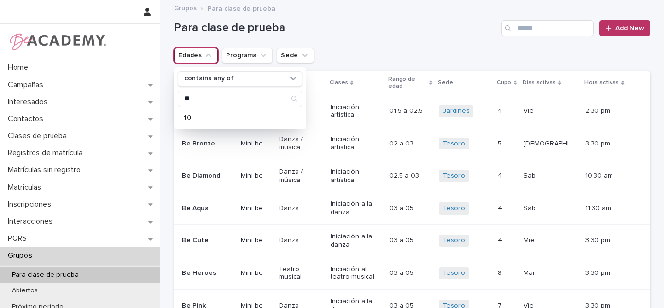
type input "**"
click at [202, 93] on input "**" at bounding box center [239, 99] width 123 height 16
click at [248, 114] on p "10" at bounding box center [235, 117] width 103 height 7
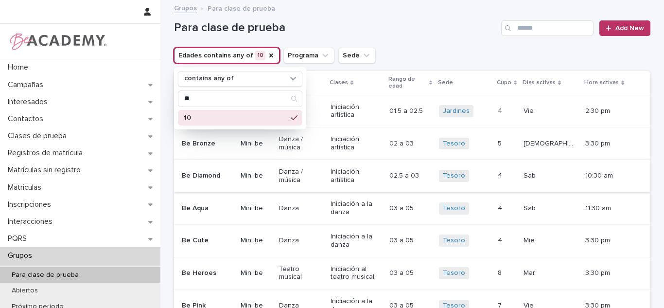
click at [341, 54] on button "Sede" at bounding box center [356, 56] width 37 height 16
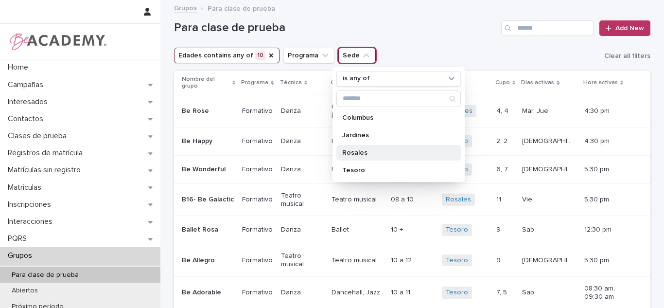
click at [344, 153] on p "Rosales" at bounding box center [393, 152] width 103 height 7
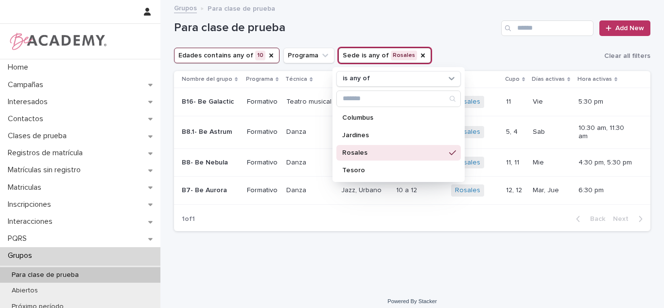
click at [332, 253] on div "Loading... Saving… Loading... Saving… Para clase de prueba Add New Edades conta…" at bounding box center [412, 132] width 486 height 262
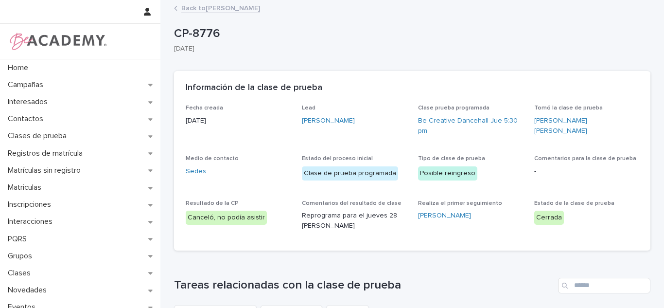
scroll to position [77, 0]
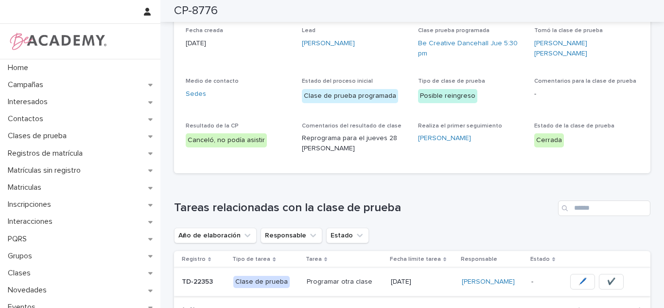
click at [611, 286] on span "✔️" at bounding box center [611, 282] width 8 height 10
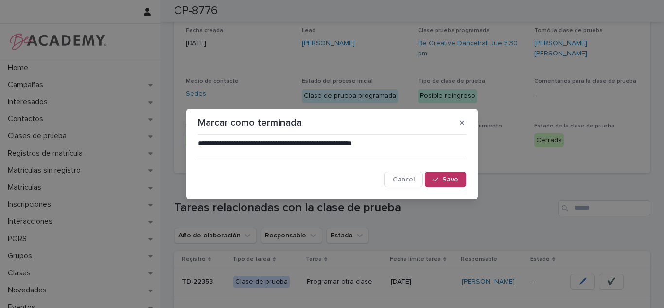
click at [447, 178] on span "Save" at bounding box center [450, 179] width 16 height 7
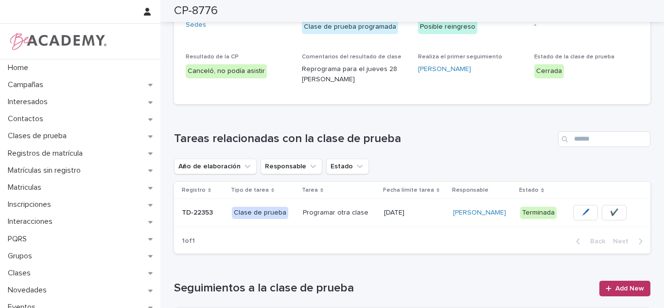
scroll to position [0, 0]
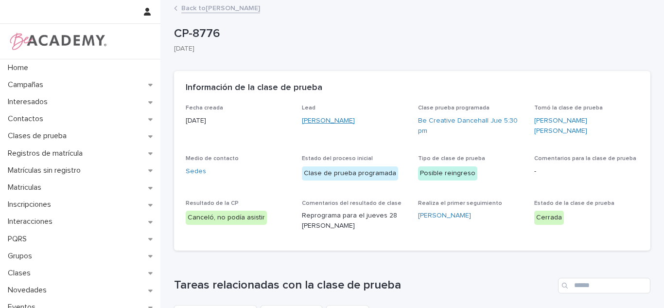
click at [312, 124] on link "[PERSON_NAME]" at bounding box center [328, 121] width 53 height 10
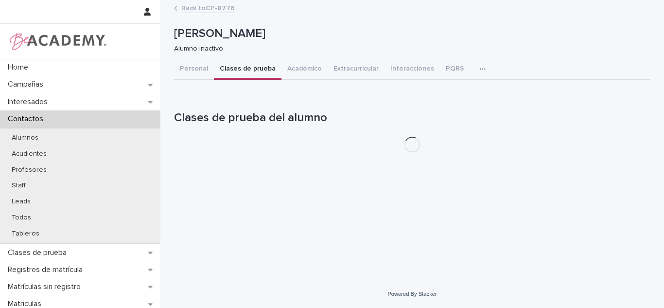
click at [245, 67] on button "Clases de prueba" at bounding box center [248, 69] width 68 height 20
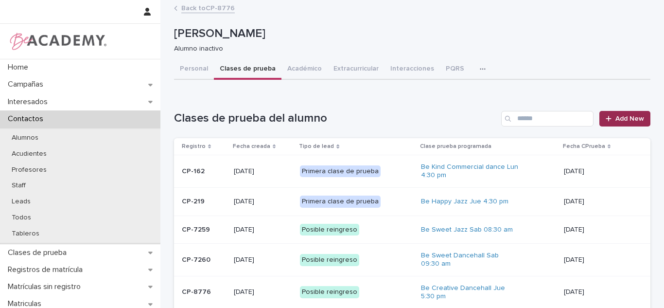
click at [615, 118] on span "Add New" at bounding box center [629, 118] width 29 height 7
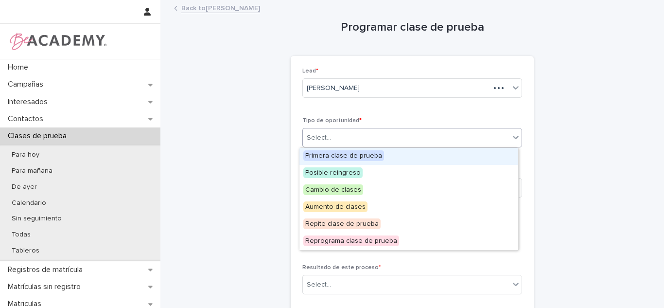
click at [364, 134] on div "Select..." at bounding box center [406, 138] width 207 height 16
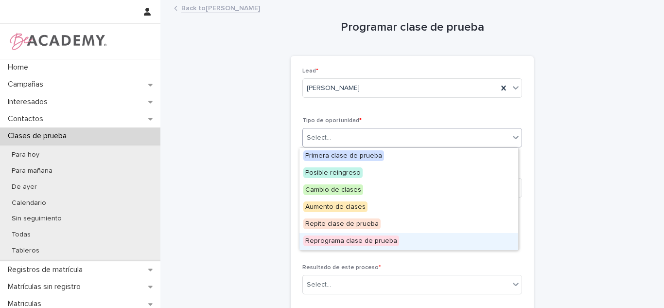
click at [351, 242] on span "Reprograma clase de prueba" at bounding box center [351, 240] width 96 height 11
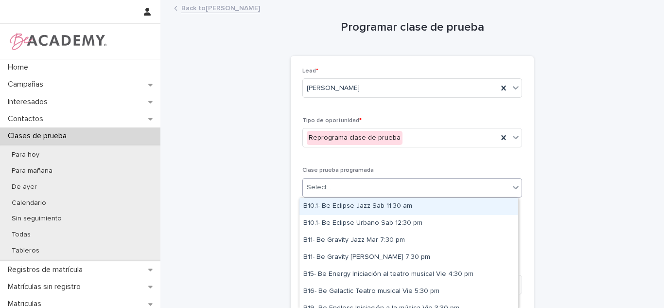
click at [332, 191] on input "text" at bounding box center [332, 187] width 1 height 8
type input "**"
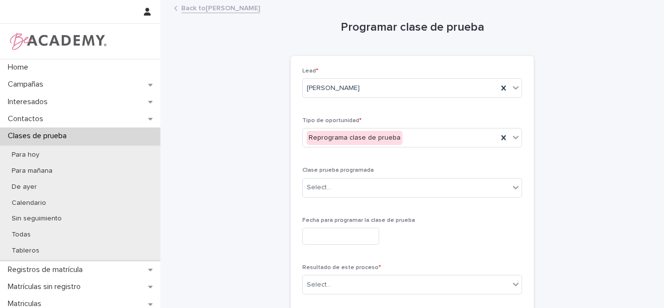
click at [249, 14] on div "Back to [PERSON_NAME]" at bounding box center [412, 9] width 486 height 14
click at [245, 8] on link "Back to [PERSON_NAME]" at bounding box center [220, 7] width 79 height 11
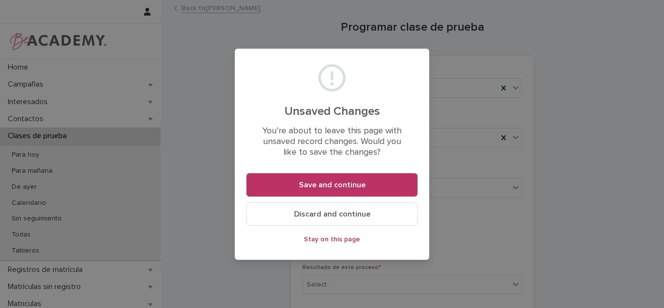
click at [299, 214] on span "Discard and continue" at bounding box center [332, 214] width 76 height 8
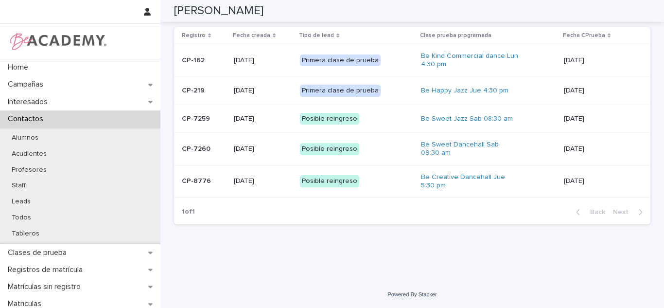
scroll to position [40, 0]
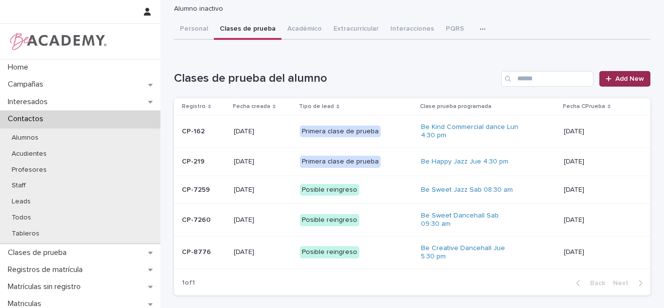
click at [618, 80] on span "Add New" at bounding box center [629, 78] width 29 height 7
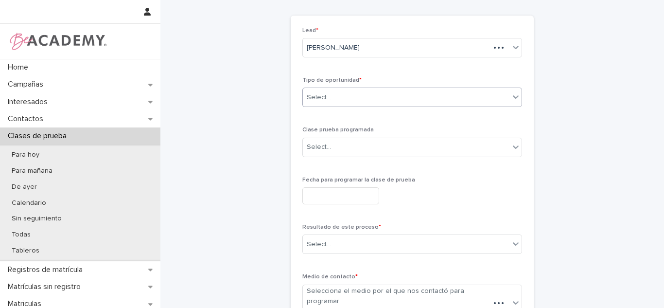
click at [334, 103] on div "Select..." at bounding box center [406, 97] width 207 height 16
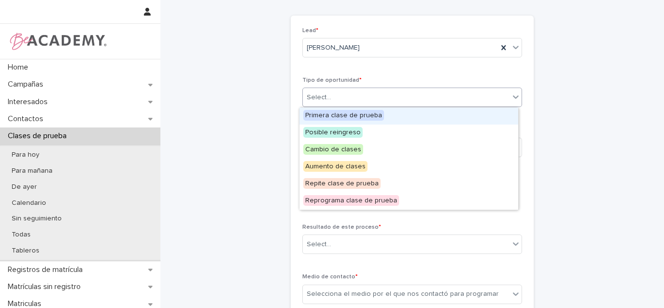
scroll to position [32, 0]
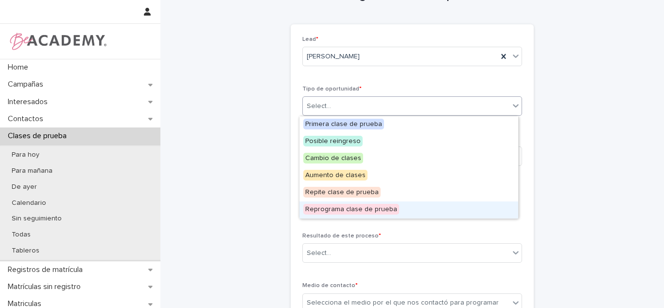
click at [328, 202] on div "Reprograma clase de prueba" at bounding box center [408, 209] width 219 height 17
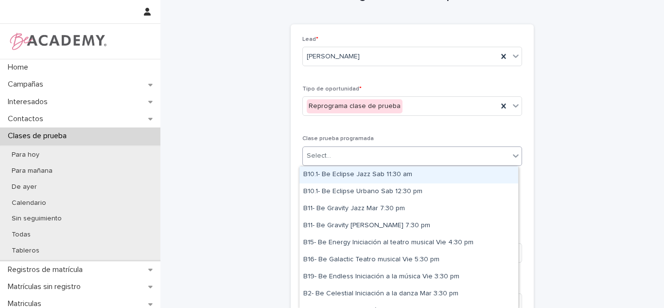
click at [333, 157] on div "Select..." at bounding box center [406, 156] width 207 height 16
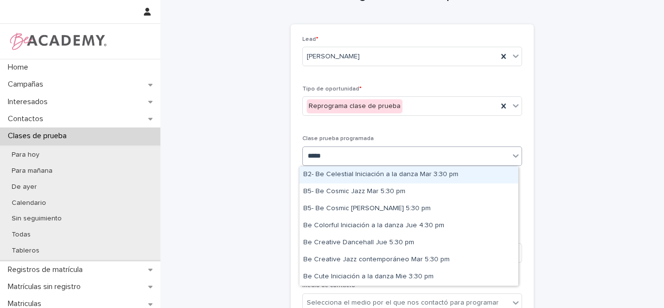
type input "******"
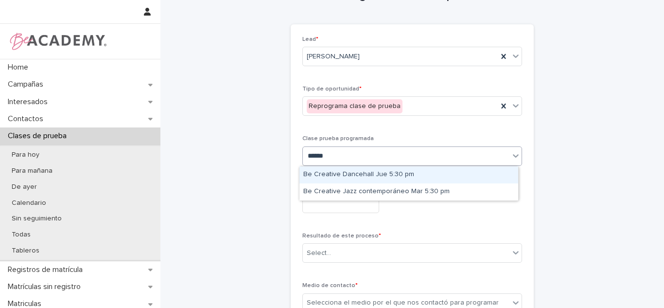
click at [361, 179] on div "Be Creative Dancehall Jue 5:30 pm" at bounding box center [408, 174] width 219 height 17
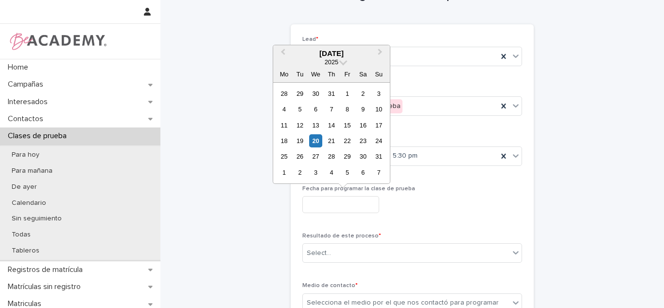
click at [353, 211] on input "text" at bounding box center [340, 204] width 77 height 17
click at [332, 156] on div "[DATE] 2025 Mo Tu We Th Fr Sa Su 28 29 30 31 1 2 3 4 5 6 7 8 9 10 11 12 13 14 1…" at bounding box center [331, 114] width 117 height 139
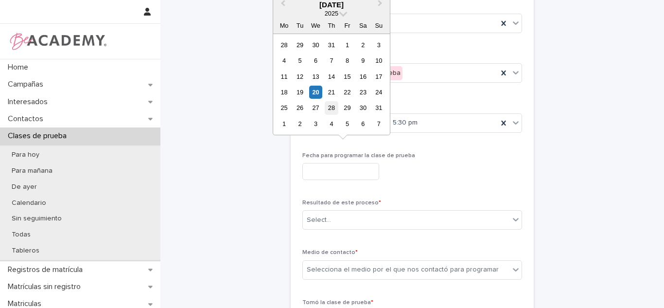
scroll to position [80, 0]
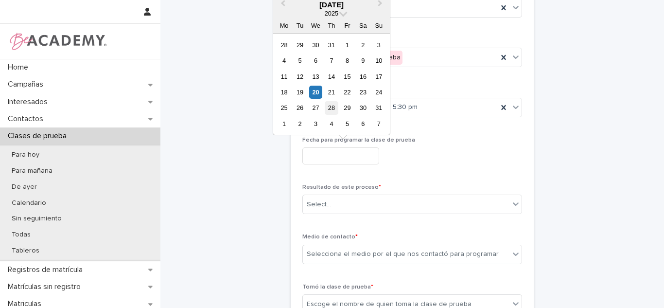
click at [329, 108] on div "28" at bounding box center [331, 107] width 13 height 13
type input "**********"
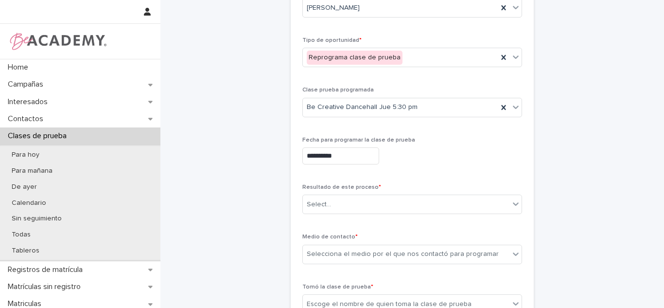
scroll to position [165, 0]
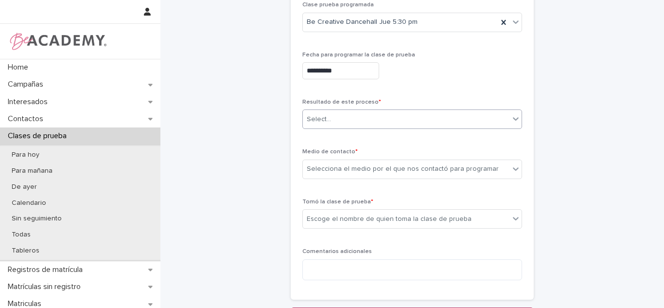
click at [397, 118] on div "Select..." at bounding box center [406, 119] width 207 height 16
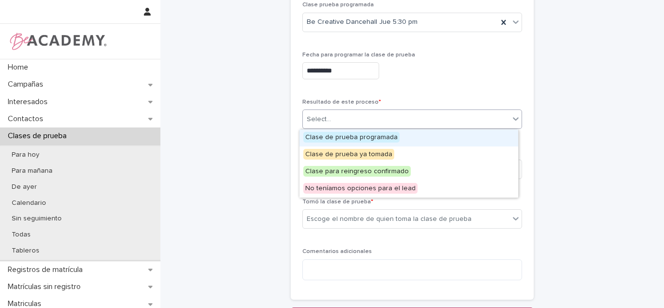
click at [318, 137] on span "Clase de prueba programada" at bounding box center [351, 137] width 96 height 11
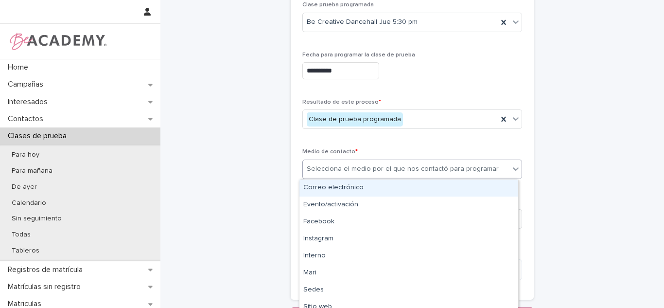
click at [389, 168] on div "Selecciona el medio por el que nos contactó para programar" at bounding box center [403, 169] width 192 height 10
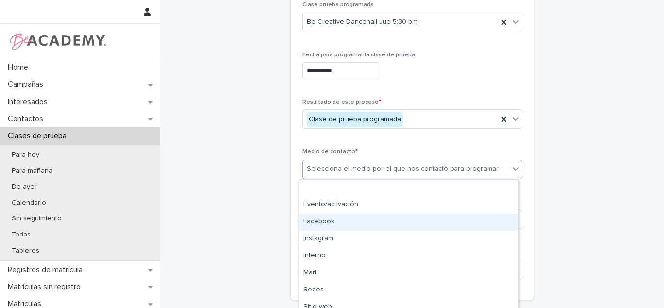
scroll to position [58, 0]
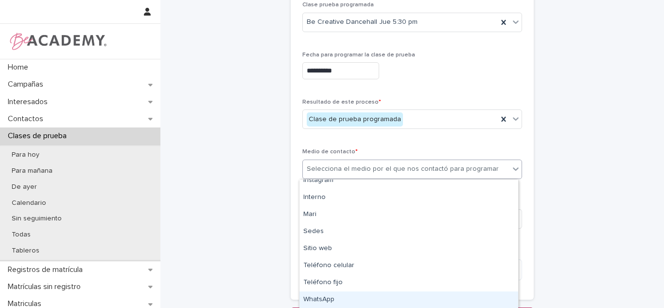
click at [335, 295] on div "WhatsApp" at bounding box center [408, 299] width 219 height 17
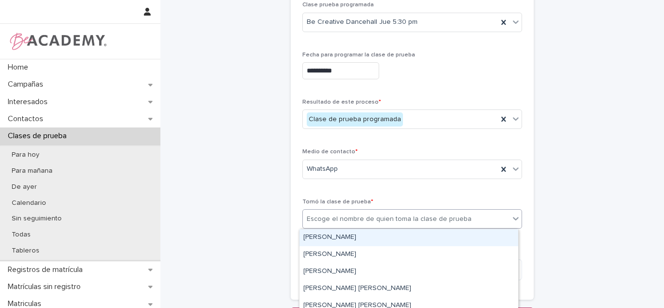
click at [323, 225] on div "Escoge el nombre de quien toma la clase de prueba" at bounding box center [406, 219] width 207 height 16
click at [317, 240] on div "[PERSON_NAME]" at bounding box center [408, 237] width 219 height 17
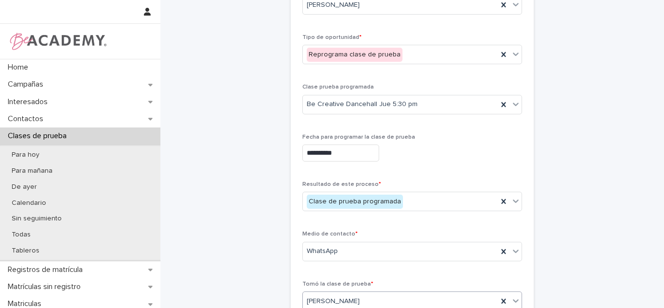
scroll to position [93, 0]
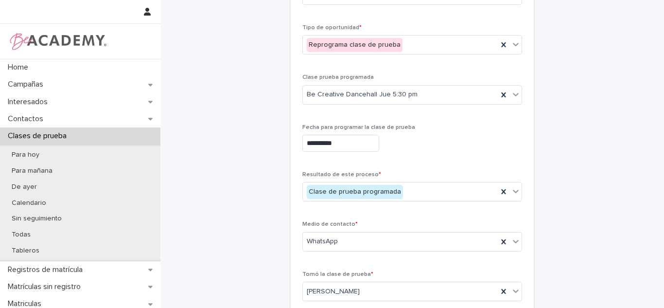
click at [429, 153] on div "**********" at bounding box center [412, 141] width 220 height 35
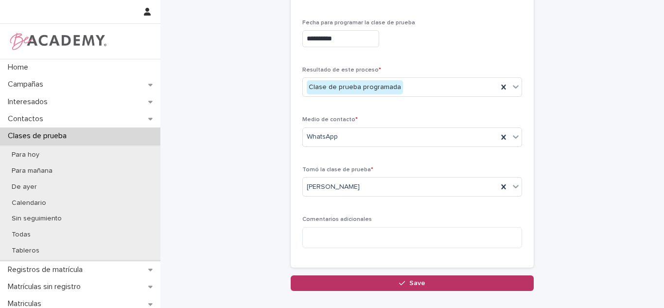
scroll to position [234, 0]
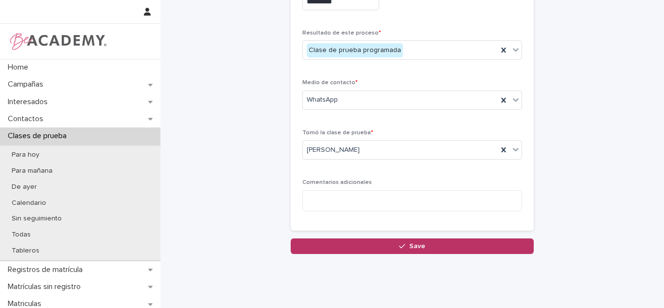
click at [311, 242] on button "Save" at bounding box center [412, 246] width 243 height 16
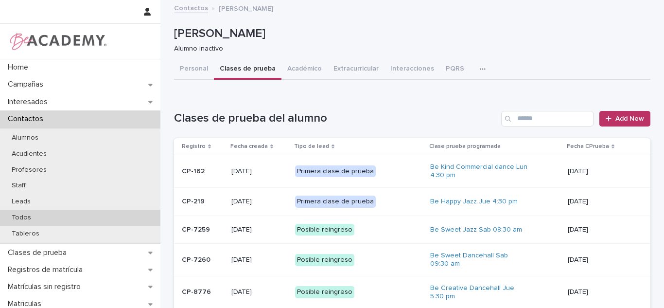
click at [44, 221] on div "Todos" at bounding box center [80, 218] width 160 height 16
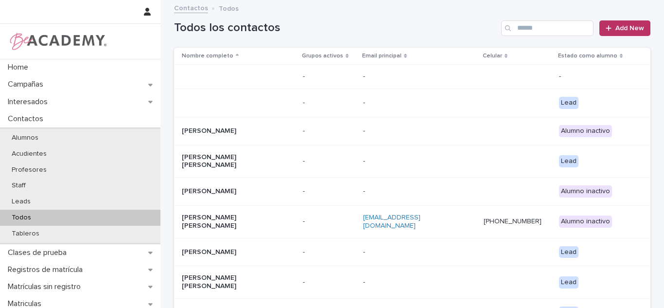
click at [562, 37] on div "Todos los contactos Add New" at bounding box center [412, 24] width 476 height 47
click at [551, 27] on input "Search" at bounding box center [547, 28] width 92 height 16
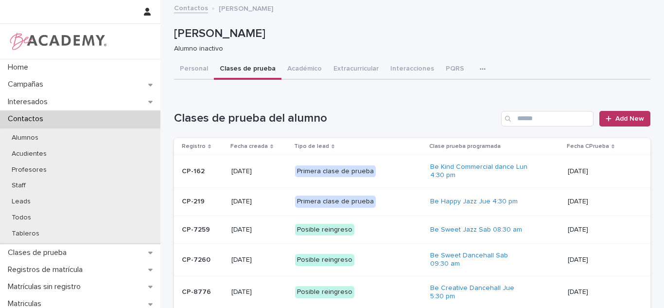
scroll to position [143, 0]
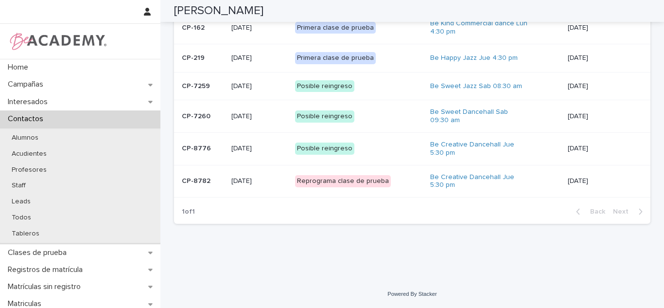
click at [586, 157] on td "[DATE]" at bounding box center [607, 148] width 87 height 33
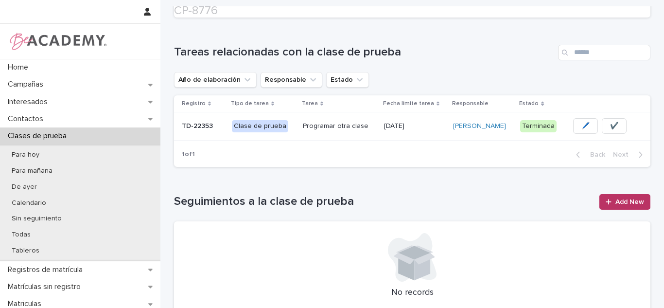
scroll to position [275, 0]
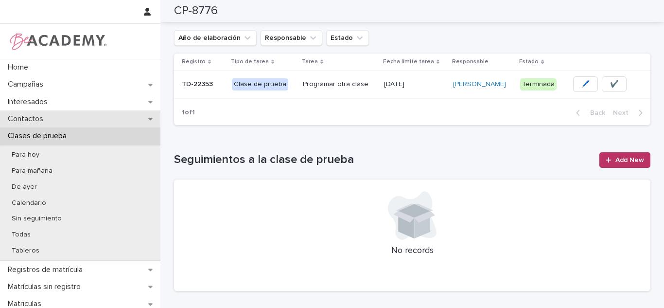
click at [49, 123] on p "Contactos" at bounding box center [27, 118] width 47 height 9
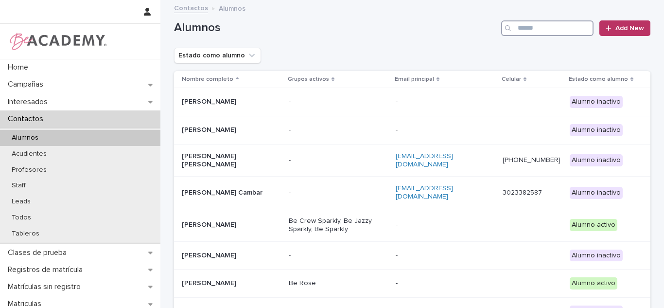
click at [562, 27] on input "Search" at bounding box center [547, 28] width 92 height 16
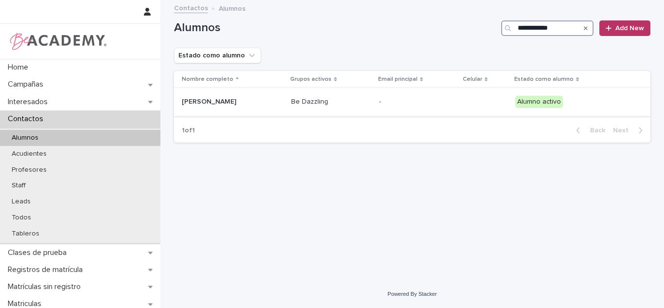
type input "**********"
click at [259, 107] on div "[PERSON_NAME]" at bounding box center [233, 102] width 102 height 16
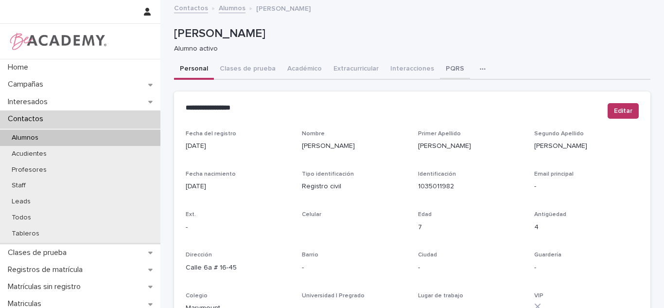
click at [429, 61] on div "Personal Clases de prueba Académico Extracurricular Interacciones PQRS Tareas" at bounding box center [412, 69] width 476 height 20
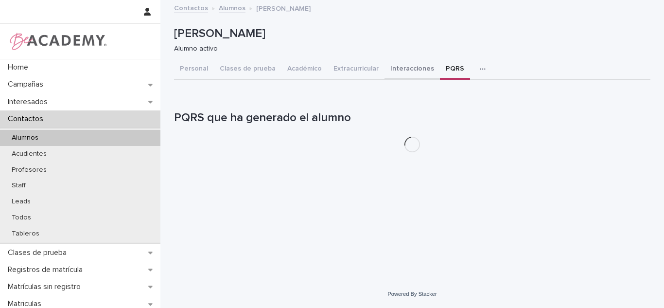
click at [417, 66] on button "Interacciones" at bounding box center [412, 69] width 55 height 20
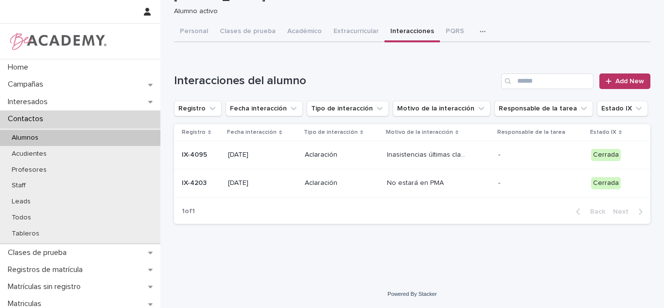
scroll to position [30, 0]
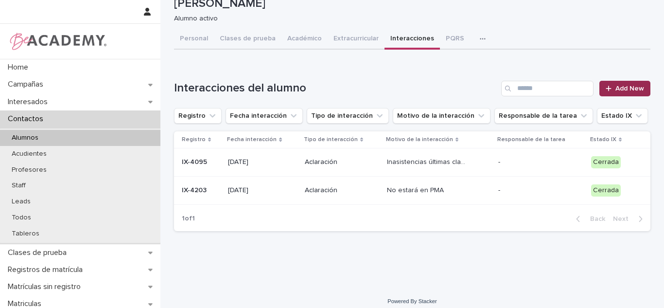
click at [623, 89] on span "Add New" at bounding box center [629, 88] width 29 height 7
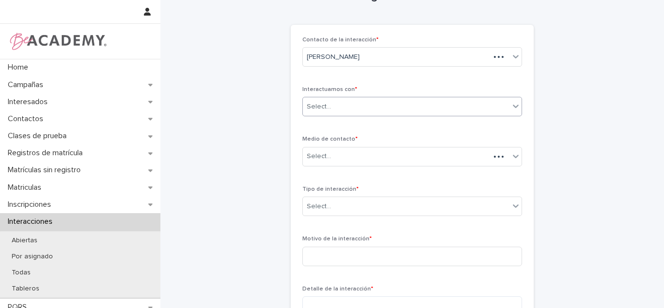
click at [342, 109] on div "Select..." at bounding box center [406, 107] width 207 height 16
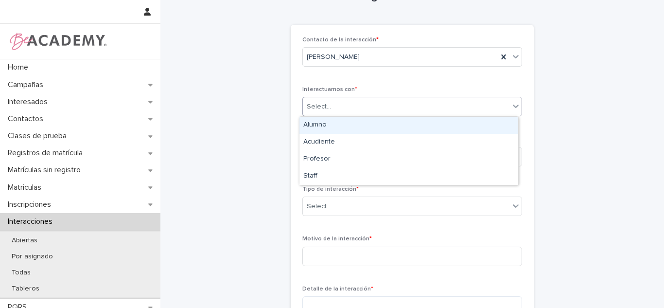
scroll to position [25, 0]
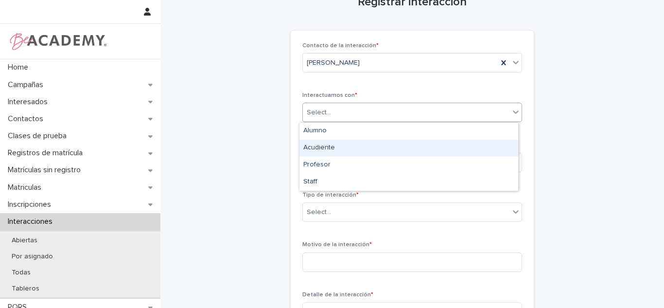
click at [332, 153] on div "Acudiente" at bounding box center [408, 148] width 219 height 17
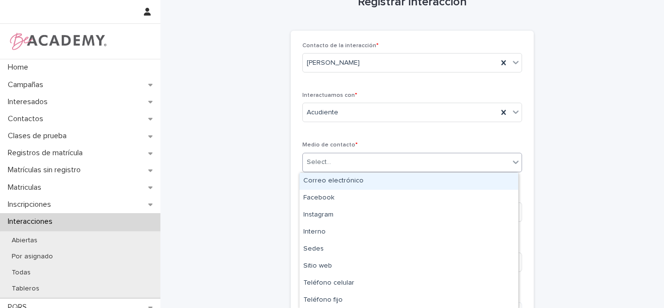
click at [332, 162] on div "Select..." at bounding box center [406, 162] width 207 height 16
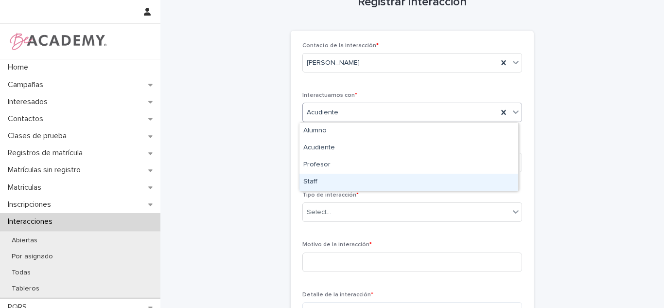
click at [330, 182] on div "Staff" at bounding box center [408, 182] width 219 height 17
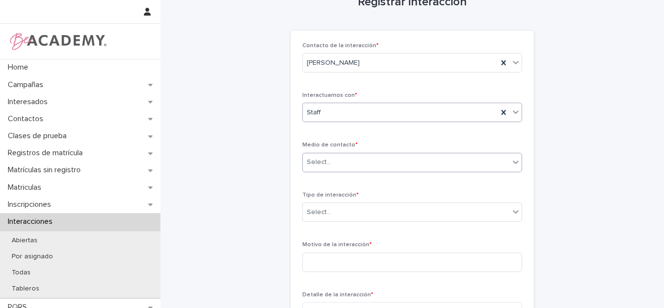
click at [331, 169] on div "Select..." at bounding box center [406, 162] width 207 height 16
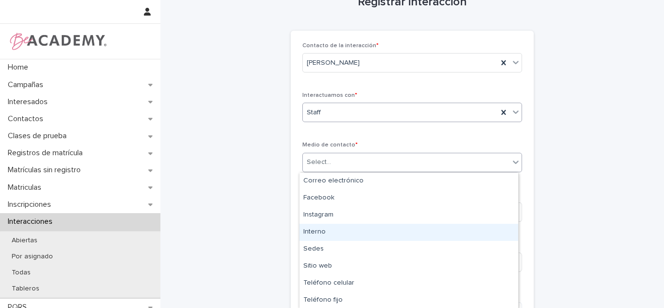
drag, startPoint x: 331, startPoint y: 236, endPoint x: 325, endPoint y: 244, distance: 10.0
click at [317, 233] on div "Interno" at bounding box center [408, 232] width 219 height 17
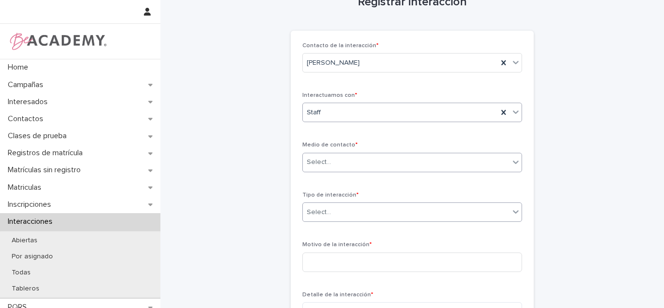
click at [334, 216] on div "Select..." at bounding box center [406, 212] width 207 height 16
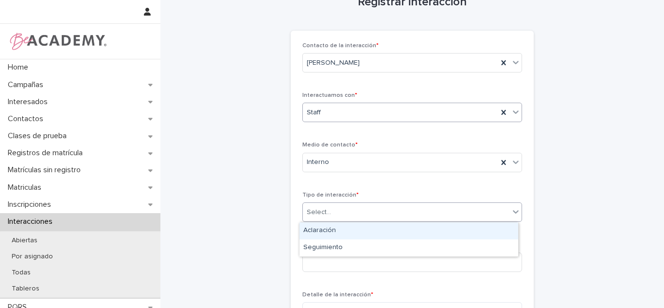
click at [333, 226] on div "Aclaración" at bounding box center [408, 230] width 219 height 17
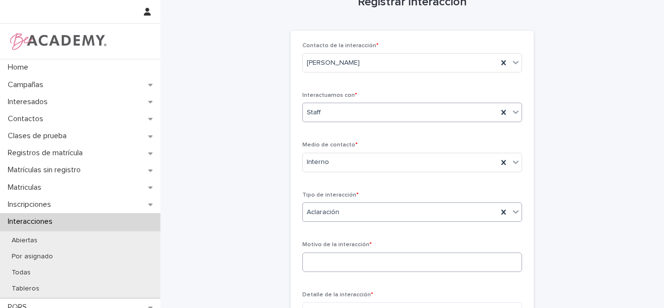
scroll to position [133, 0]
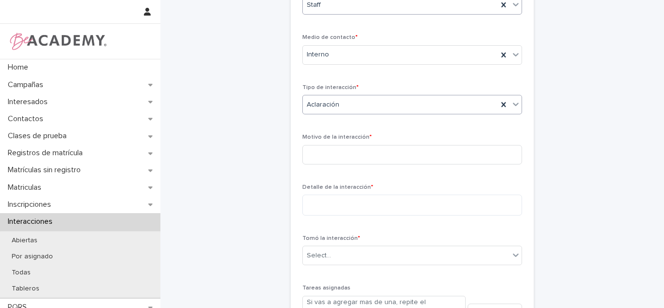
click at [316, 108] on span "Aclaración" at bounding box center [323, 105] width 33 height 10
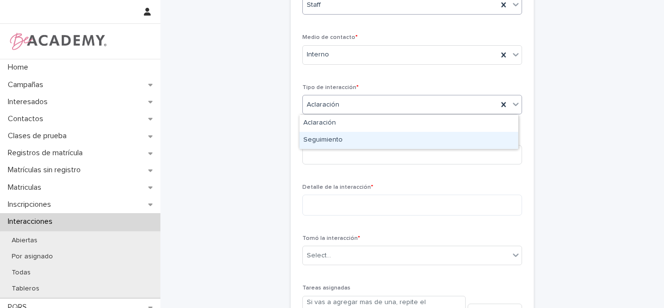
click at [318, 146] on div "Seguimiento" at bounding box center [408, 140] width 219 height 17
click at [318, 153] on input at bounding box center [412, 154] width 220 height 19
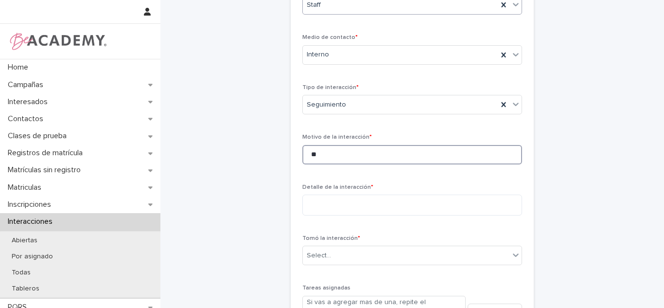
type input "*"
type input "**********"
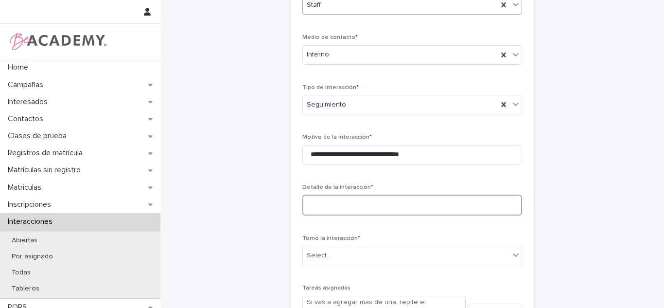
click at [311, 209] on textarea at bounding box center [412, 204] width 220 height 21
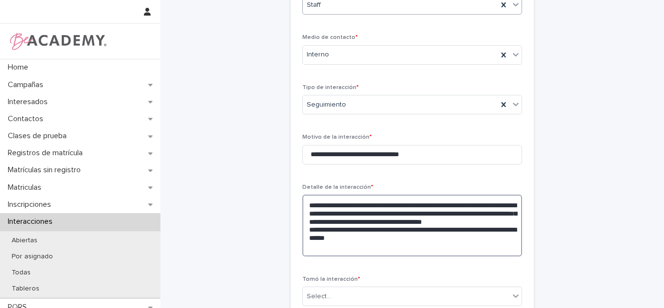
scroll to position [234, 0]
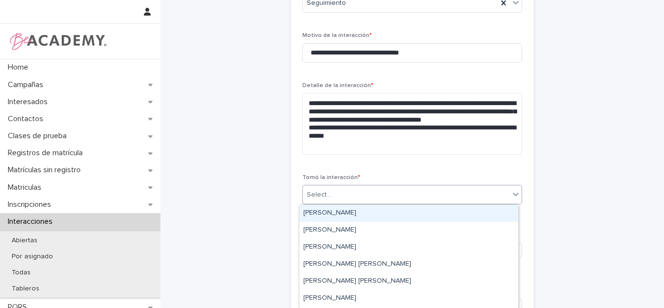
click at [344, 191] on div "Select..." at bounding box center [406, 195] width 207 height 16
click at [334, 211] on div "[PERSON_NAME]" at bounding box center [408, 213] width 219 height 17
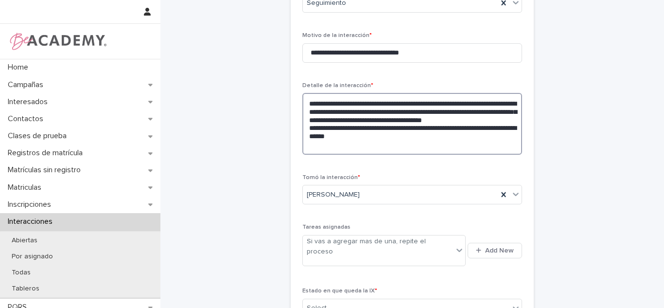
click at [363, 135] on textarea "**********" at bounding box center [412, 124] width 220 height 62
click at [364, 135] on textarea "**********" at bounding box center [412, 124] width 220 height 62
click at [367, 138] on textarea "**********" at bounding box center [412, 124] width 220 height 62
type textarea "**********"
drag, startPoint x: 369, startPoint y: 168, endPoint x: 369, endPoint y: 173, distance: 5.3
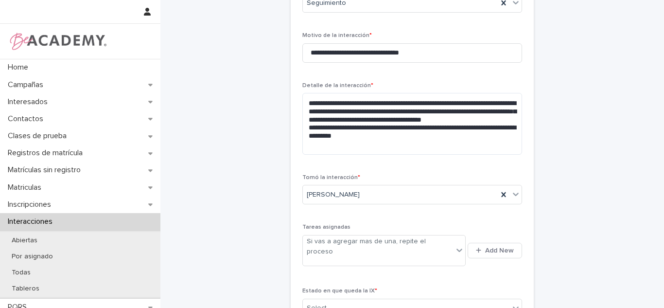
click at [369, 169] on div "**********" at bounding box center [412, 79] width 220 height 492
click at [476, 213] on div "**********" at bounding box center [412, 79] width 220 height 492
click at [476, 248] on icon "button" at bounding box center [478, 250] width 5 height 5
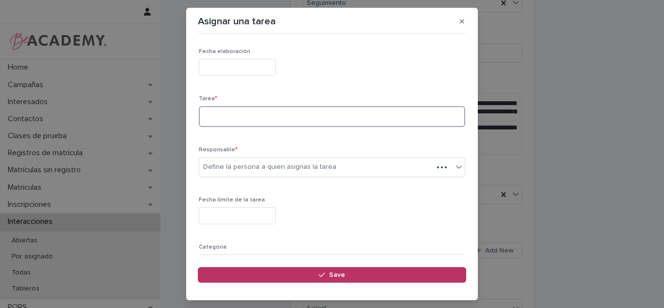
click at [259, 124] on textarea at bounding box center [332, 116] width 266 height 21
type textarea "*****"
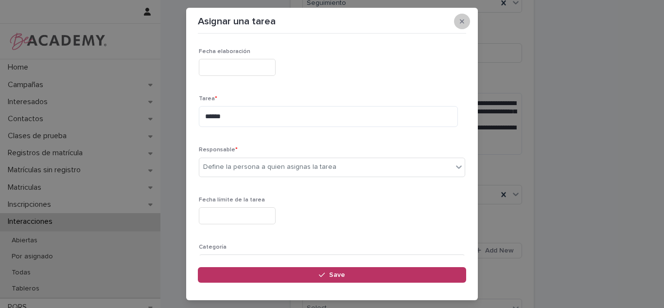
click at [459, 18] on button "button" at bounding box center [462, 22] width 16 height 16
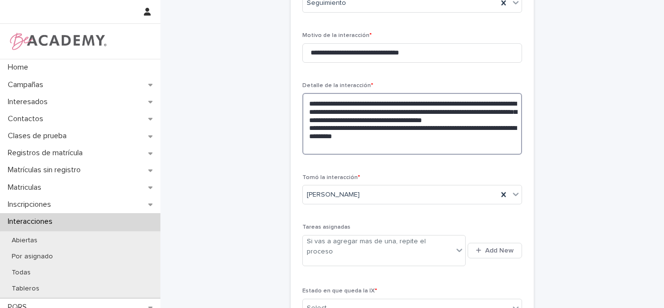
click at [378, 140] on textarea "**********" at bounding box center [412, 124] width 220 height 62
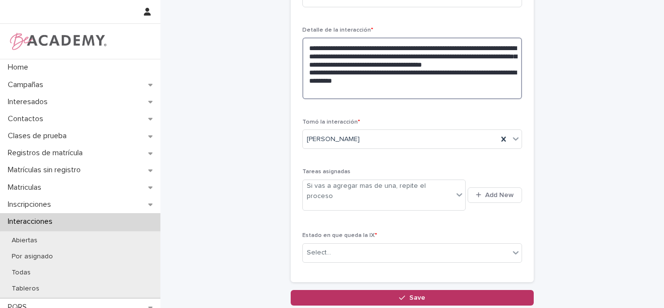
scroll to position [294, 0]
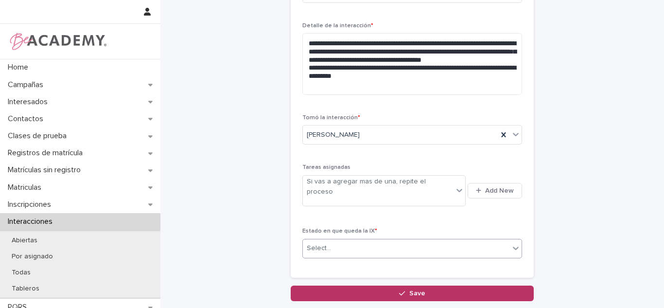
click at [413, 240] on div "Select..." at bounding box center [406, 248] width 207 height 16
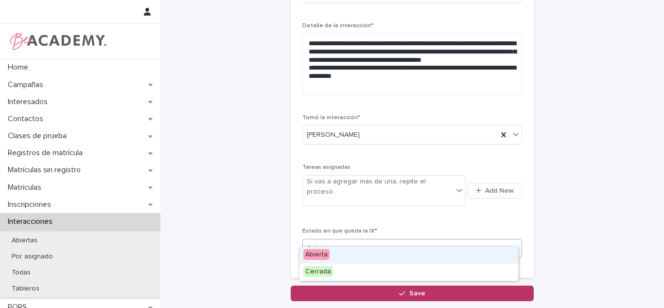
drag, startPoint x: 349, startPoint y: 254, endPoint x: 602, endPoint y: 219, distance: 255.2
click at [349, 254] on div "Abierta" at bounding box center [408, 254] width 219 height 17
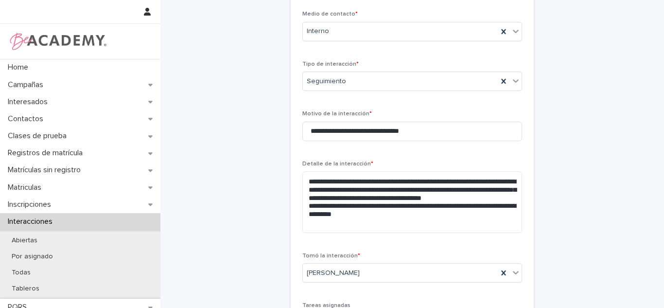
scroll to position [352, 0]
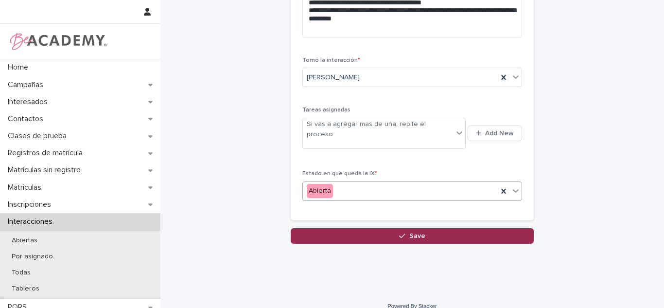
click at [342, 228] on button "Save" at bounding box center [412, 236] width 243 height 16
